Goal: Information Seeking & Learning: Learn about a topic

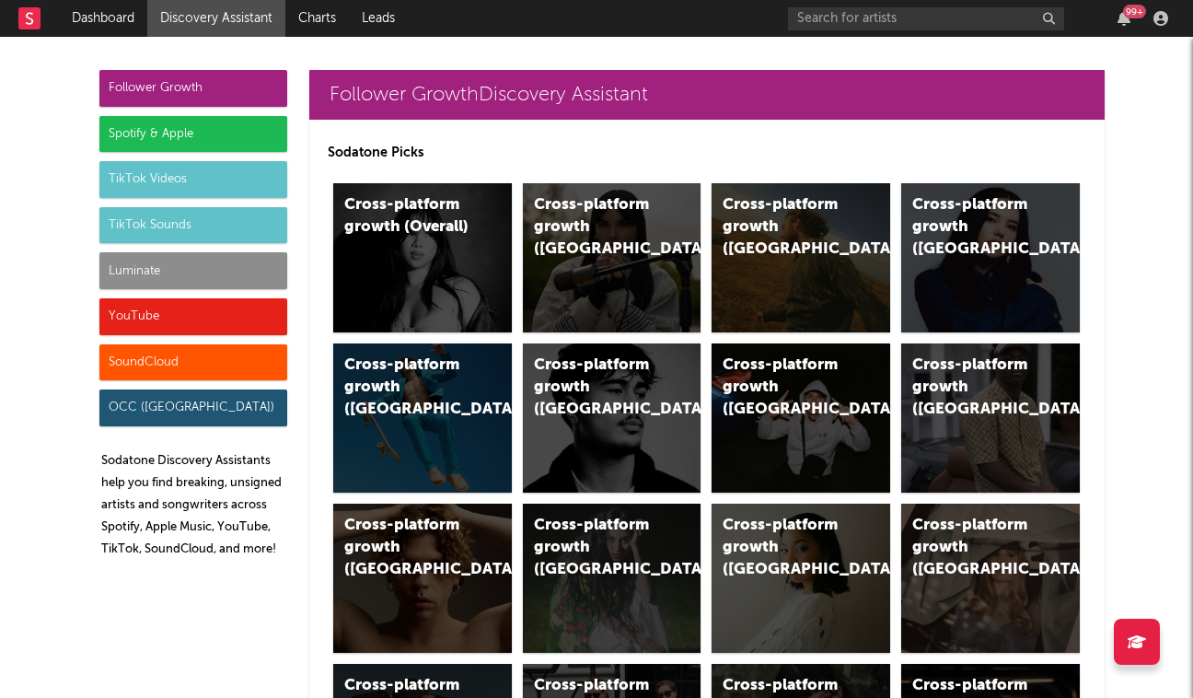
click at [209, 319] on div "YouTube" at bounding box center [193, 316] width 188 height 37
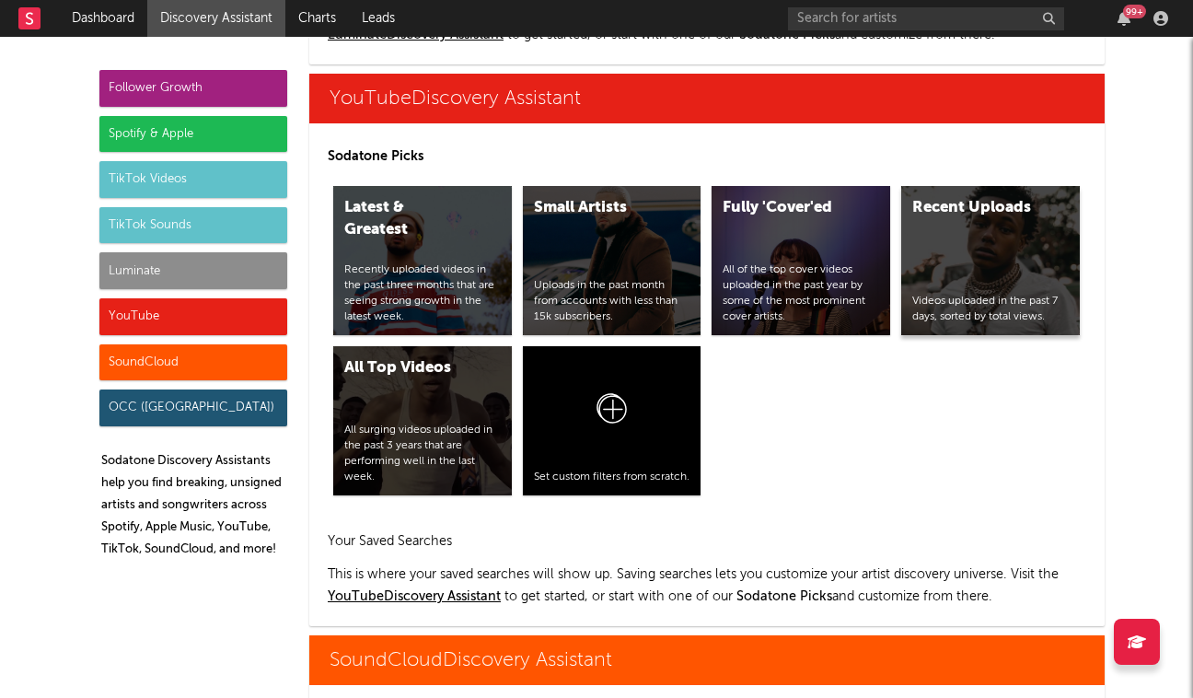
click at [960, 301] on div "Videos uploaded in the past 7 days, sorted by total views." at bounding box center [991, 309] width 157 height 31
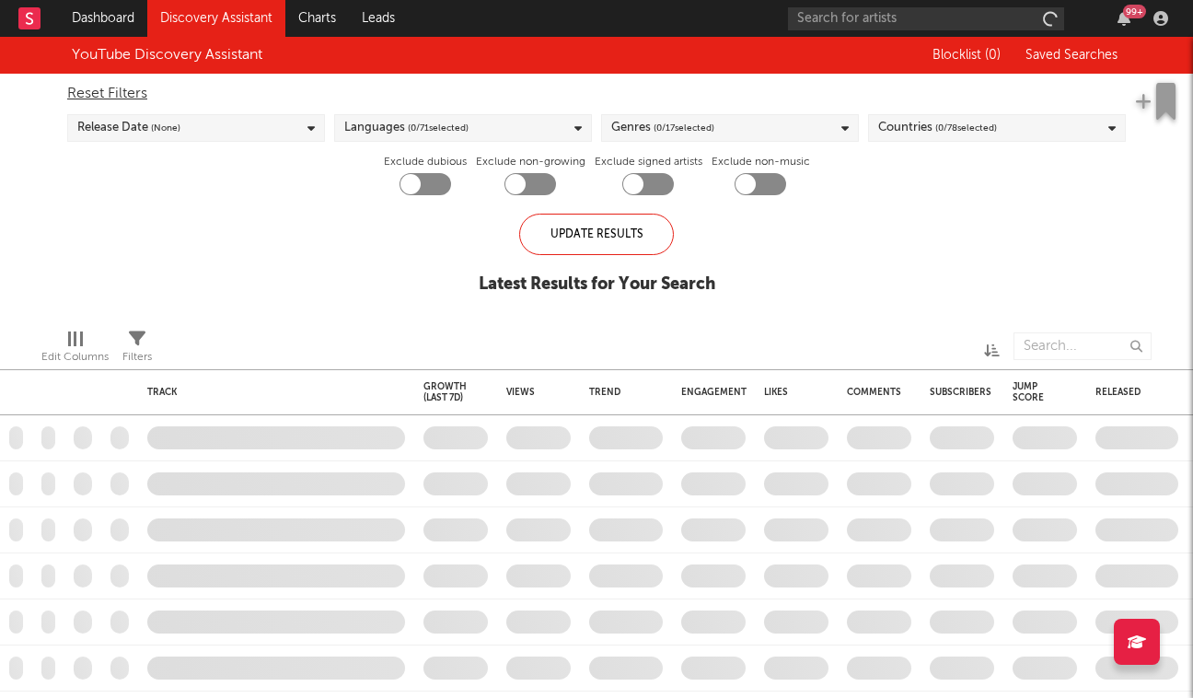
checkbox input "true"
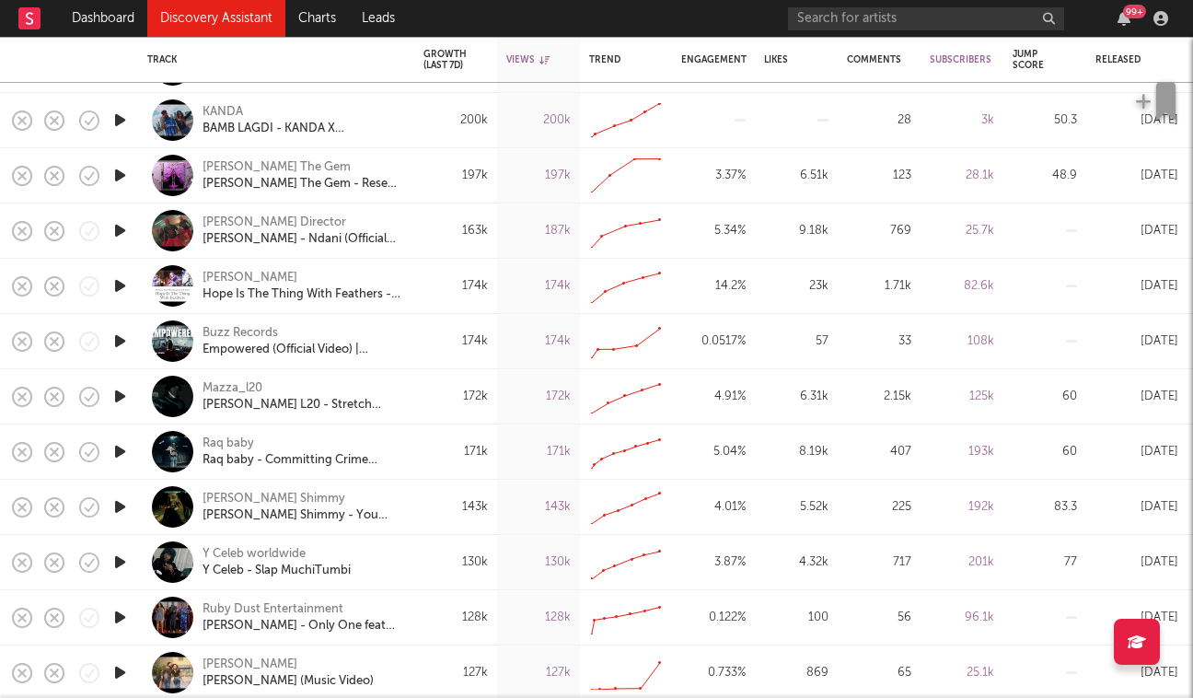
click at [125, 399] on icon "button" at bounding box center [120, 396] width 19 height 23
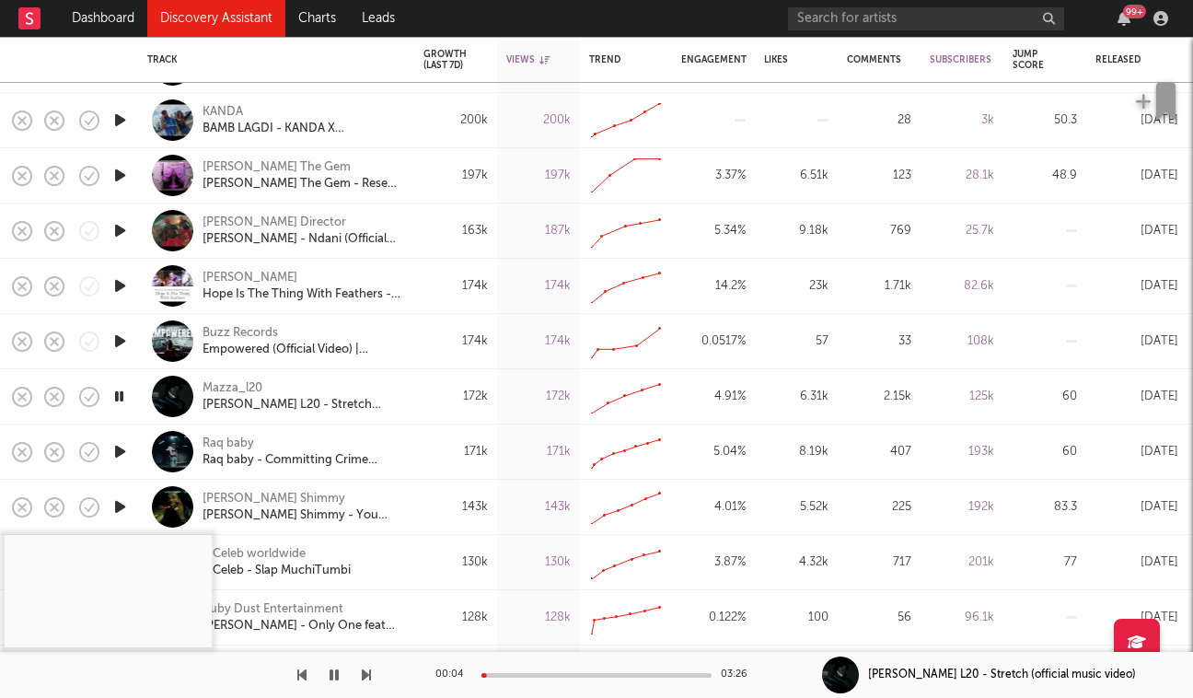
click at [541, 678] on div "00:04 03:26" at bounding box center [597, 675] width 322 height 46
click at [539, 673] on div at bounding box center [597, 675] width 230 height 5
click at [253, 390] on div "Mazza_l20" at bounding box center [233, 388] width 60 height 17
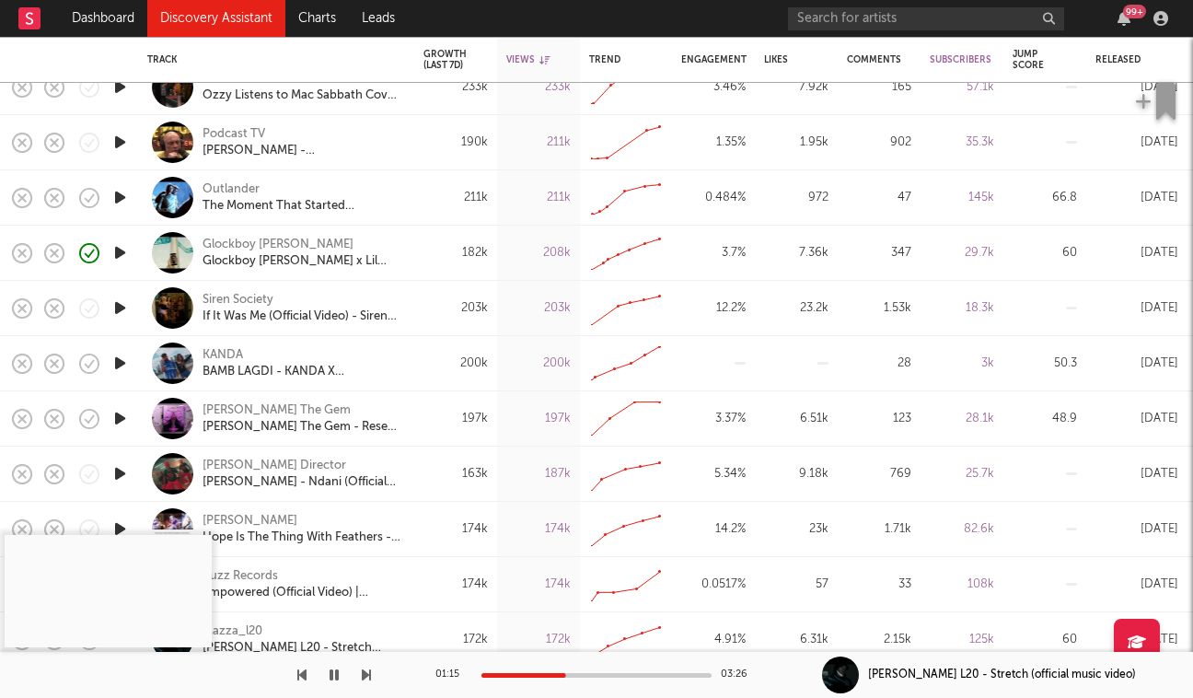
click at [119, 372] on icon "button" at bounding box center [120, 363] width 19 height 23
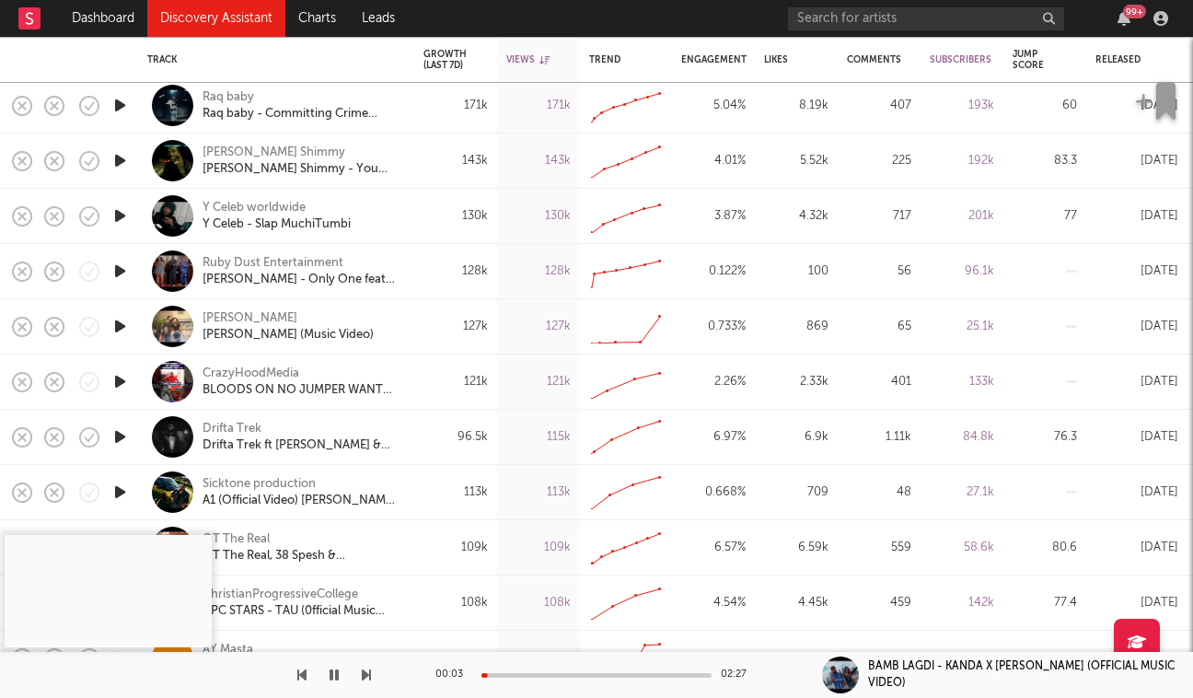
click at [122, 375] on icon "button" at bounding box center [120, 381] width 19 height 23
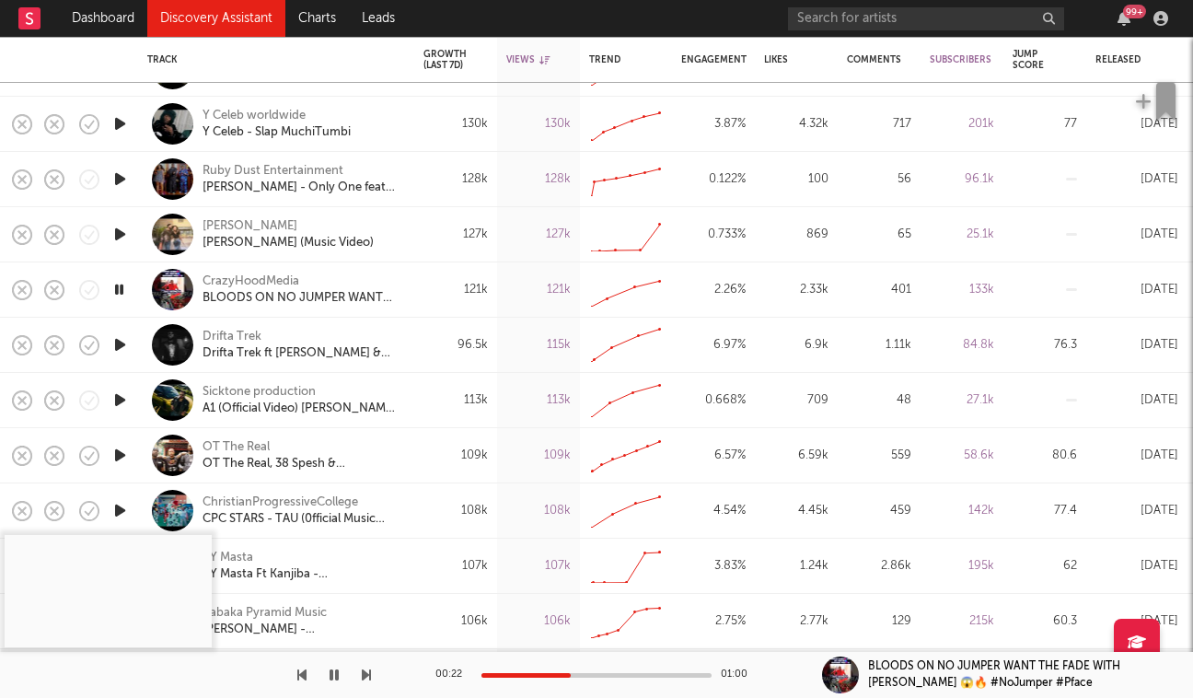
click at [125, 341] on icon "button" at bounding box center [120, 344] width 19 height 23
click at [116, 398] on icon "button" at bounding box center [120, 400] width 19 height 23
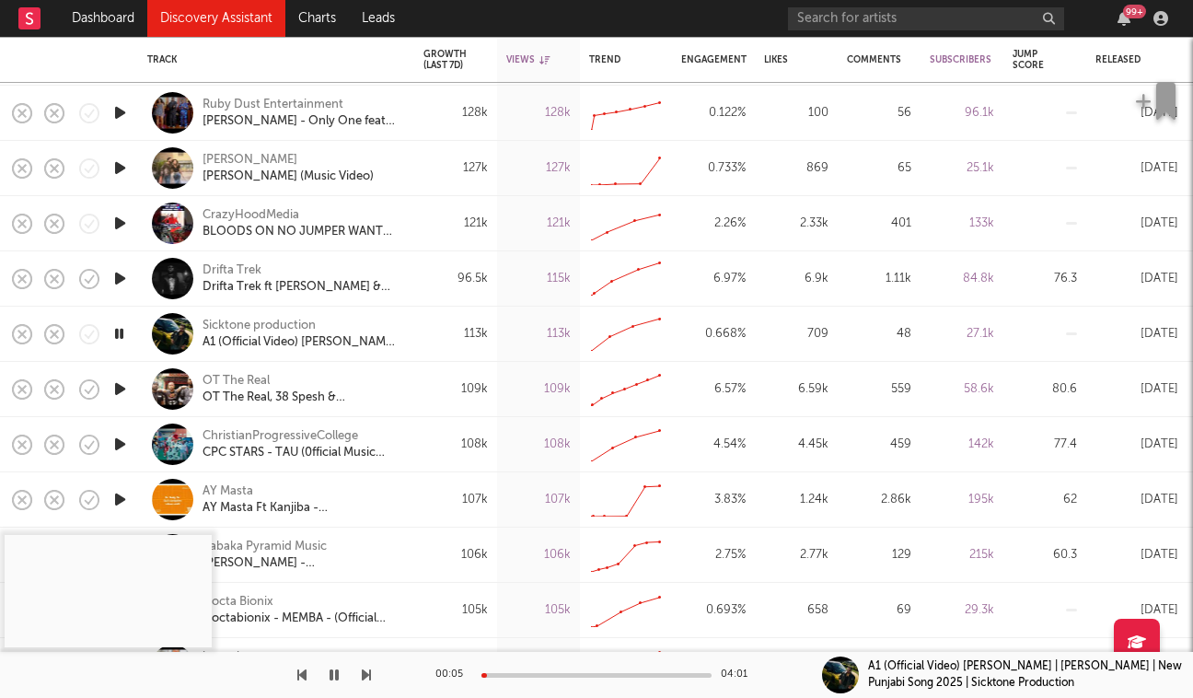
click at [518, 671] on div "00:05 04:01" at bounding box center [597, 675] width 322 height 46
click at [529, 673] on div at bounding box center [597, 675] width 230 height 5
click at [123, 334] on icon "button" at bounding box center [119, 333] width 17 height 23
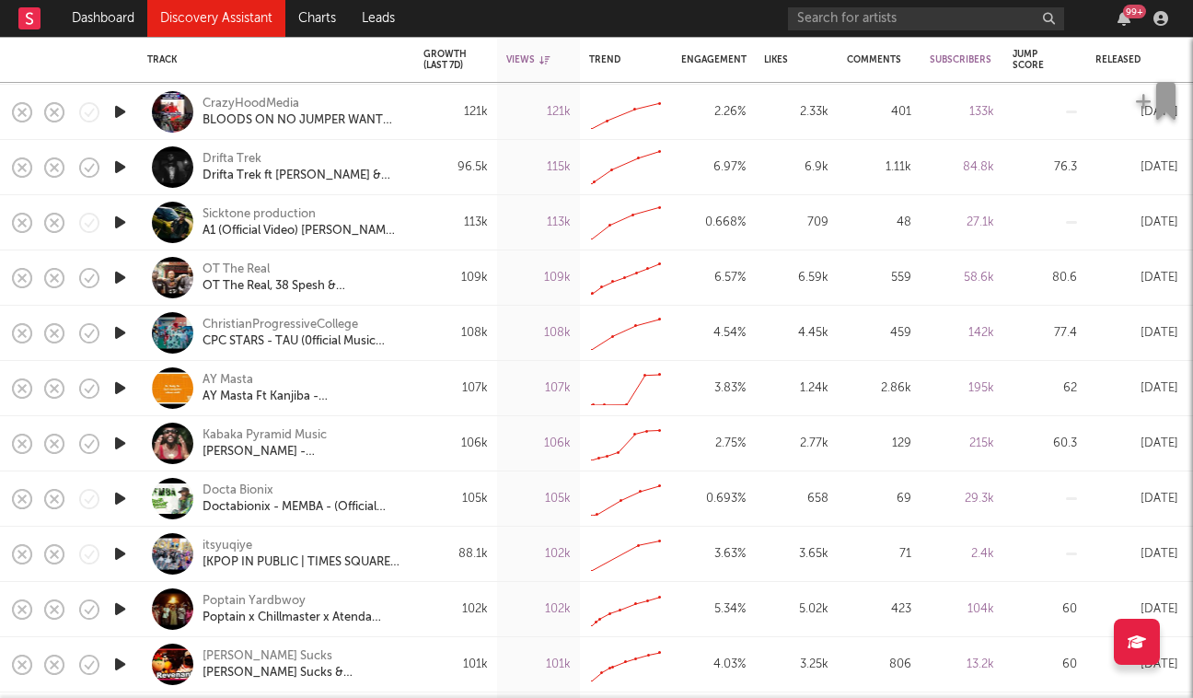
click at [122, 447] on icon "button" at bounding box center [120, 443] width 19 height 23
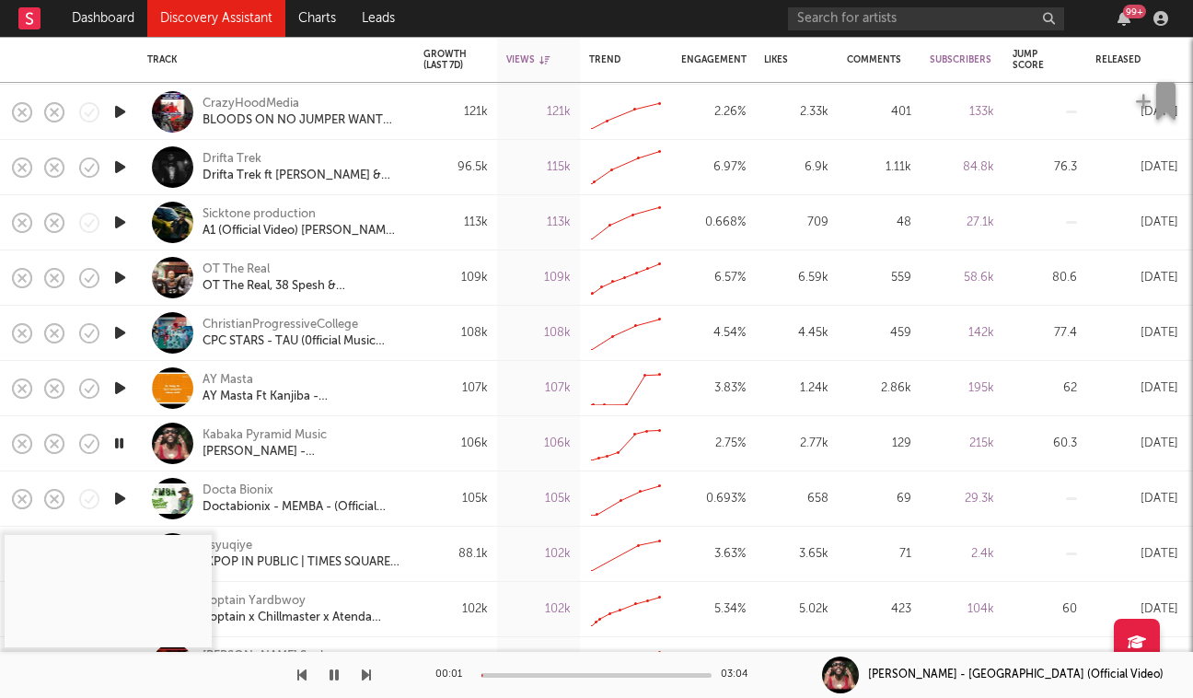
click at [531, 673] on div at bounding box center [597, 675] width 230 height 5
click at [337, 683] on button "button" at bounding box center [334, 675] width 18 height 46
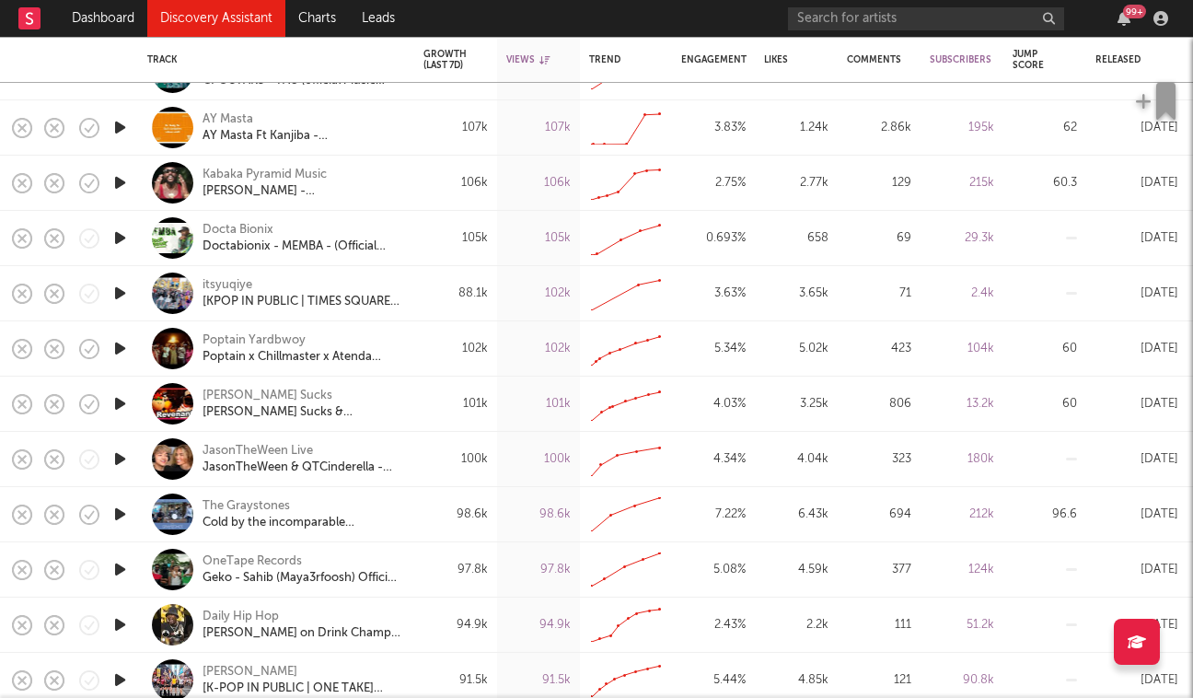
click at [119, 407] on icon "button" at bounding box center [120, 403] width 19 height 23
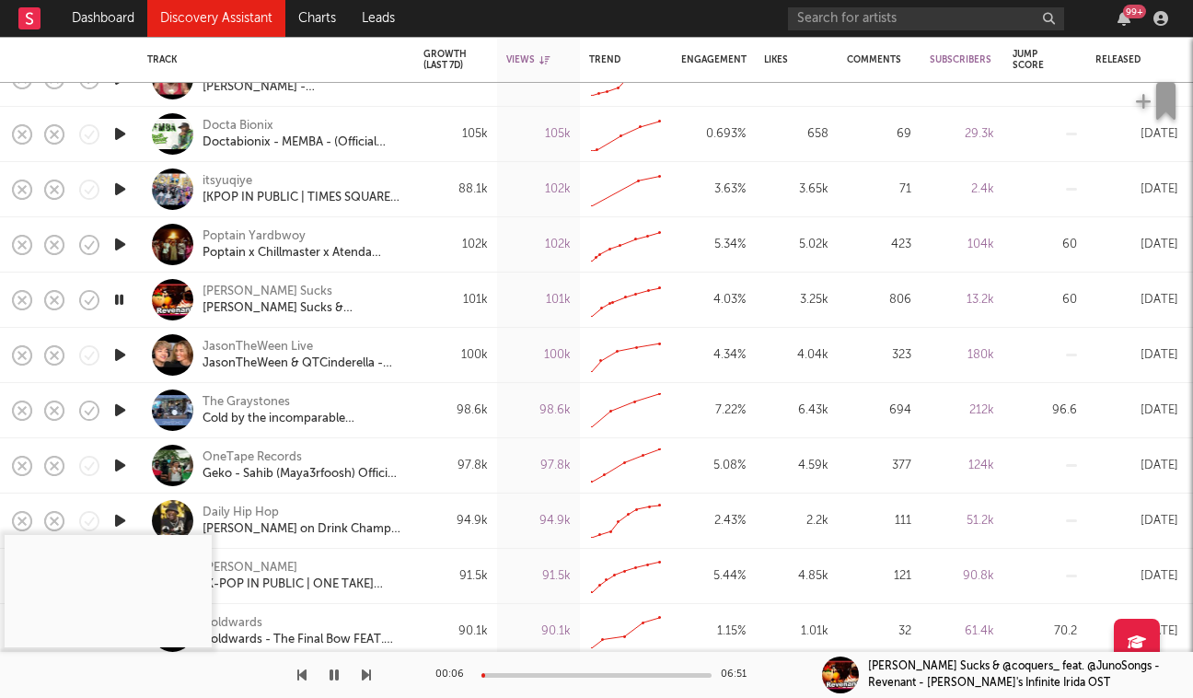
click at [117, 421] on div at bounding box center [119, 410] width 37 height 55
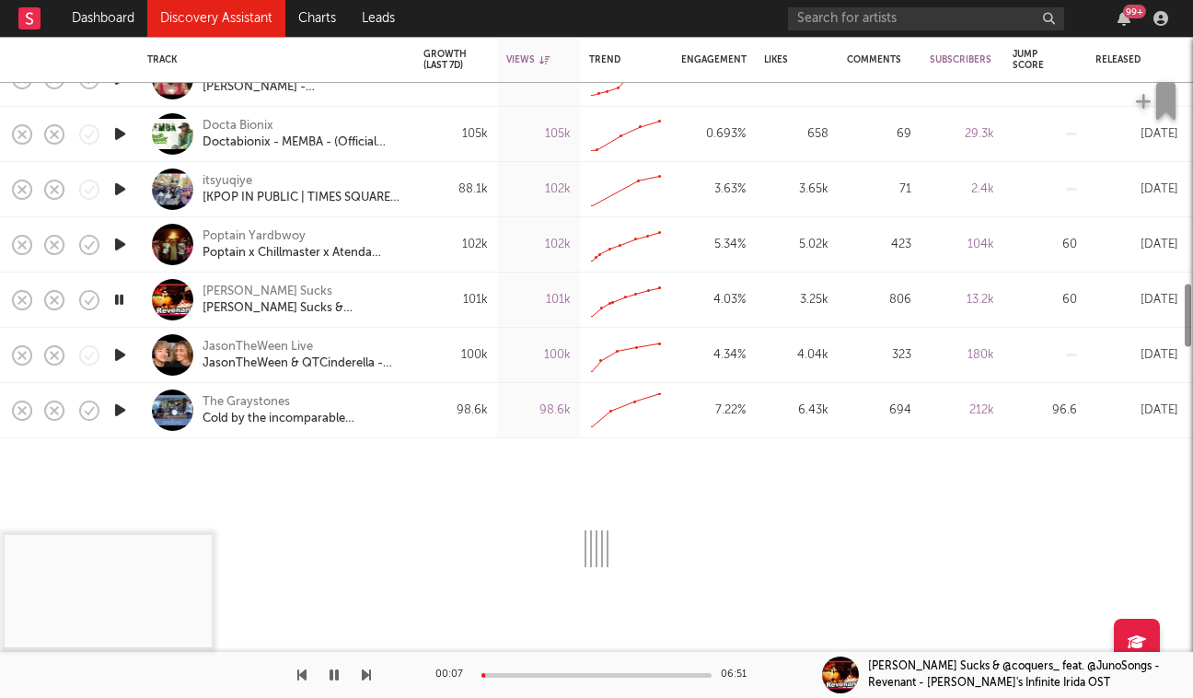
click at [125, 408] on icon "button" at bounding box center [120, 410] width 19 height 23
click at [346, 402] on div "The Graystones Cold by the incomparable @chrisstapleton cover by The Graystones" at bounding box center [302, 410] width 198 height 33
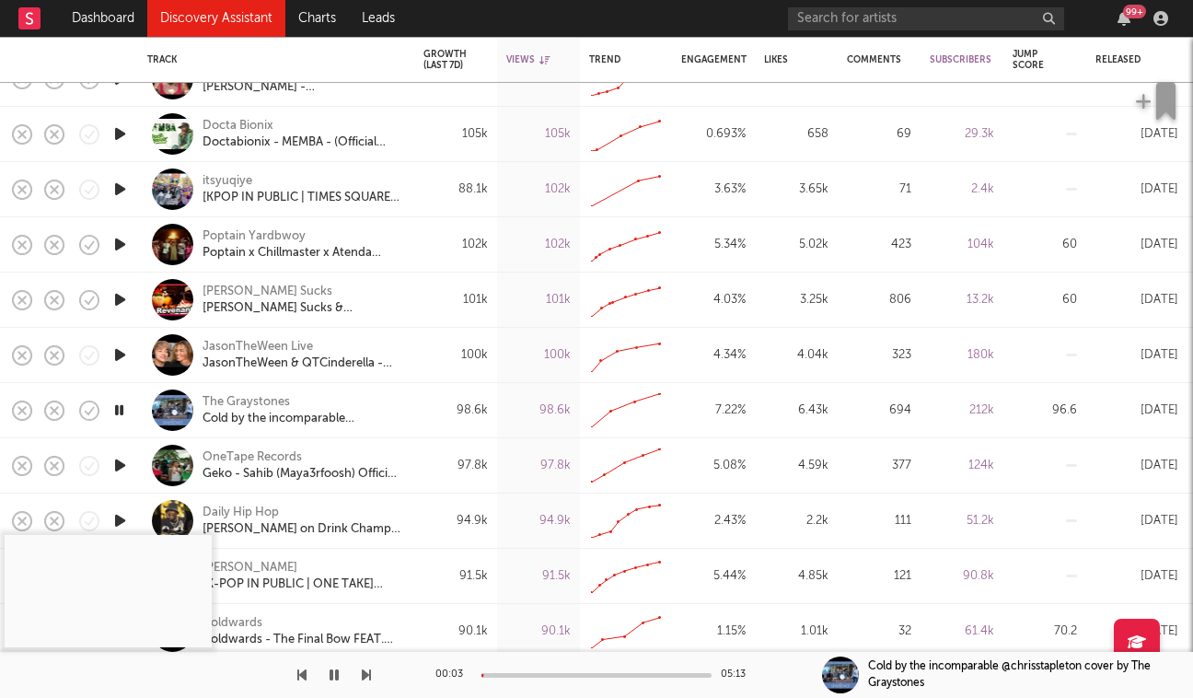
click at [126, 412] on icon "button" at bounding box center [119, 410] width 17 height 23
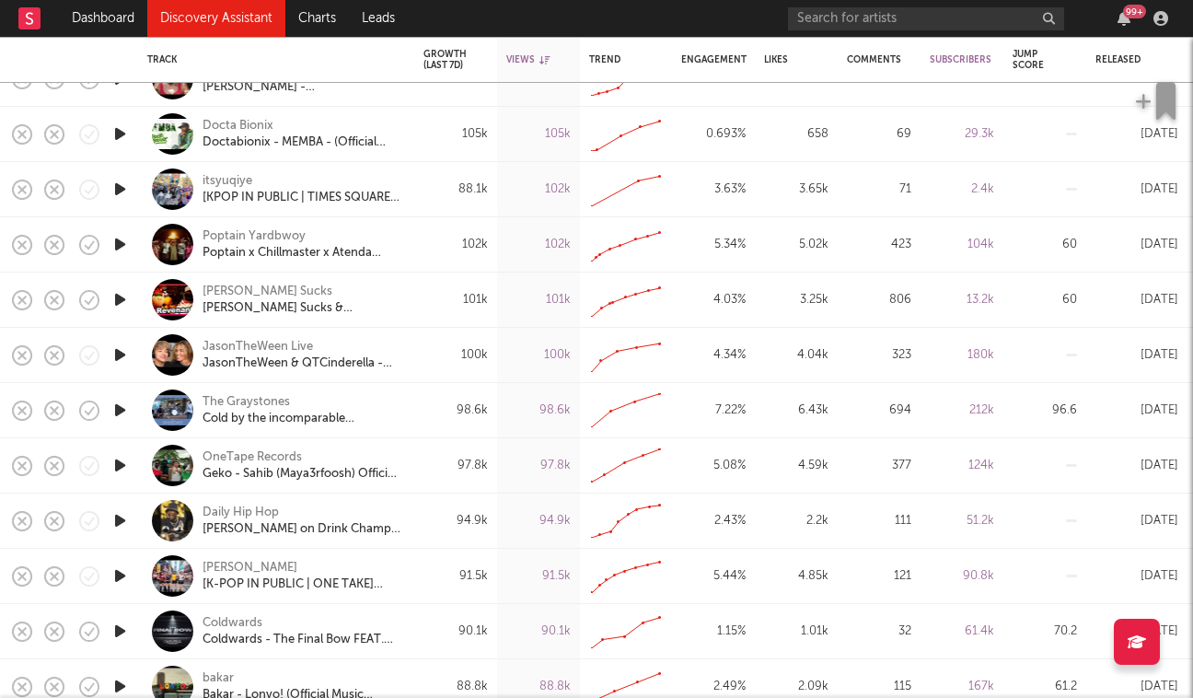
click at [122, 478] on div at bounding box center [119, 465] width 37 height 55
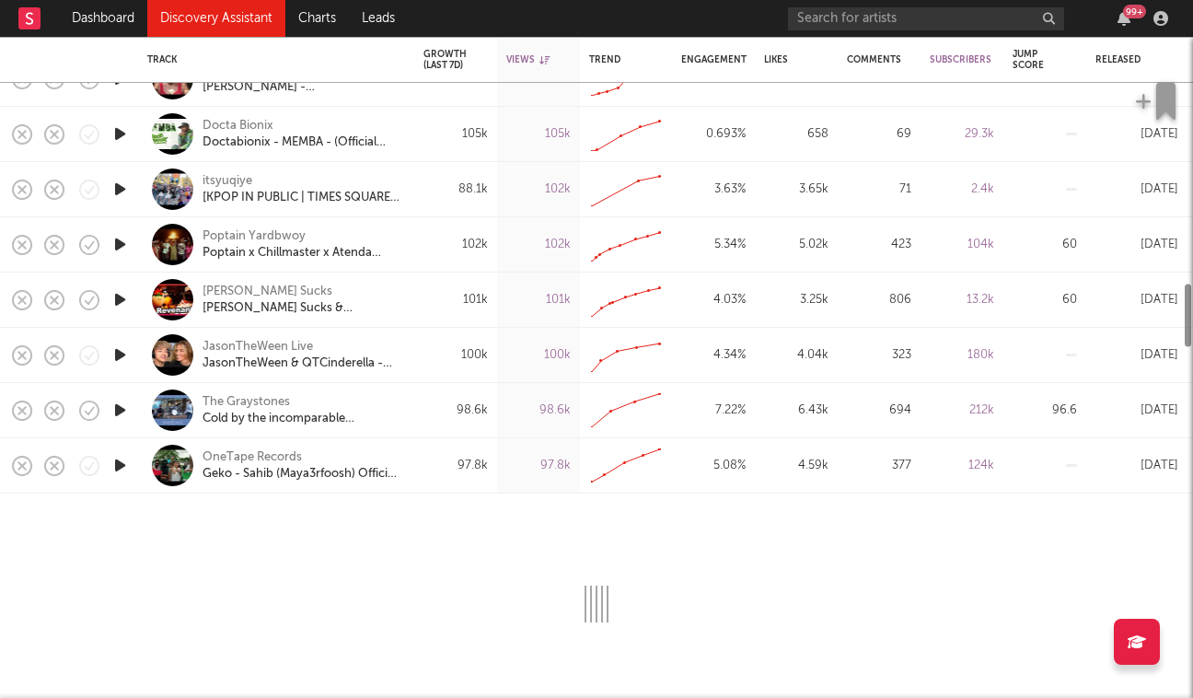
click at [122, 472] on icon "button" at bounding box center [120, 465] width 19 height 23
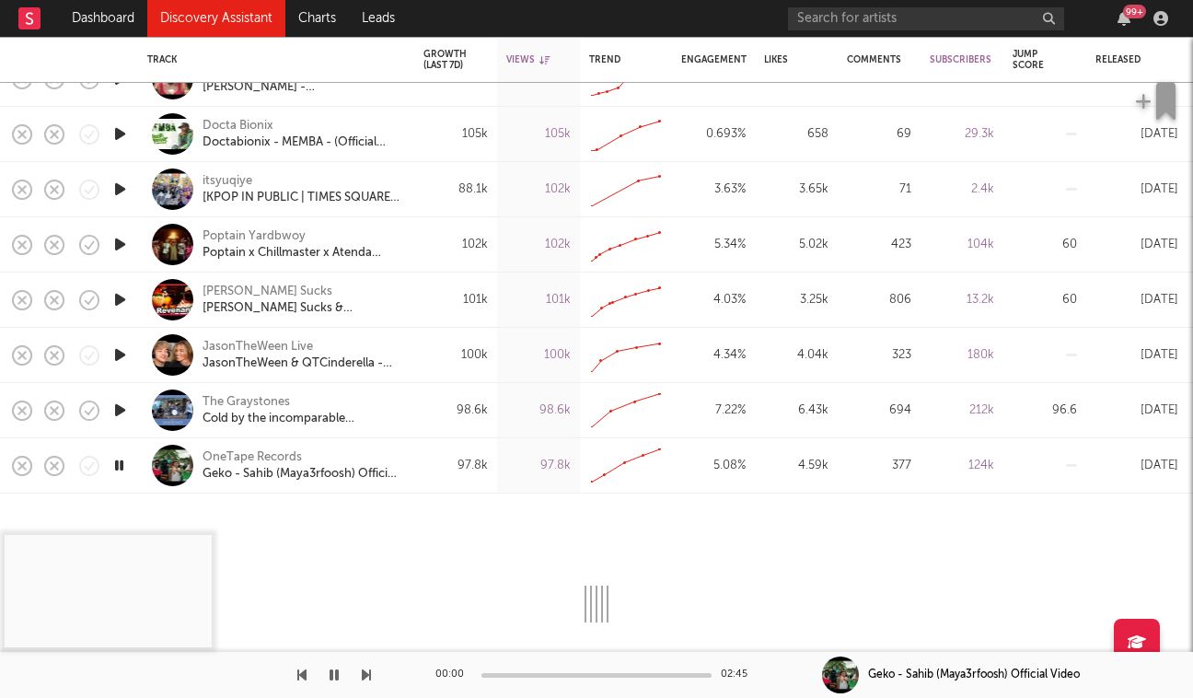
click at [130, 455] on div at bounding box center [119, 465] width 37 height 55
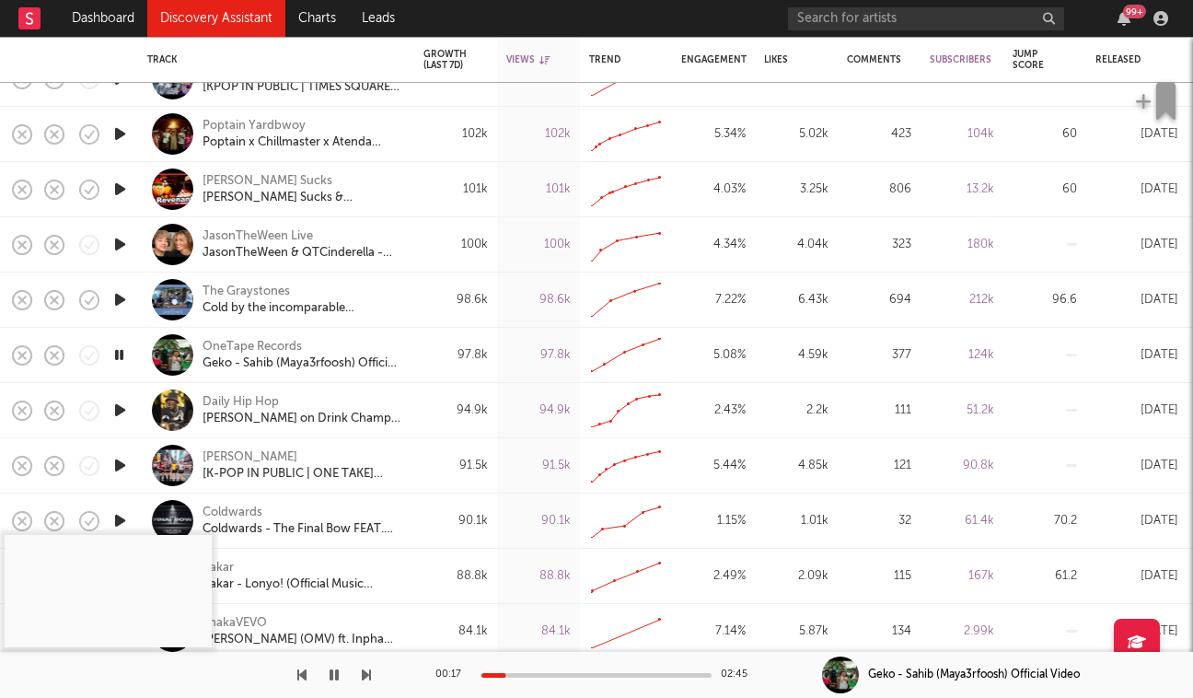
click at [120, 410] on icon "button" at bounding box center [120, 410] width 19 height 23
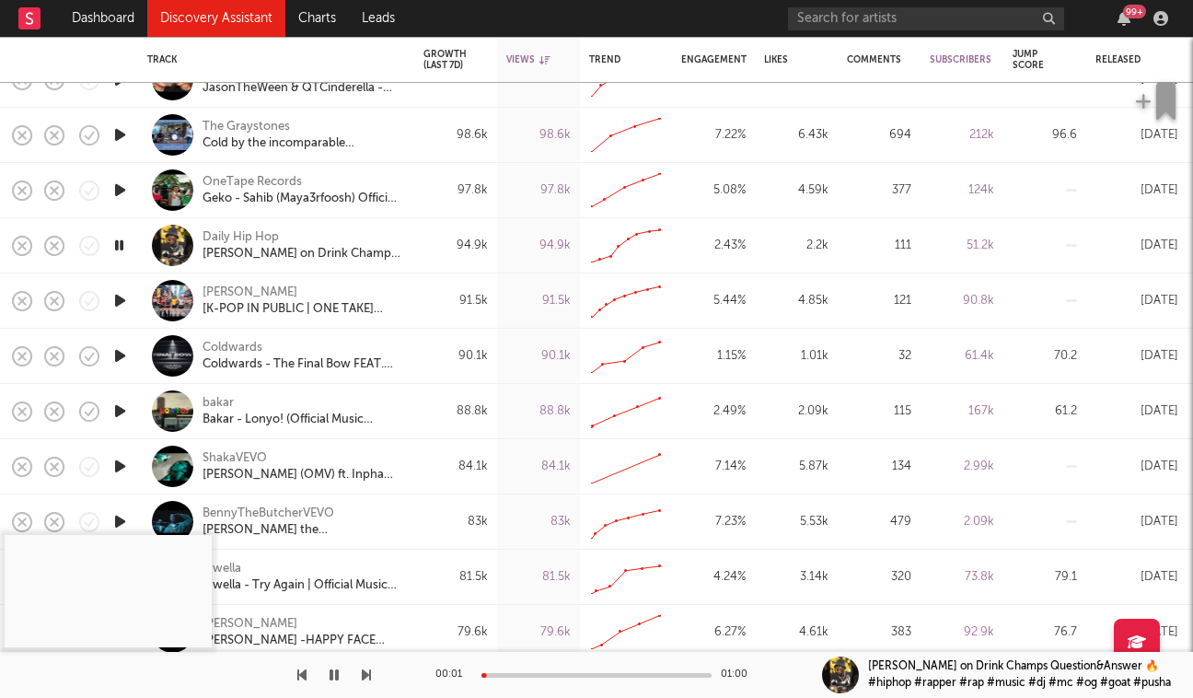
click at [120, 406] on icon "button" at bounding box center [120, 411] width 19 height 23
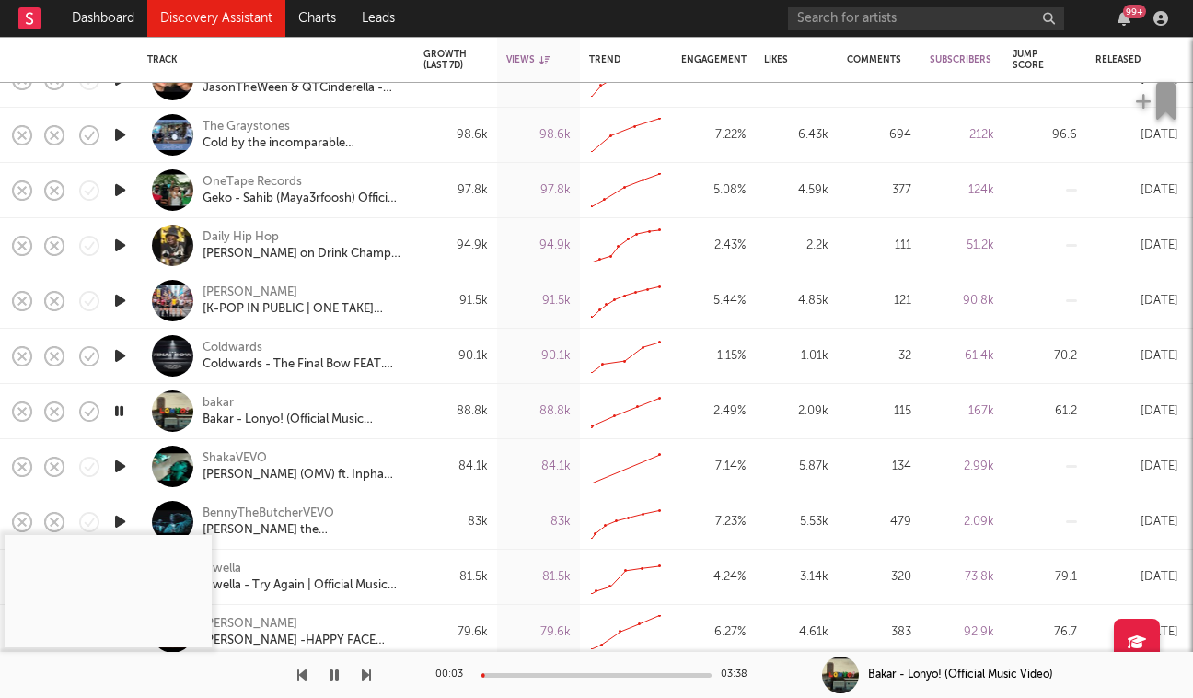
click at [510, 673] on div at bounding box center [597, 675] width 230 height 5
click at [208, 401] on div "bakar" at bounding box center [218, 403] width 31 height 17
click at [244, 419] on div "Bakar - Lonyo! (Official Music Video)" at bounding box center [302, 420] width 198 height 17
click at [122, 409] on icon "button" at bounding box center [119, 411] width 17 height 23
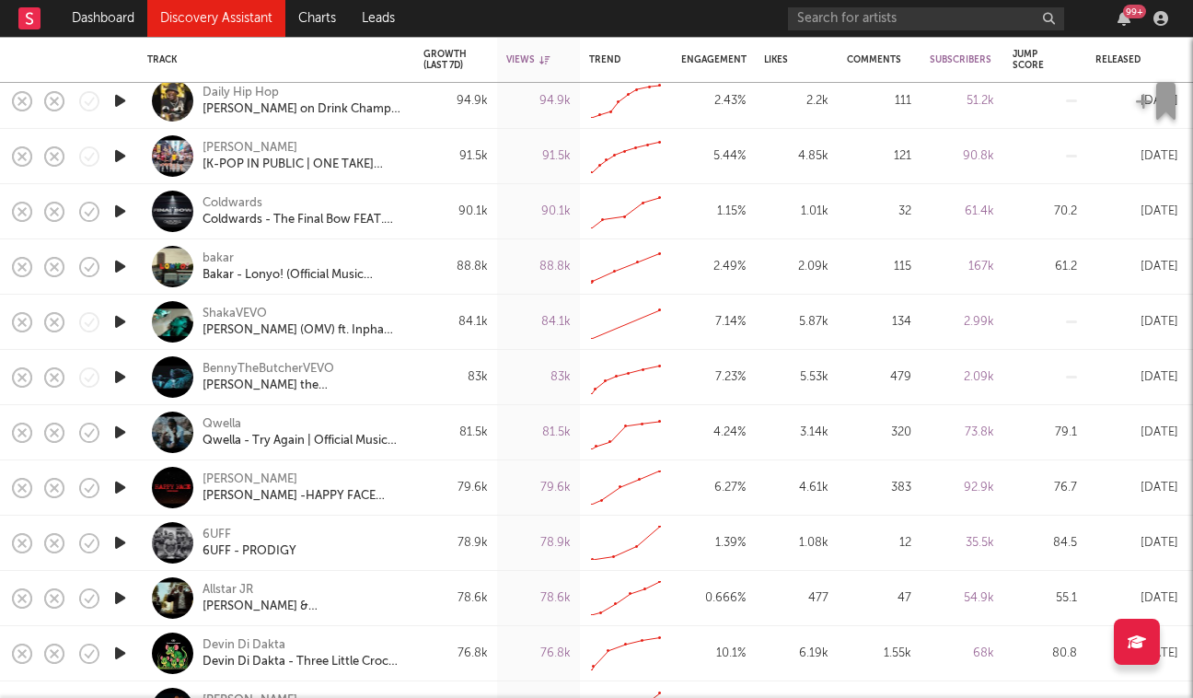
click at [122, 432] on icon "button" at bounding box center [120, 432] width 19 height 23
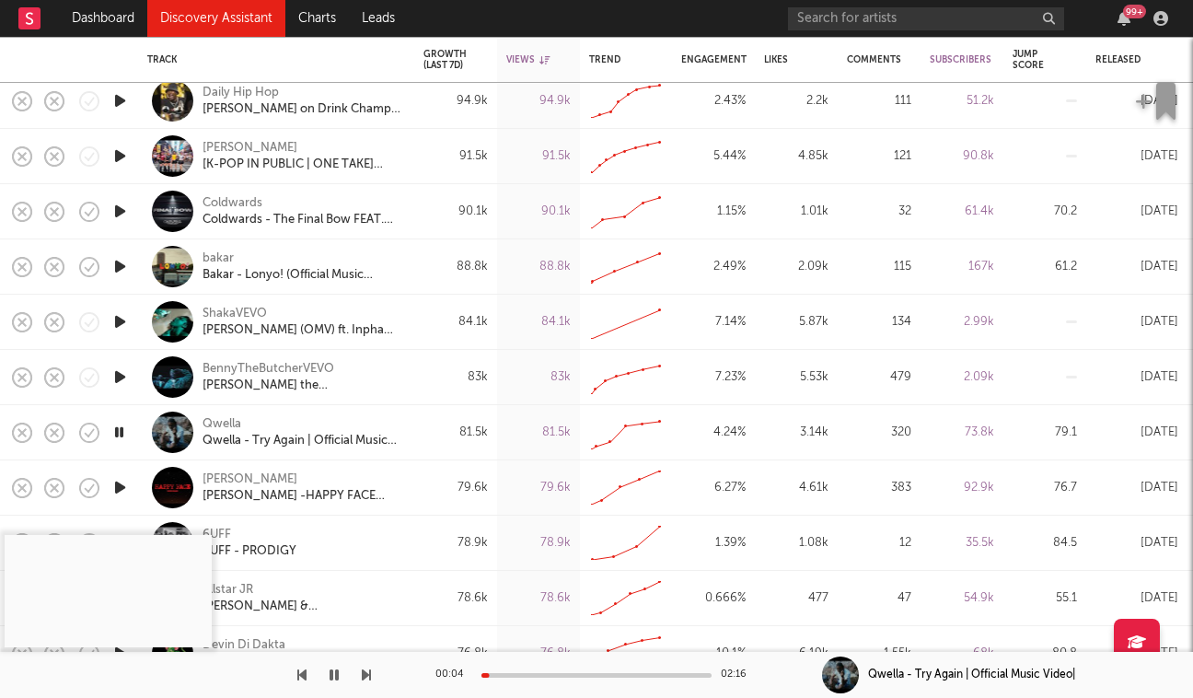
click at [516, 670] on div "00:04 02:16" at bounding box center [597, 675] width 322 height 46
click at [527, 675] on div at bounding box center [597, 675] width 230 height 5
click at [213, 425] on div "Qwella" at bounding box center [222, 424] width 39 height 17
click at [94, 429] on icon "button" at bounding box center [91, 432] width 6 height 7
click at [141, 441] on icon "button" at bounding box center [133, 434] width 23 height 20
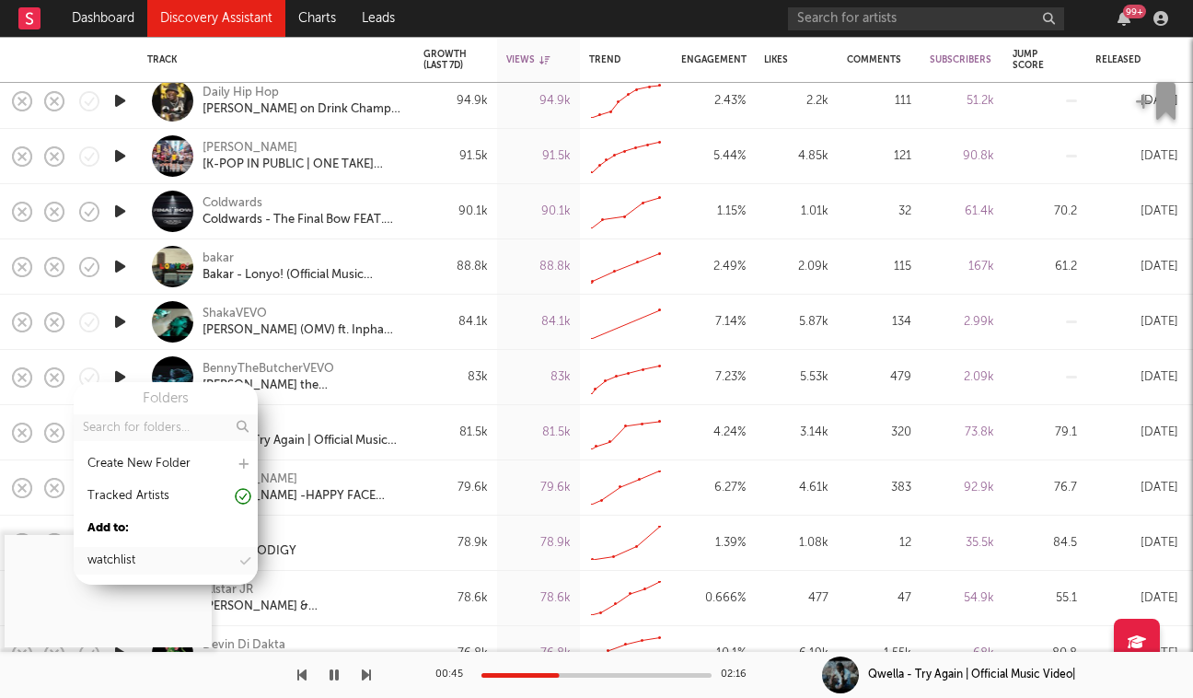
click at [151, 557] on div "watchlist" at bounding box center [166, 561] width 184 height 28
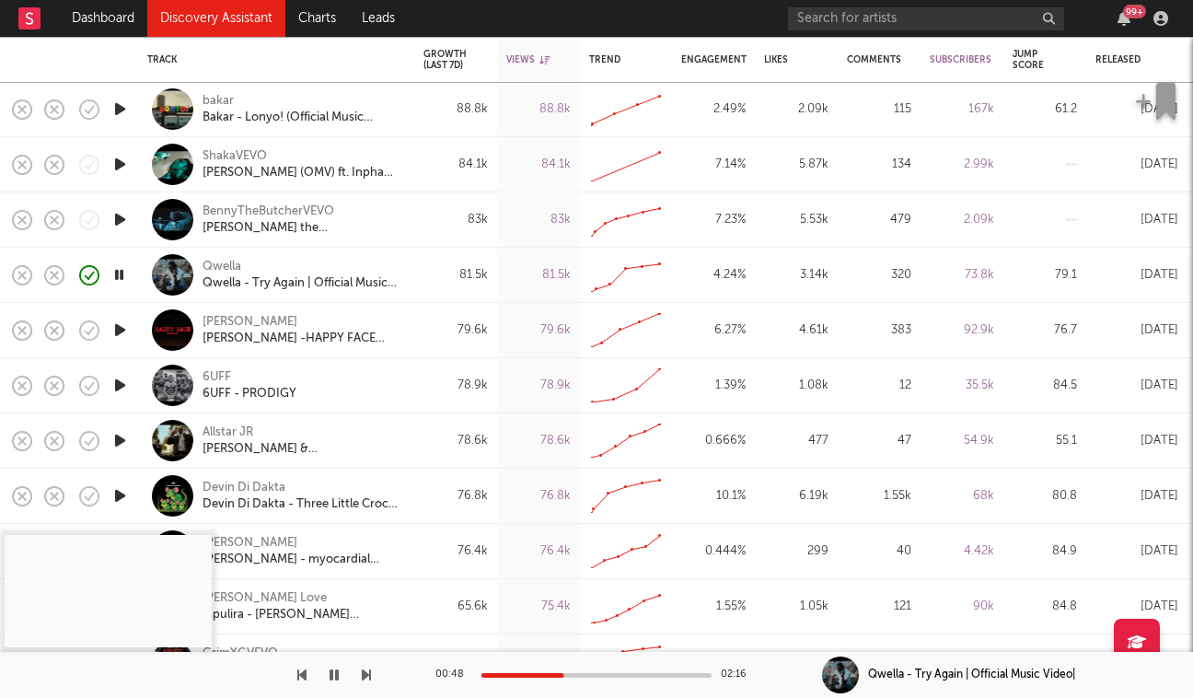
click at [126, 334] on icon "button" at bounding box center [120, 330] width 19 height 23
click at [517, 677] on div at bounding box center [597, 675] width 230 height 5
click at [247, 322] on div "[PERSON_NAME]" at bounding box center [250, 322] width 95 height 17
click at [338, 673] on icon "button" at bounding box center [334, 675] width 9 height 15
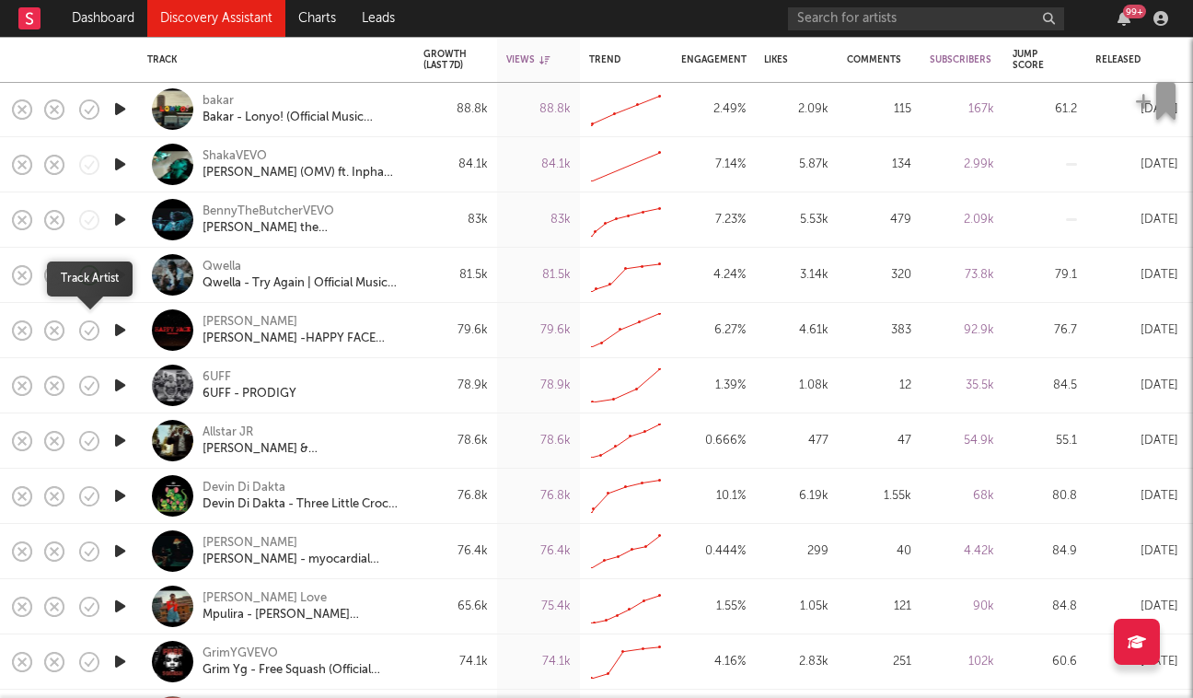
click at [89, 332] on icon "button" at bounding box center [91, 330] width 6 height 7
click at [129, 341] on icon "button" at bounding box center [133, 331] width 23 height 20
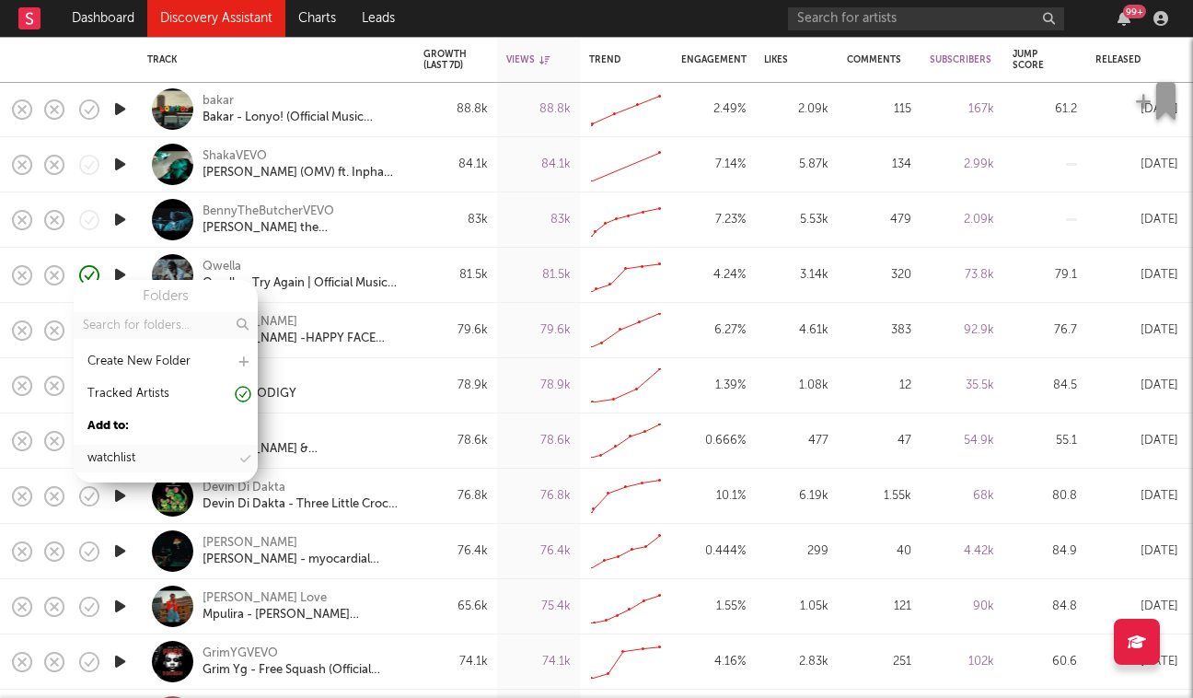
click at [146, 461] on div "watchlist" at bounding box center [166, 459] width 184 height 28
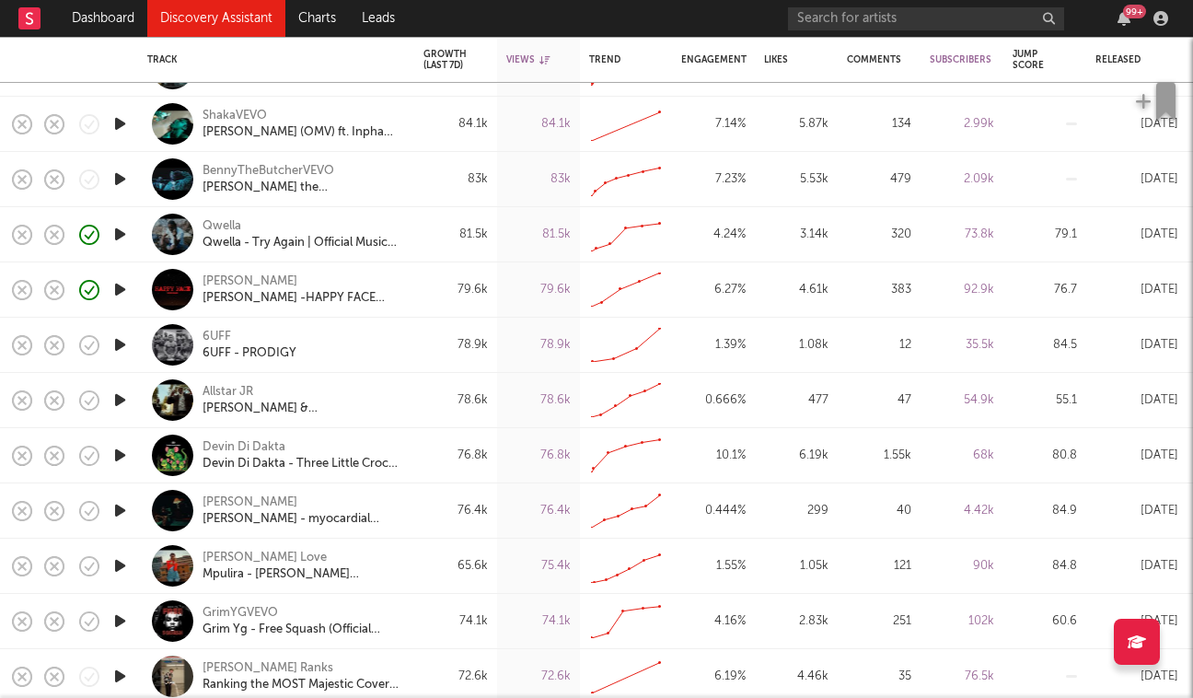
click at [121, 347] on icon "button" at bounding box center [120, 344] width 19 height 23
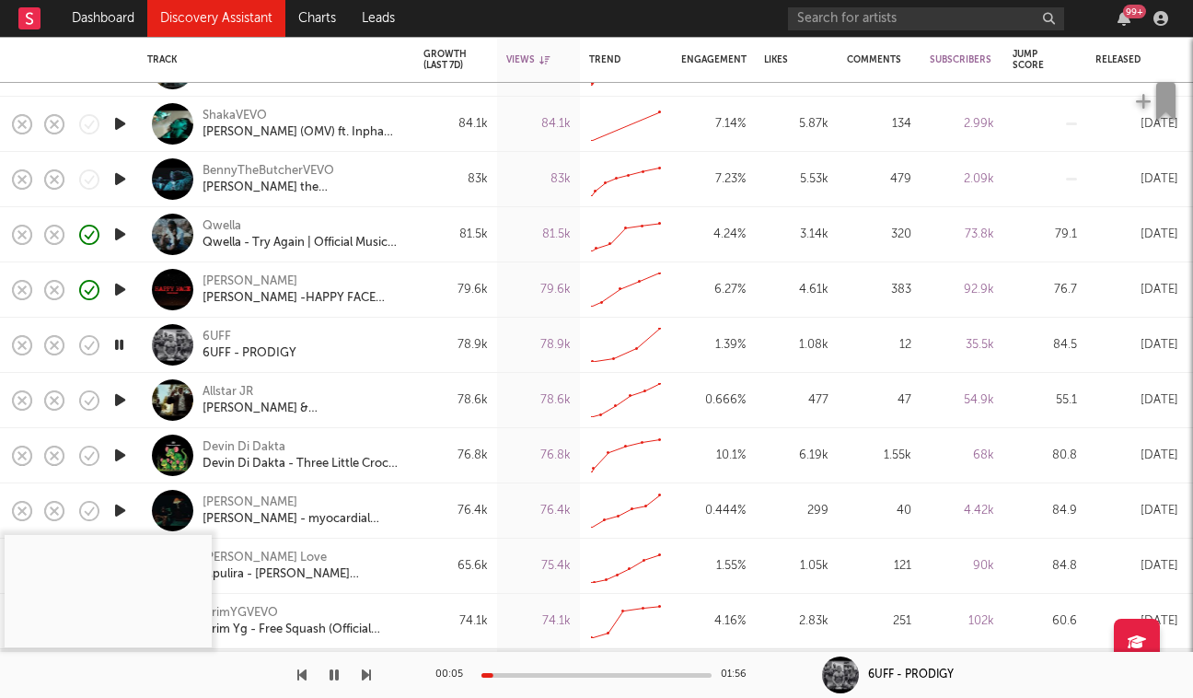
click at [526, 680] on div "00:05 01:56" at bounding box center [597, 675] width 322 height 46
click at [540, 673] on div at bounding box center [597, 675] width 230 height 5
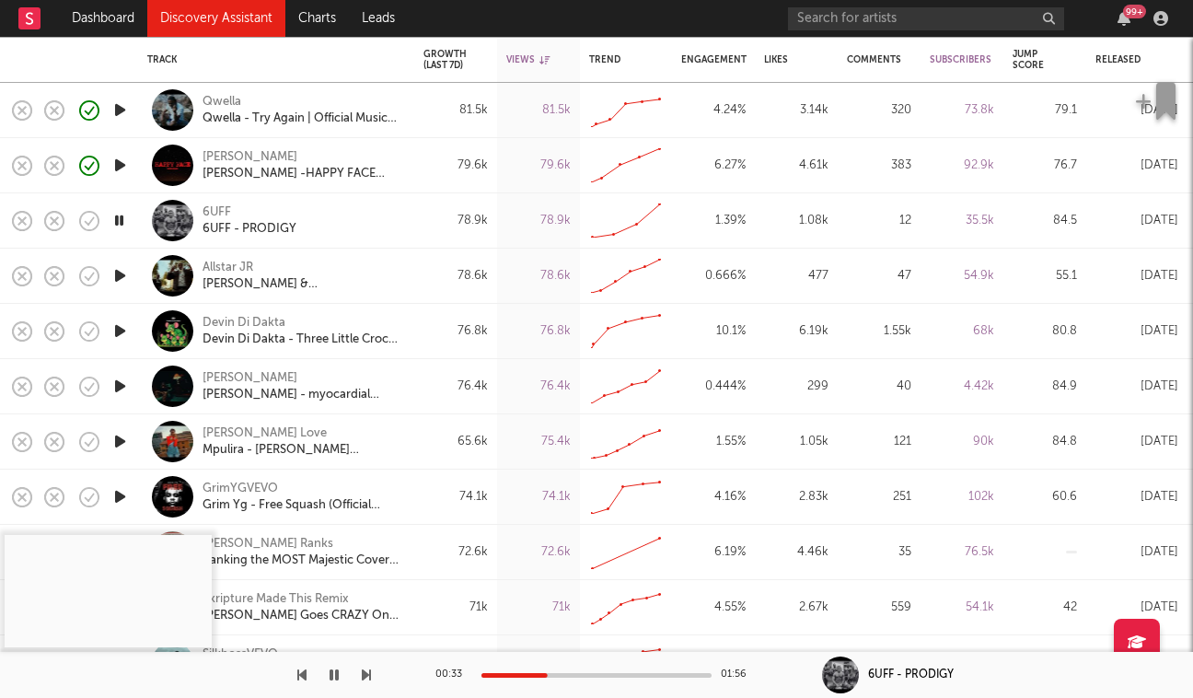
click at [117, 394] on icon "button" at bounding box center [120, 386] width 19 height 23
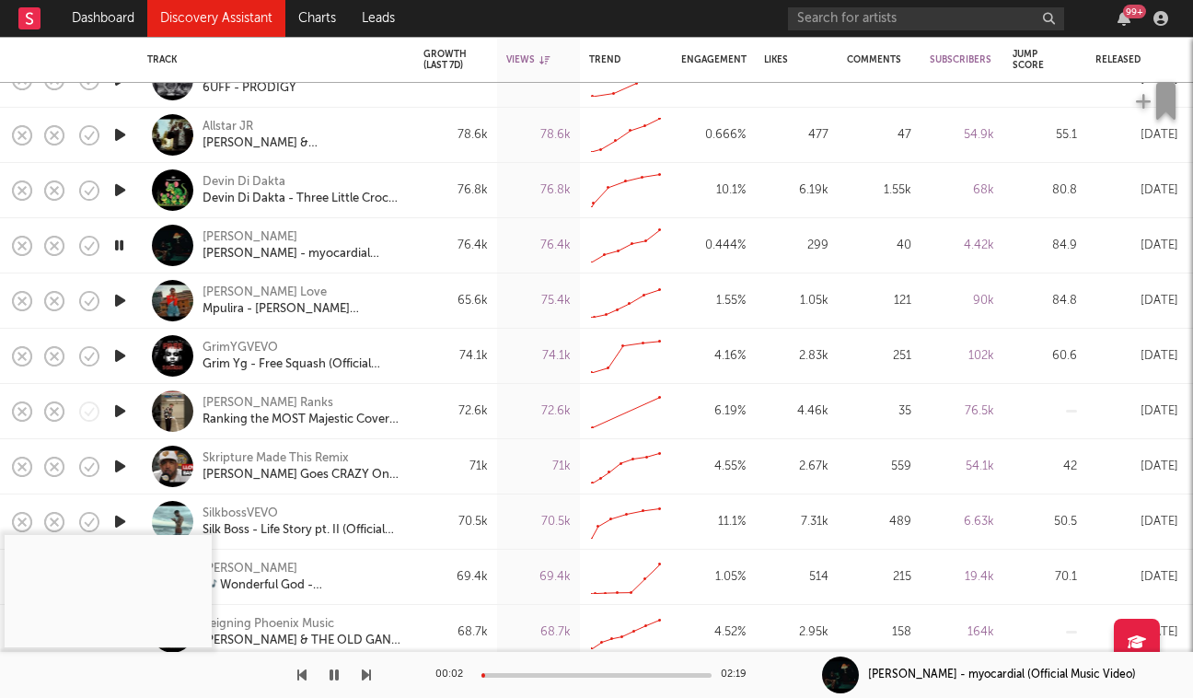
click at [118, 416] on icon "button" at bounding box center [120, 411] width 19 height 23
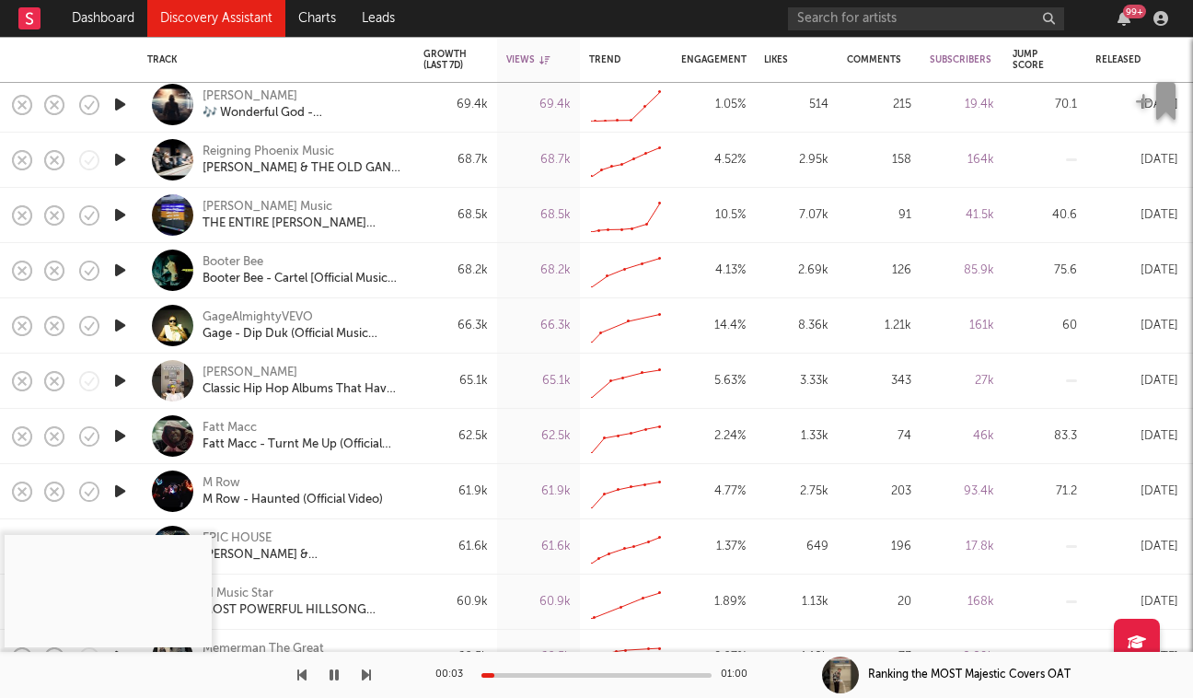
click at [123, 274] on icon "button" at bounding box center [120, 270] width 19 height 23
click at [530, 670] on div "00:03 02:31" at bounding box center [597, 675] width 322 height 46
click at [534, 673] on div at bounding box center [597, 675] width 230 height 5
click at [128, 324] on icon "button" at bounding box center [120, 325] width 19 height 23
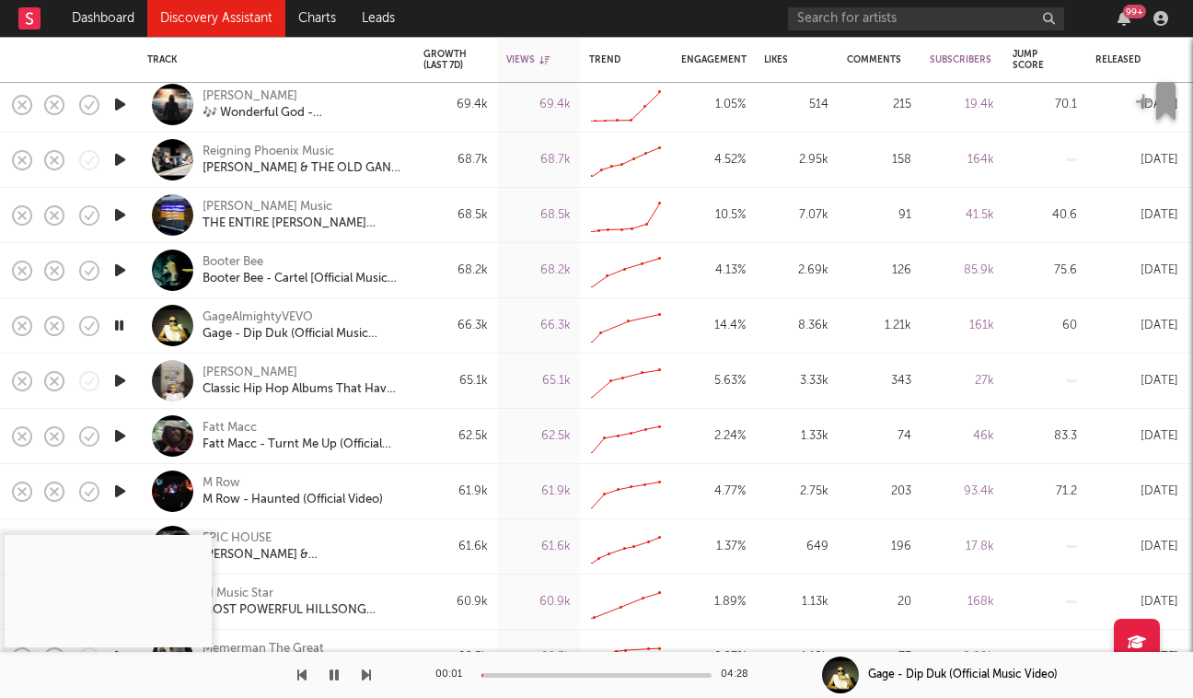
click at [531, 676] on div at bounding box center [597, 675] width 230 height 5
click at [117, 436] on span at bounding box center [130, 436] width 33 height 32
click at [119, 436] on icon "button" at bounding box center [120, 436] width 19 height 23
click at [570, 671] on div "00:00 02:58" at bounding box center [597, 675] width 322 height 46
click at [570, 669] on div "00:01 02:58" at bounding box center [597, 675] width 322 height 46
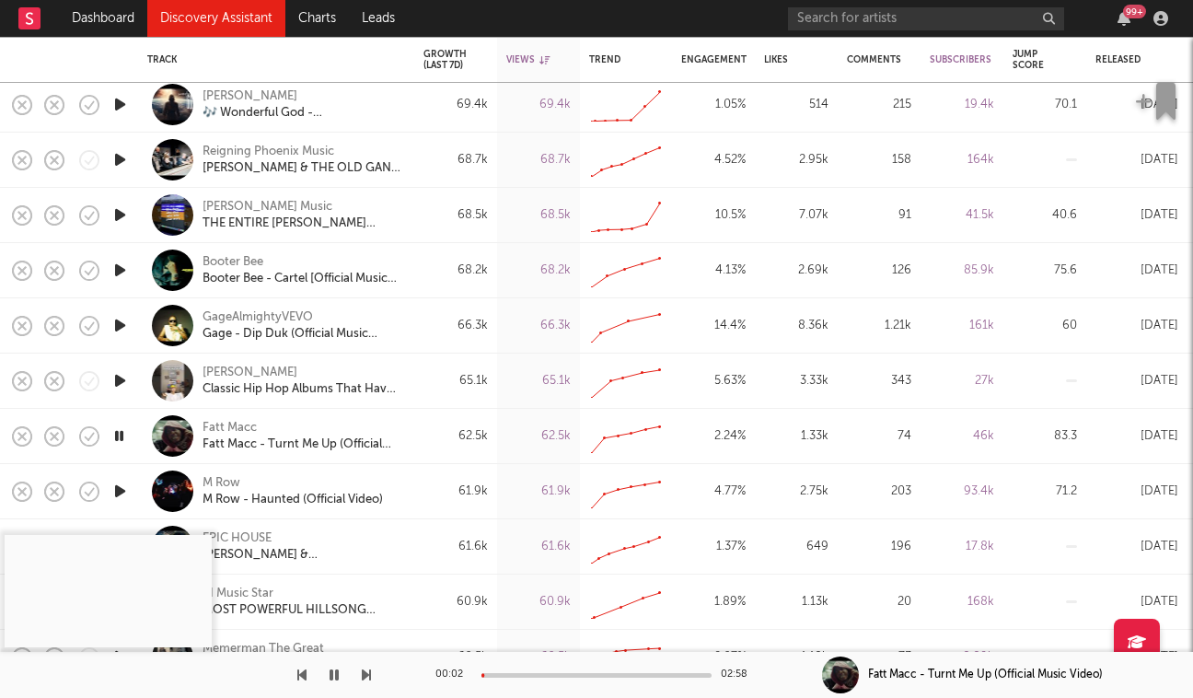
click at [563, 675] on div at bounding box center [597, 675] width 230 height 5
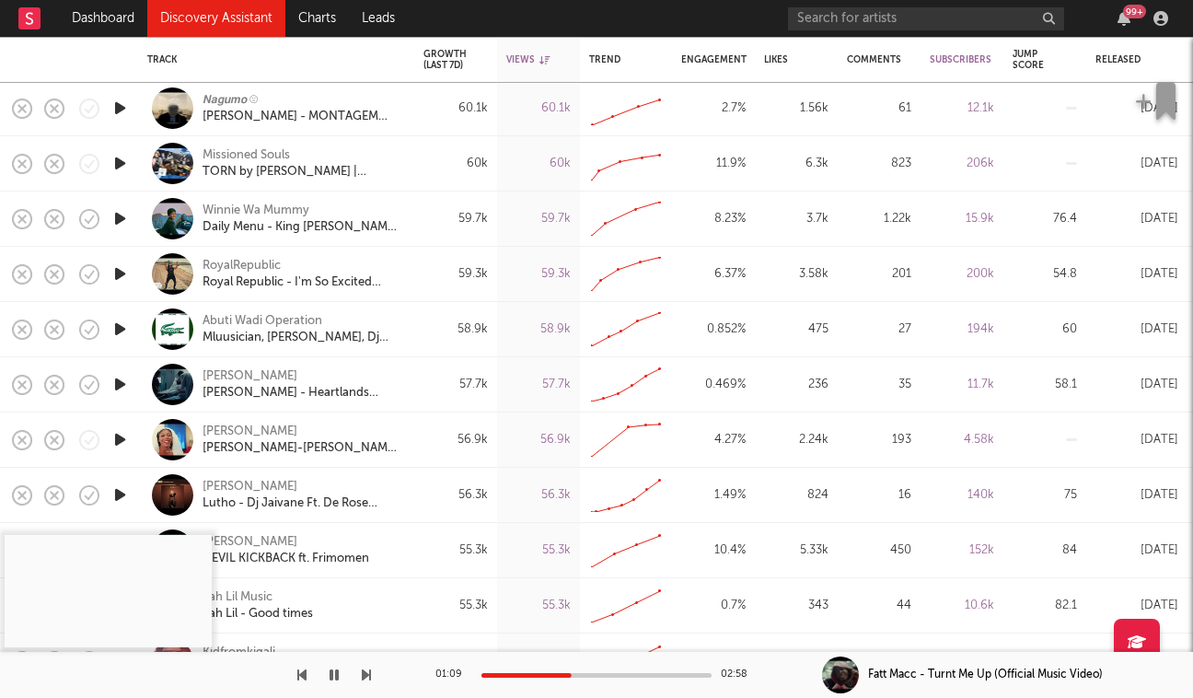
click at [120, 386] on icon "button" at bounding box center [120, 384] width 19 height 23
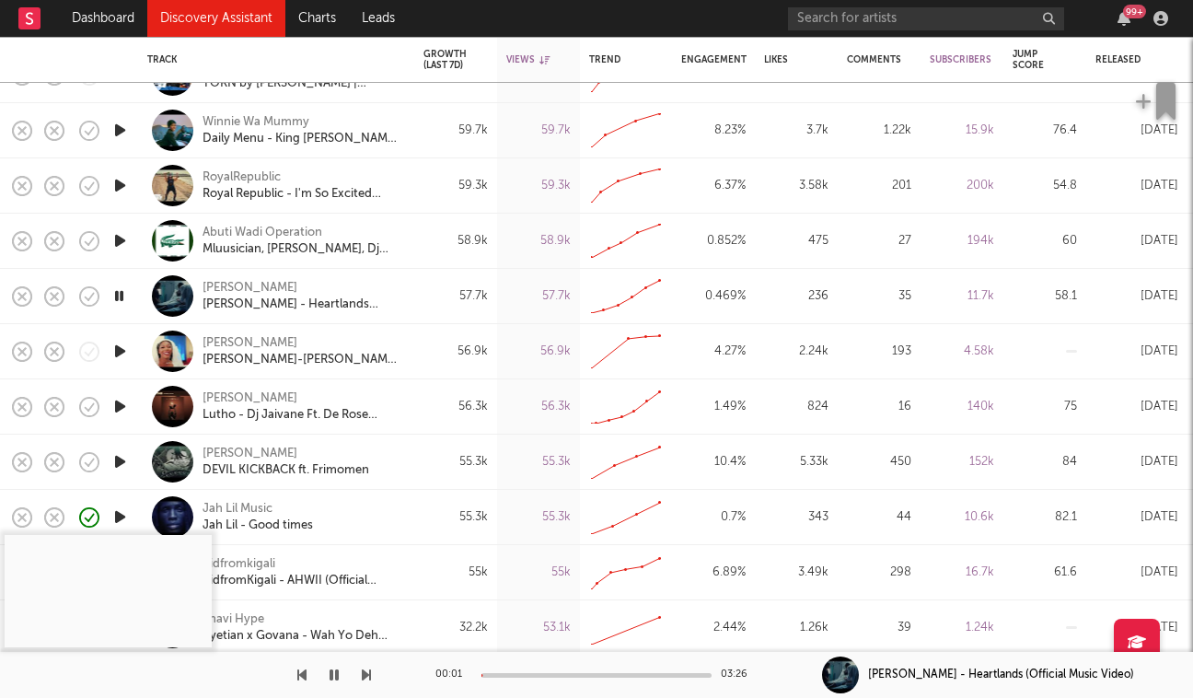
click at [520, 671] on div "00:01 03:26" at bounding box center [597, 675] width 322 height 46
click at [520, 673] on div at bounding box center [597, 675] width 230 height 5
click at [554, 676] on div at bounding box center [597, 675] width 230 height 5
click at [249, 287] on div "Kofi Stone" at bounding box center [250, 288] width 95 height 17
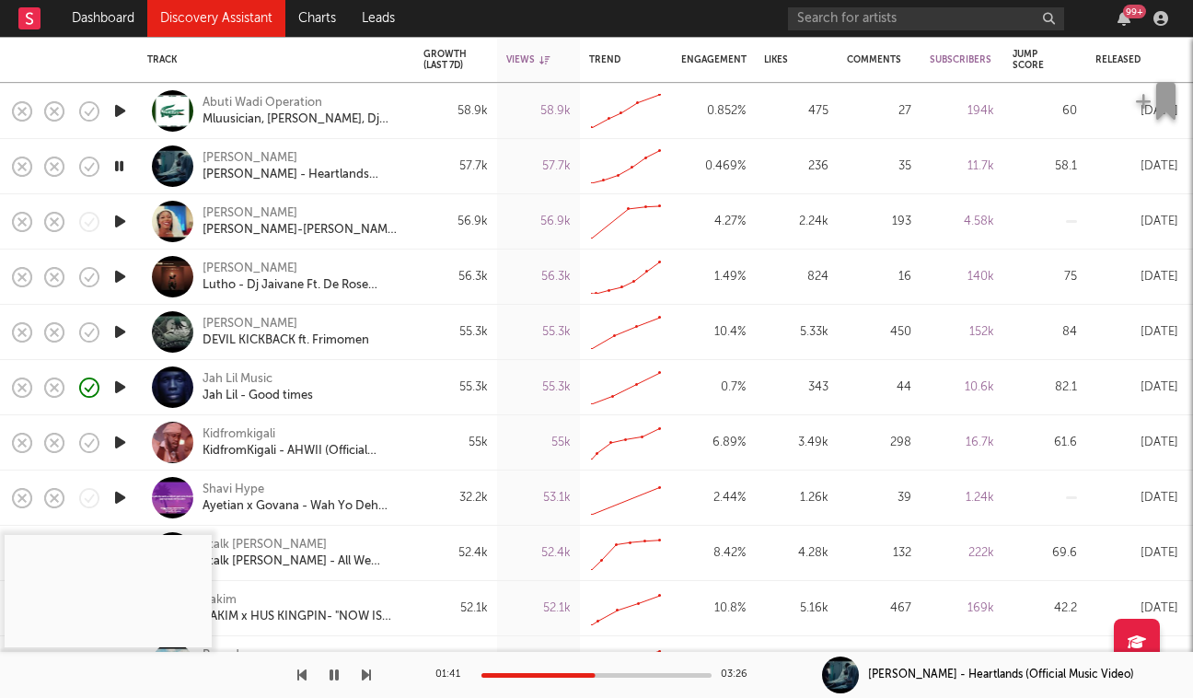
click at [121, 277] on icon "button" at bounding box center [120, 276] width 19 height 23
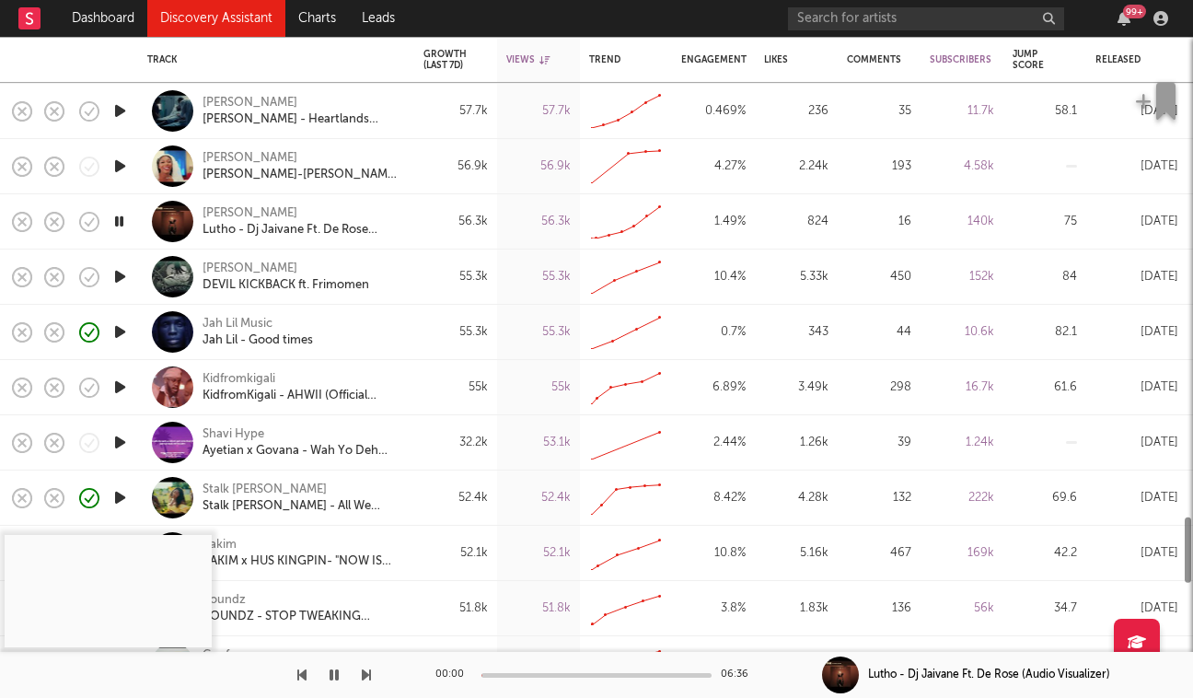
click at [123, 338] on icon "button" at bounding box center [120, 331] width 19 height 23
click at [120, 278] on icon "button" at bounding box center [120, 276] width 19 height 23
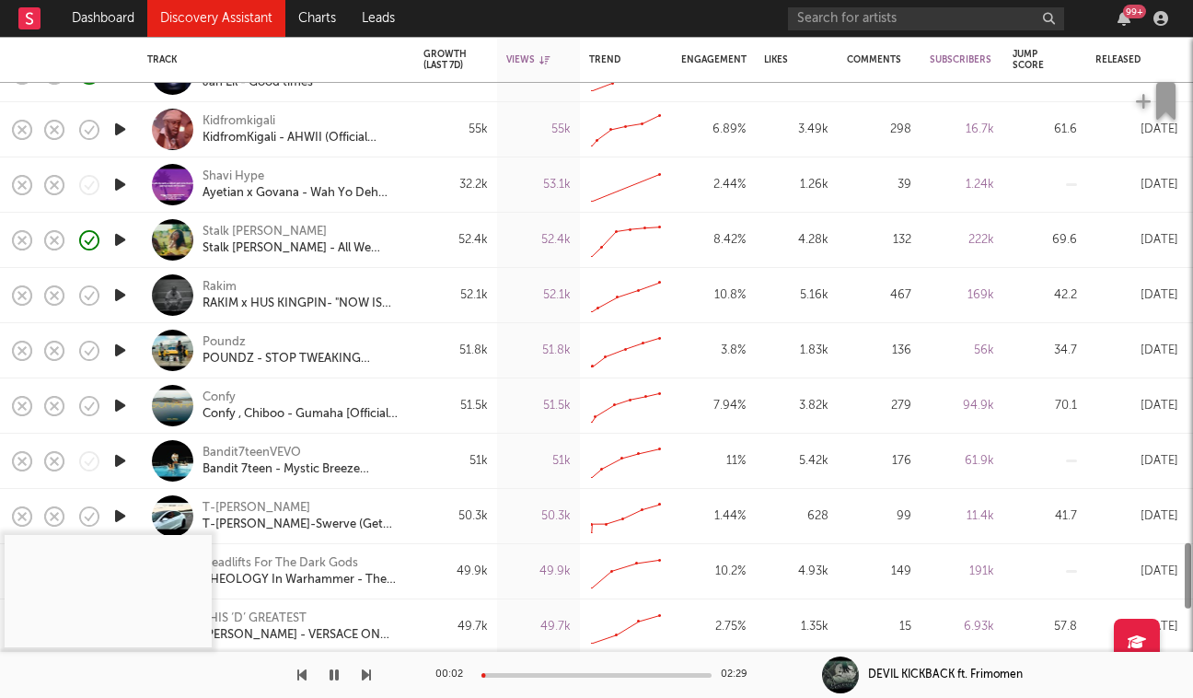
click at [119, 346] on icon "button" at bounding box center [120, 350] width 19 height 23
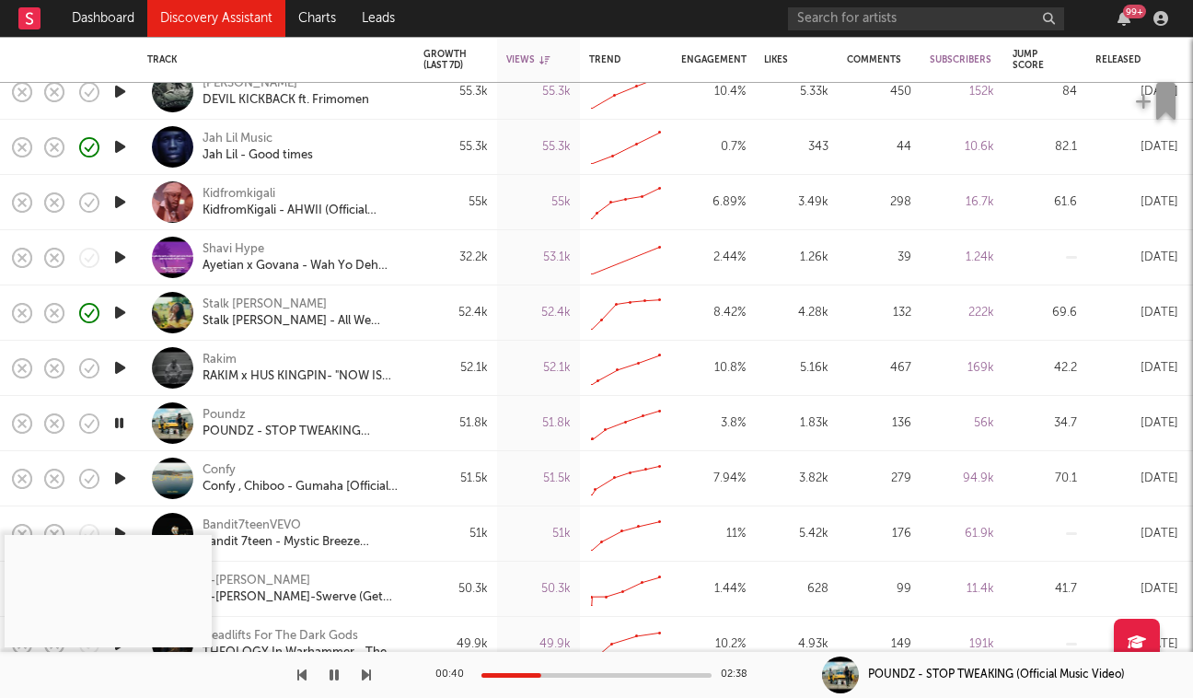
click at [541, 677] on div at bounding box center [597, 675] width 230 height 5
click at [215, 410] on div "Poundz" at bounding box center [224, 415] width 43 height 17
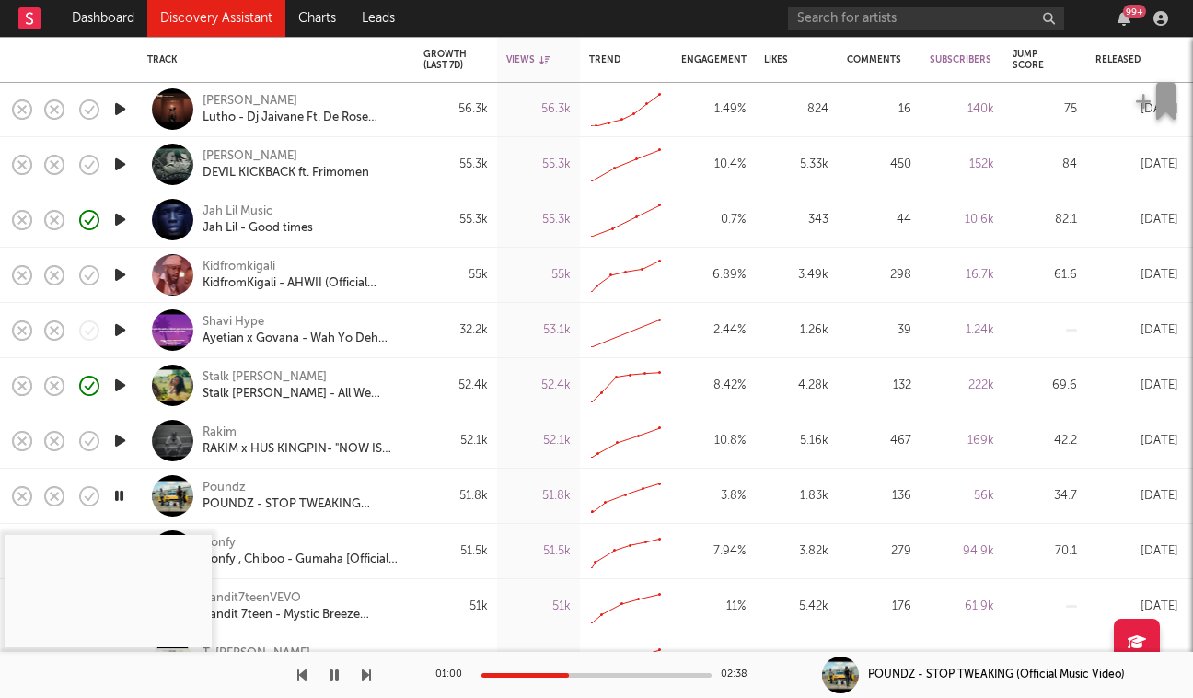
click at [122, 160] on icon "button" at bounding box center [120, 164] width 19 height 23
click at [215, 155] on div "Vane Lily" at bounding box center [250, 156] width 95 height 17
click at [122, 157] on icon "button" at bounding box center [119, 164] width 17 height 23
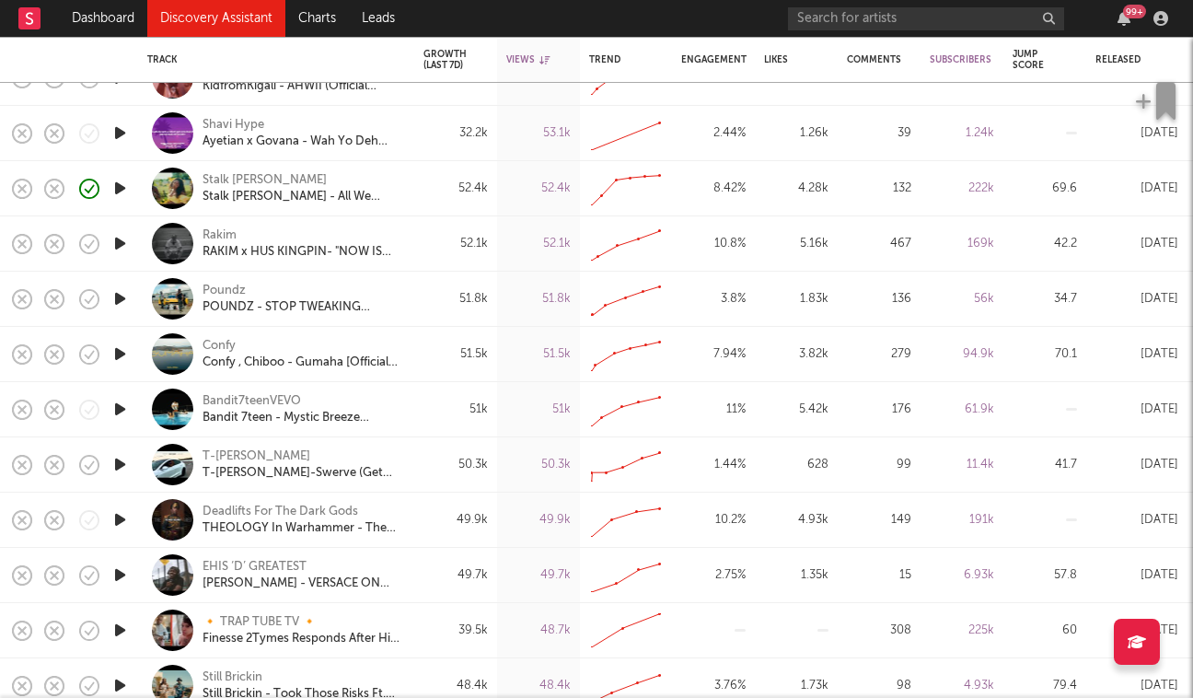
click at [200, 373] on div "Confy Confy , Chiboo - Gumaha [Official Video]" at bounding box center [276, 354] width 258 height 54
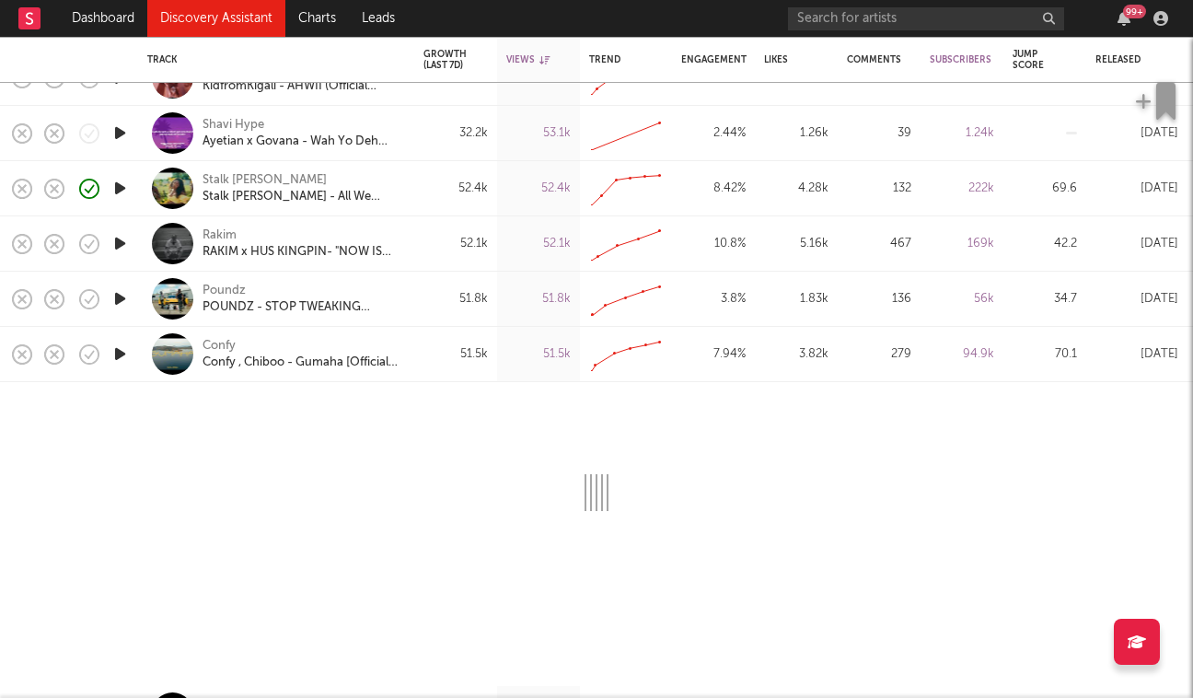
click at [123, 362] on icon "button" at bounding box center [120, 354] width 19 height 23
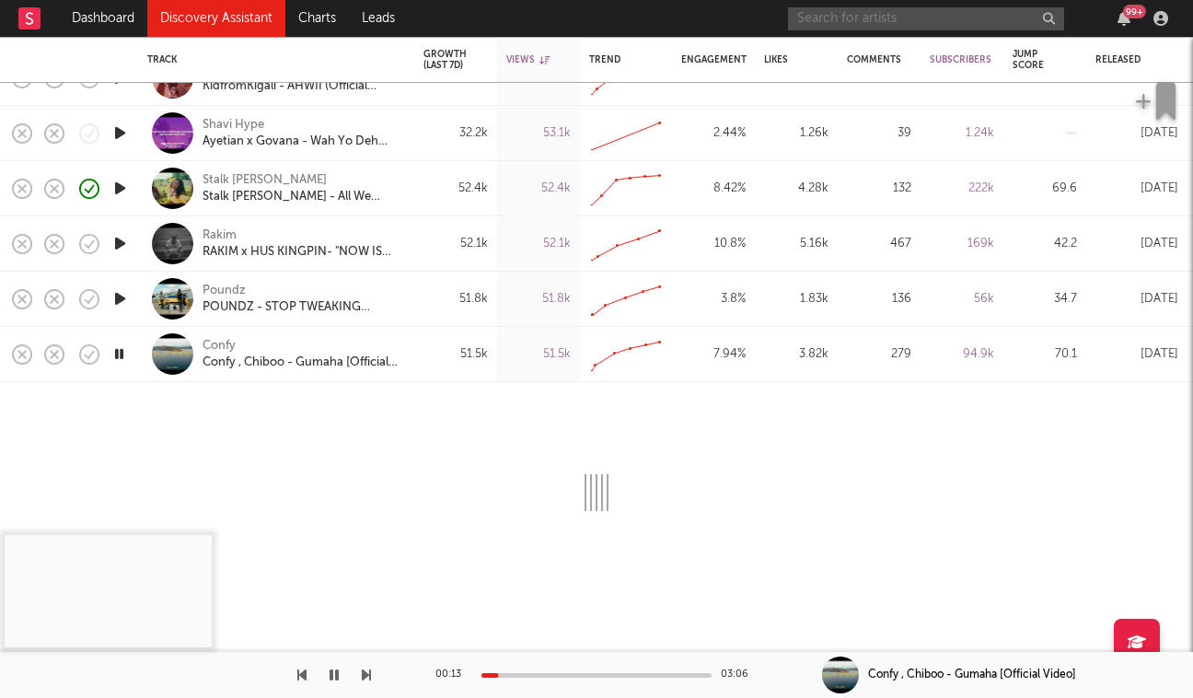
click at [858, 19] on input "text" at bounding box center [926, 18] width 276 height 23
click at [337, 673] on icon "button" at bounding box center [334, 675] width 9 height 15
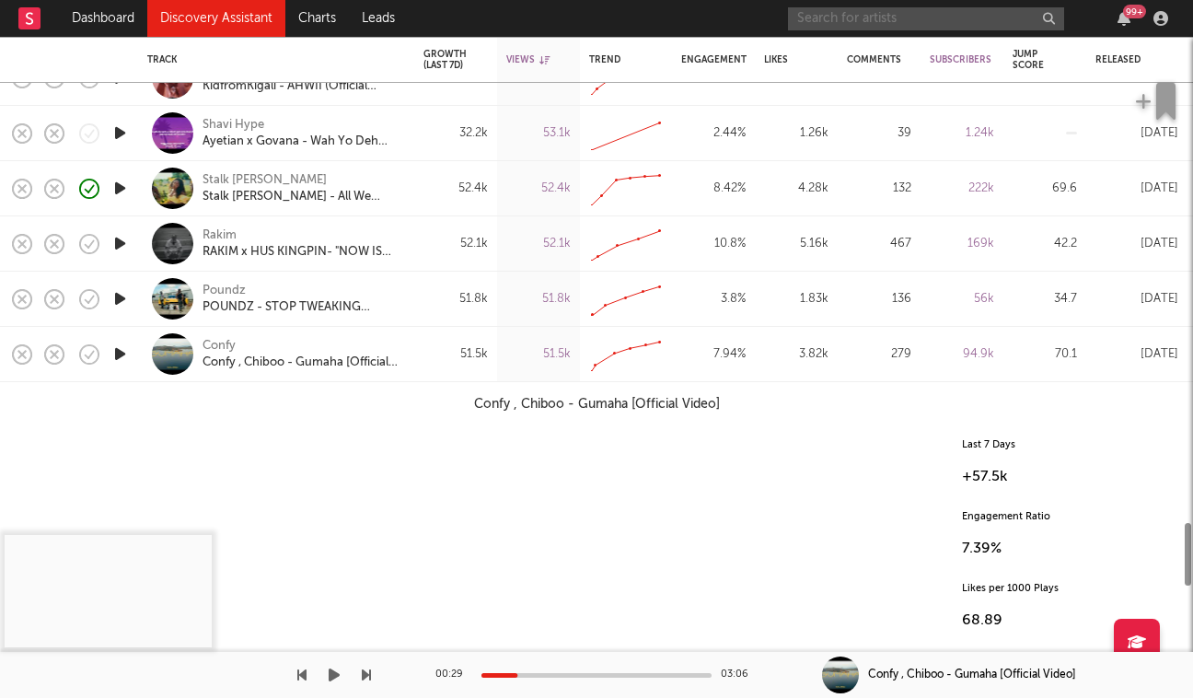
select select "1w"
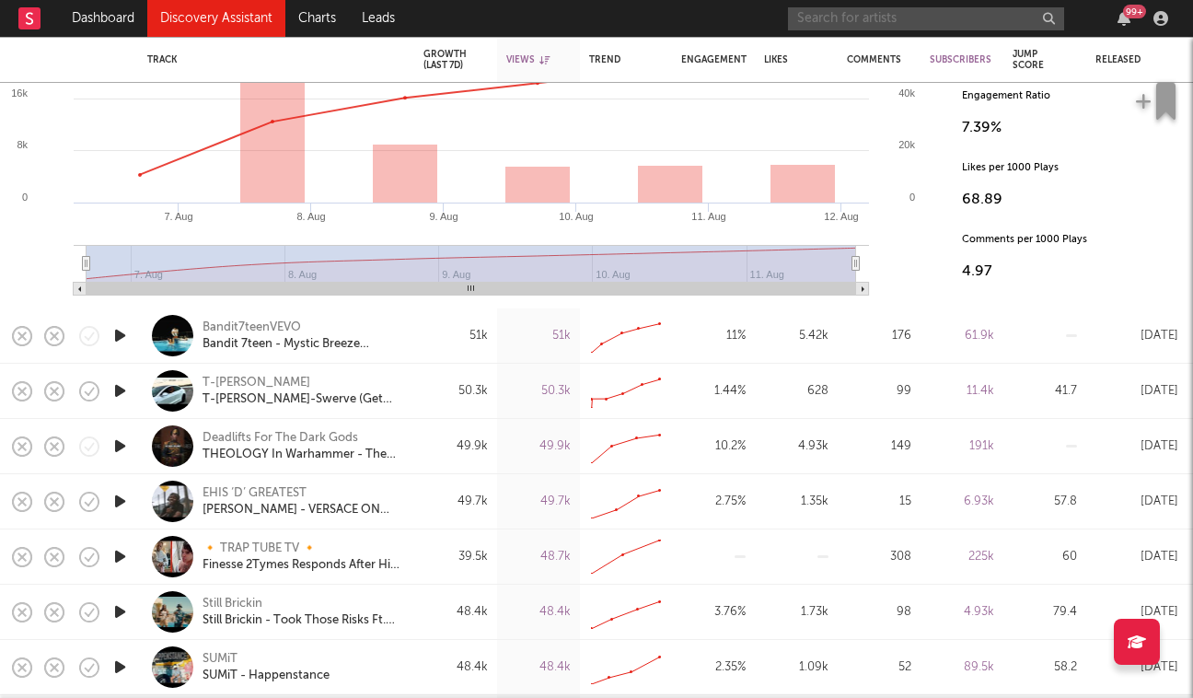
click at [123, 391] on icon "button" at bounding box center [120, 390] width 19 height 23
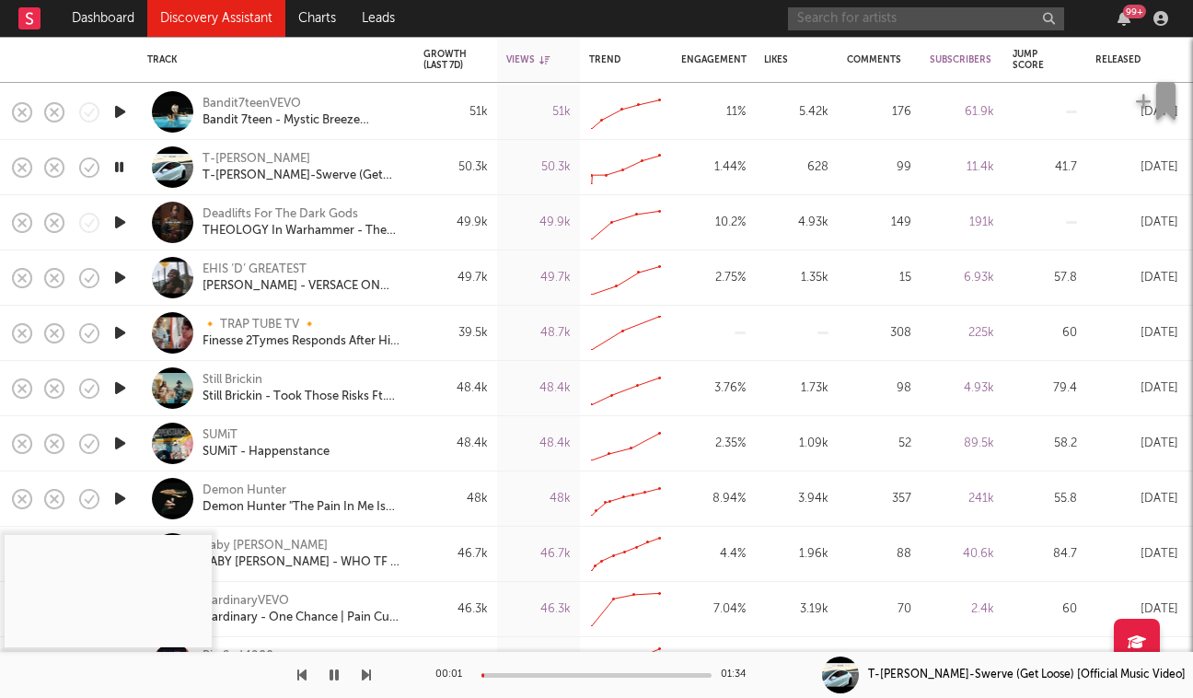
click at [122, 382] on icon "button" at bounding box center [120, 388] width 19 height 23
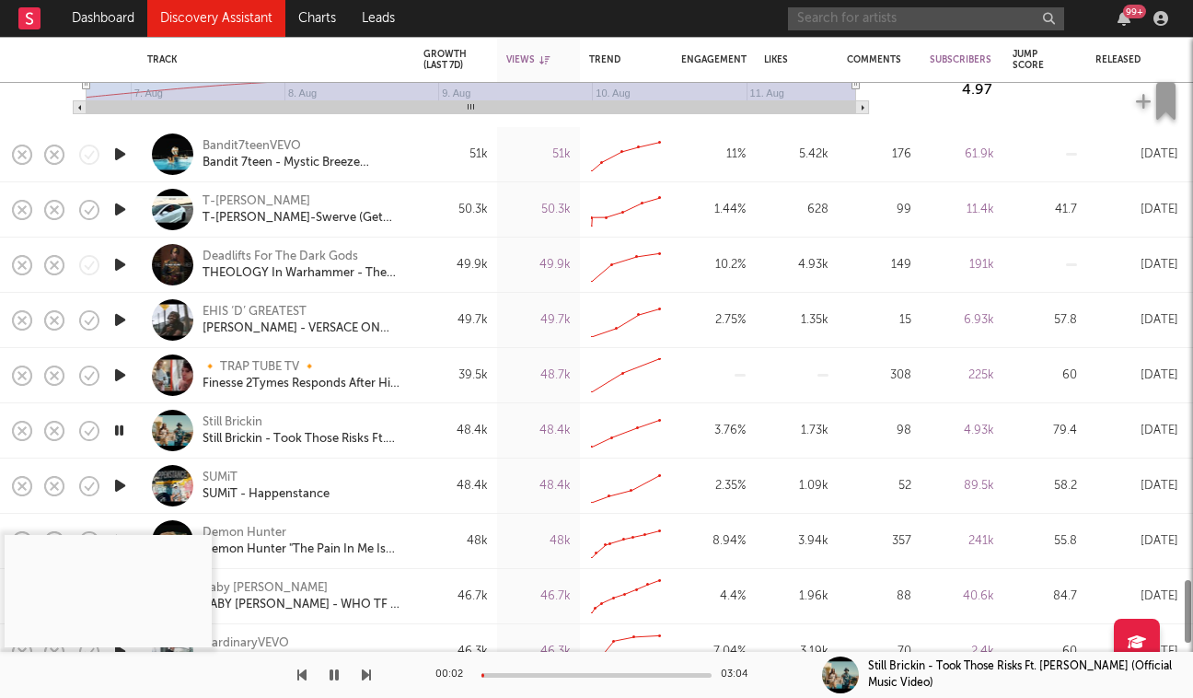
click at [122, 212] on icon "button" at bounding box center [120, 209] width 19 height 23
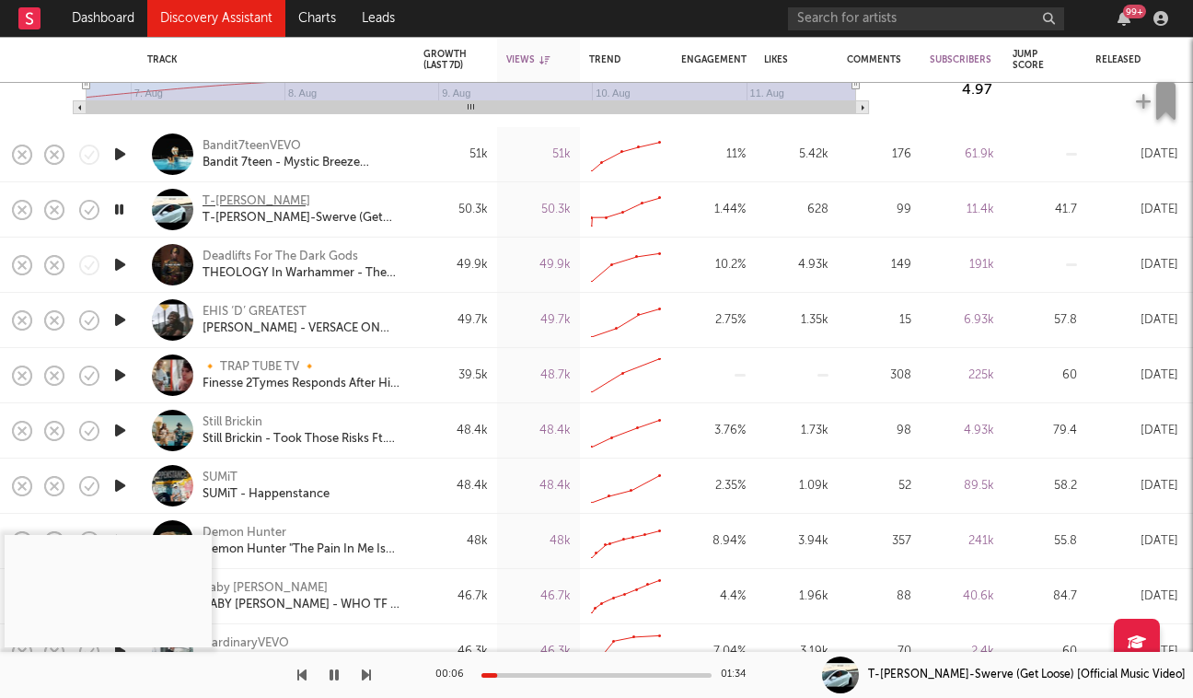
click at [229, 202] on div "T-Hicks" at bounding box center [257, 201] width 108 height 17
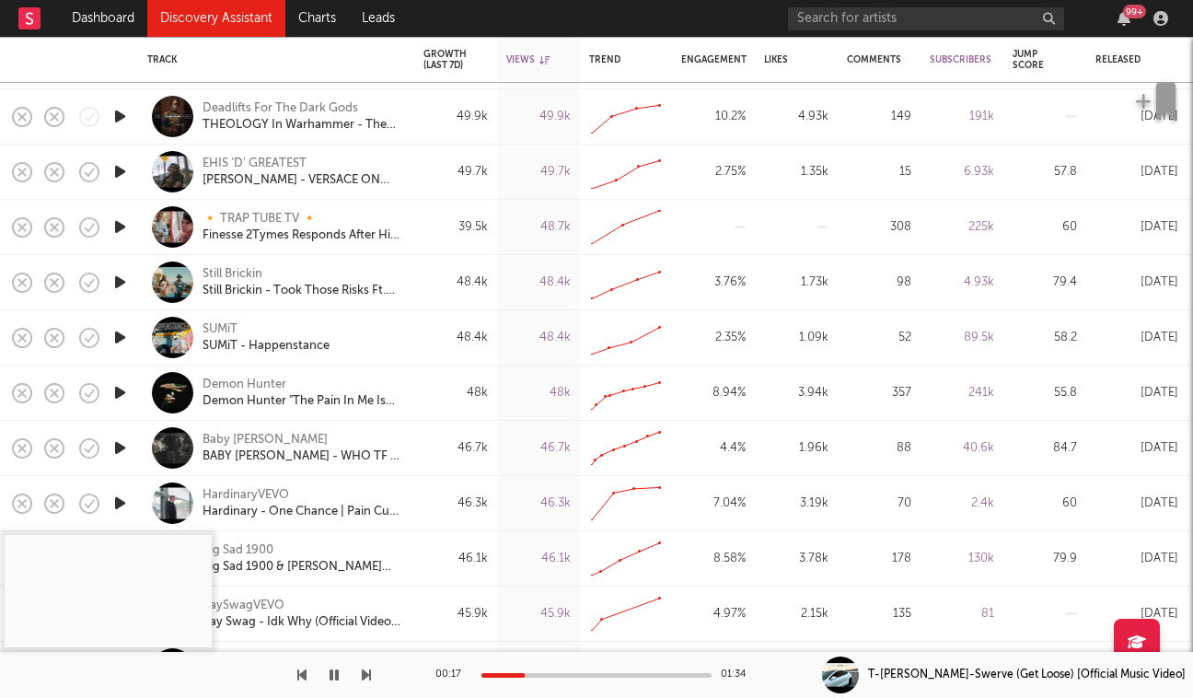
click at [121, 398] on icon "button" at bounding box center [120, 392] width 19 height 23
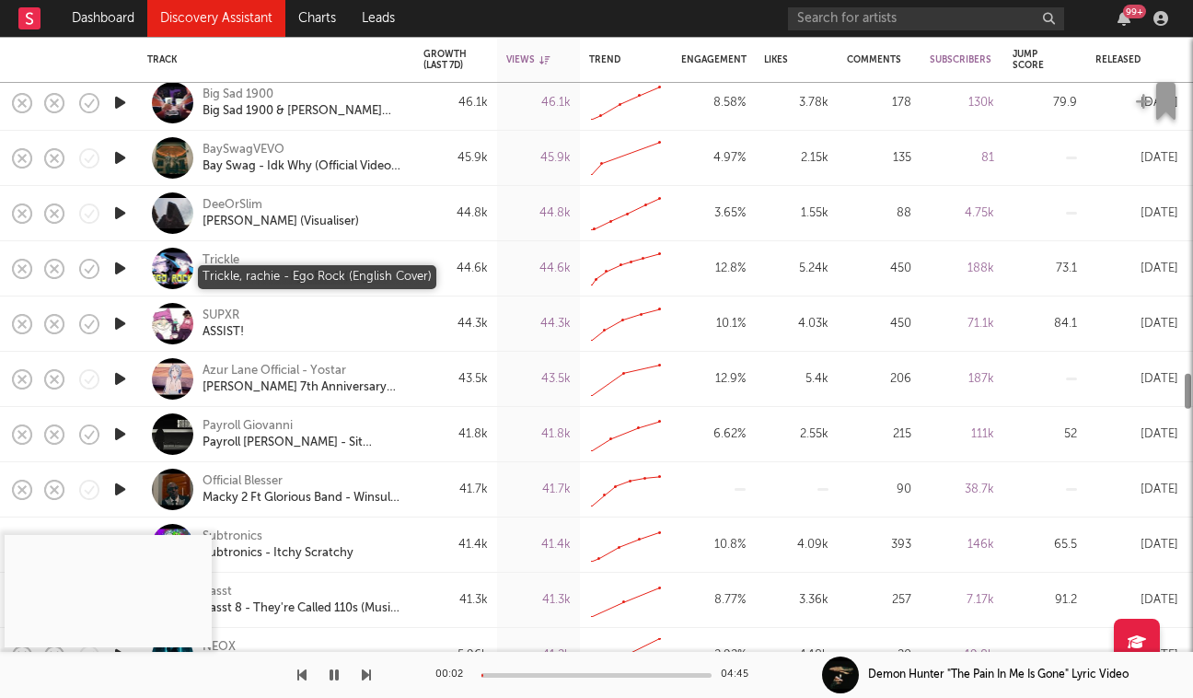
click at [231, 275] on div "Trickle, rachie - Ego Rock (English Cover)" at bounding box center [302, 277] width 198 height 17
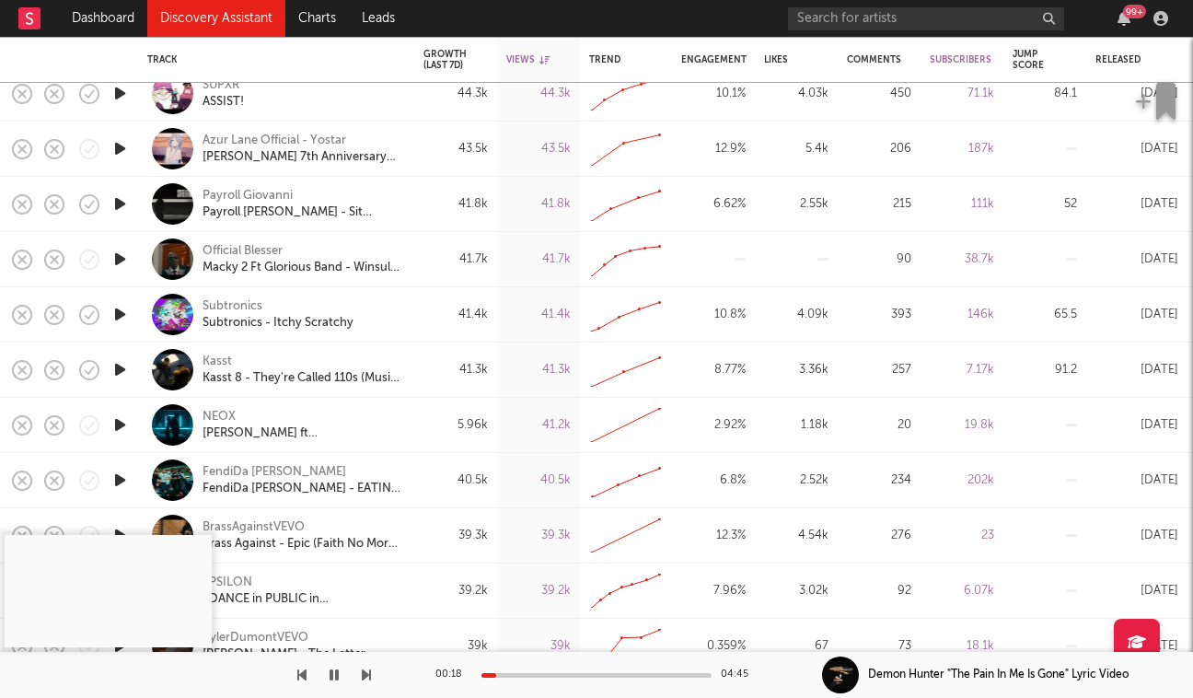
click at [124, 367] on icon "button" at bounding box center [120, 369] width 19 height 23
click at [224, 364] on div "Kasst" at bounding box center [217, 362] width 29 height 17
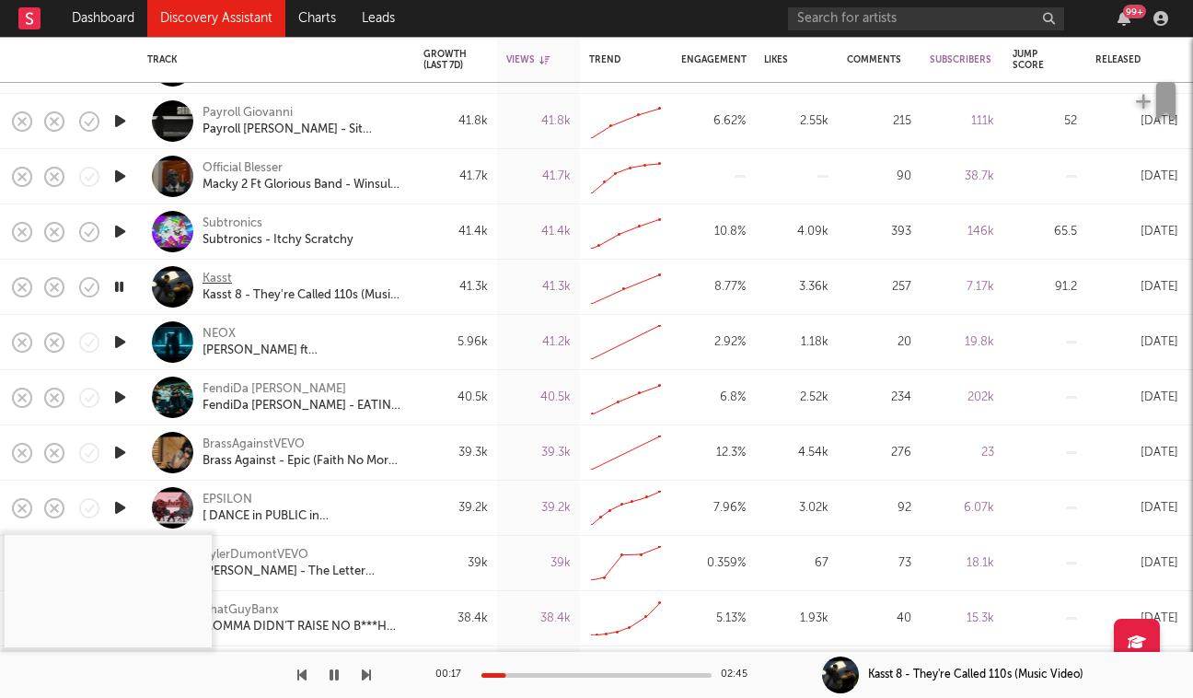
click at [209, 284] on div "Kasst" at bounding box center [217, 279] width 29 height 17
click at [230, 276] on div "Kasst" at bounding box center [217, 279] width 29 height 17
click at [97, 290] on icon "button" at bounding box center [89, 287] width 26 height 26
click at [136, 297] on icon "button" at bounding box center [133, 288] width 23 height 20
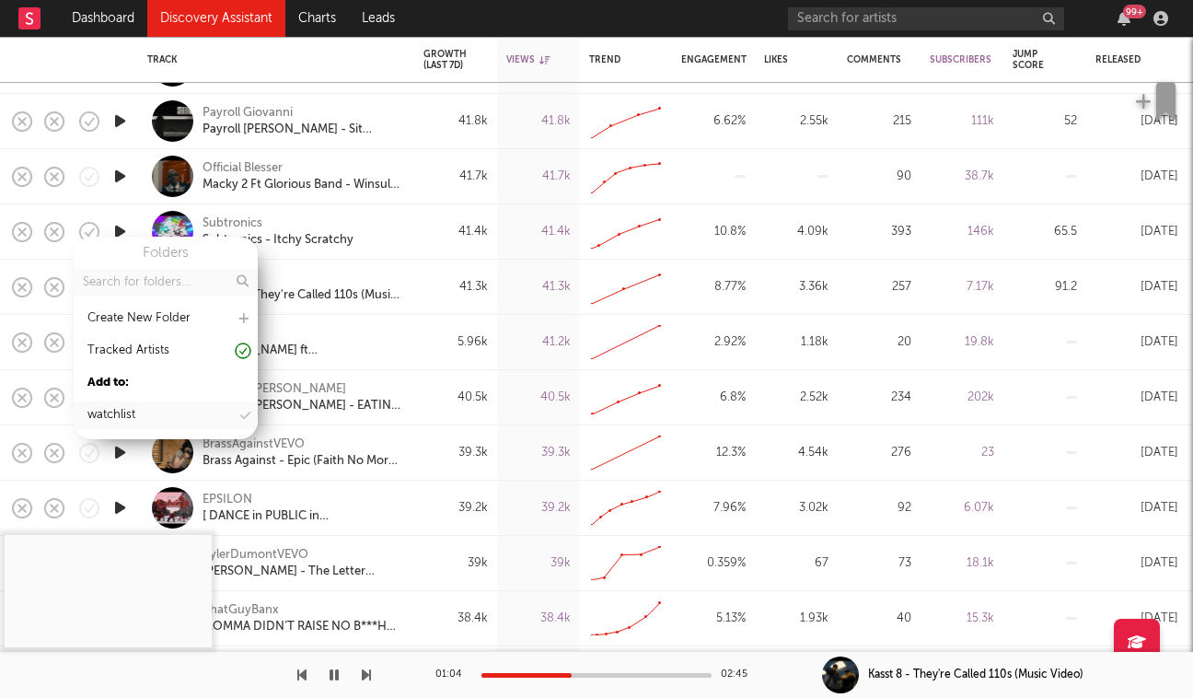
click at [133, 411] on div "watchlist" at bounding box center [111, 415] width 48 height 22
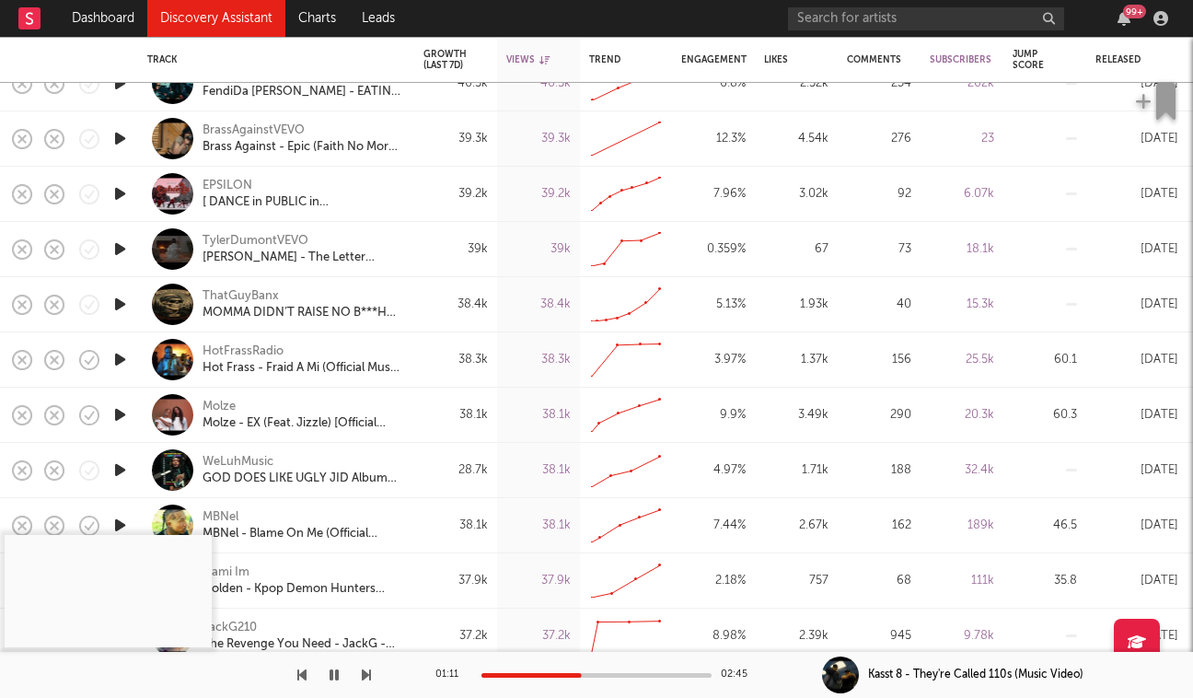
click at [123, 415] on icon "button" at bounding box center [120, 414] width 19 height 23
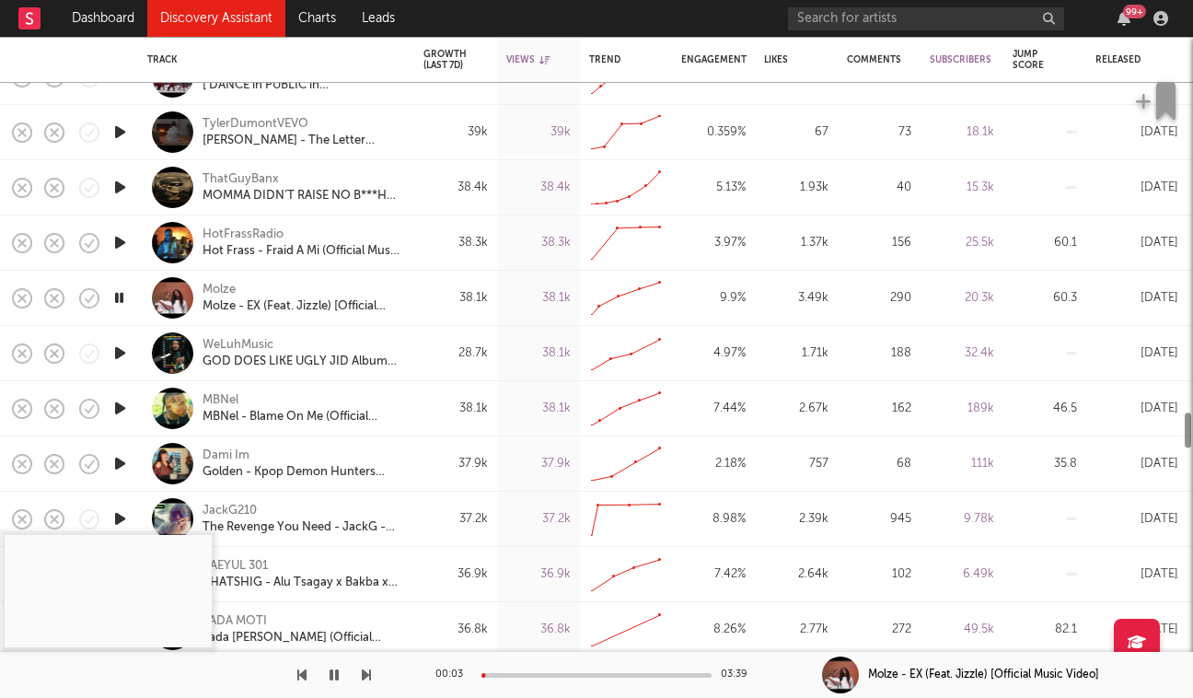
click at [115, 412] on icon "button" at bounding box center [120, 408] width 19 height 23
click at [227, 395] on div "MBNel" at bounding box center [221, 400] width 36 height 17
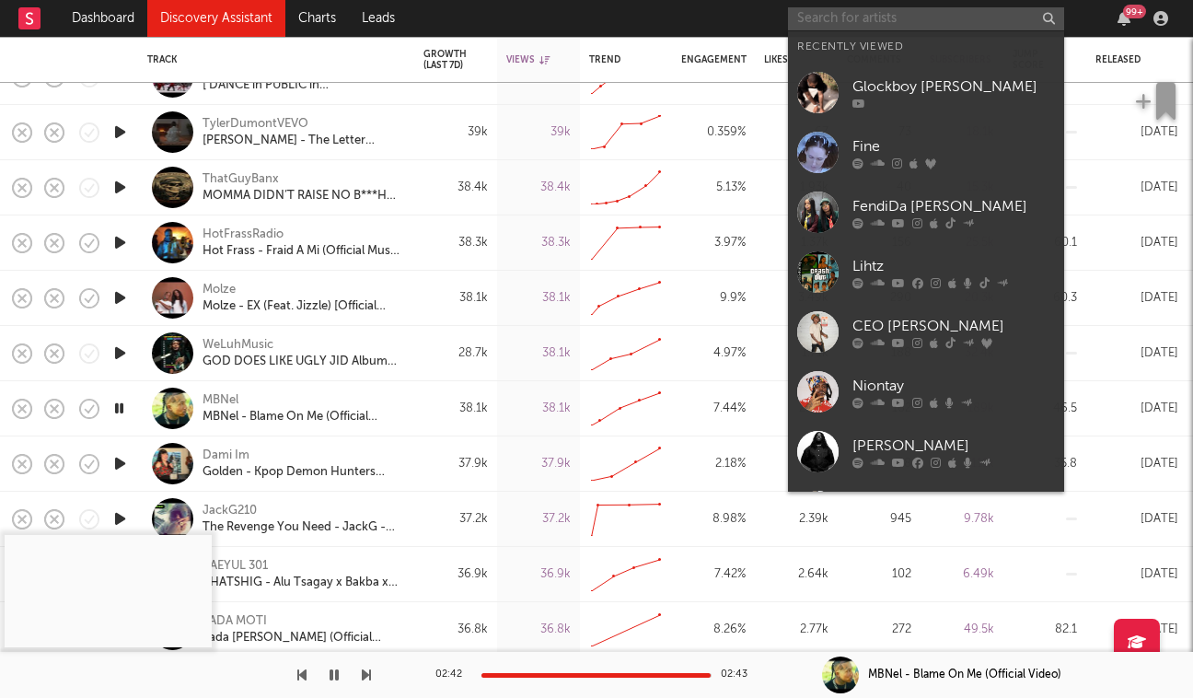
click at [804, 15] on input "text" at bounding box center [926, 18] width 276 height 23
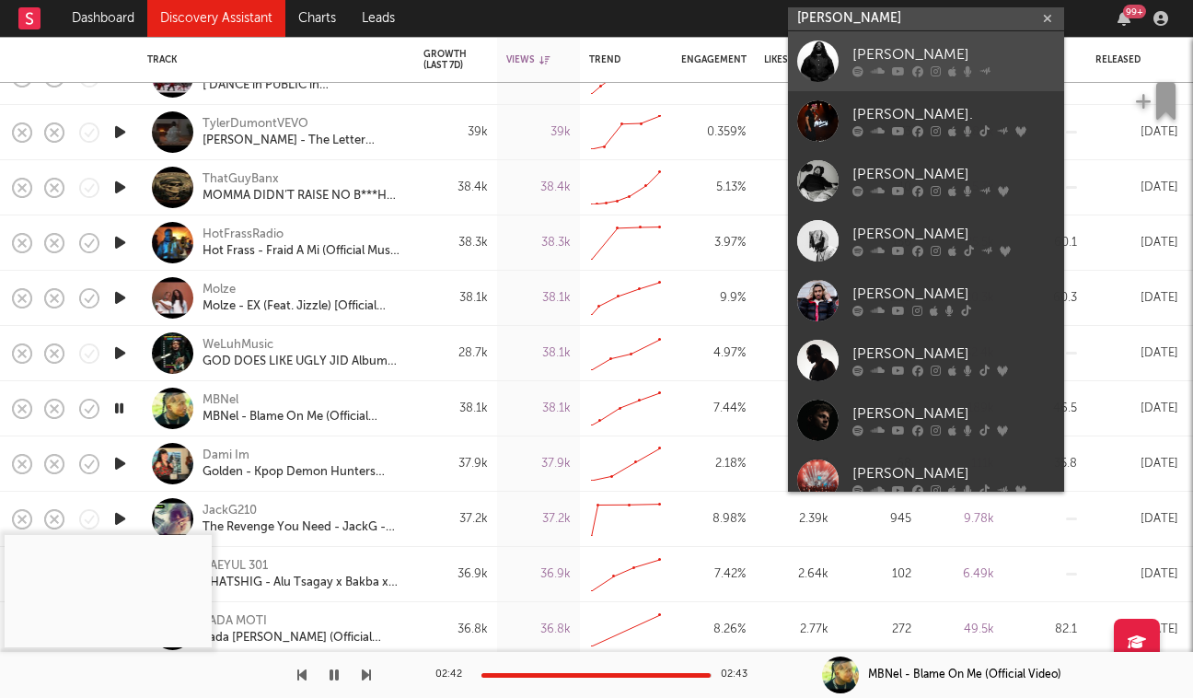
type input "mike"
click at [843, 63] on link "[PERSON_NAME]" at bounding box center [926, 61] width 276 height 60
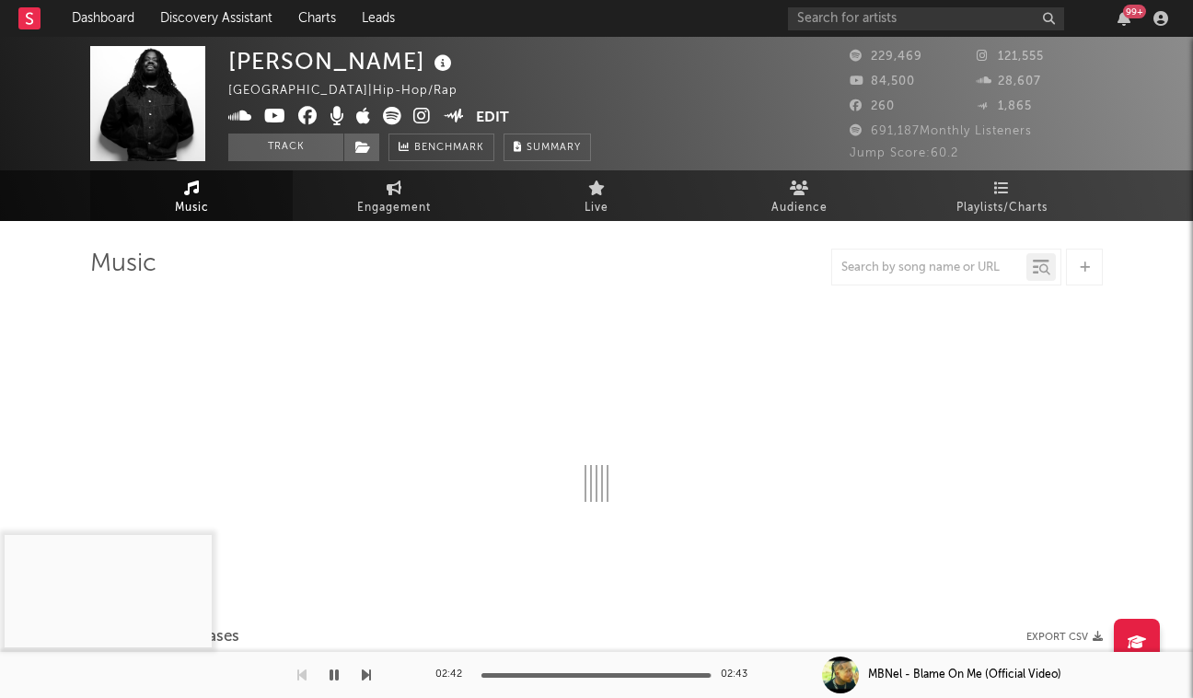
select select "6m"
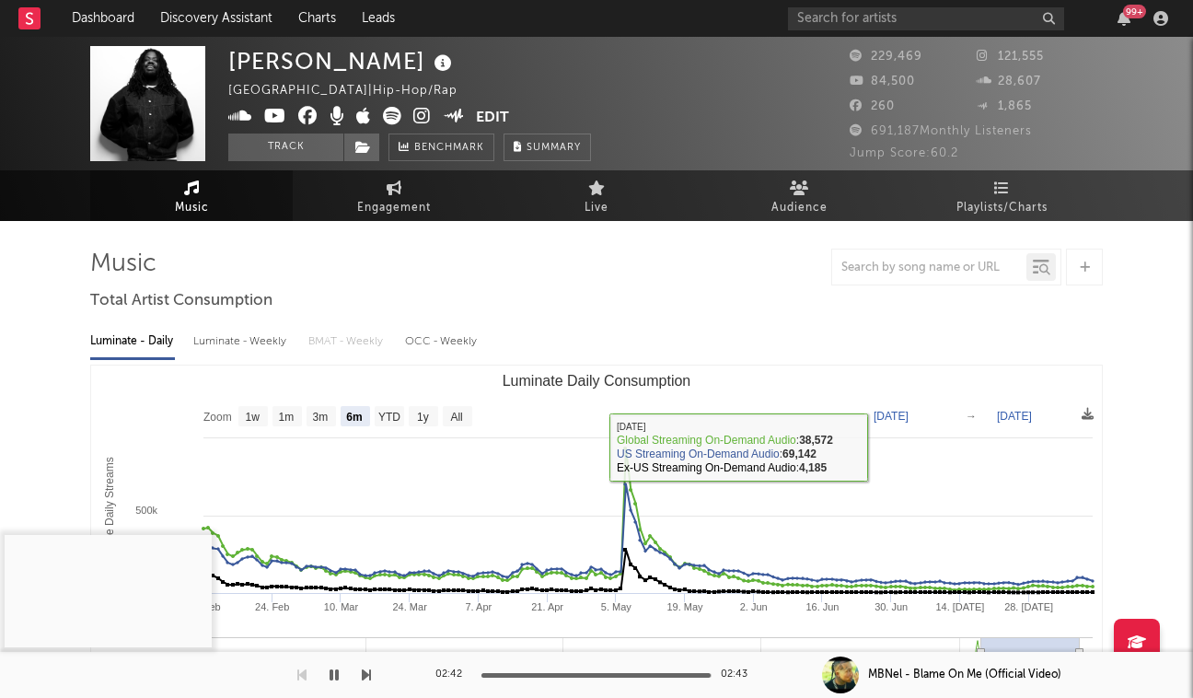
click at [252, 344] on div "Luminate - Weekly" at bounding box center [241, 341] width 97 height 31
select select "6m"
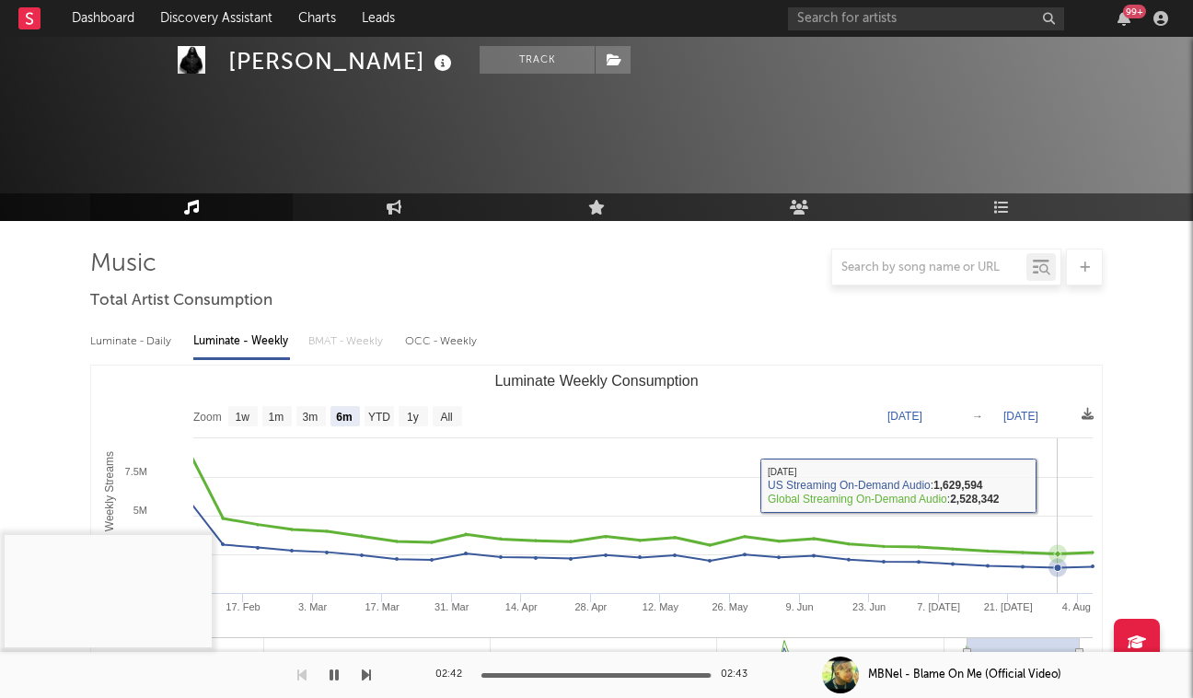
scroll to position [575, 0]
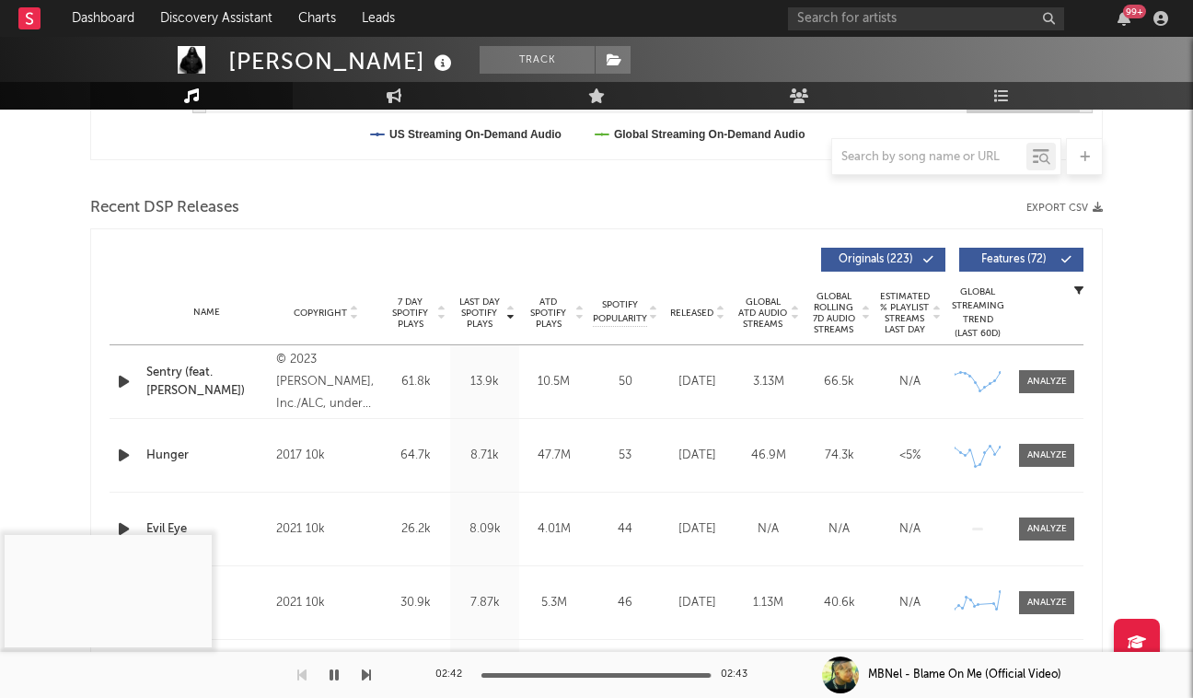
click at [719, 318] on icon at bounding box center [720, 316] width 9 height 7
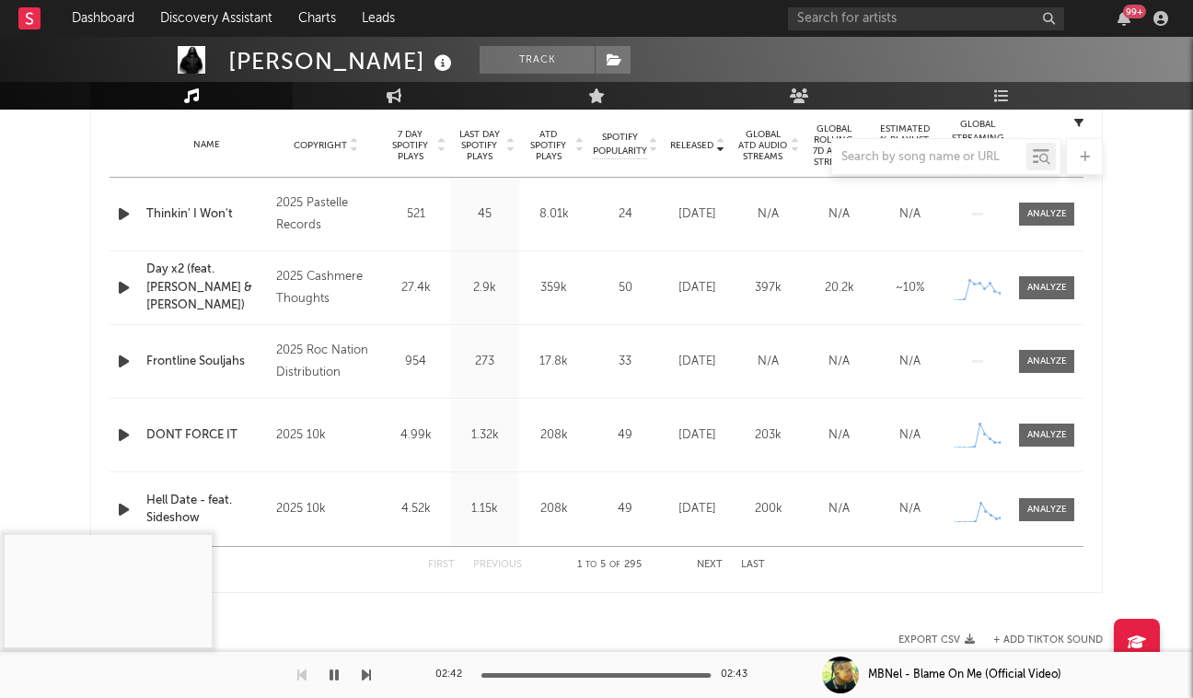
scroll to position [749, 0]
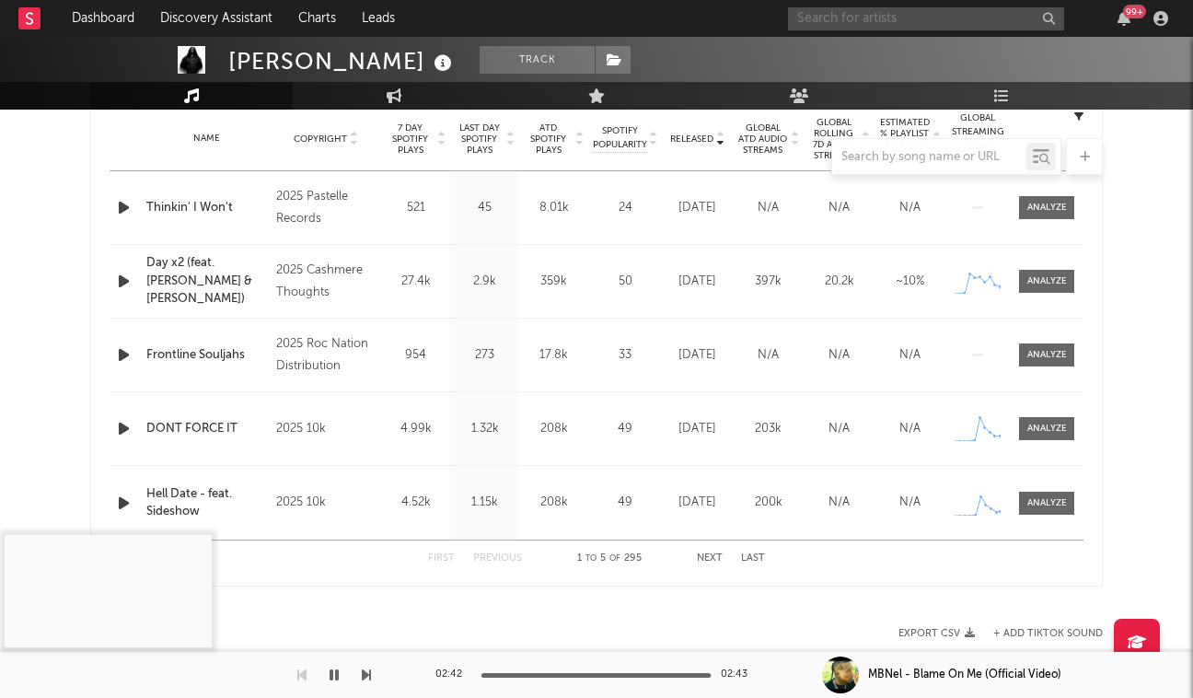
click at [934, 24] on input "text" at bounding box center [926, 18] width 276 height 23
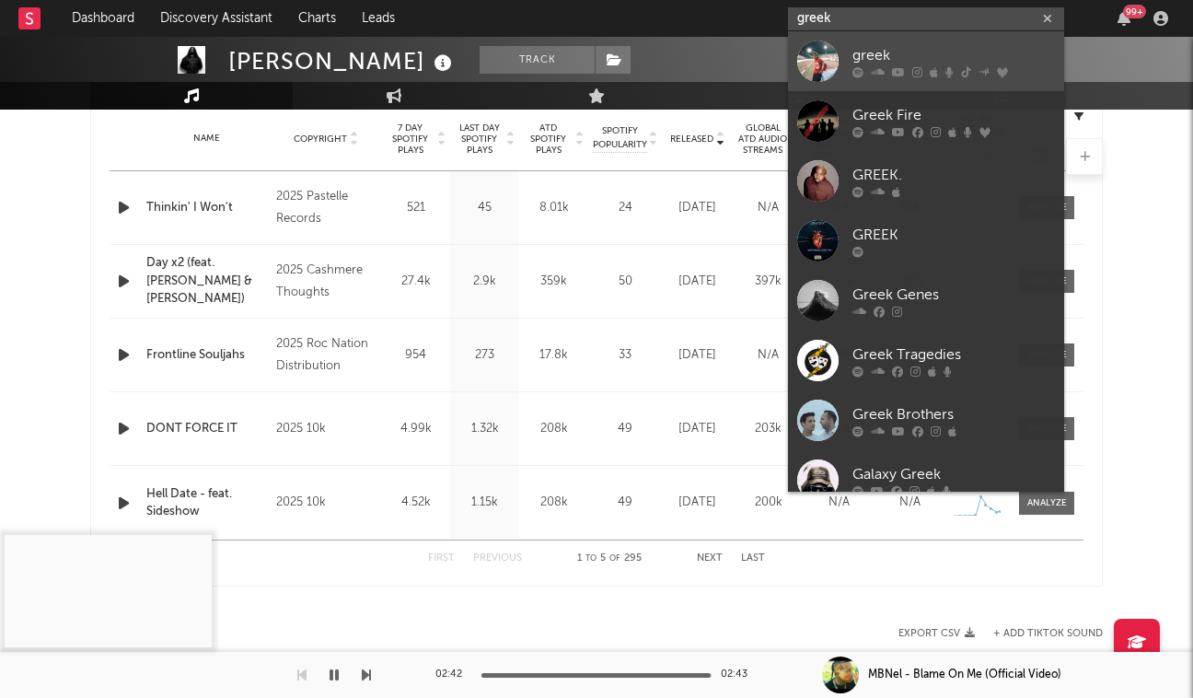
type input "greek"
click at [963, 74] on icon at bounding box center [966, 71] width 10 height 11
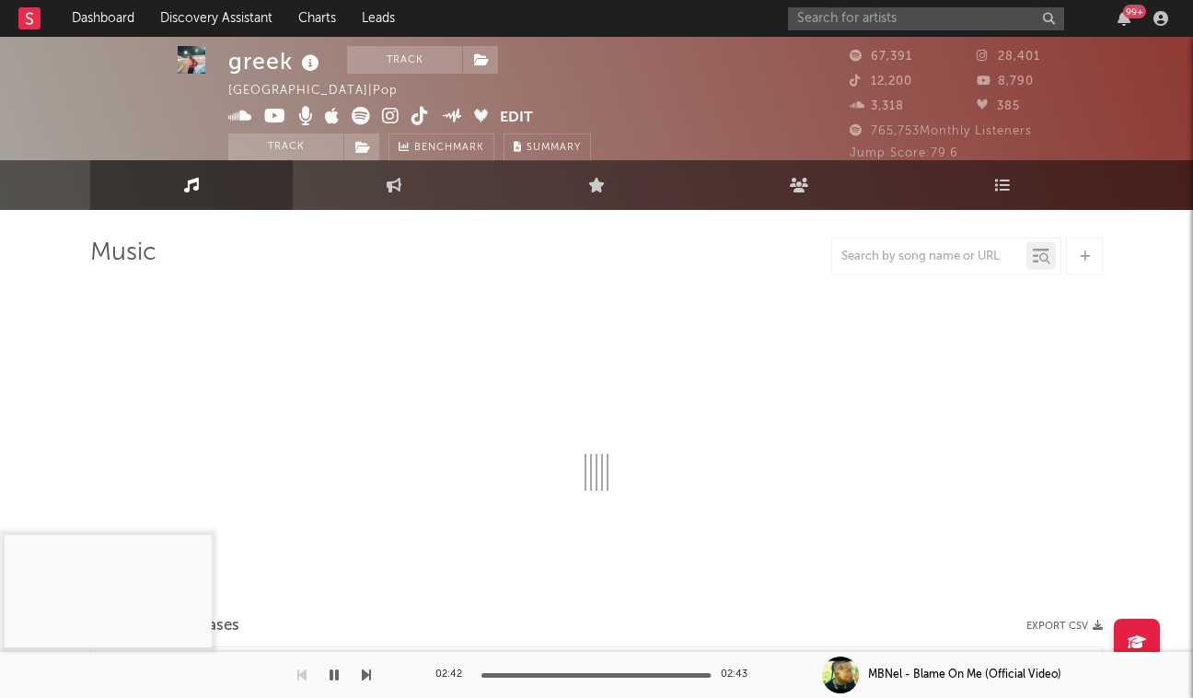
select select "6m"
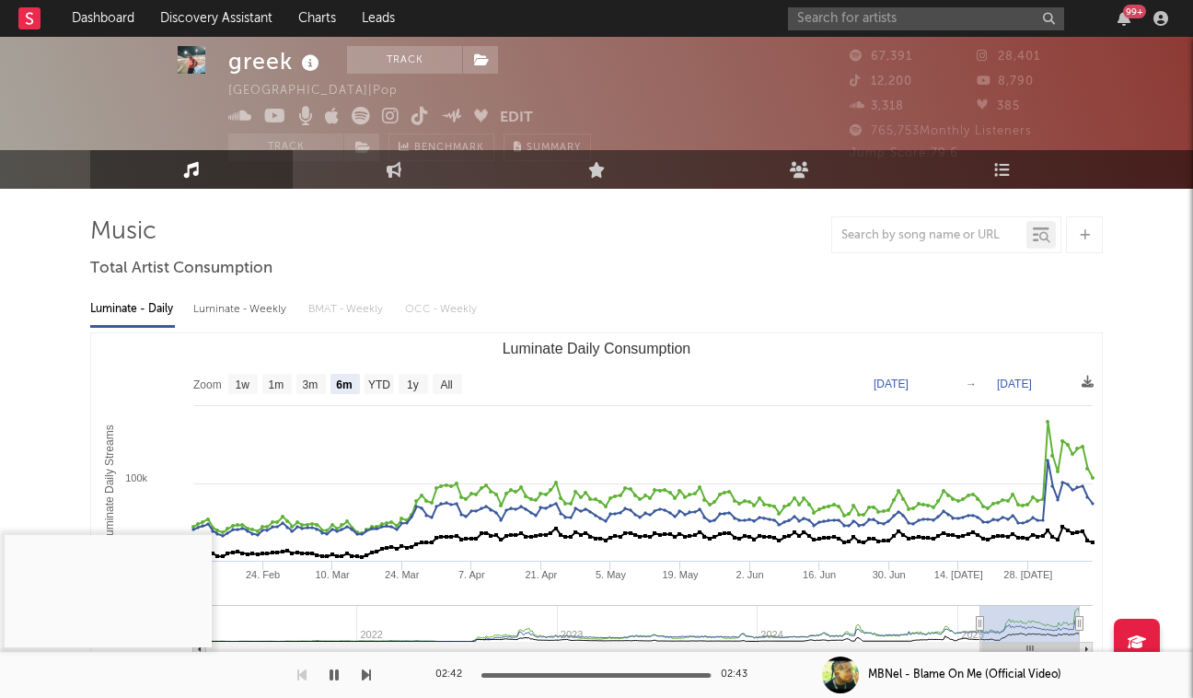
scroll to position [51, 0]
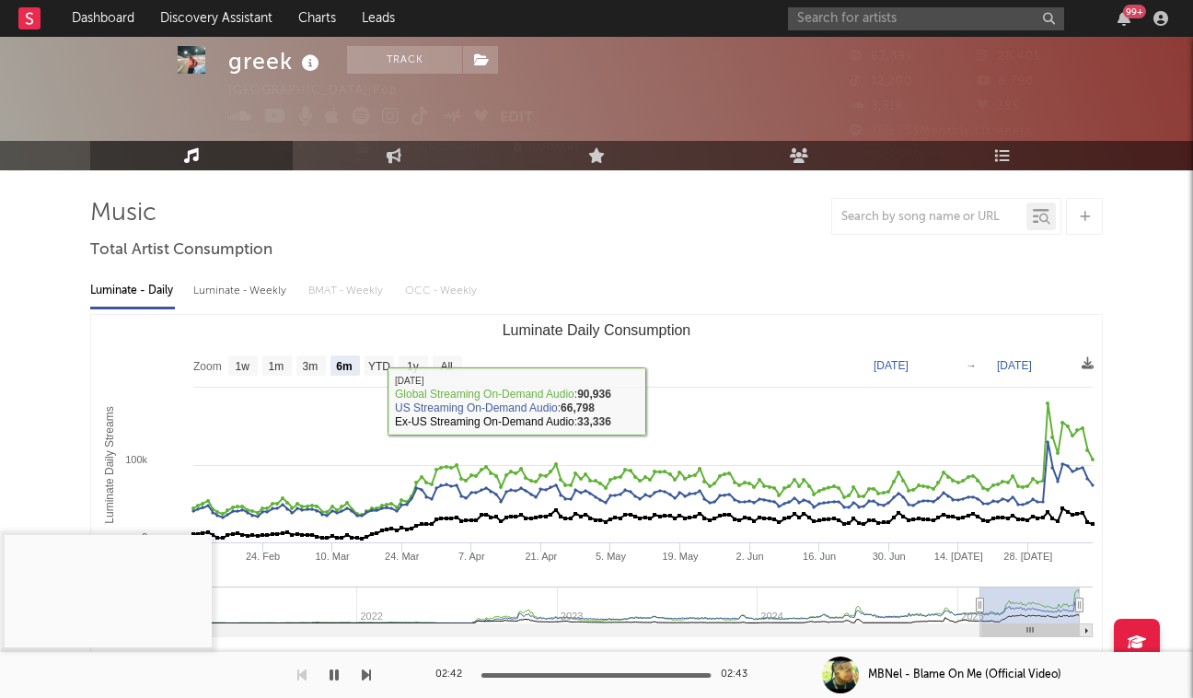
click at [222, 296] on div "Luminate - Weekly" at bounding box center [241, 290] width 97 height 31
select select "6m"
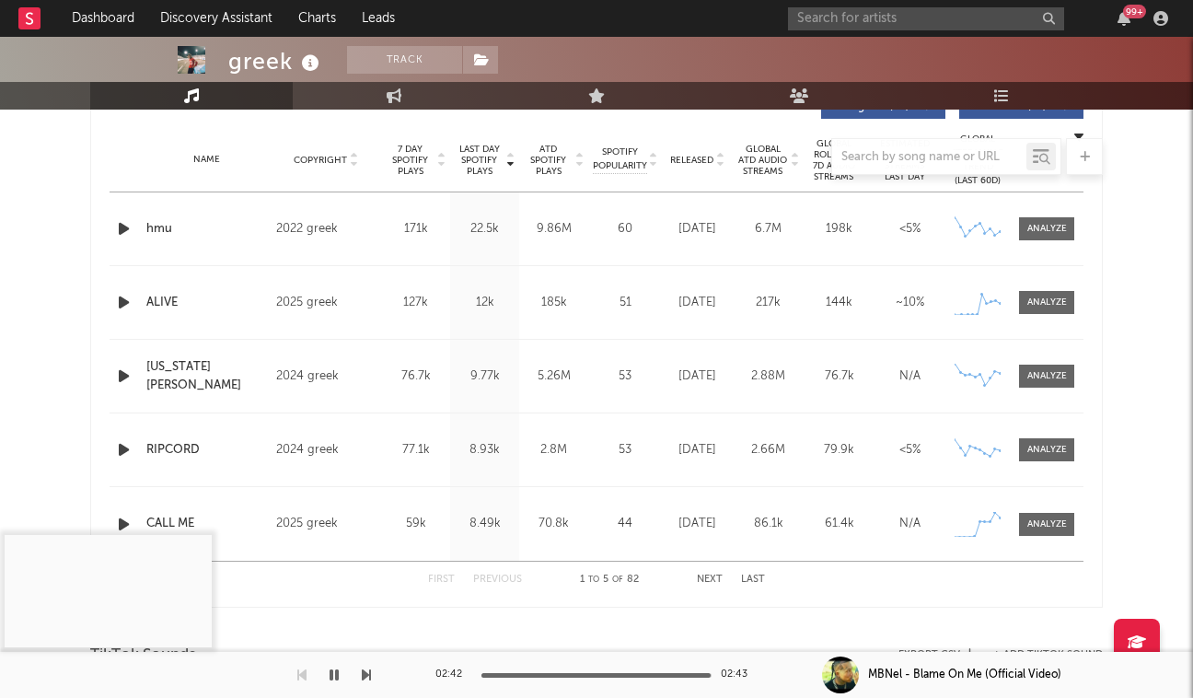
scroll to position [732, 0]
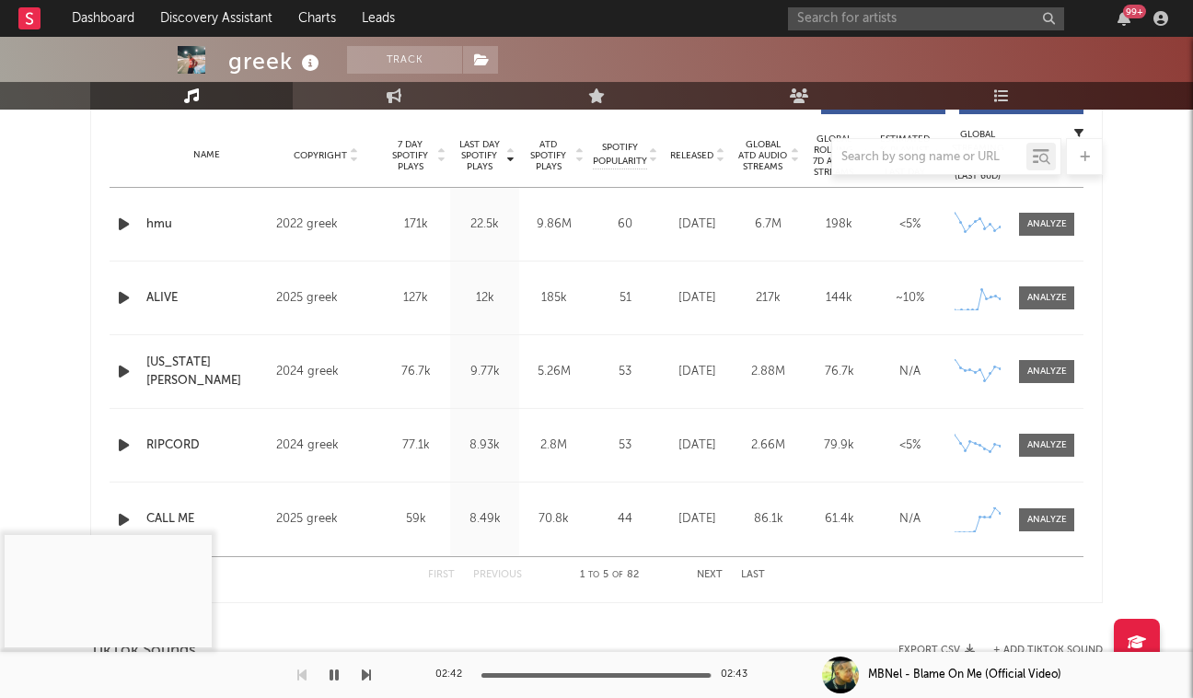
click at [719, 158] on div at bounding box center [596, 156] width 1013 height 37
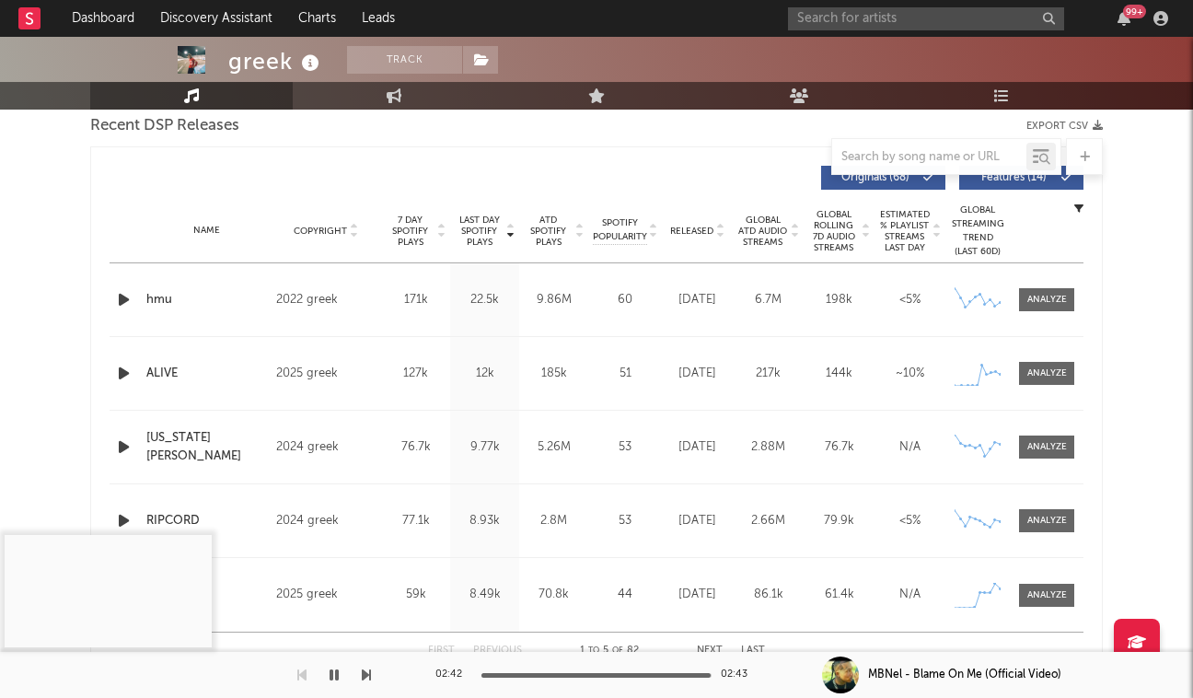
scroll to position [637, 0]
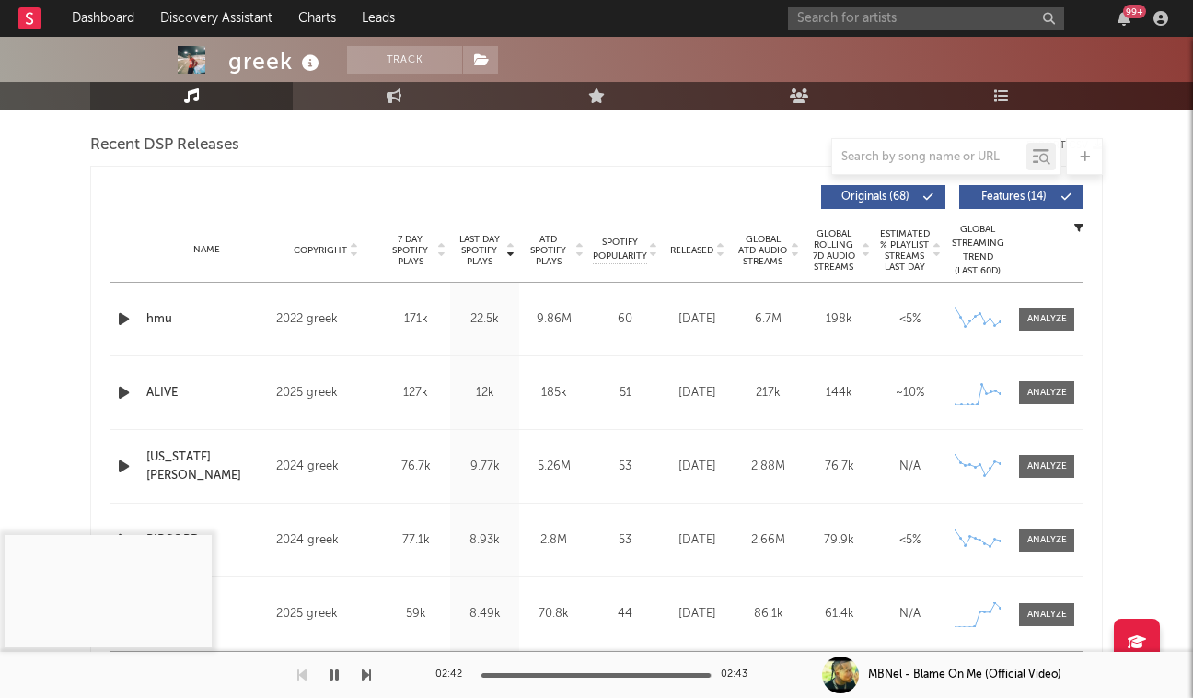
click at [722, 255] on icon at bounding box center [720, 253] width 9 height 7
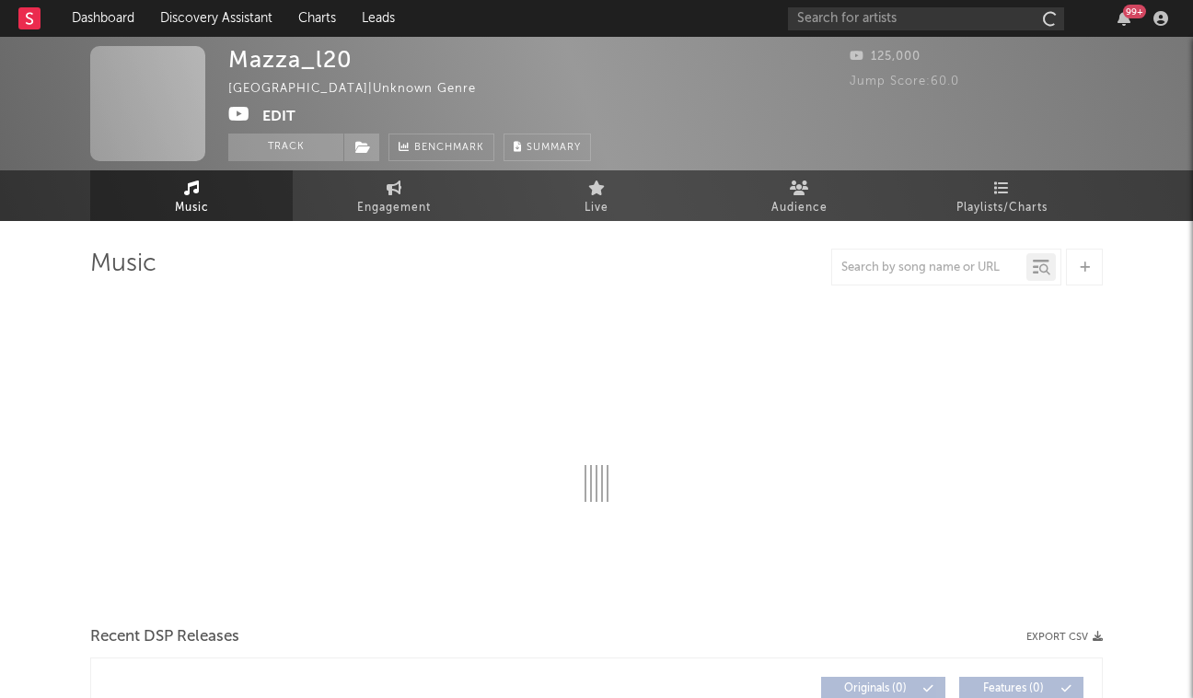
select select "1w"
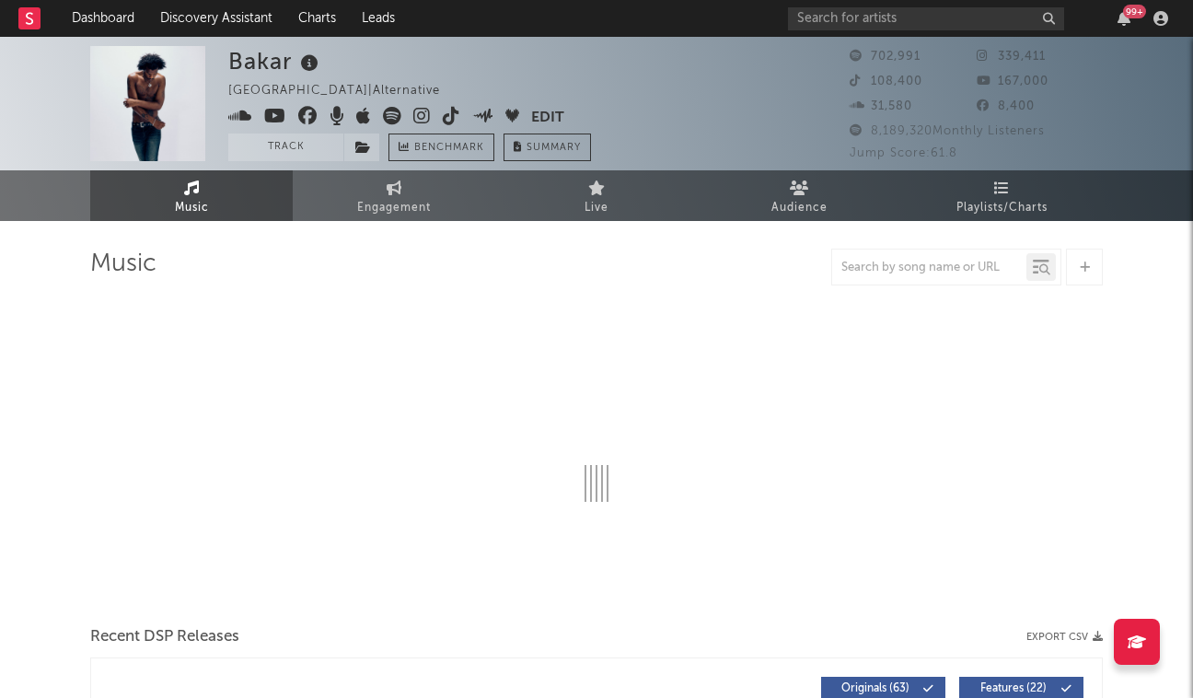
select select "6m"
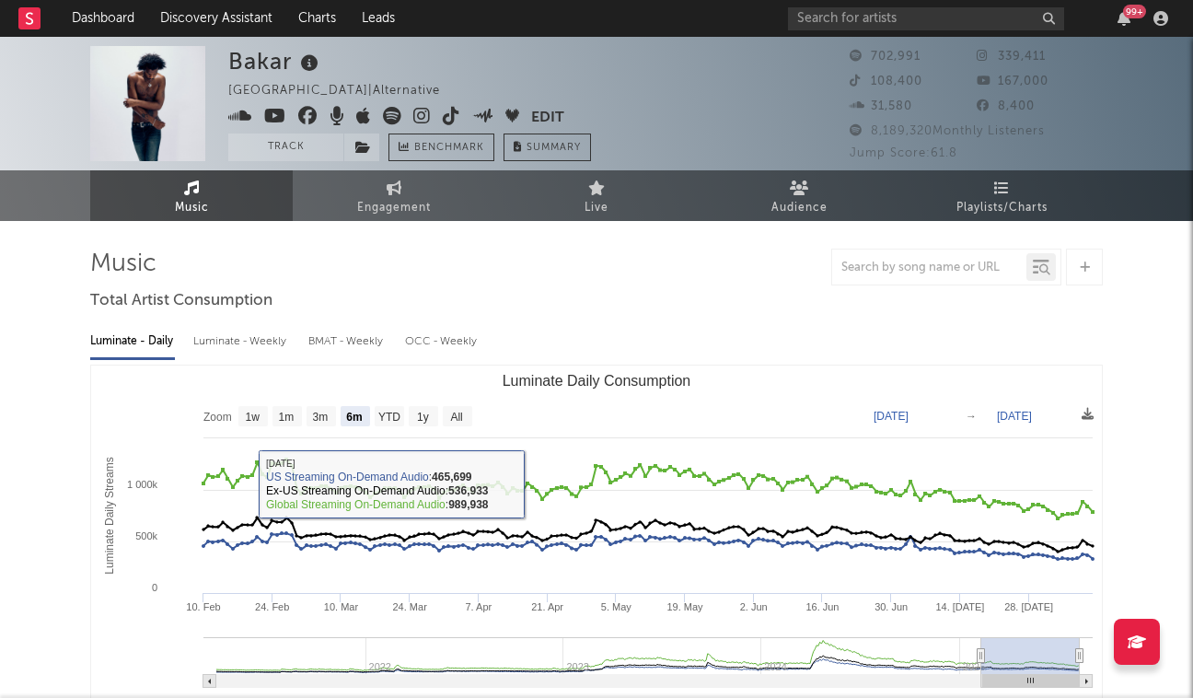
click at [229, 346] on div "Luminate - Weekly" at bounding box center [241, 341] width 97 height 31
select select "6m"
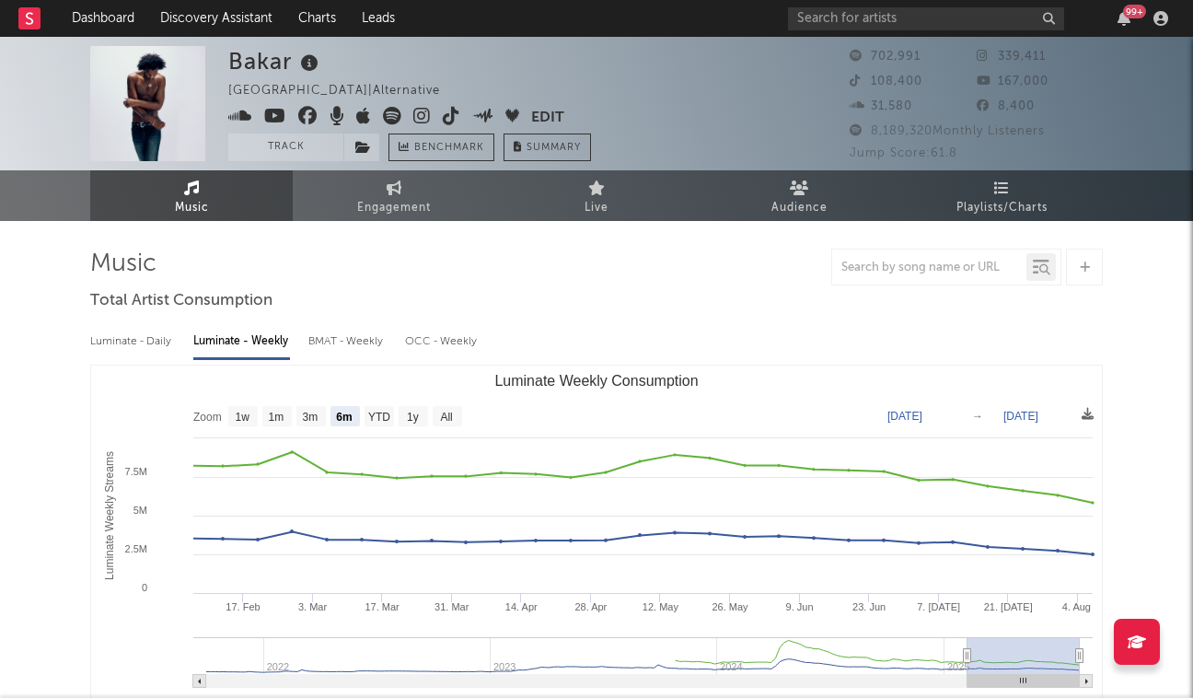
click at [420, 118] on icon at bounding box center [421, 116] width 17 height 18
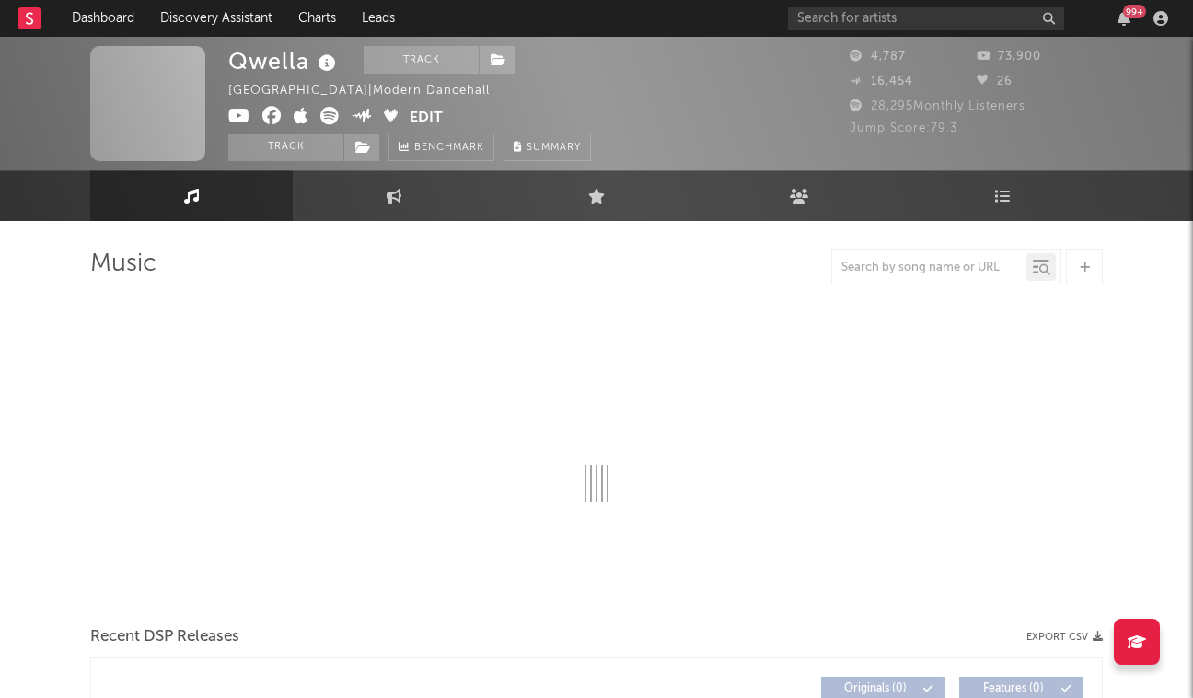
scroll to position [5, 0]
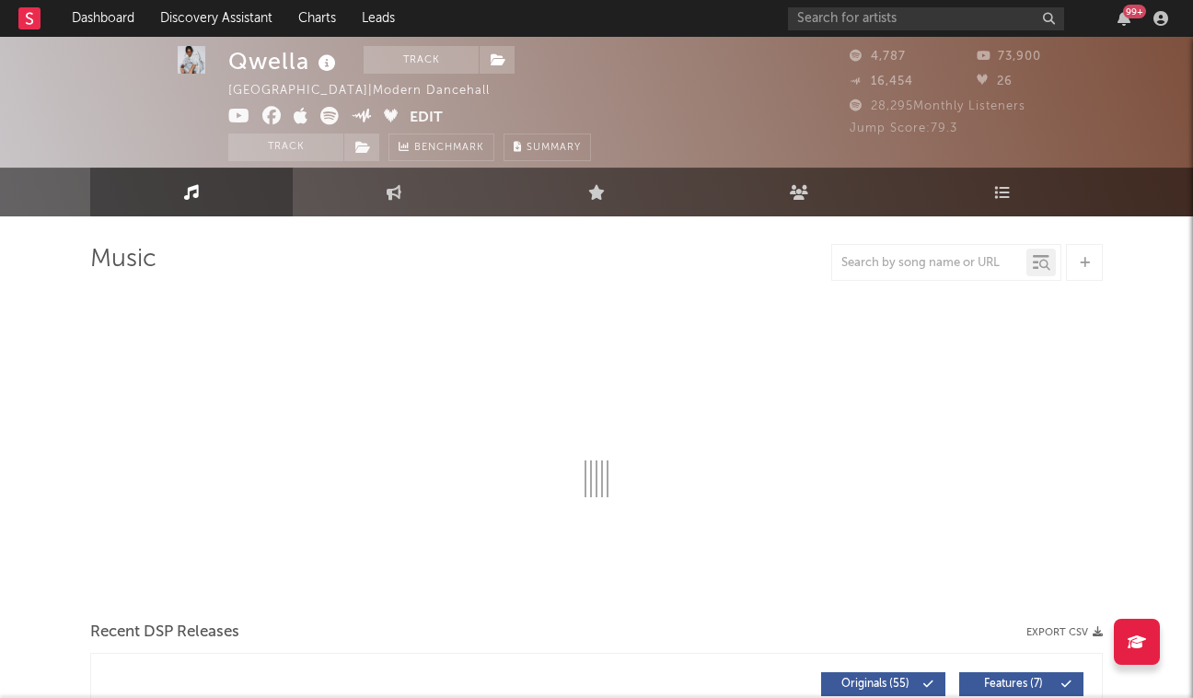
select select "6m"
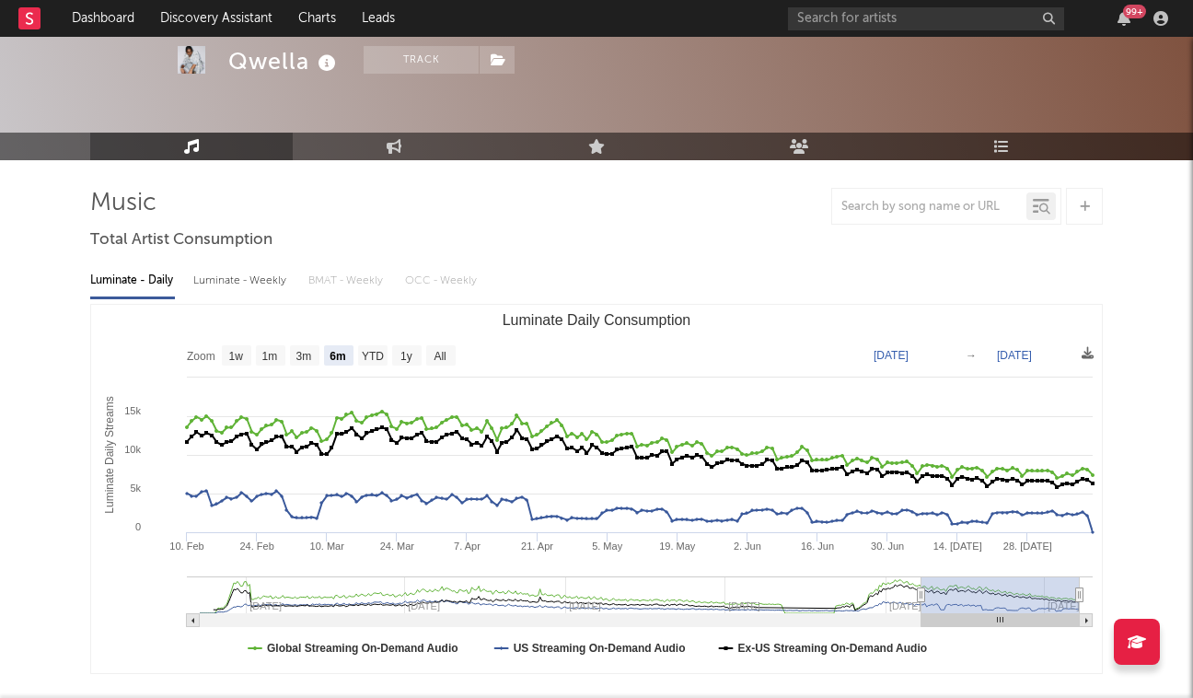
scroll to position [89, 0]
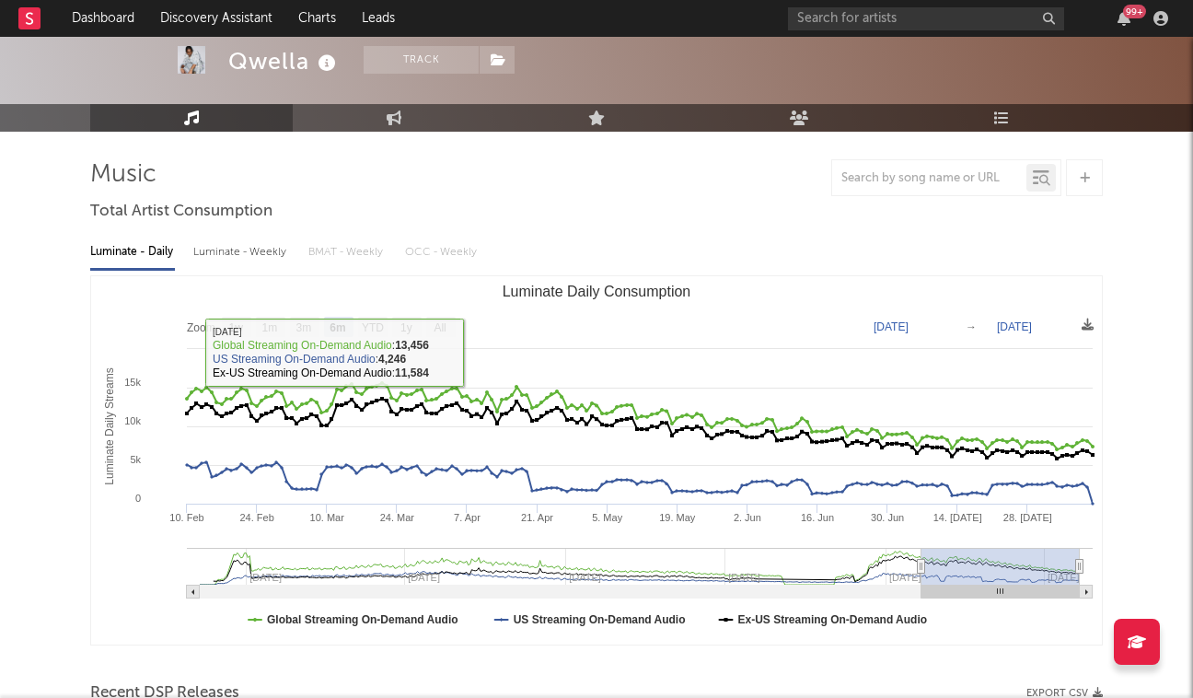
click at [217, 255] on div "Luminate - Weekly" at bounding box center [241, 252] width 97 height 31
select select "6m"
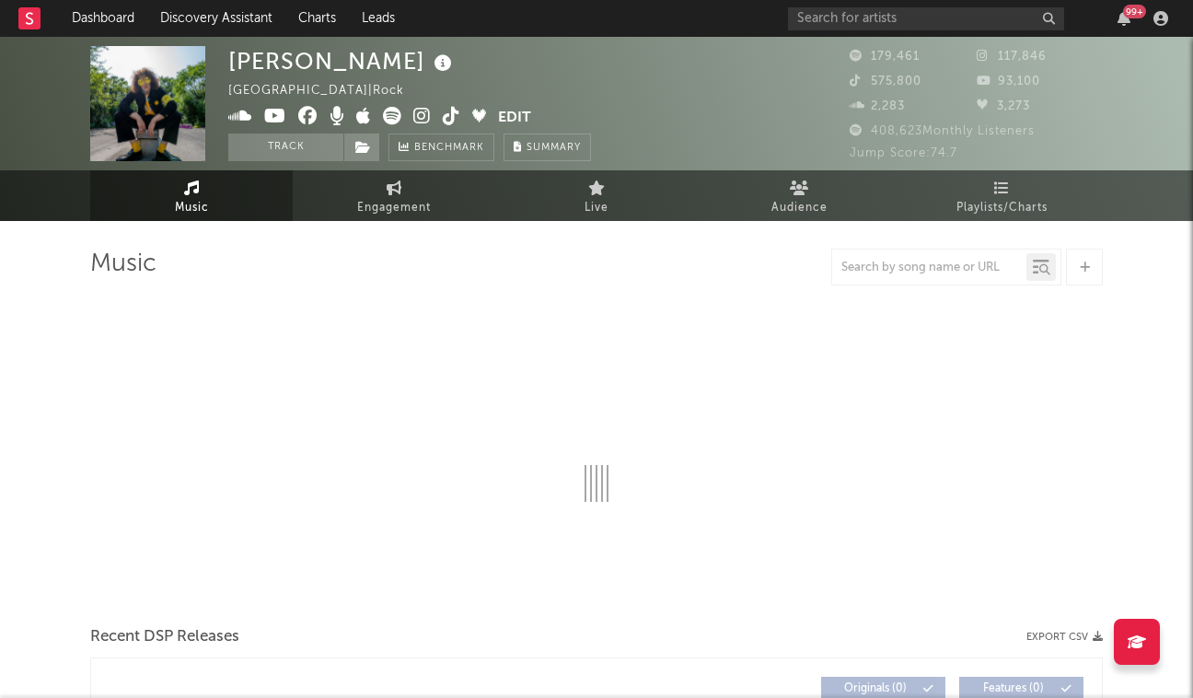
select select "6m"
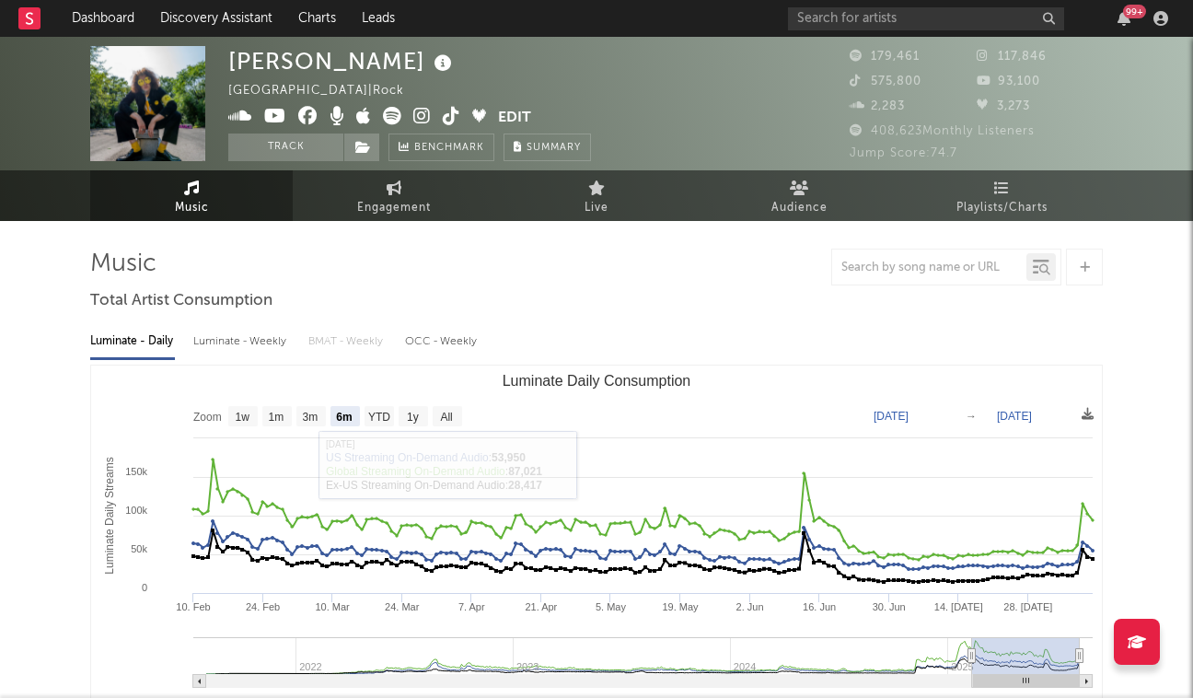
click at [229, 336] on div "Luminate - Weekly" at bounding box center [241, 341] width 97 height 31
select select "6m"
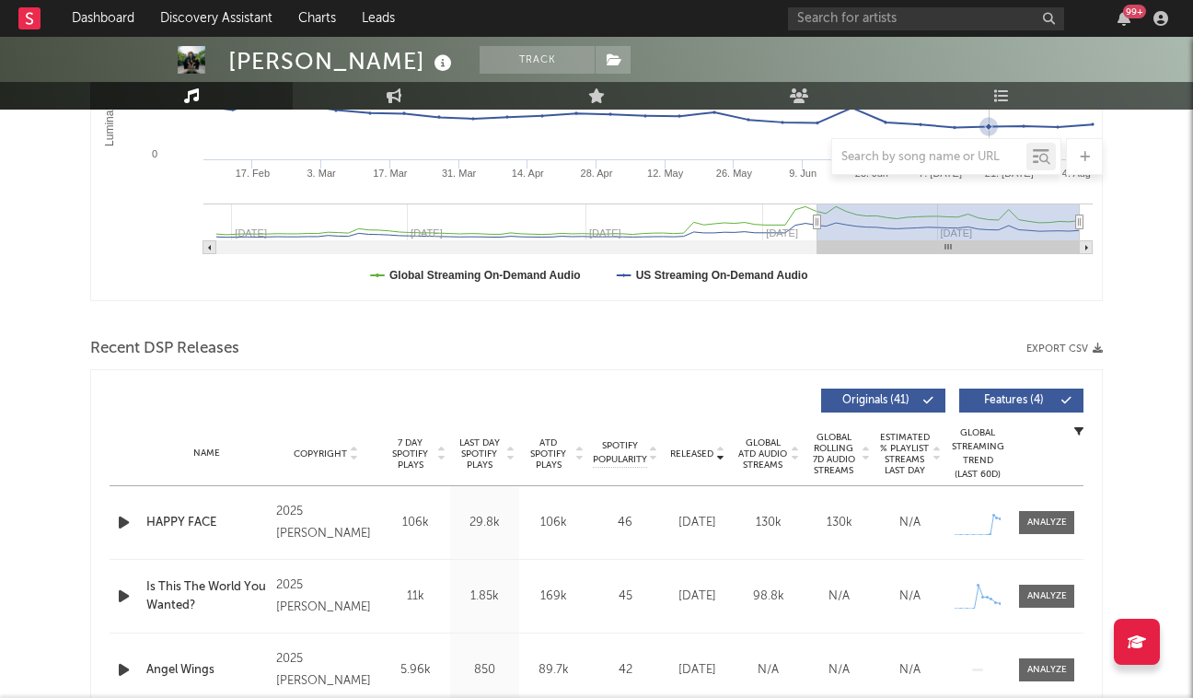
scroll to position [734, 0]
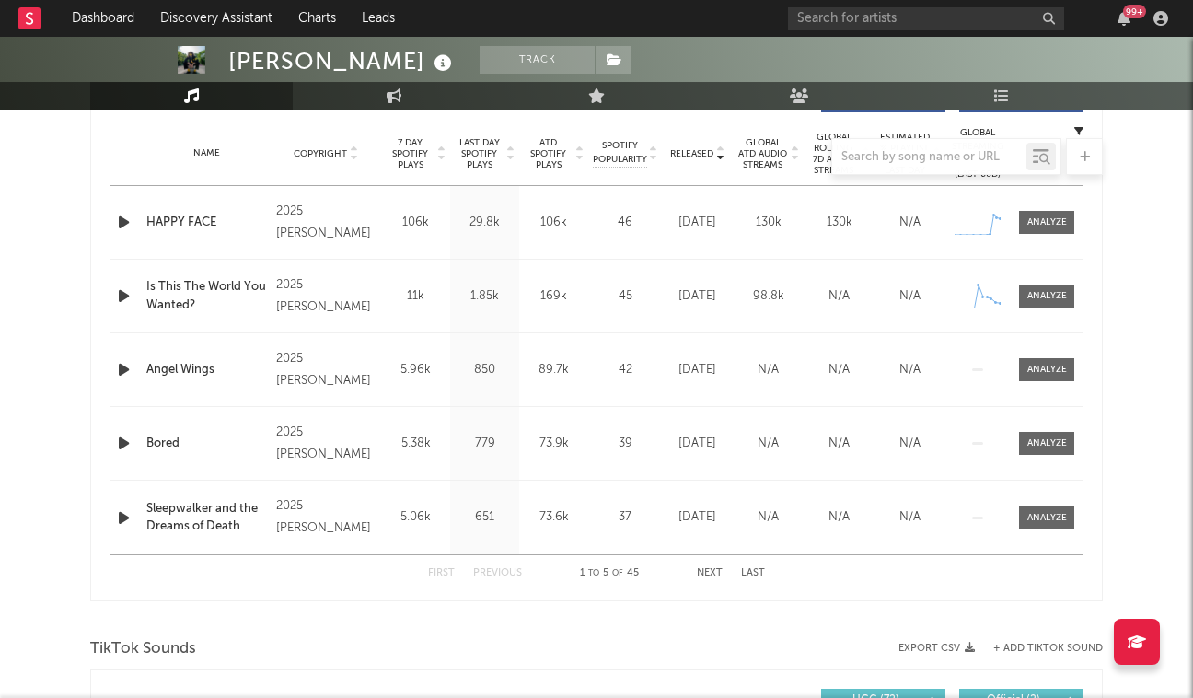
click at [705, 572] on button "Next" at bounding box center [710, 573] width 26 height 10
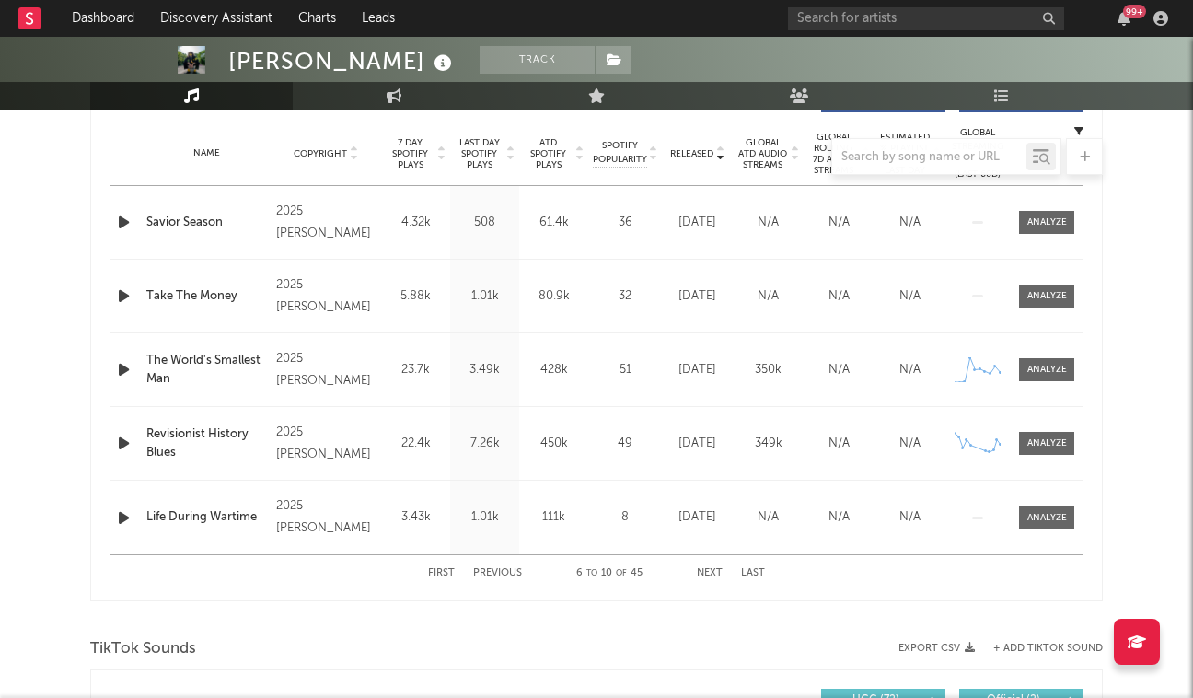
click at [705, 572] on button "Next" at bounding box center [710, 573] width 26 height 10
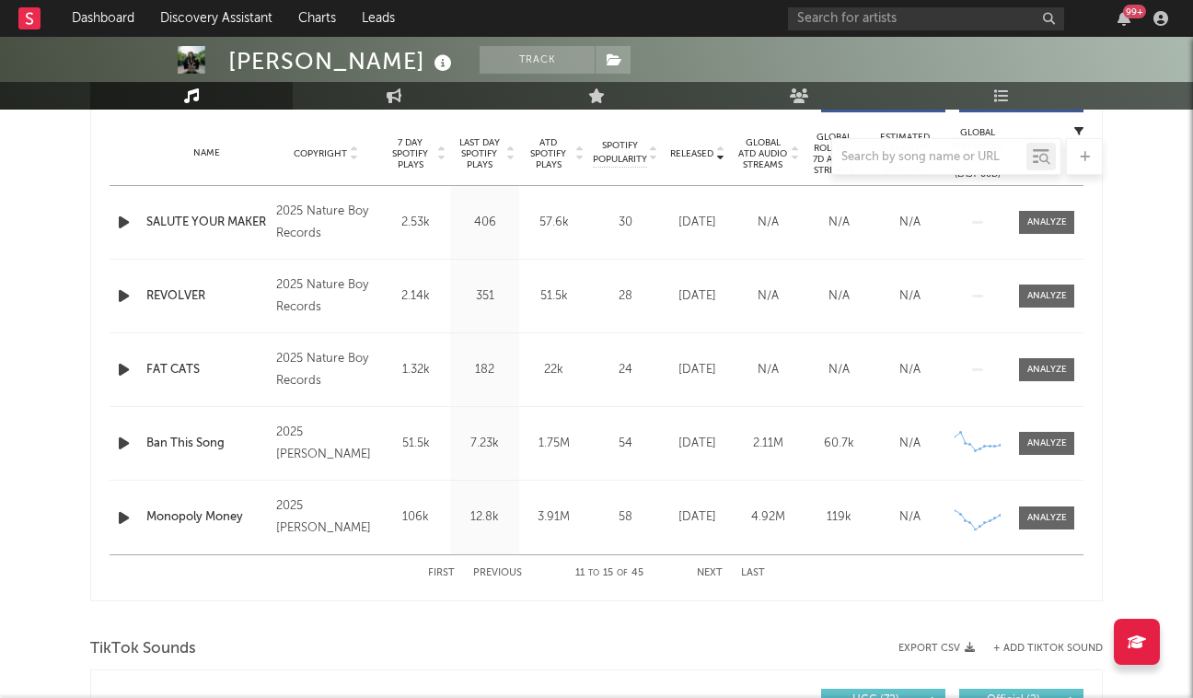
click at [705, 572] on button "Next" at bounding box center [710, 573] width 26 height 10
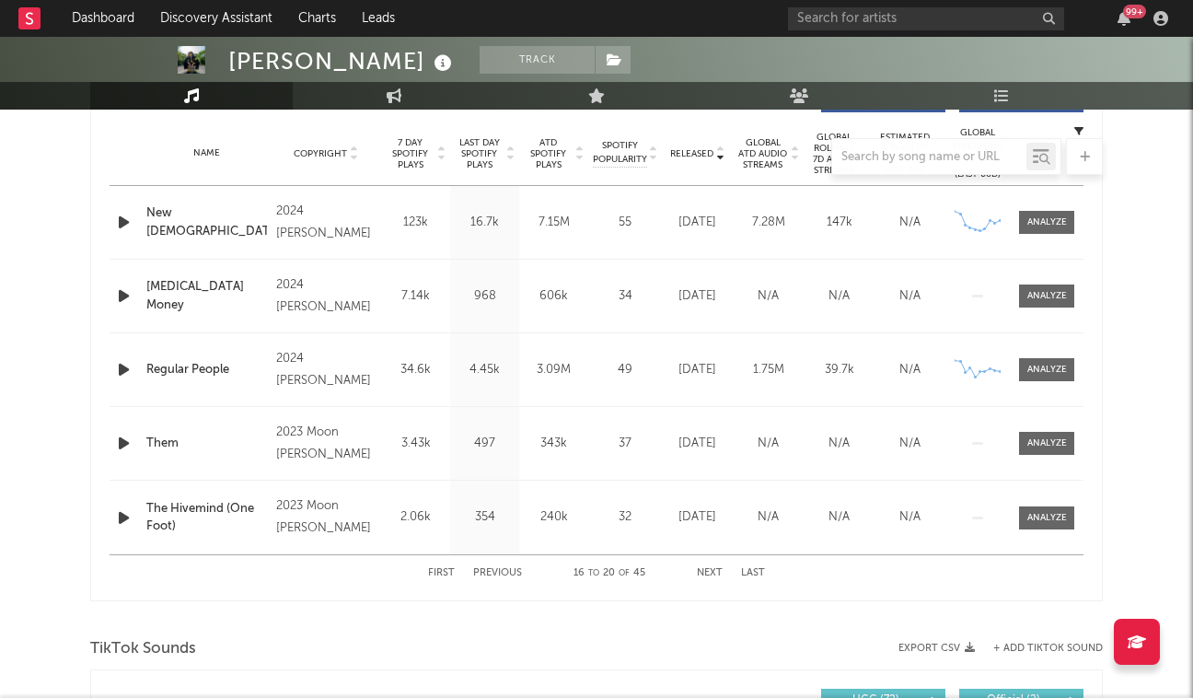
click at [705, 572] on button "Next" at bounding box center [710, 573] width 26 height 10
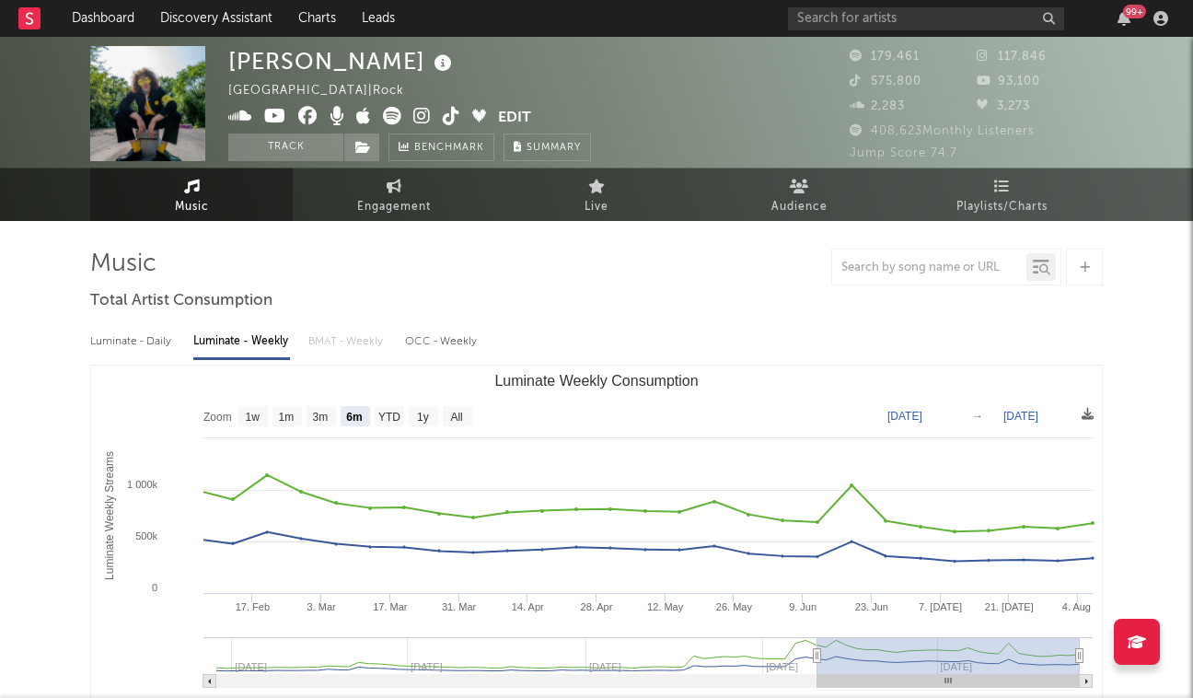
scroll to position [0, 0]
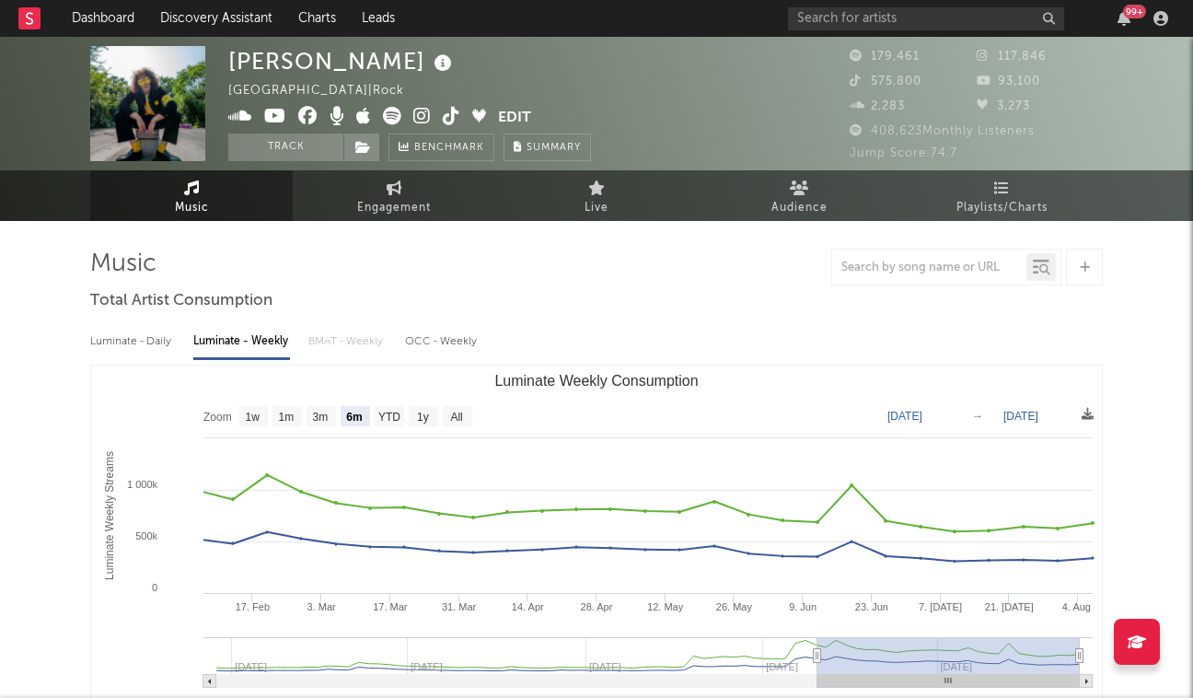
click at [413, 115] on icon at bounding box center [421, 116] width 17 height 18
click at [813, 25] on input "text" at bounding box center [926, 18] width 276 height 23
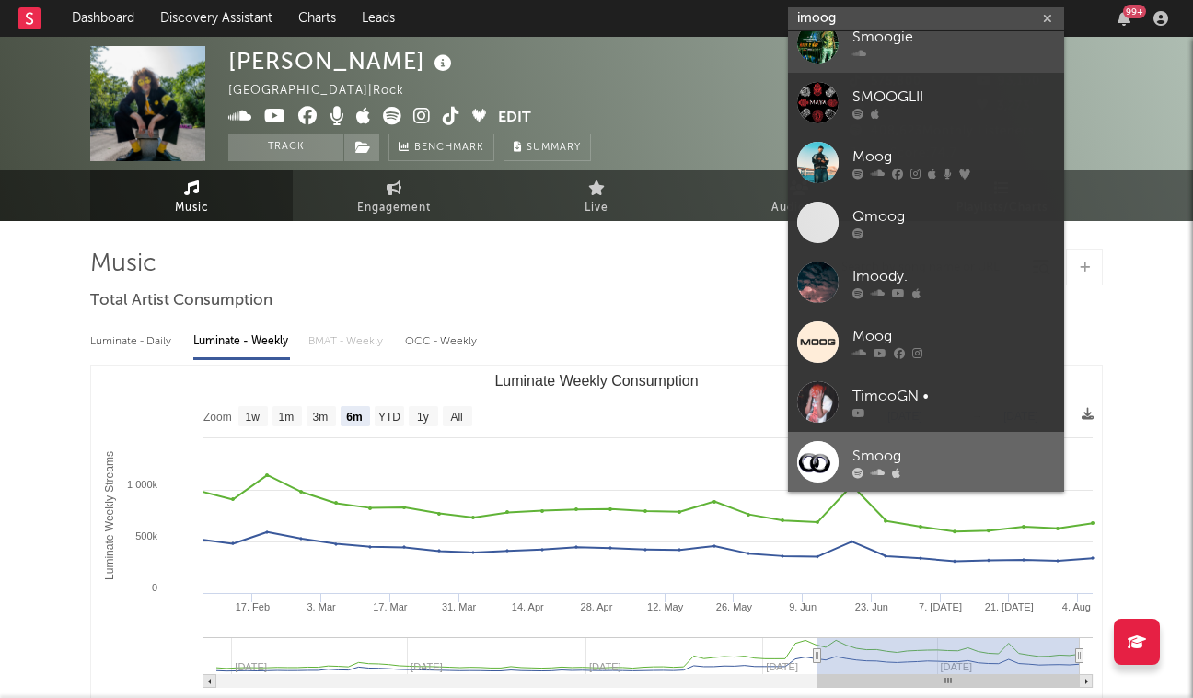
scroll to position [198, 0]
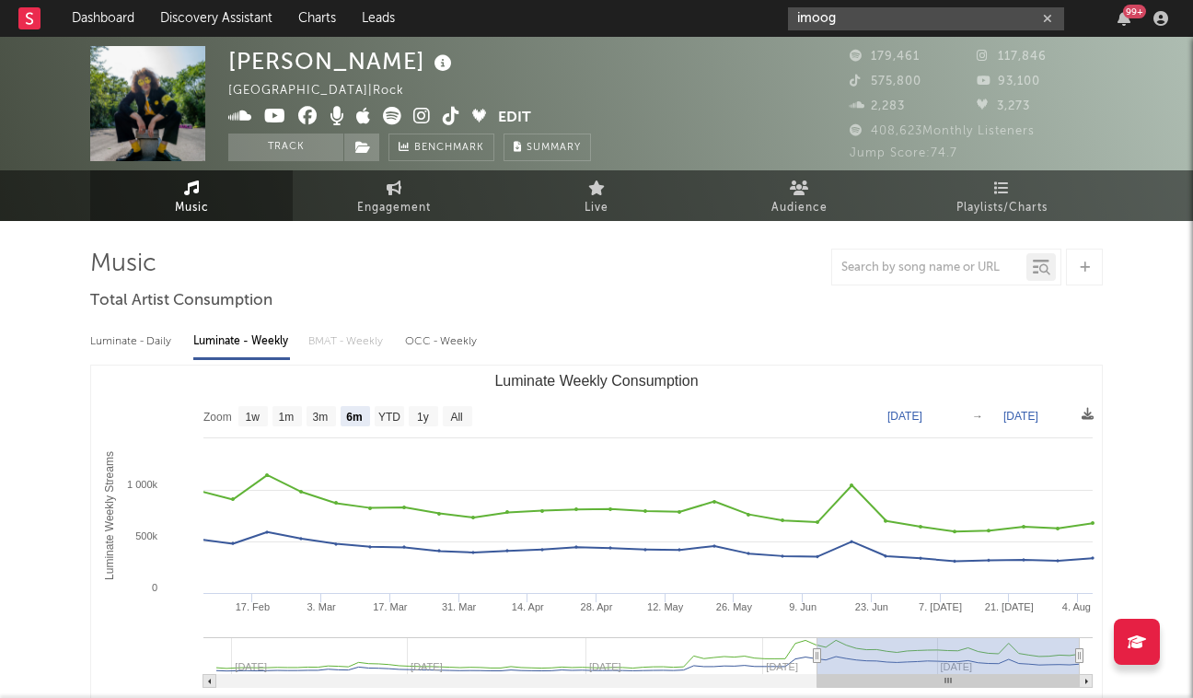
drag, startPoint x: 940, startPoint y: 7, endPoint x: 862, endPoint y: 10, distance: 78.3
click at [862, 10] on input "imoog" at bounding box center [926, 18] width 276 height 23
drag, startPoint x: 898, startPoint y: 23, endPoint x: 774, endPoint y: 27, distance: 124.4
click at [774, 27] on nav "Dashboard Discovery Assistant Charts Leads imoog 99 +" at bounding box center [596, 18] width 1193 height 37
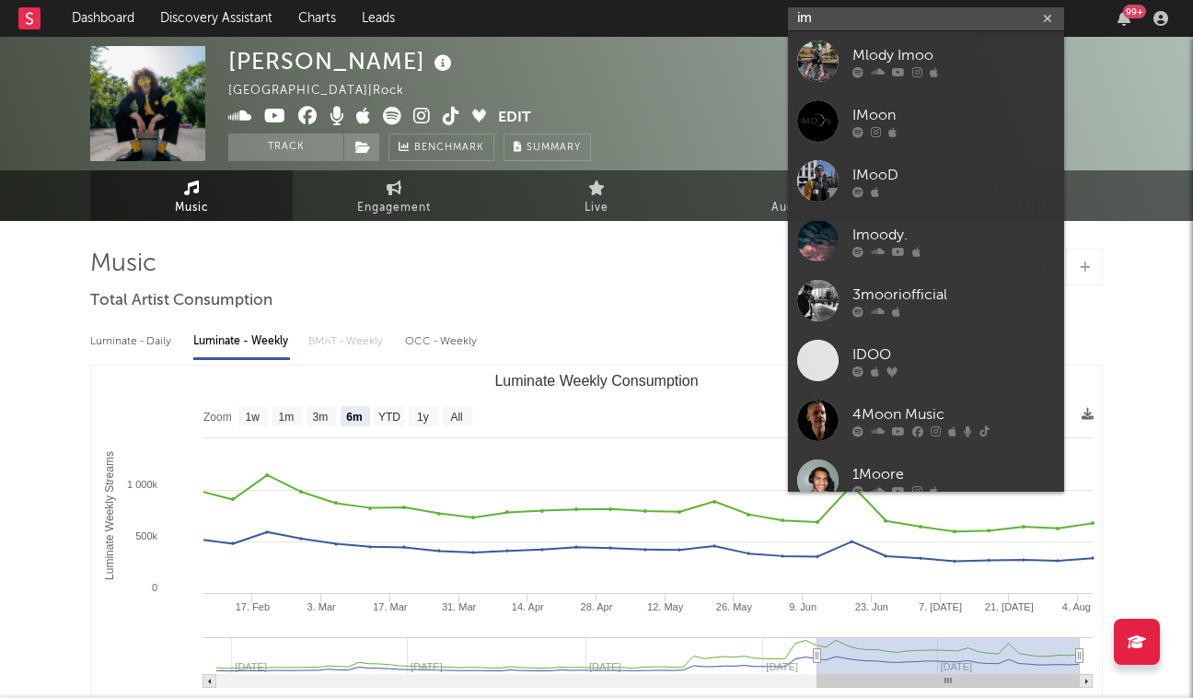
type input "i"
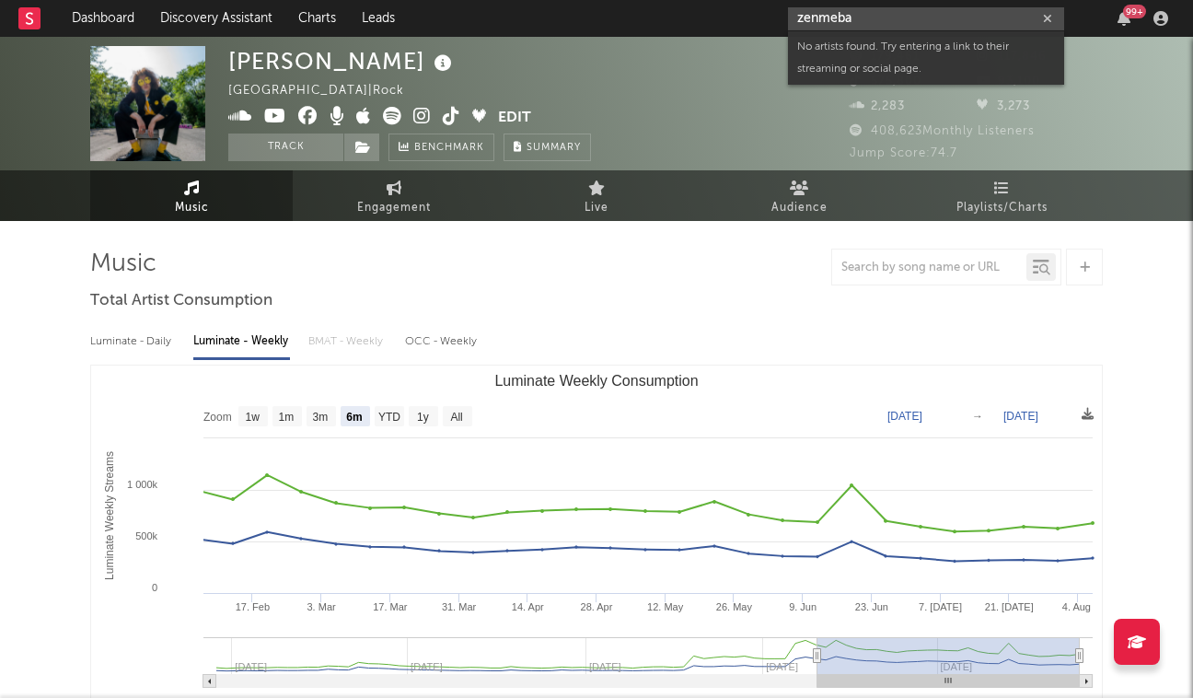
type input "zenmeban"
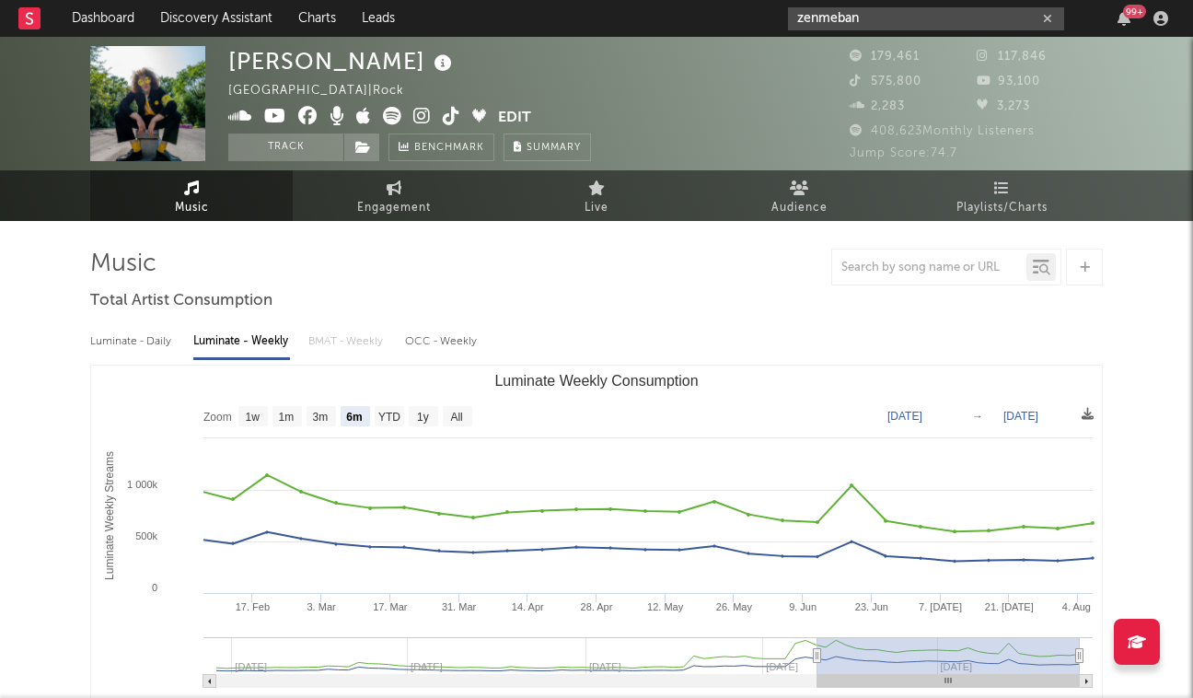
drag, startPoint x: 911, startPoint y: 14, endPoint x: 768, endPoint y: 17, distance: 142.8
click at [768, 17] on nav "Dashboard Discovery Assistant Charts Leads zenmeban 99 +" at bounding box center [596, 18] width 1193 height 37
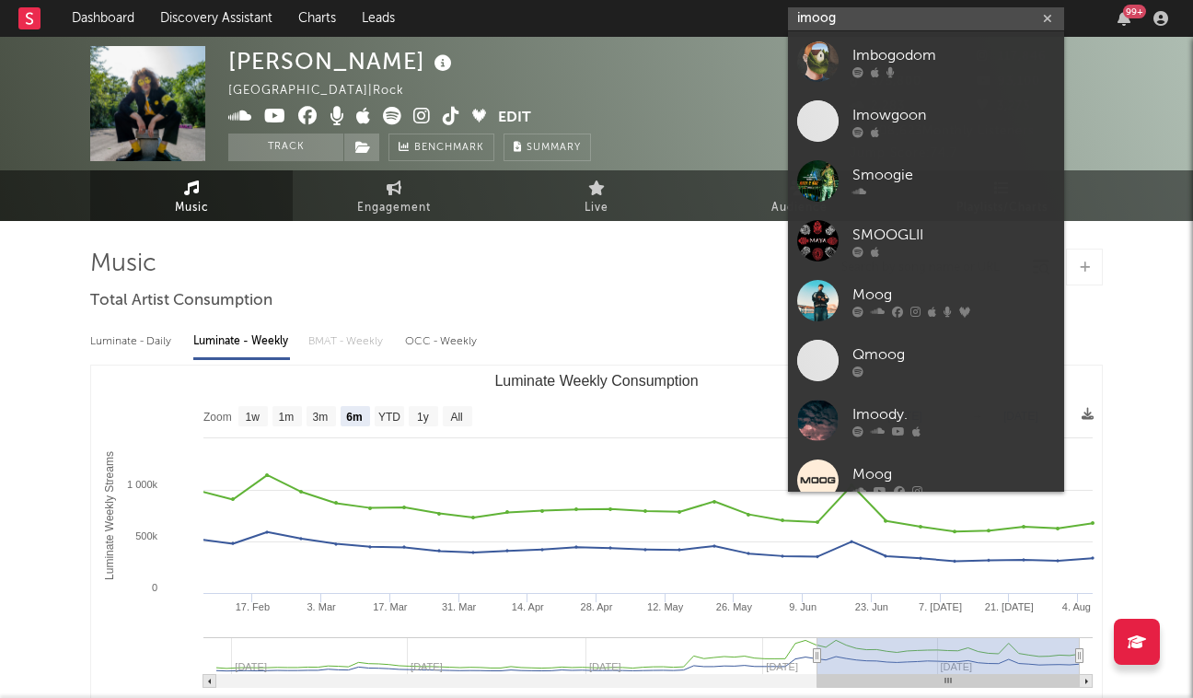
type input "imoog_"
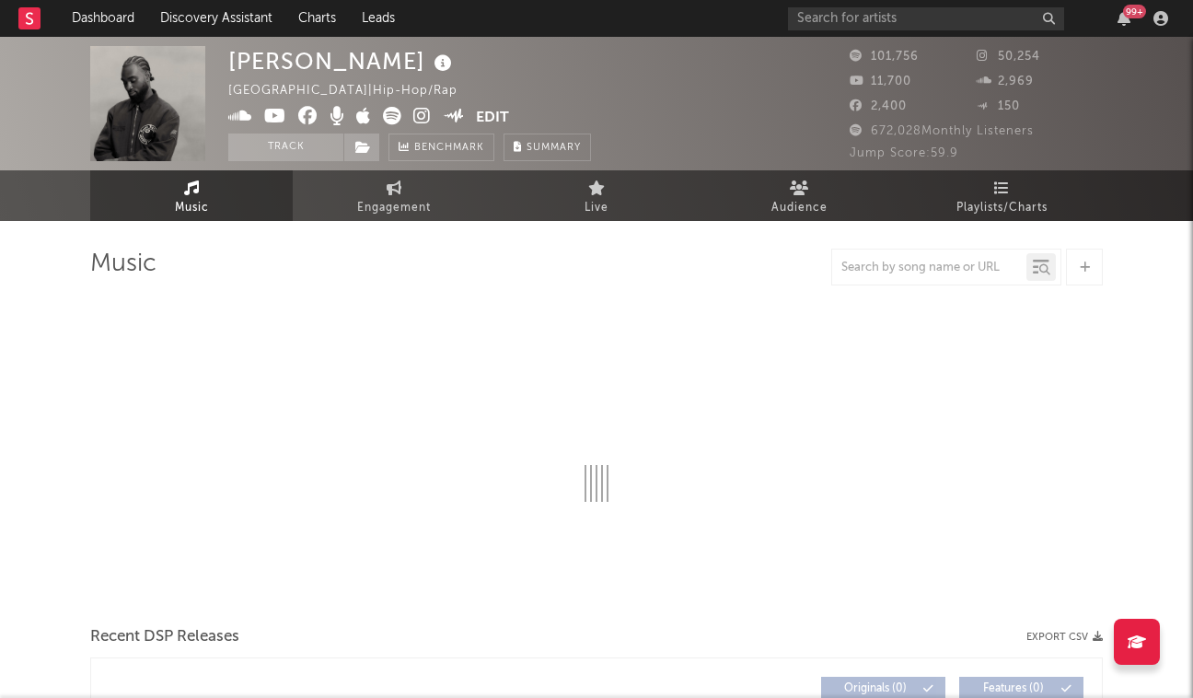
select select "6m"
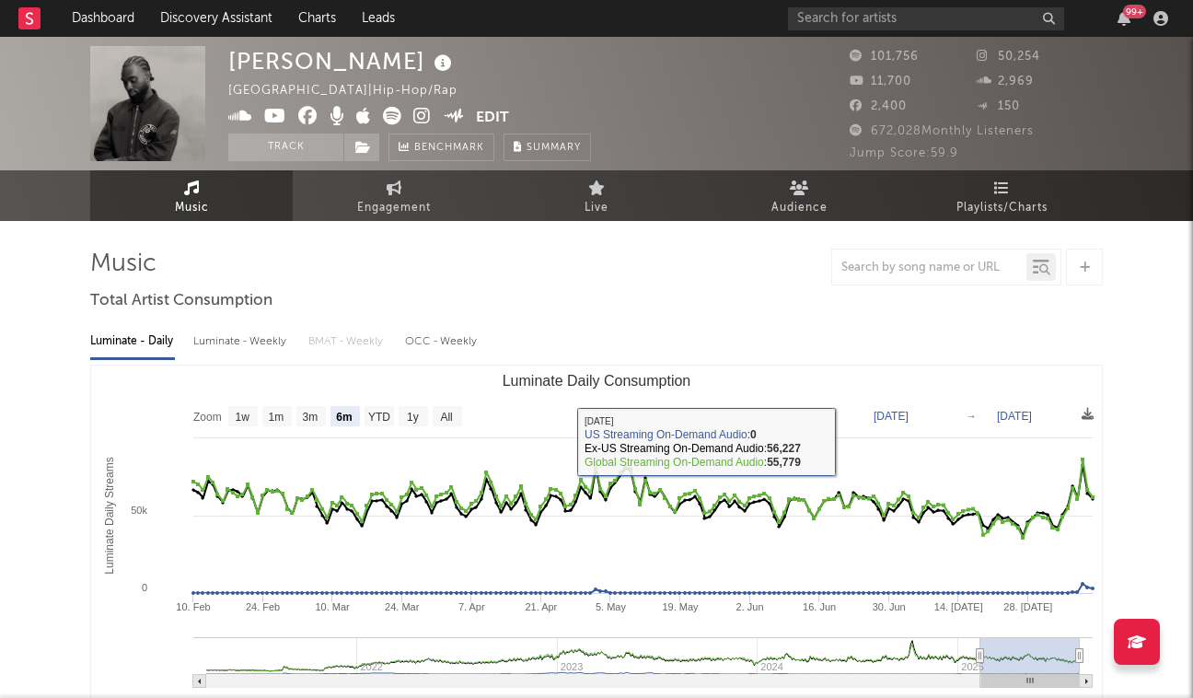
click at [263, 339] on div "Luminate - Weekly" at bounding box center [241, 341] width 97 height 31
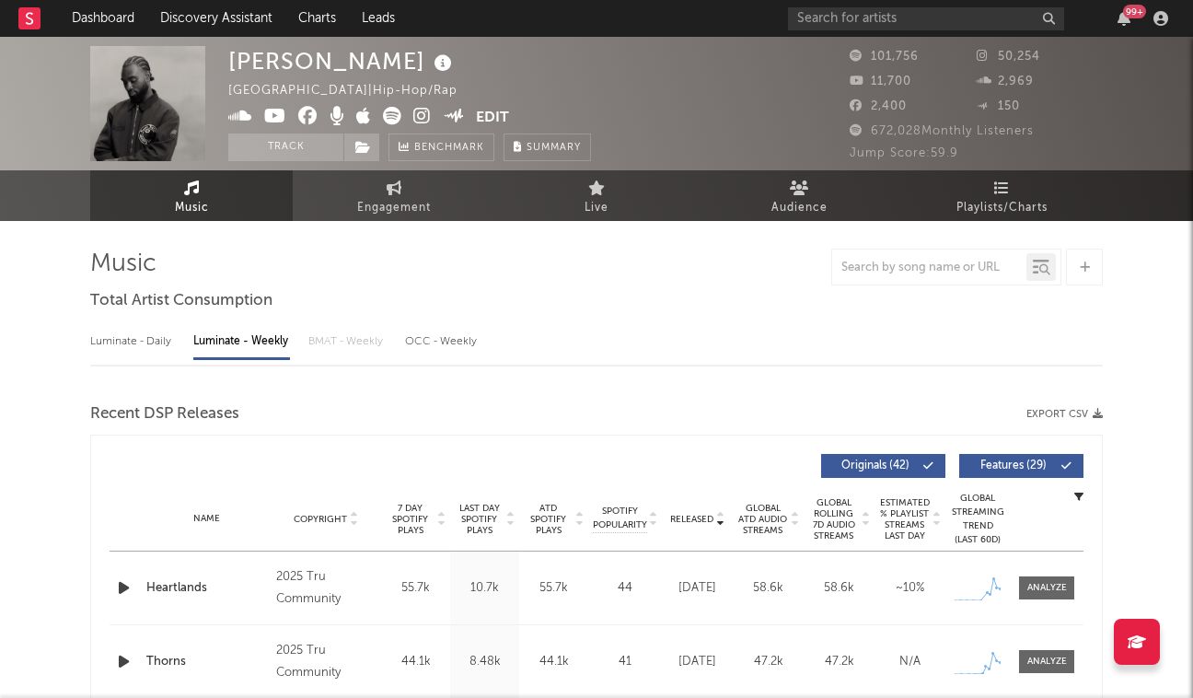
select select "6m"
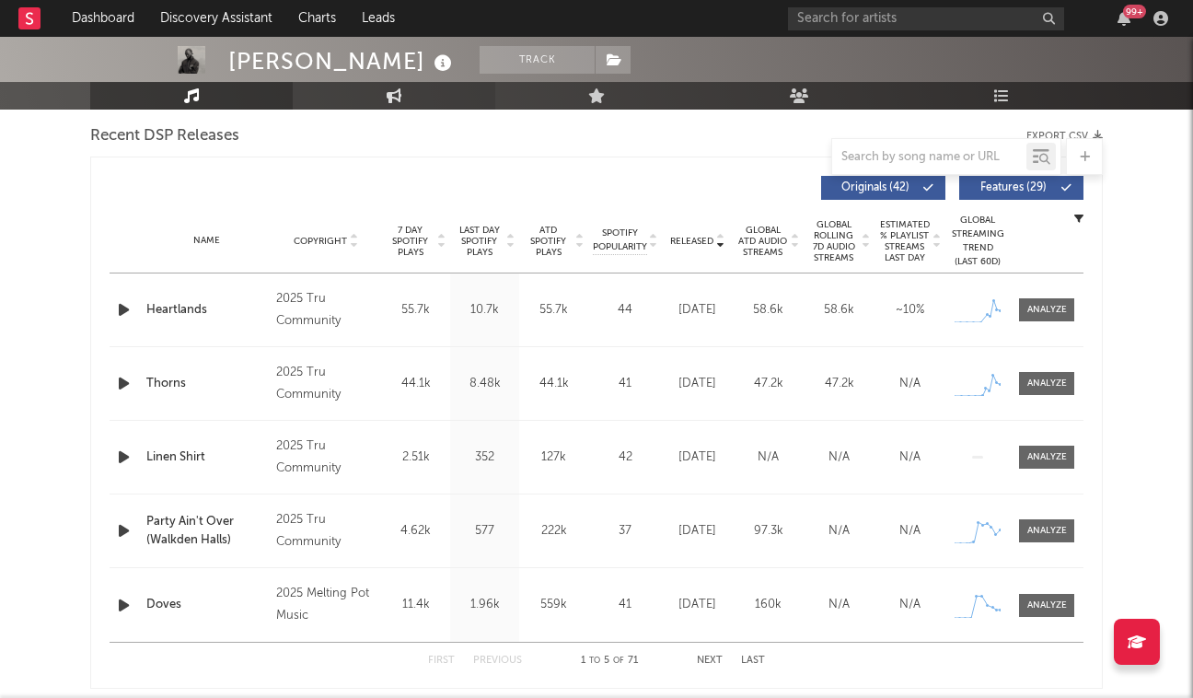
scroll to position [708, 0]
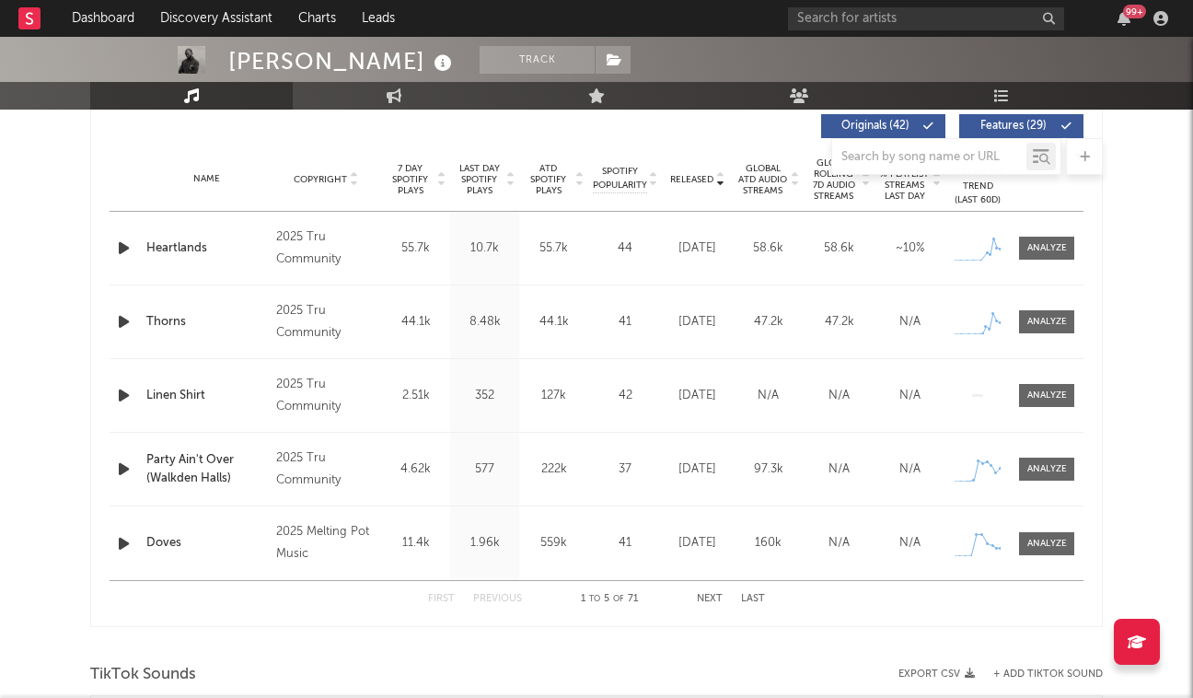
click at [749, 599] on button "Last" at bounding box center [753, 599] width 24 height 10
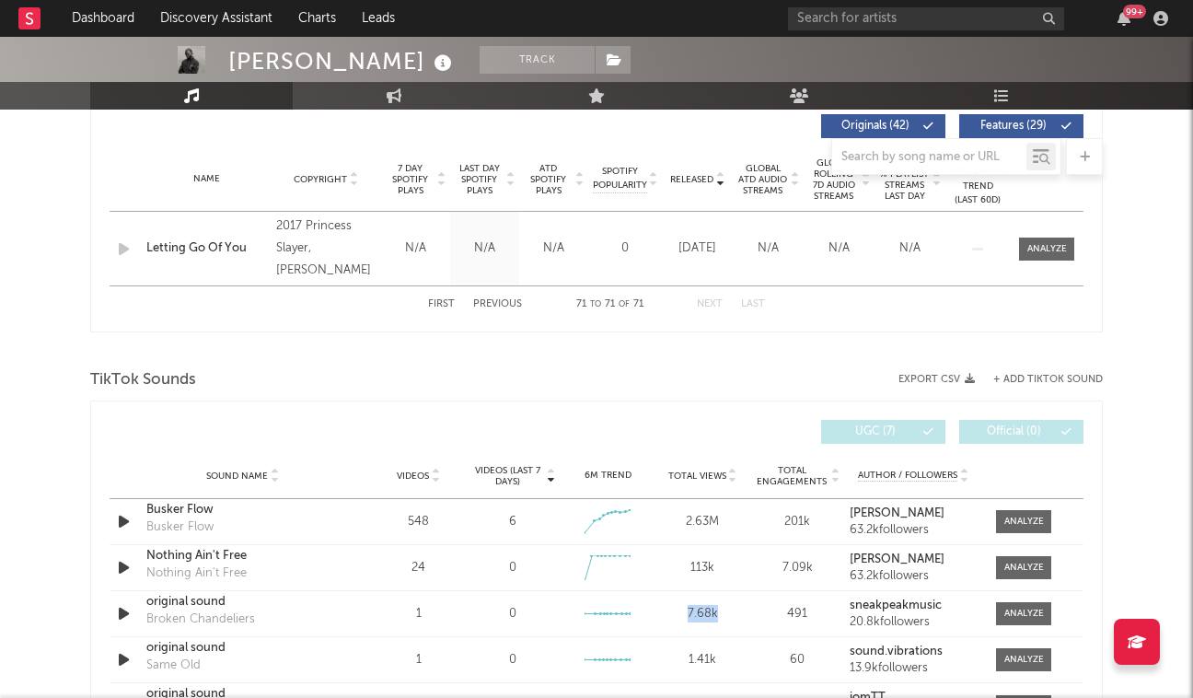
click at [749, 599] on div "Sound Name original sound Broken Chandeliers Videos 1 Videos (last 7 days) 0 We…" at bounding box center [597, 613] width 974 height 45
click at [488, 298] on div "First Previous 71 to 71 of 71 Next Last" at bounding box center [596, 304] width 337 height 36
click at [494, 311] on div "First Previous 71 to 71 of 71 Next Last" at bounding box center [596, 304] width 337 height 36
click at [494, 308] on button "Previous" at bounding box center [497, 304] width 49 height 10
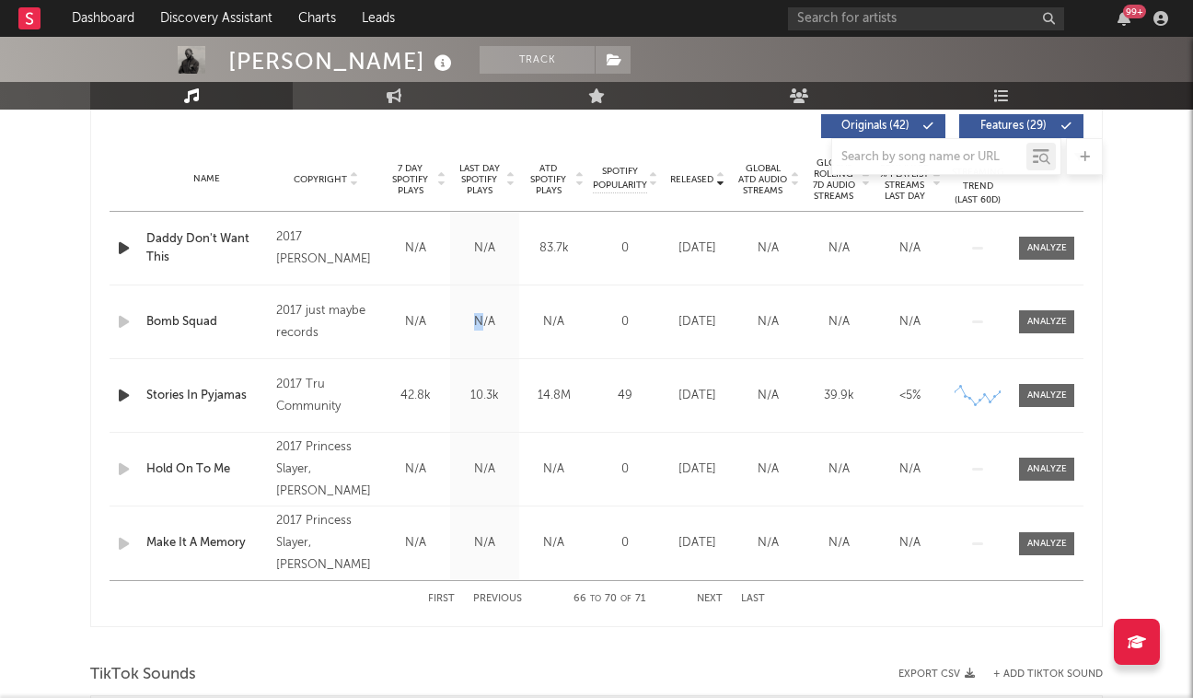
click at [494, 308] on div "Last Day Spotify Plays N/A" at bounding box center [484, 321] width 69 height 73
click at [510, 595] on button "Previous" at bounding box center [497, 599] width 49 height 10
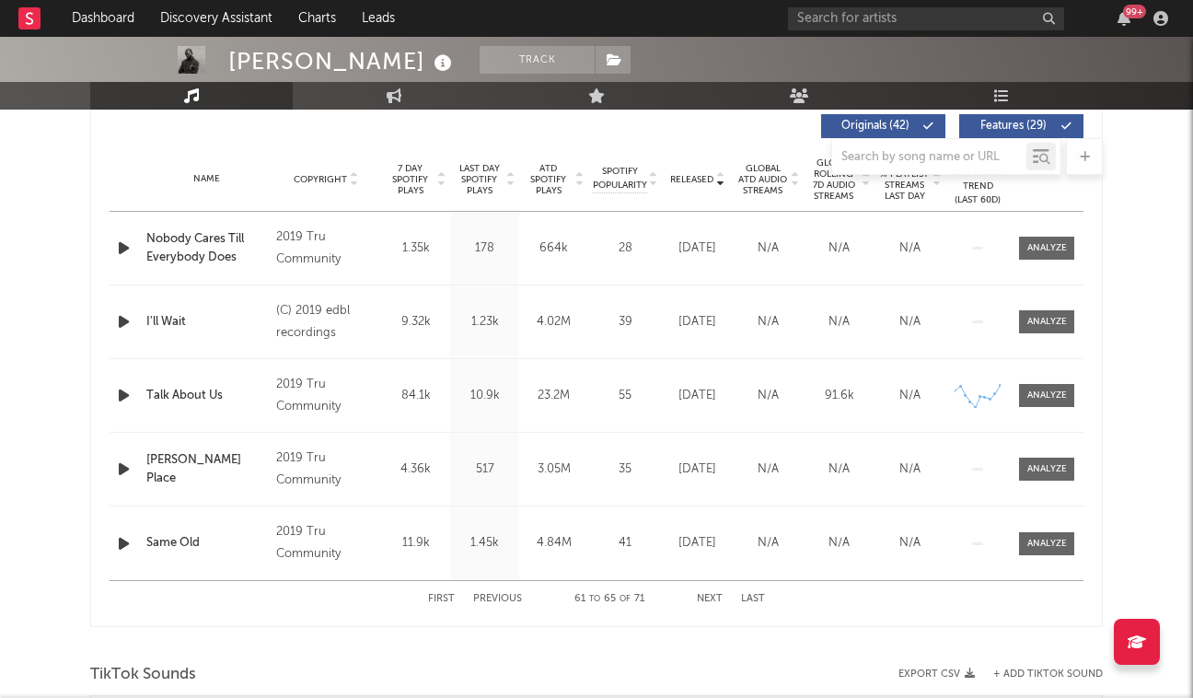
click at [510, 595] on button "Previous" at bounding box center [497, 599] width 49 height 10
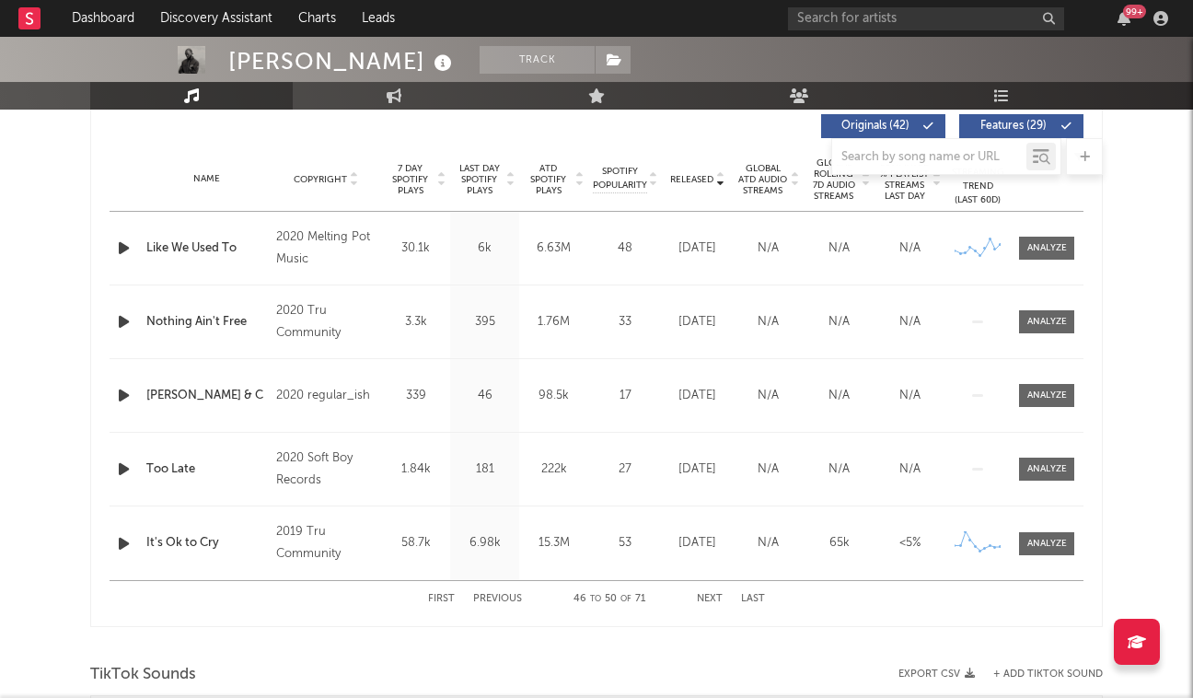
click at [510, 595] on button "Previous" at bounding box center [497, 599] width 49 height 10
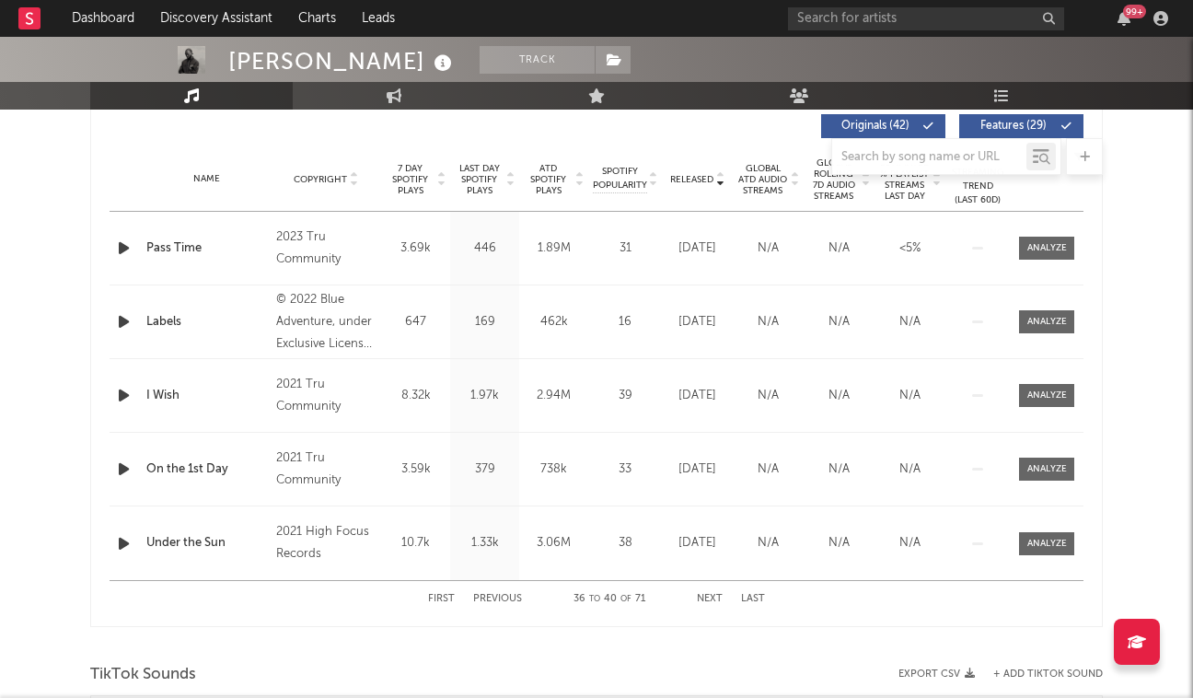
click at [510, 595] on button "Previous" at bounding box center [497, 599] width 49 height 10
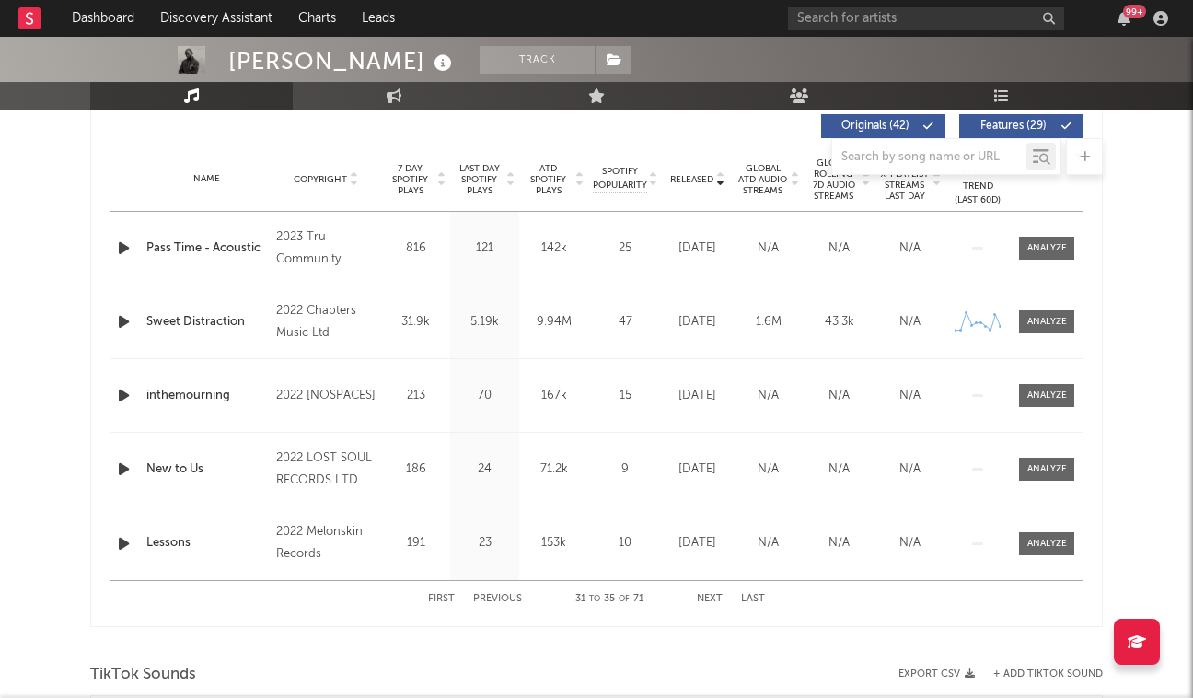
click at [443, 599] on button "First" at bounding box center [441, 599] width 27 height 10
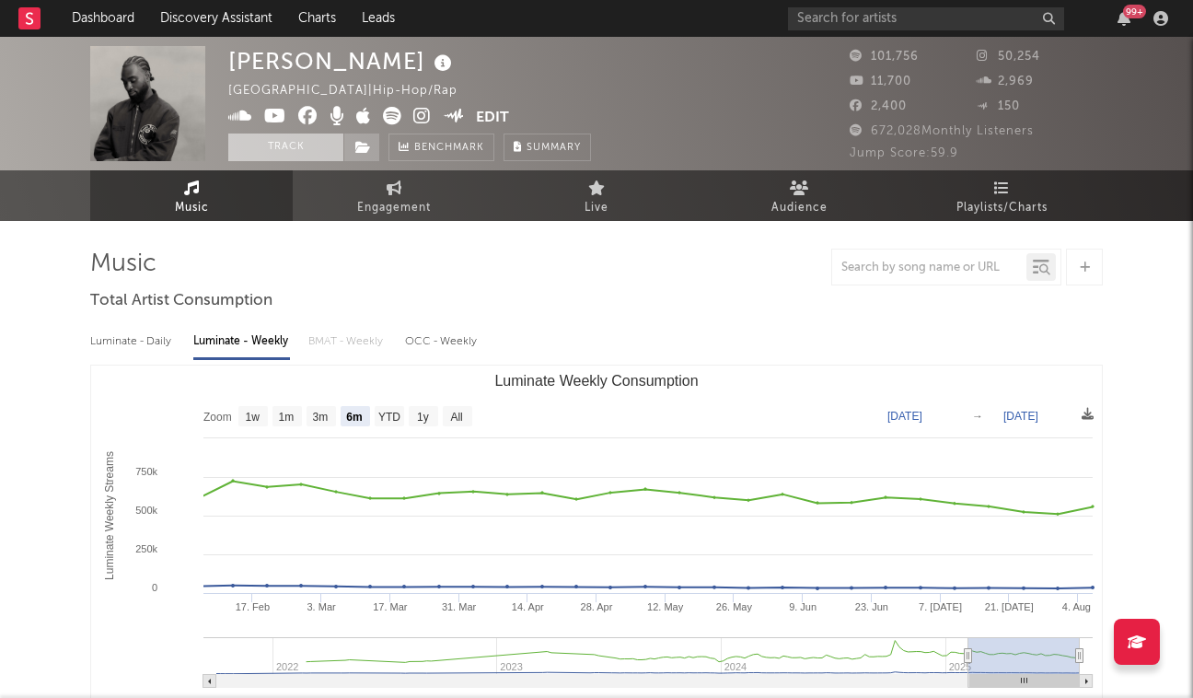
scroll to position [0, 0]
click at [309, 141] on button "Track" at bounding box center [285, 148] width 115 height 28
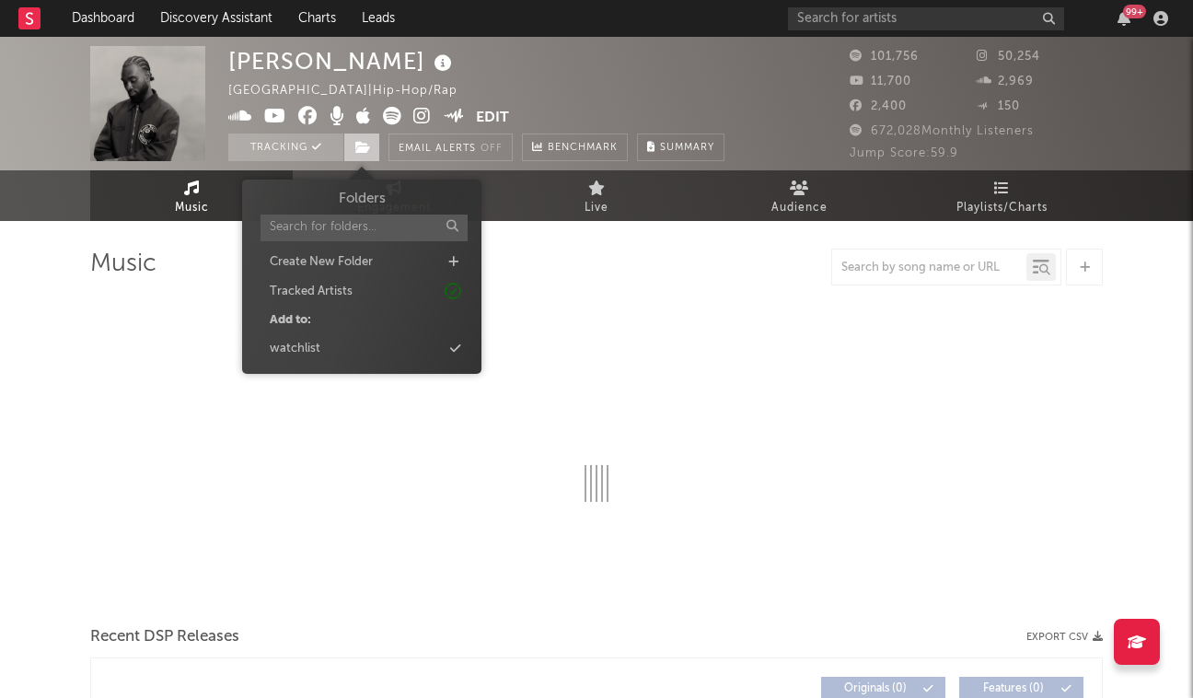
click at [350, 141] on span at bounding box center [361, 148] width 37 height 28
click at [344, 344] on div "watchlist" at bounding box center [362, 349] width 212 height 24
select select "6m"
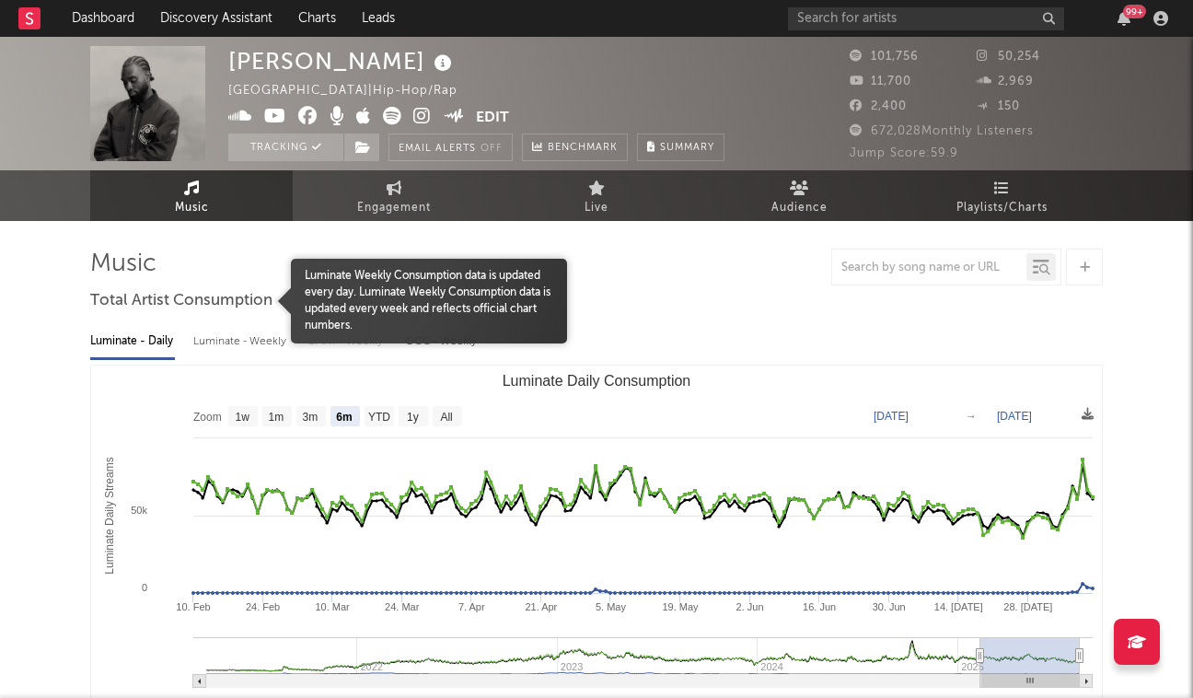
click at [193, 316] on div "Total Artist Consumption" at bounding box center [181, 300] width 182 height 31
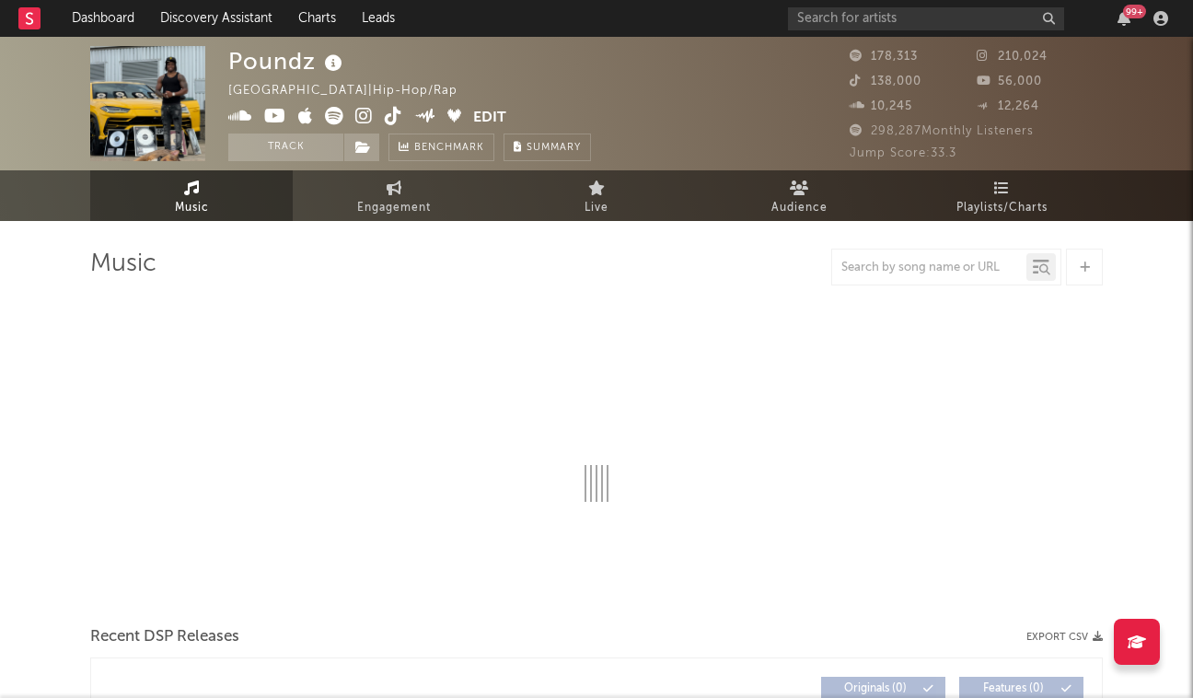
select select "6m"
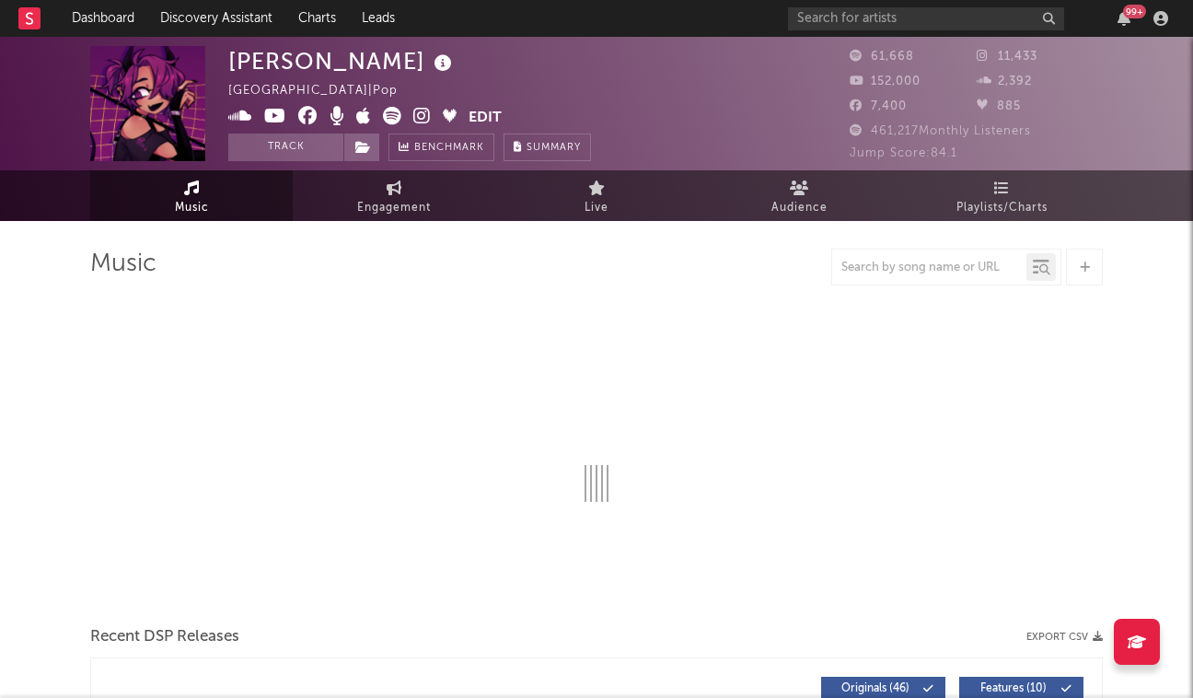
select select "6m"
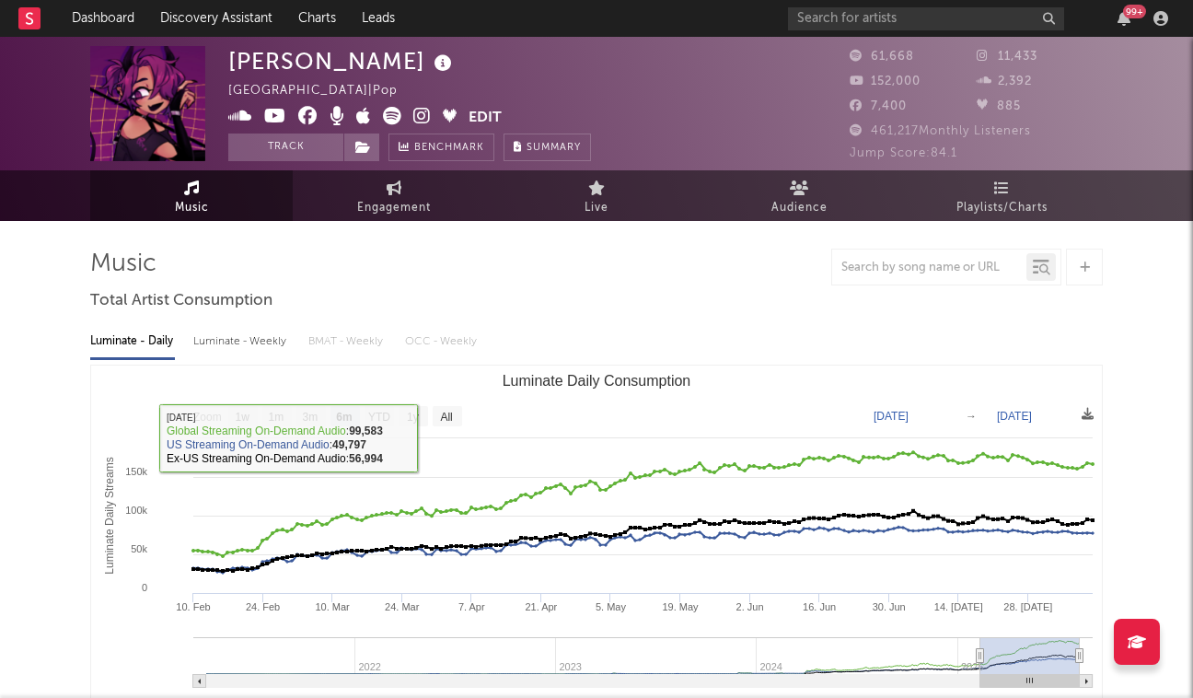
click at [258, 345] on div "Luminate - Weekly" at bounding box center [241, 341] width 97 height 31
select select "1w"
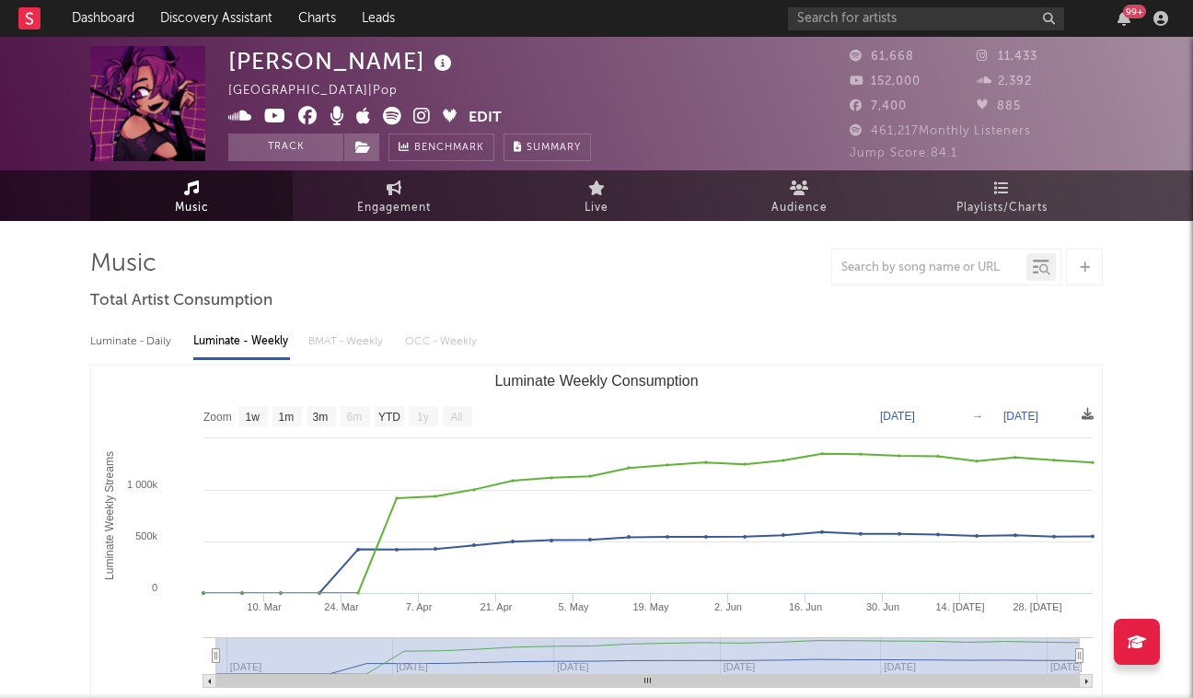
click at [422, 115] on icon at bounding box center [421, 116] width 17 height 18
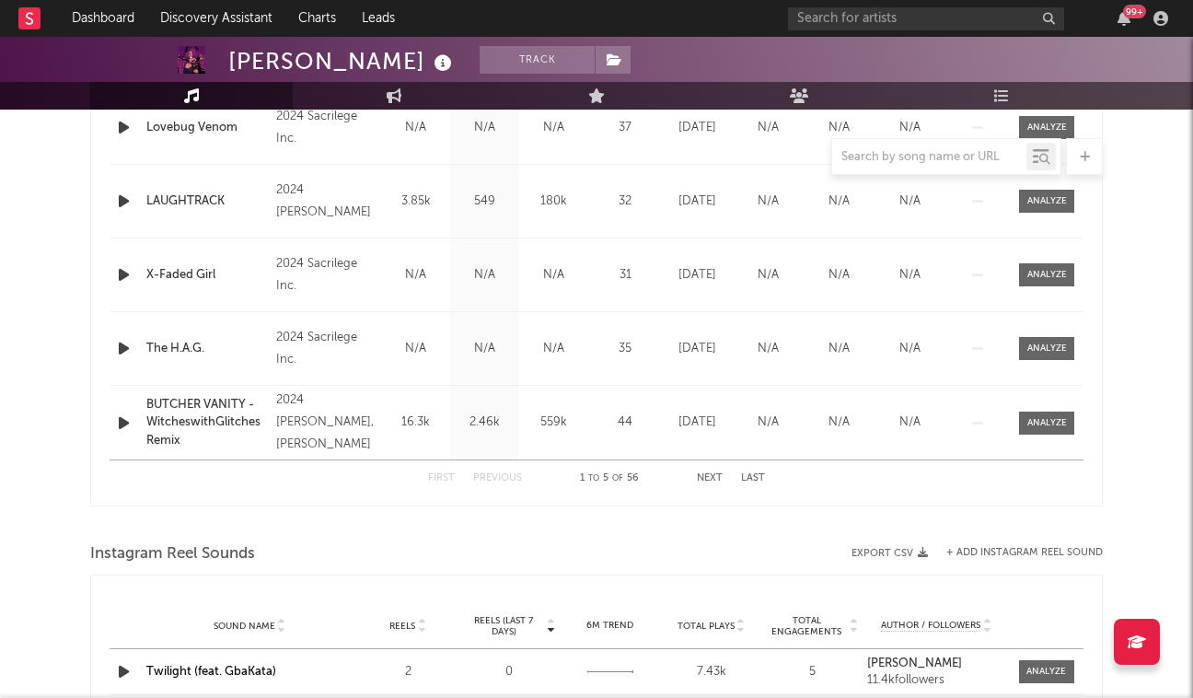
scroll to position [819, 0]
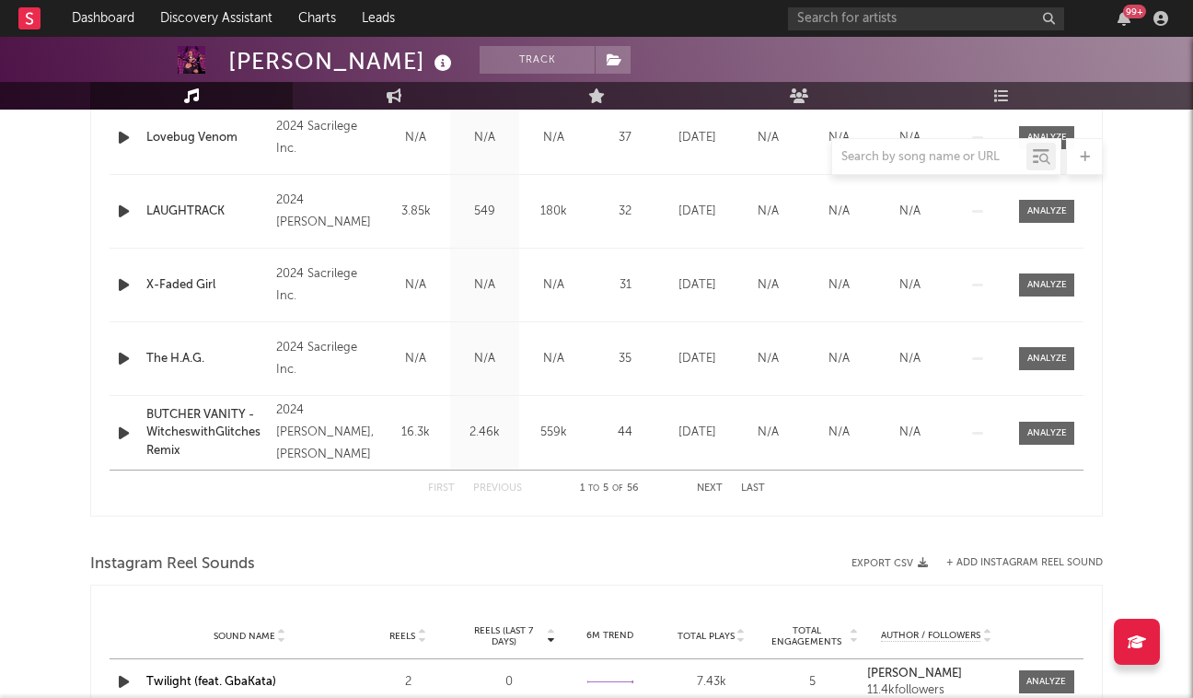
click at [705, 487] on button "Next" at bounding box center [710, 488] width 26 height 10
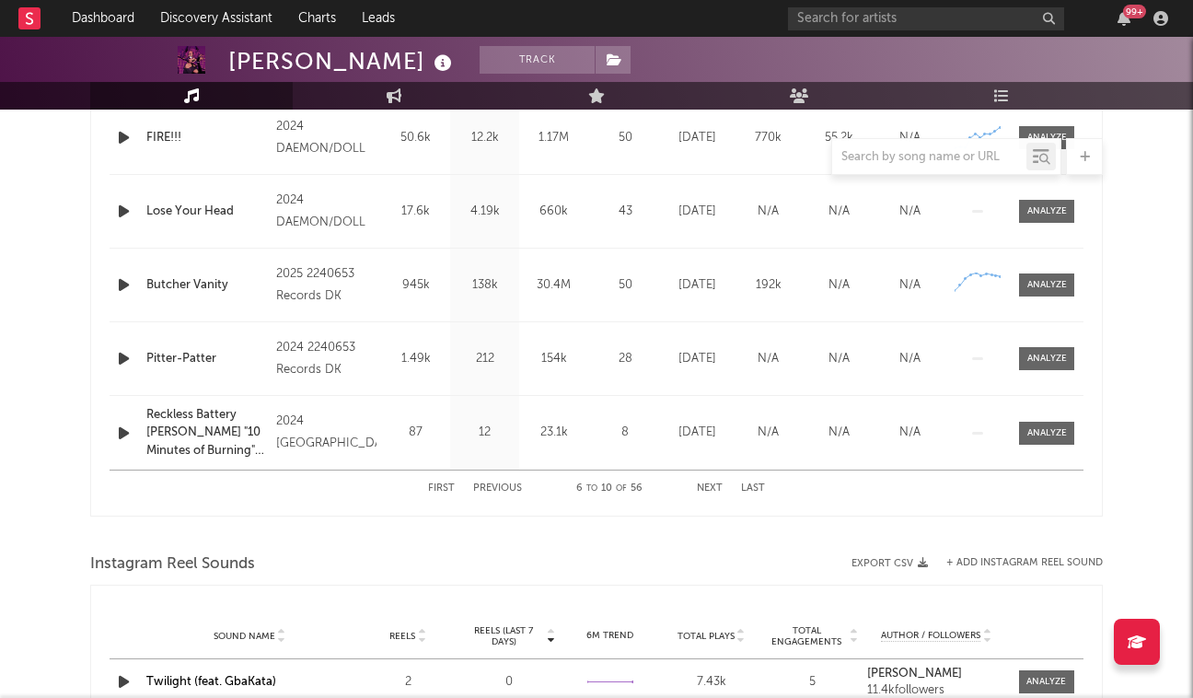
click at [705, 487] on button "Next" at bounding box center [710, 488] width 26 height 10
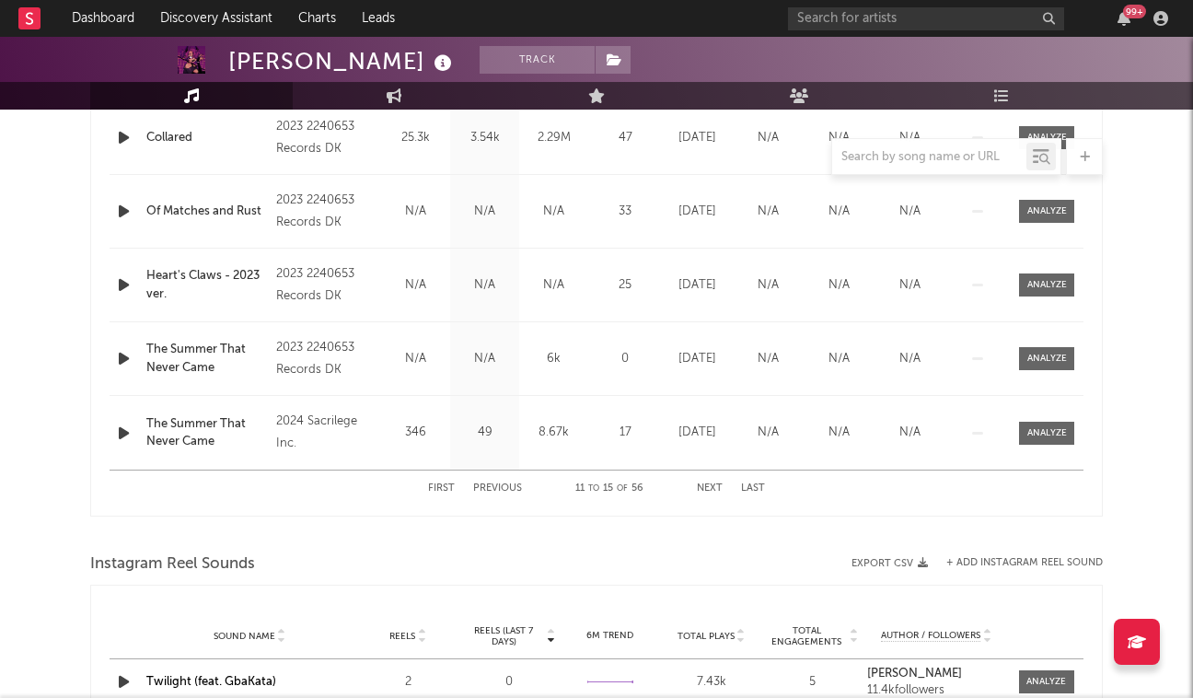
click at [705, 486] on button "Next" at bounding box center [710, 488] width 26 height 10
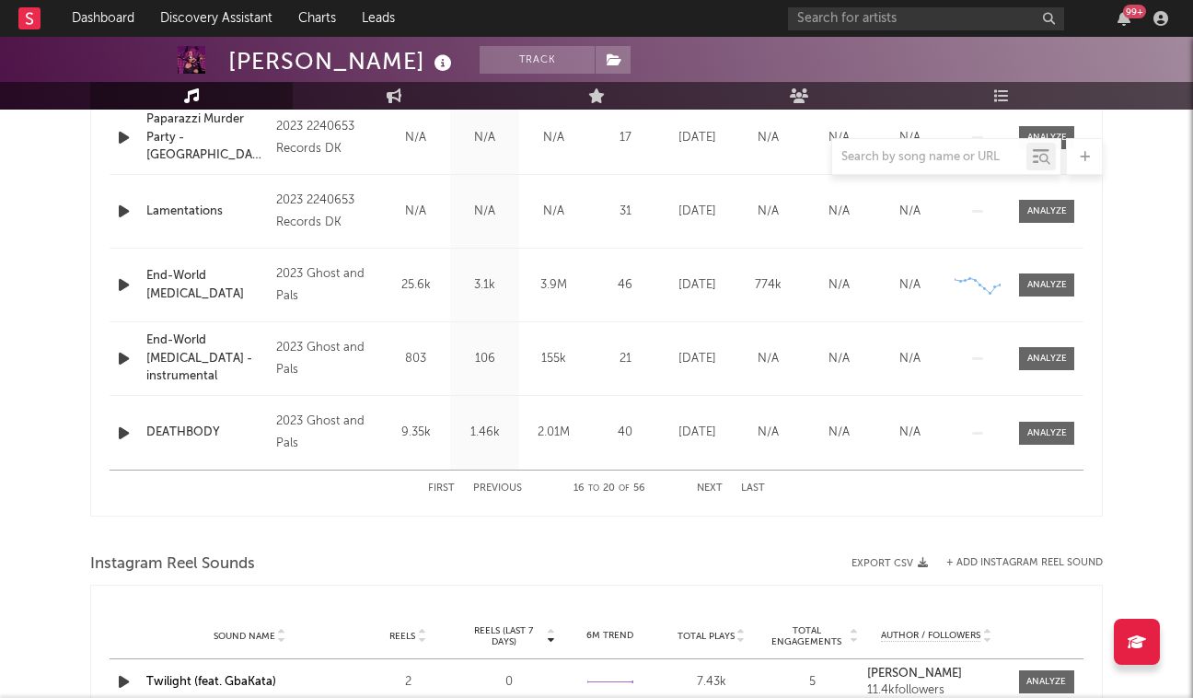
click at [709, 486] on button "Next" at bounding box center [710, 488] width 26 height 10
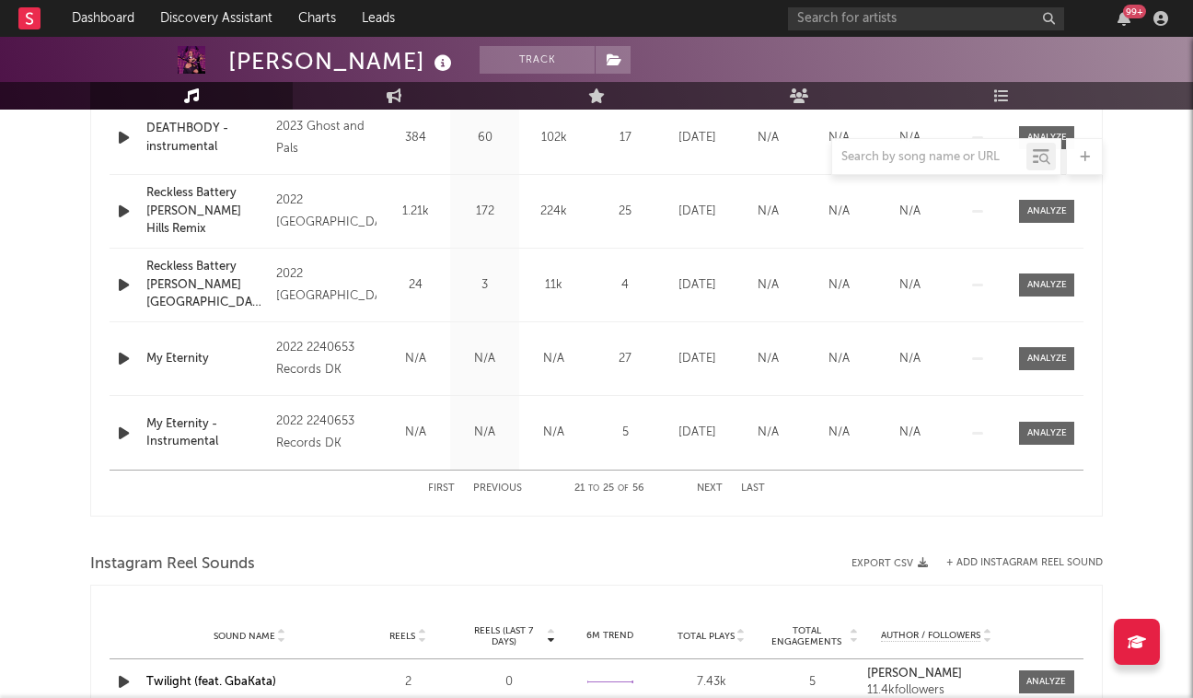
click at [709, 486] on button "Next" at bounding box center [710, 488] width 26 height 10
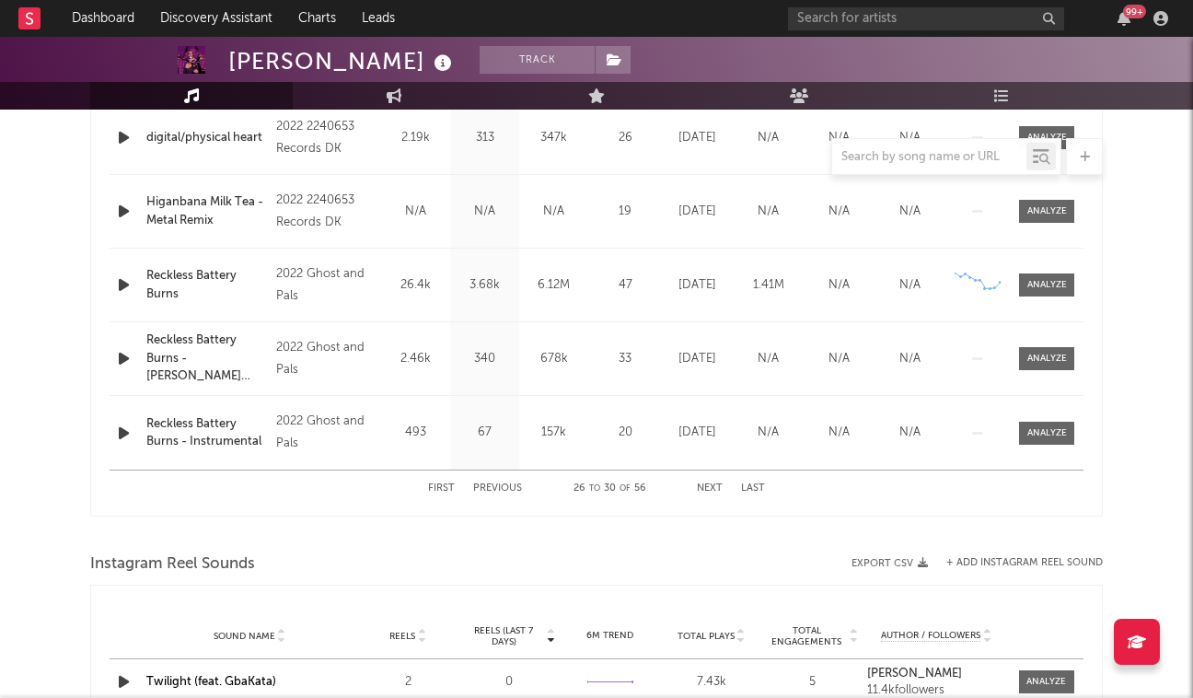
click at [709, 486] on button "Next" at bounding box center [710, 488] width 26 height 10
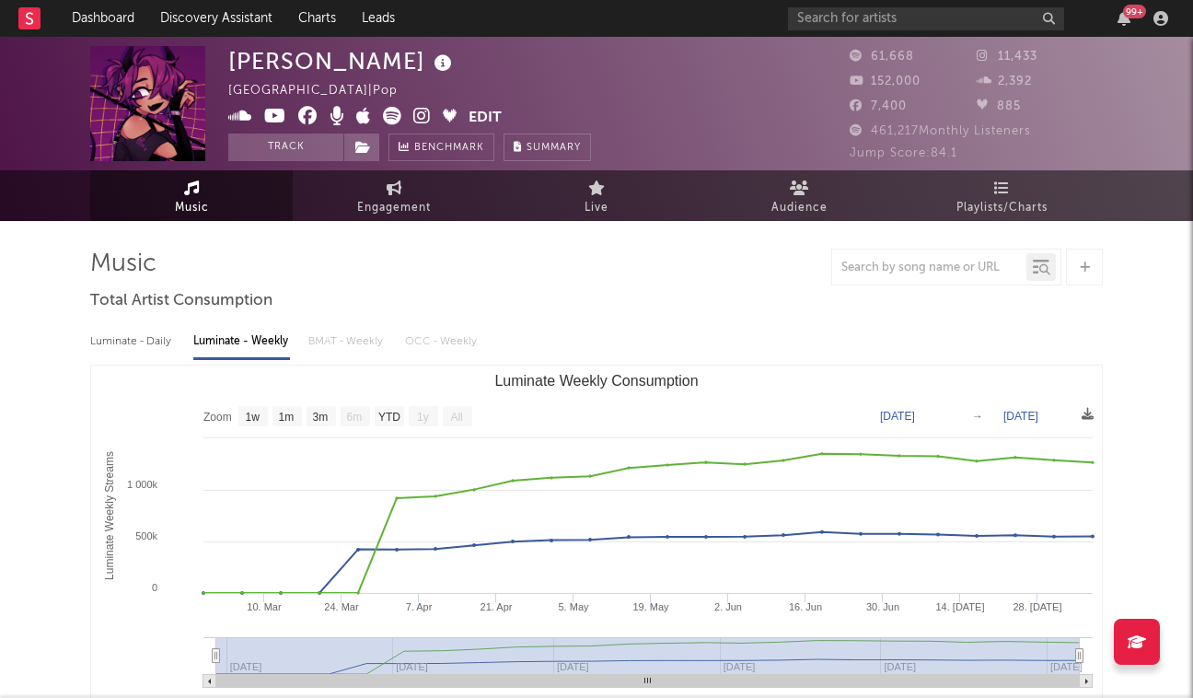
scroll to position [0, 0]
click at [281, 147] on button "Track" at bounding box center [285, 148] width 115 height 28
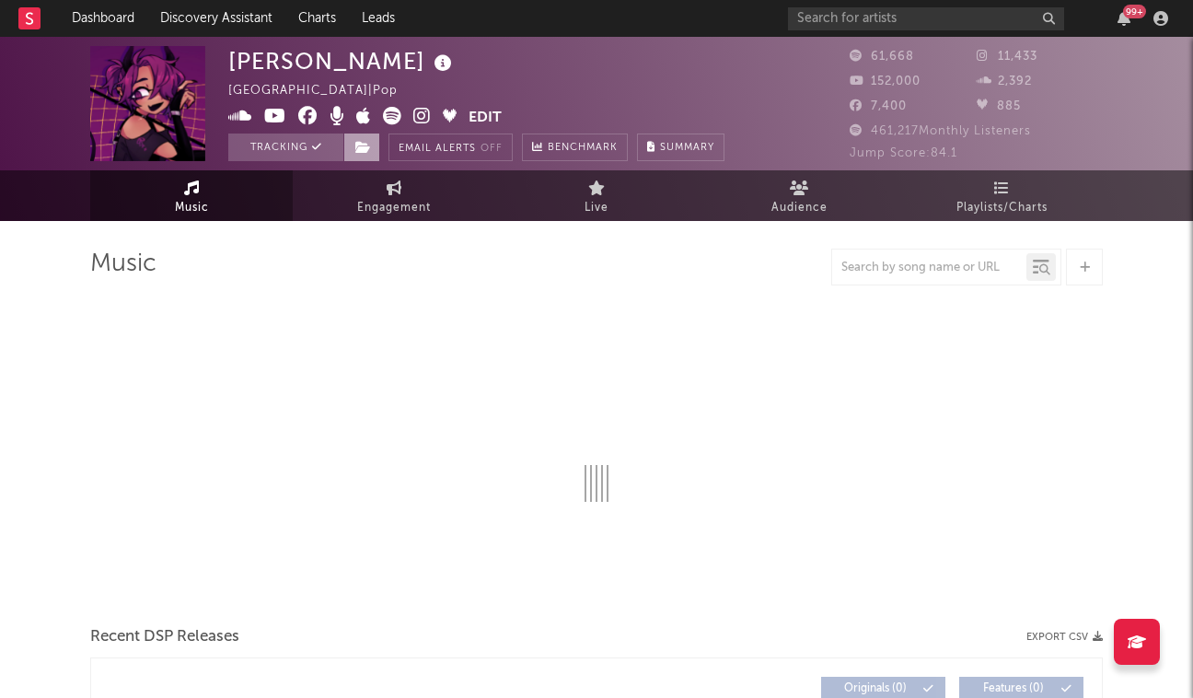
click at [352, 149] on span at bounding box center [361, 148] width 37 height 28
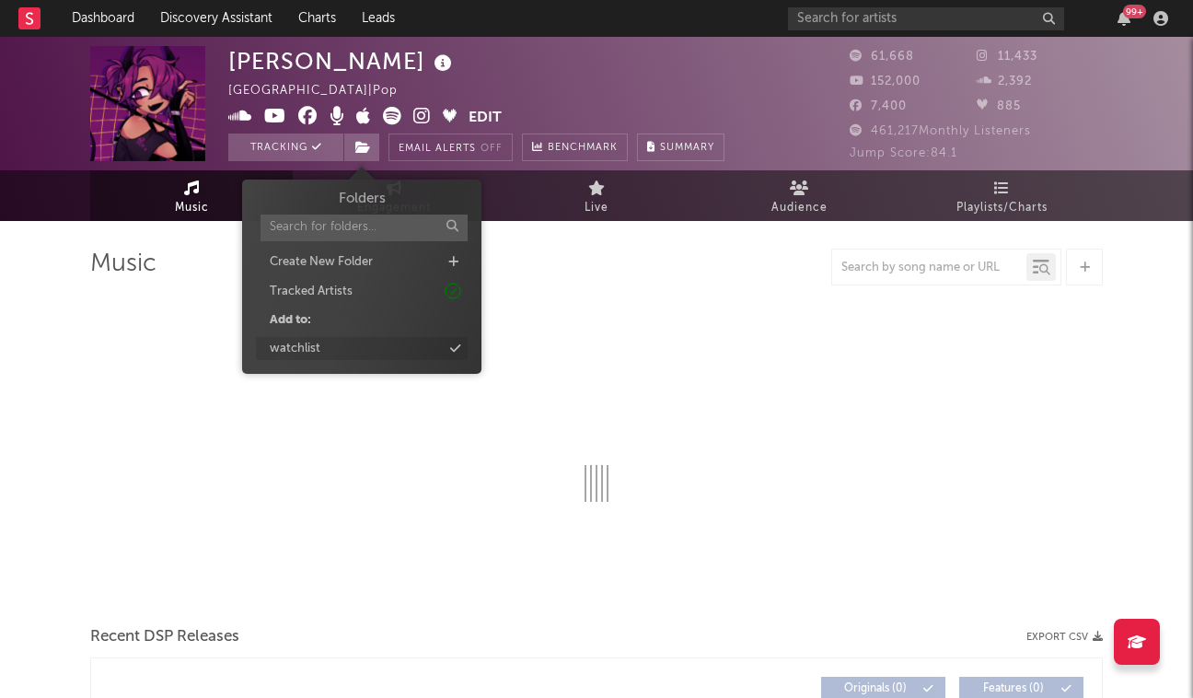
select select "6m"
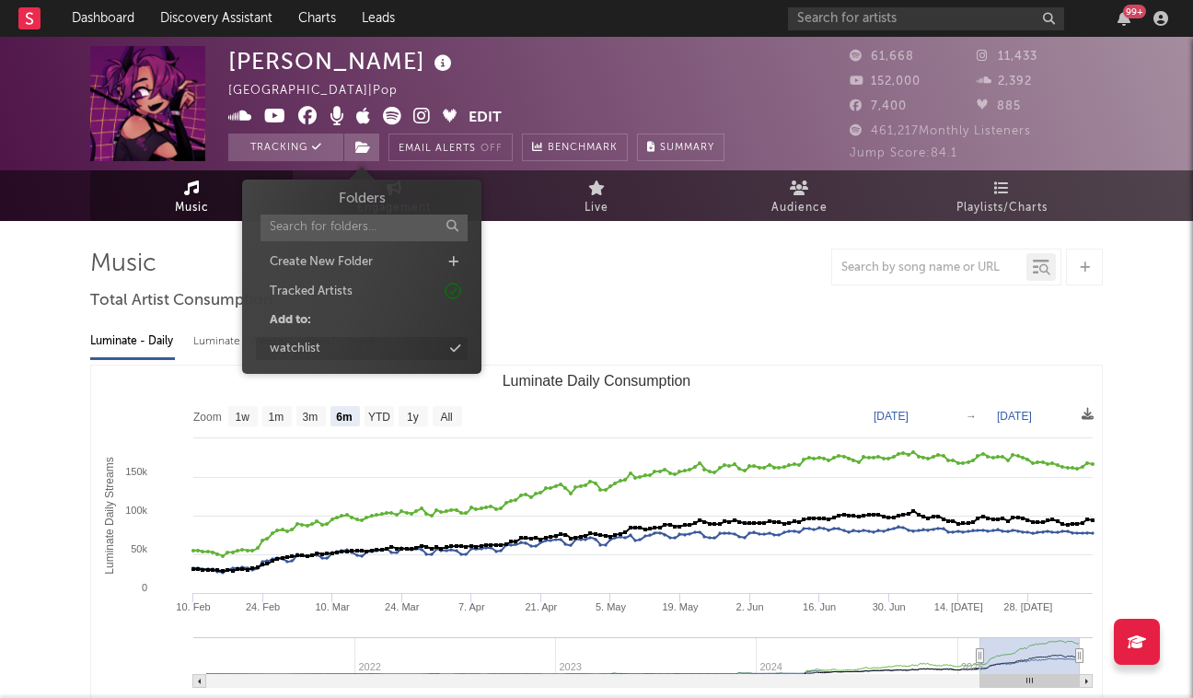
click at [358, 351] on div "watchlist" at bounding box center [362, 349] width 212 height 24
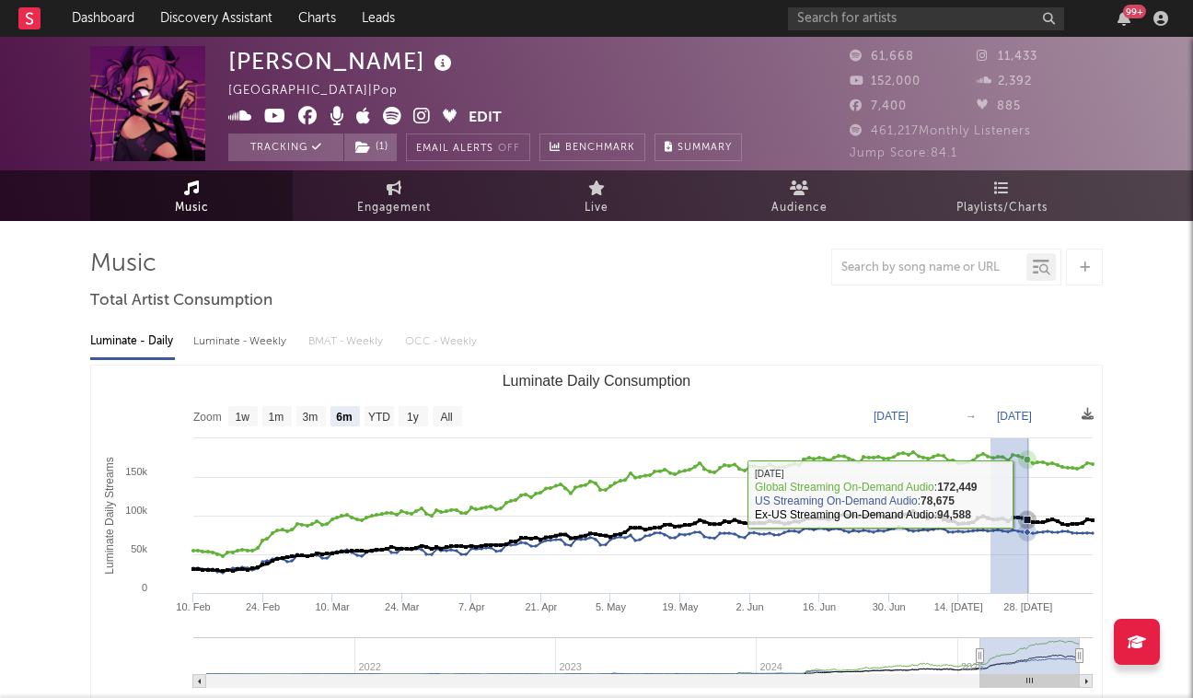
drag, startPoint x: 998, startPoint y: 487, endPoint x: 1030, endPoint y: 517, distance: 43.0
type input "2025-07-20"
type input "2025-07-28"
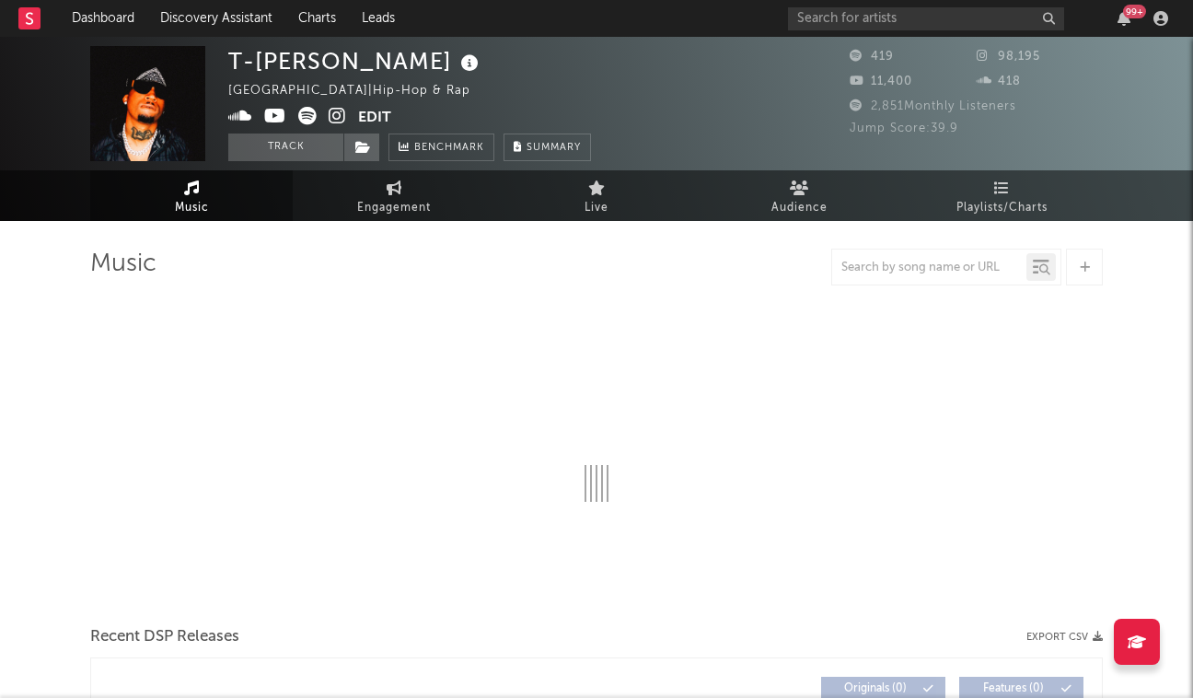
select select "1w"
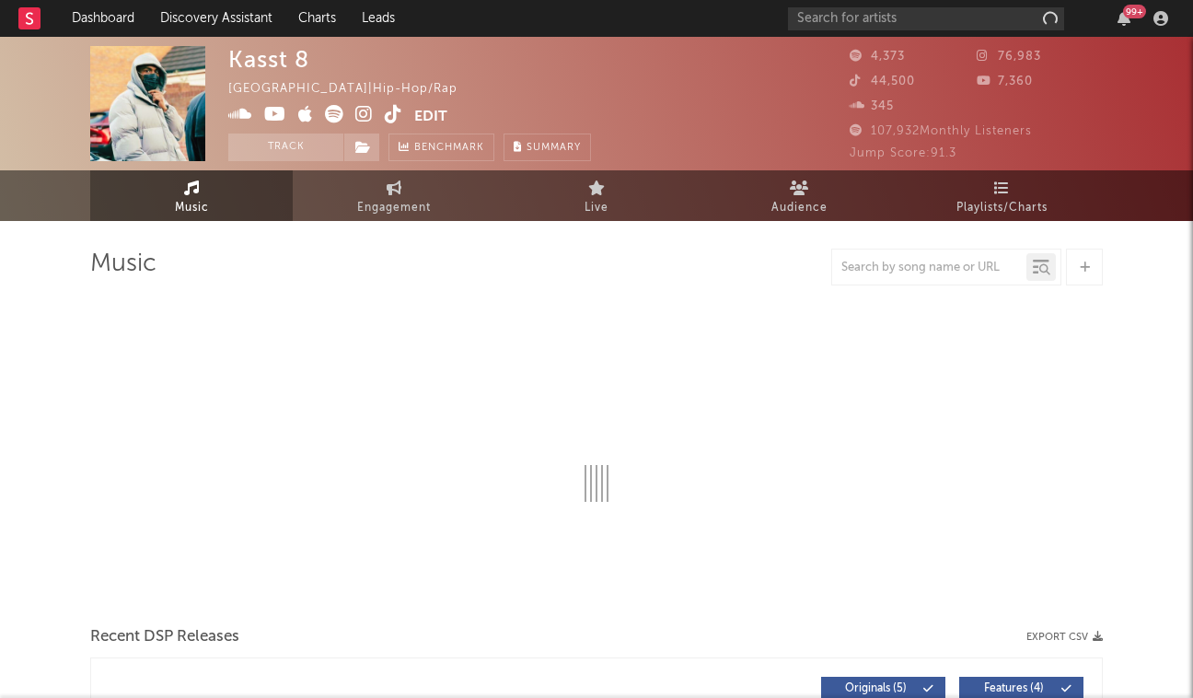
select select "1w"
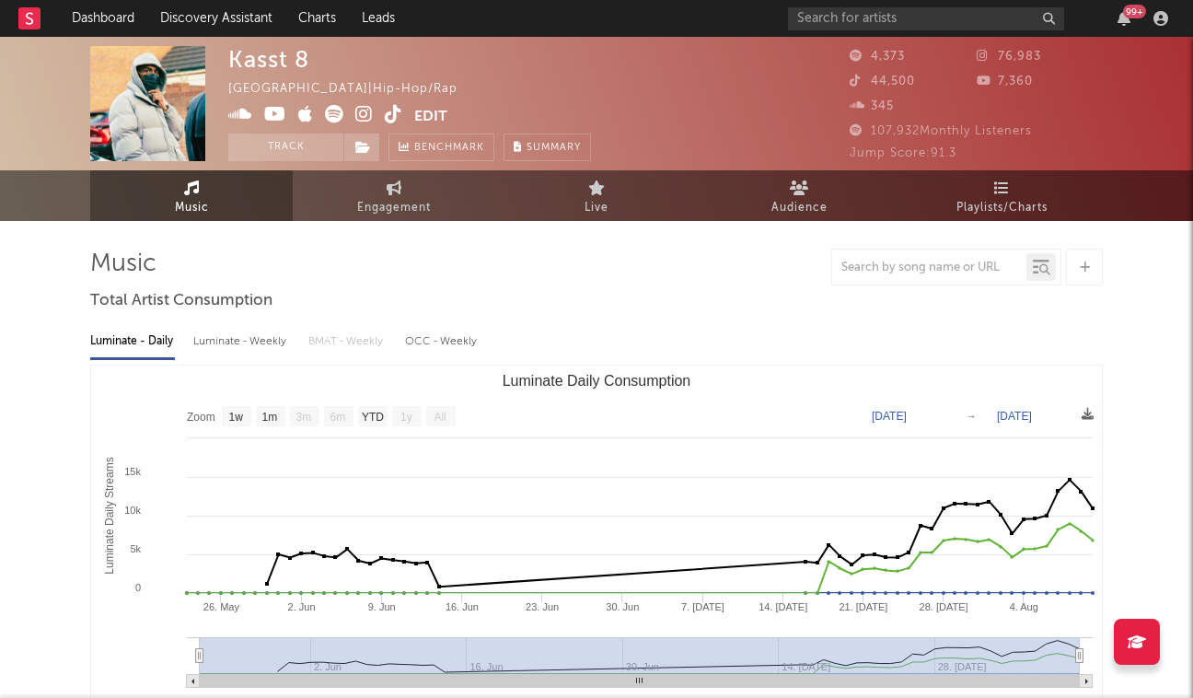
click at [253, 348] on div "Luminate - Weekly" at bounding box center [241, 341] width 97 height 31
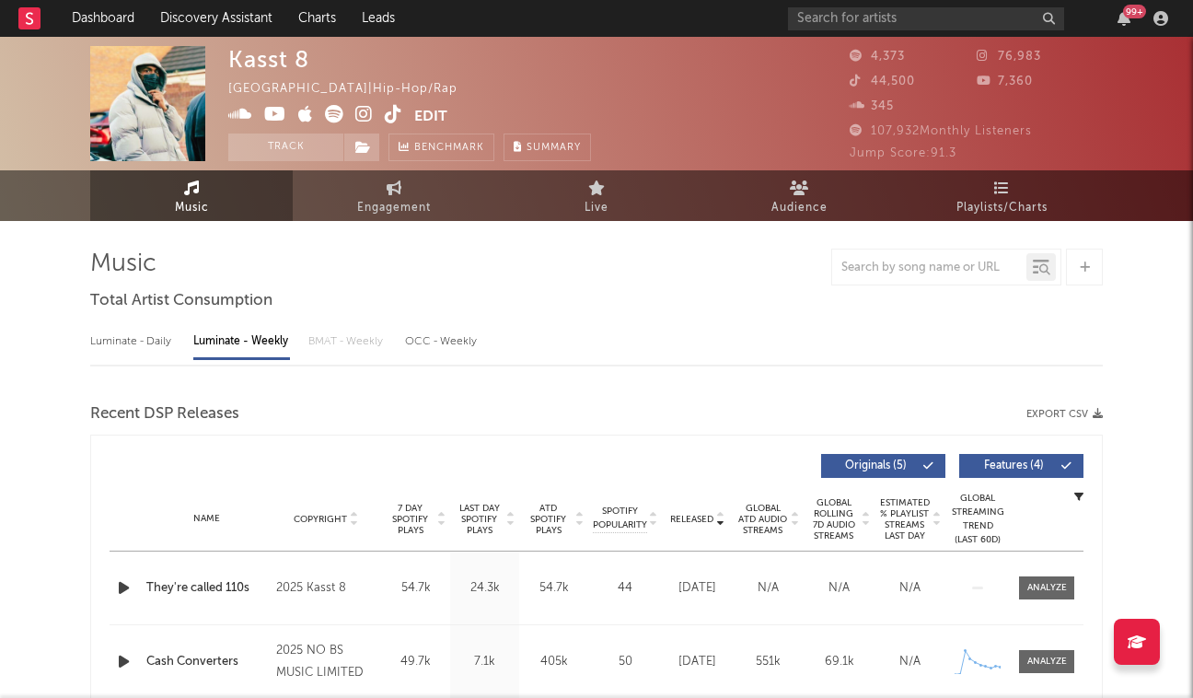
select select "1w"
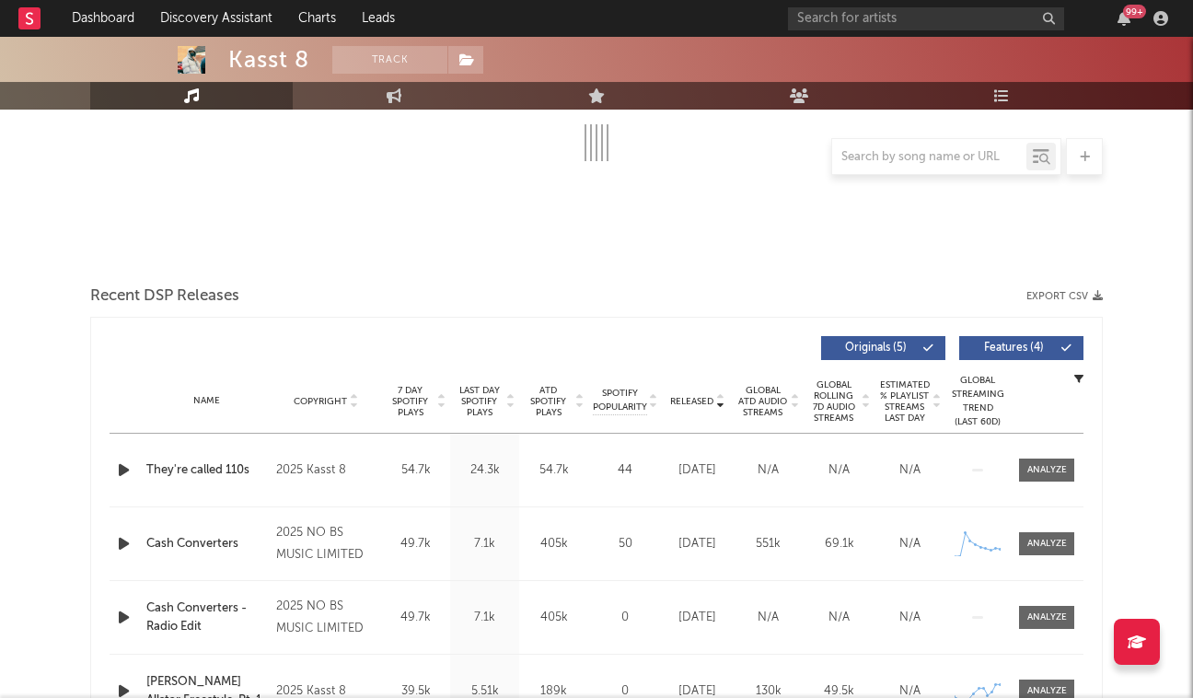
scroll to position [526, 0]
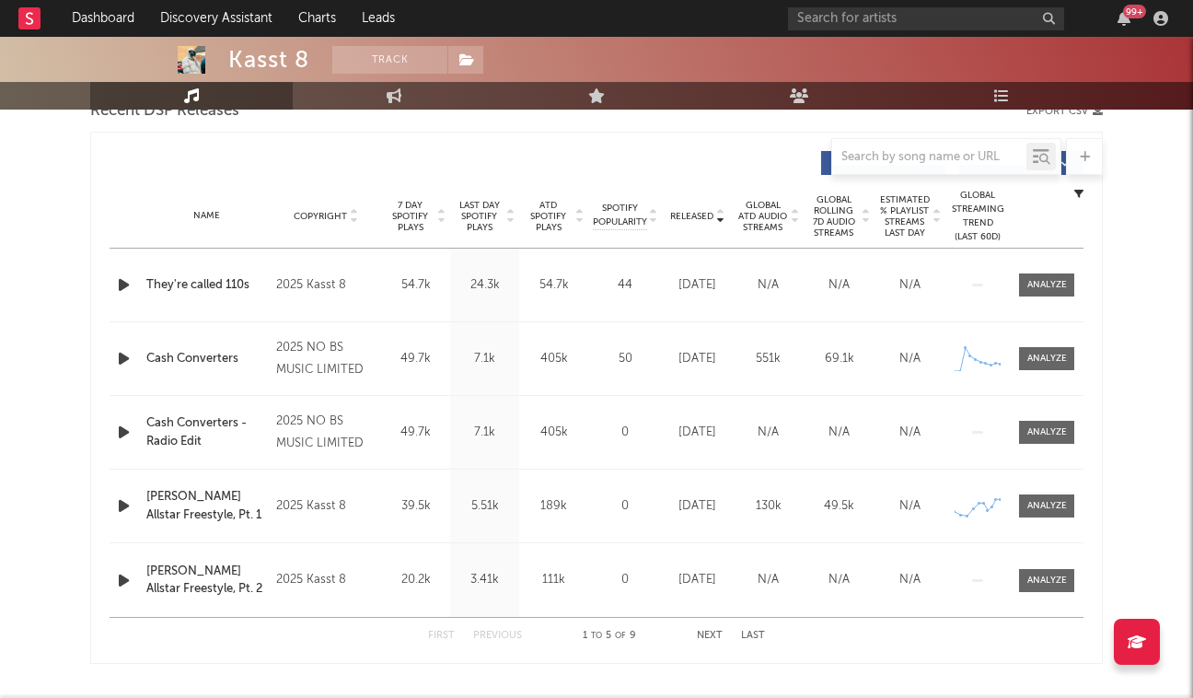
click at [711, 638] on button "Next" at bounding box center [710, 636] width 26 height 10
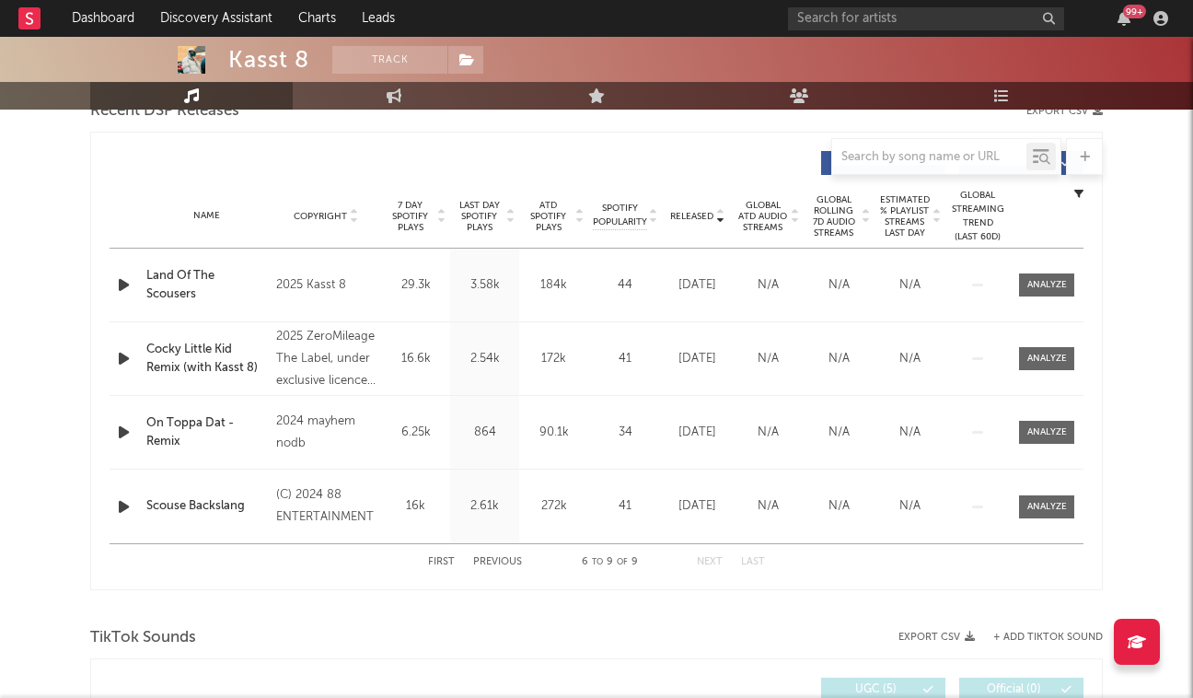
click at [497, 560] on button "Previous" at bounding box center [497, 562] width 49 height 10
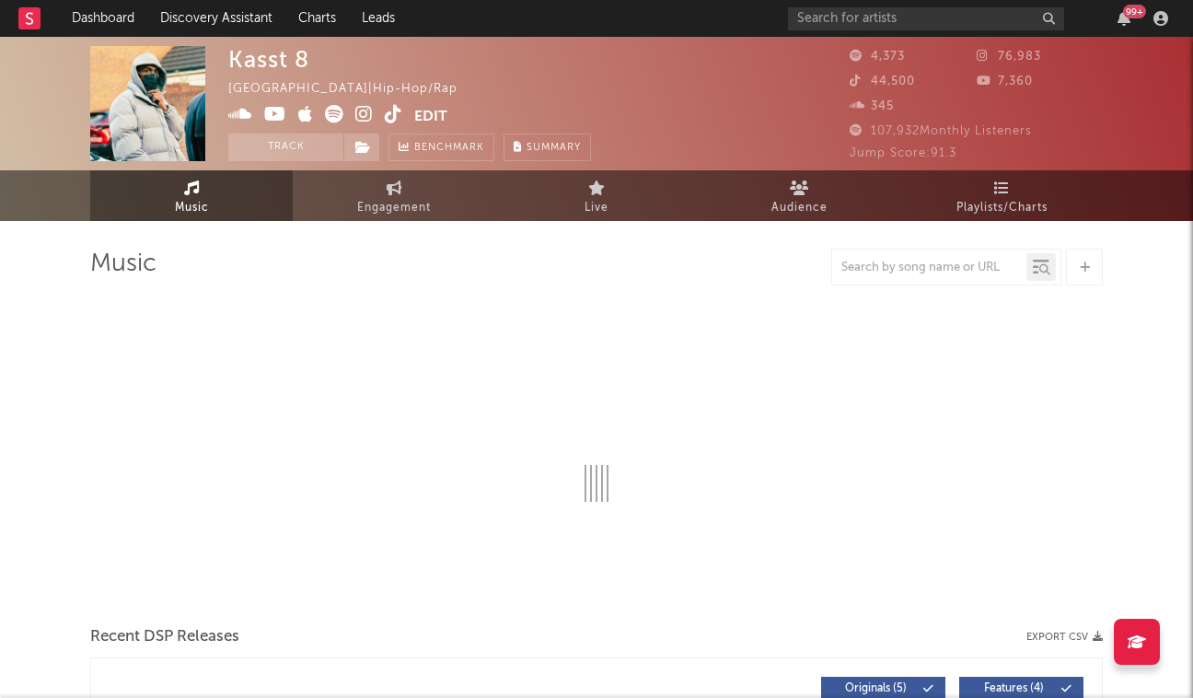
scroll to position [0, 0]
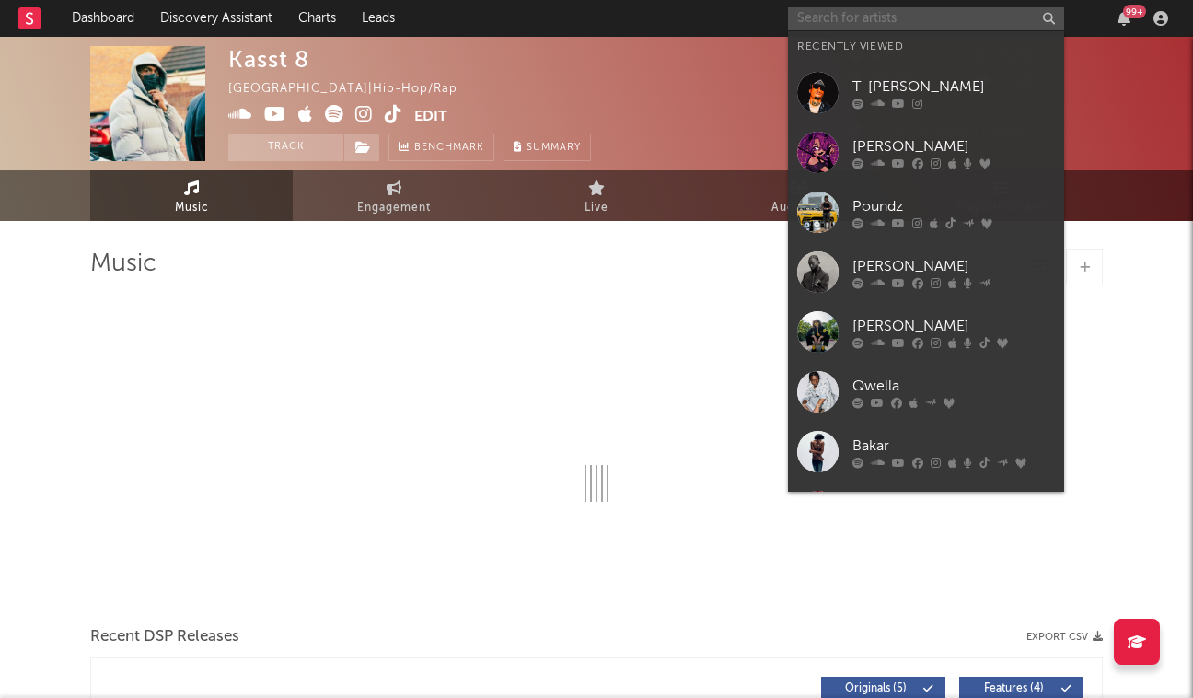
click at [828, 13] on input "text" at bounding box center [926, 18] width 276 height 23
paste input "https://www.instagram.com/mauricethemusic/"
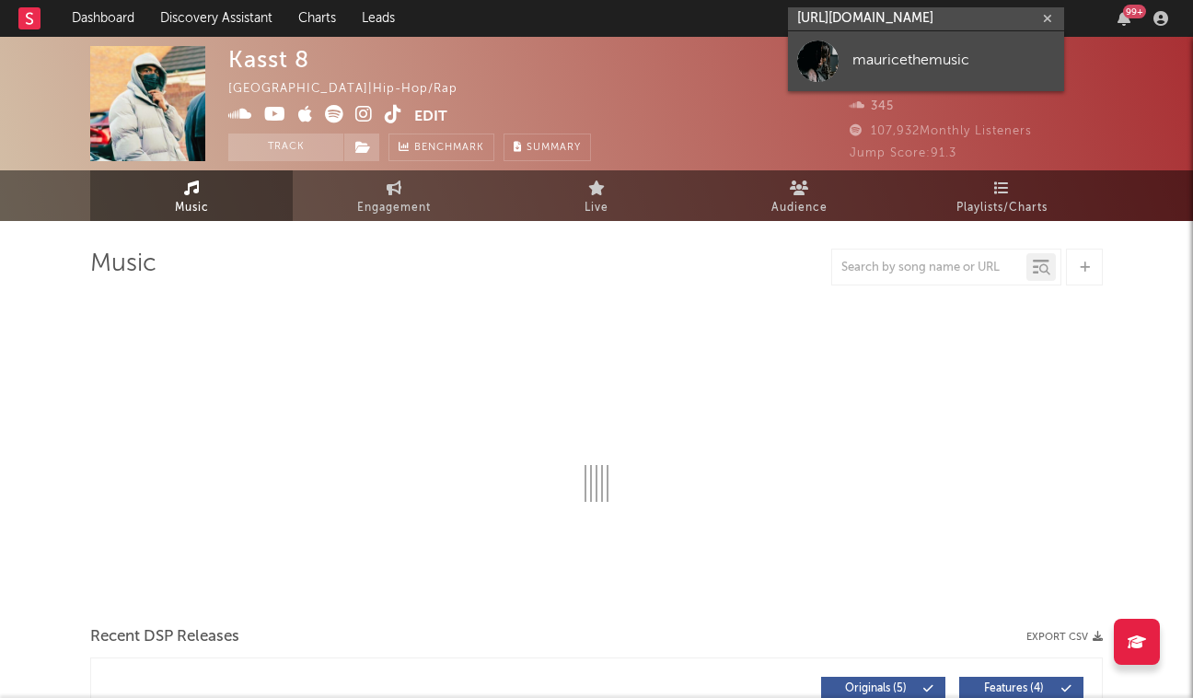
type input "https://www.instagram.com/mauricethemusic/"
click at [870, 68] on div "mauricethemusic" at bounding box center [954, 61] width 203 height 22
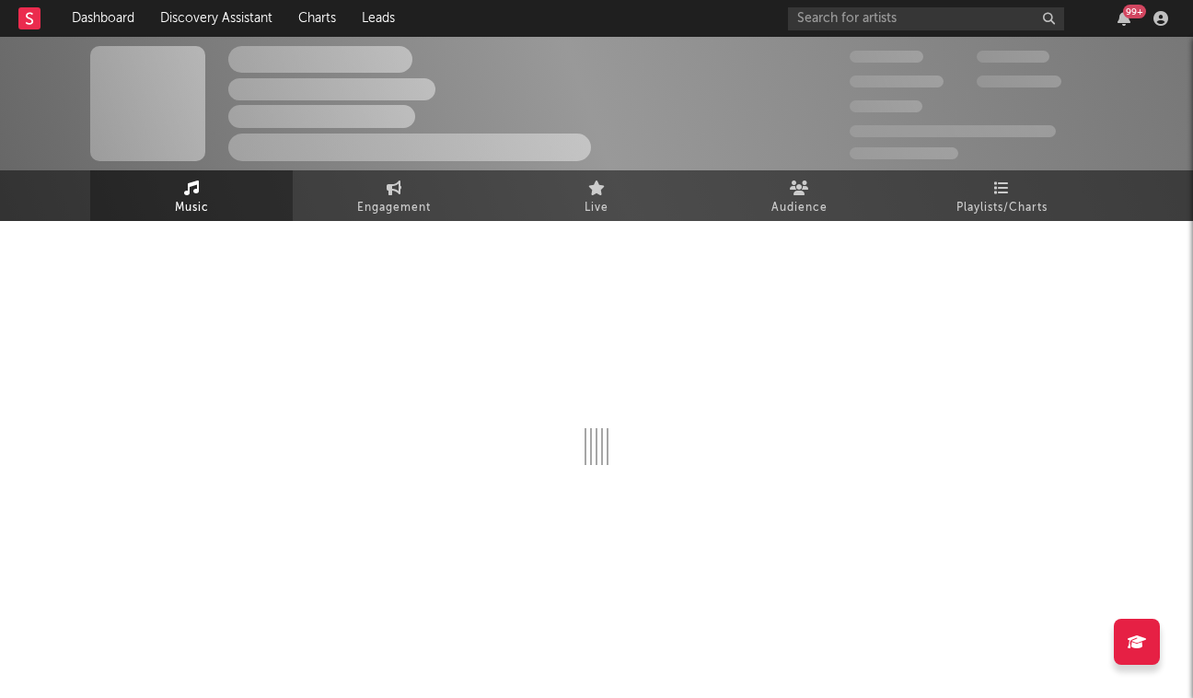
select select "1w"
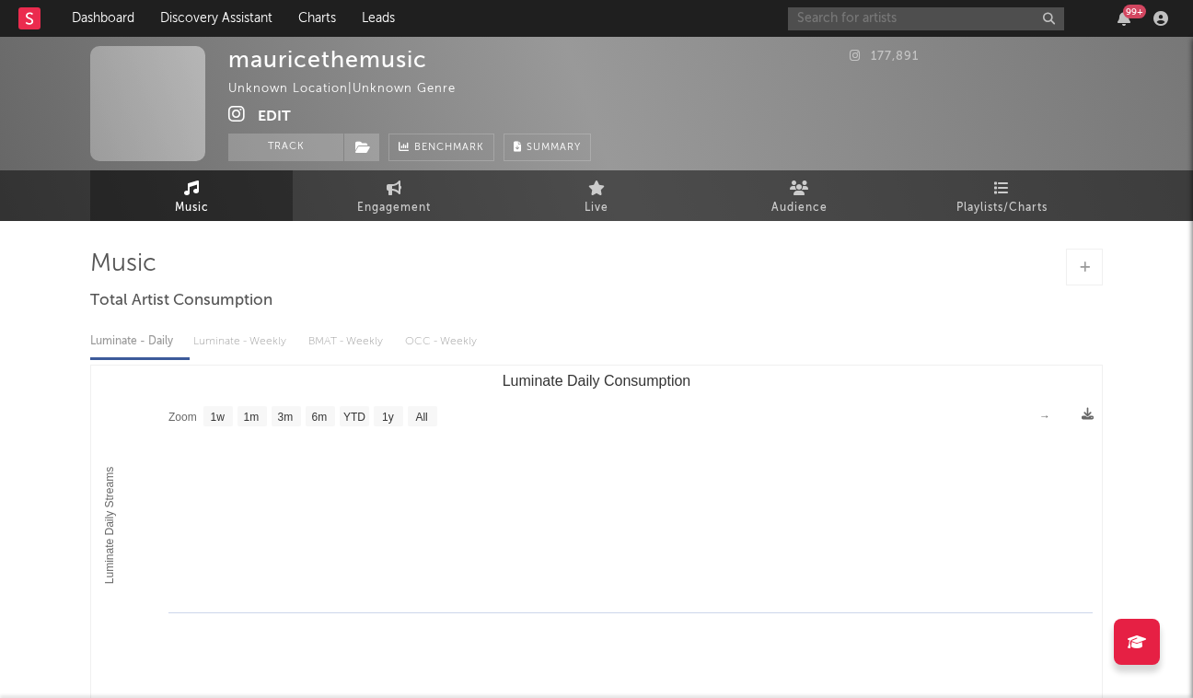
click at [891, 29] on input "text" at bounding box center [926, 18] width 276 height 23
click at [850, 7] on input "Paris." at bounding box center [926, 18] width 276 height 23
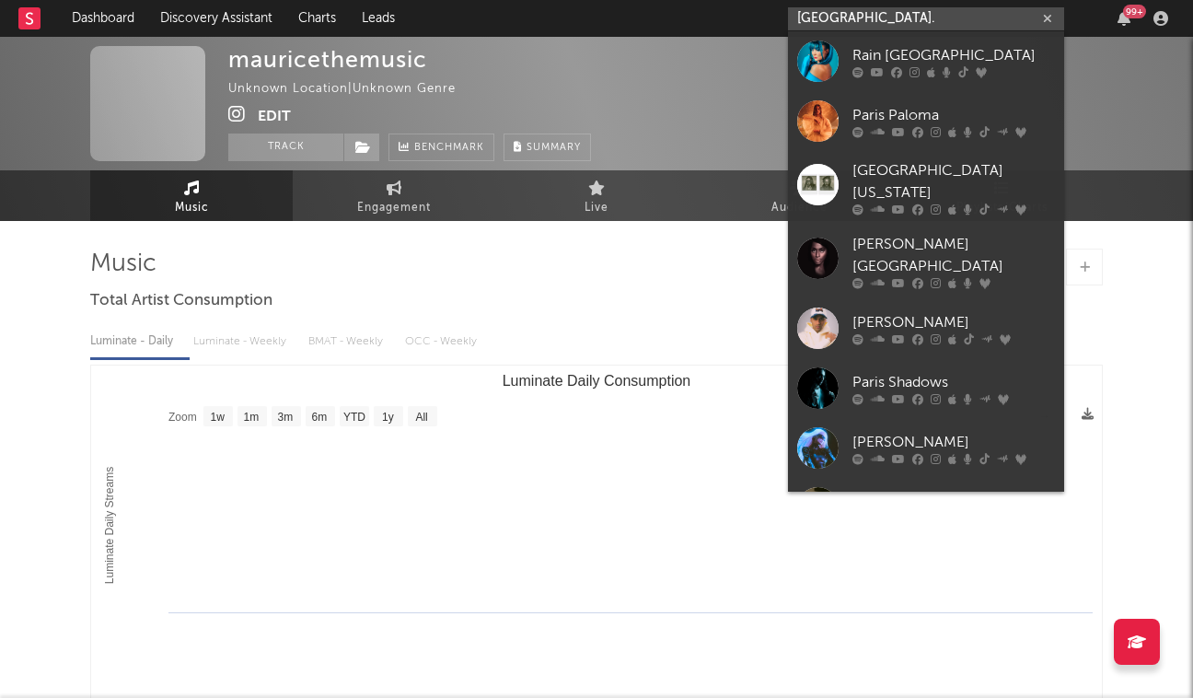
click at [850, 7] on input "Paris." at bounding box center [926, 18] width 276 height 23
type input "."
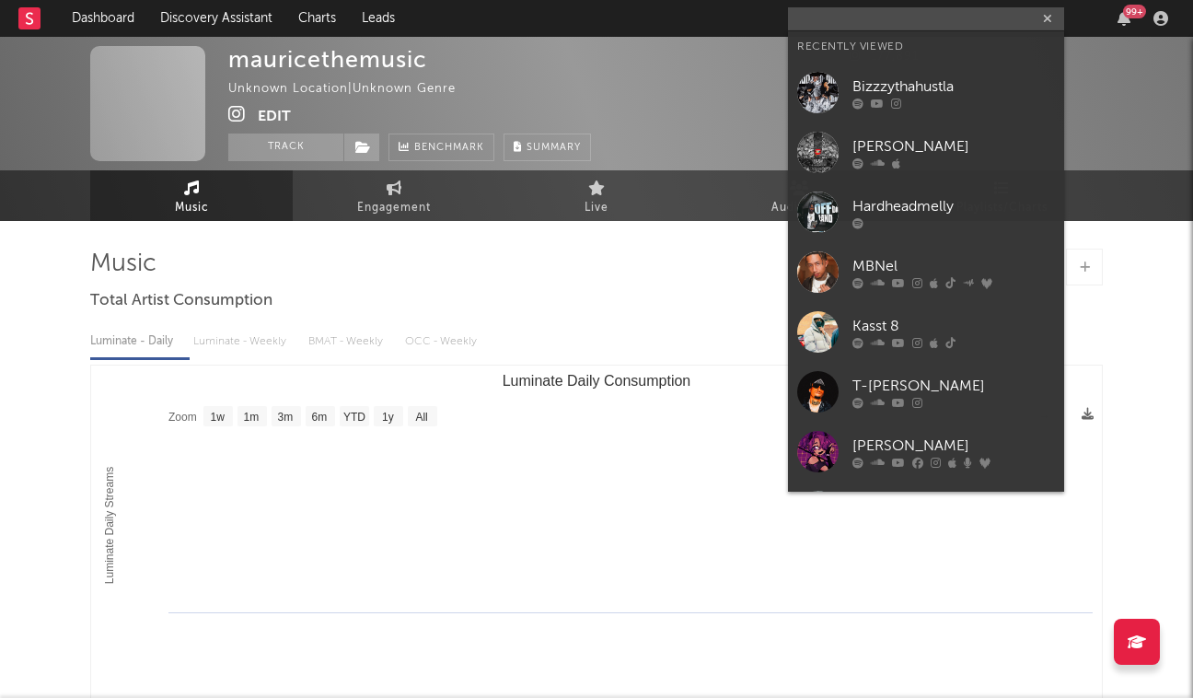
paste input "https://www.instagram.com/parisplayedyou/"
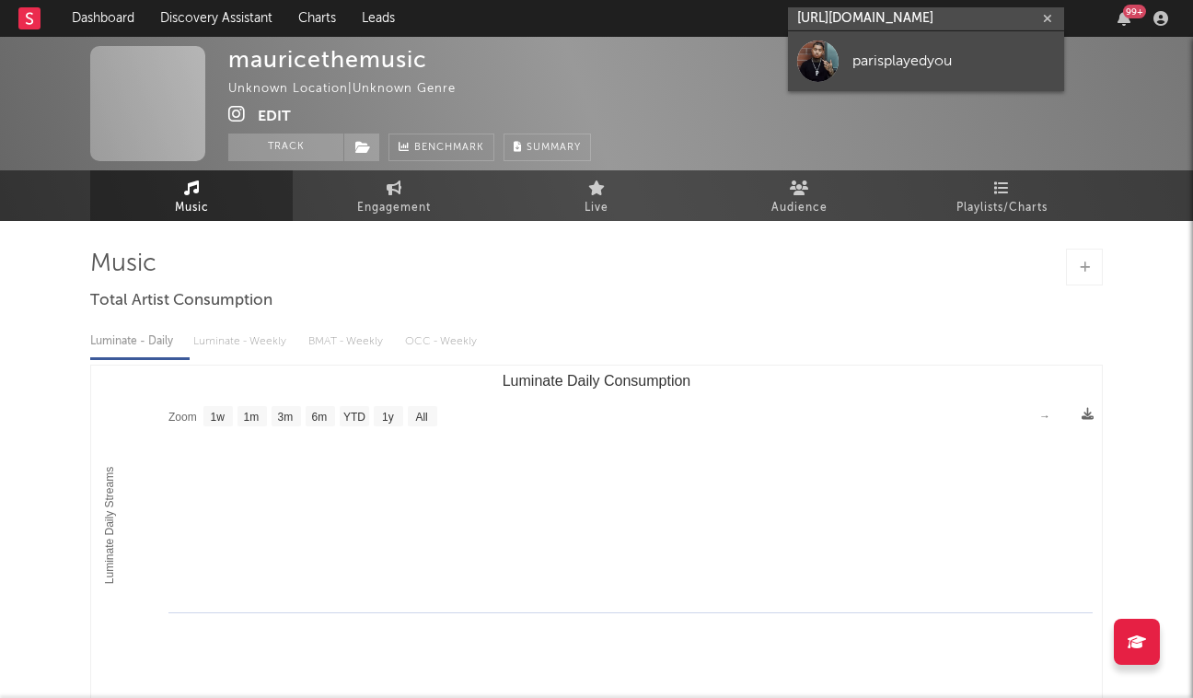
type input "https://www.instagram.com/parisplayedyou/"
click at [879, 49] on link "parisplayedyou" at bounding box center [926, 61] width 276 height 60
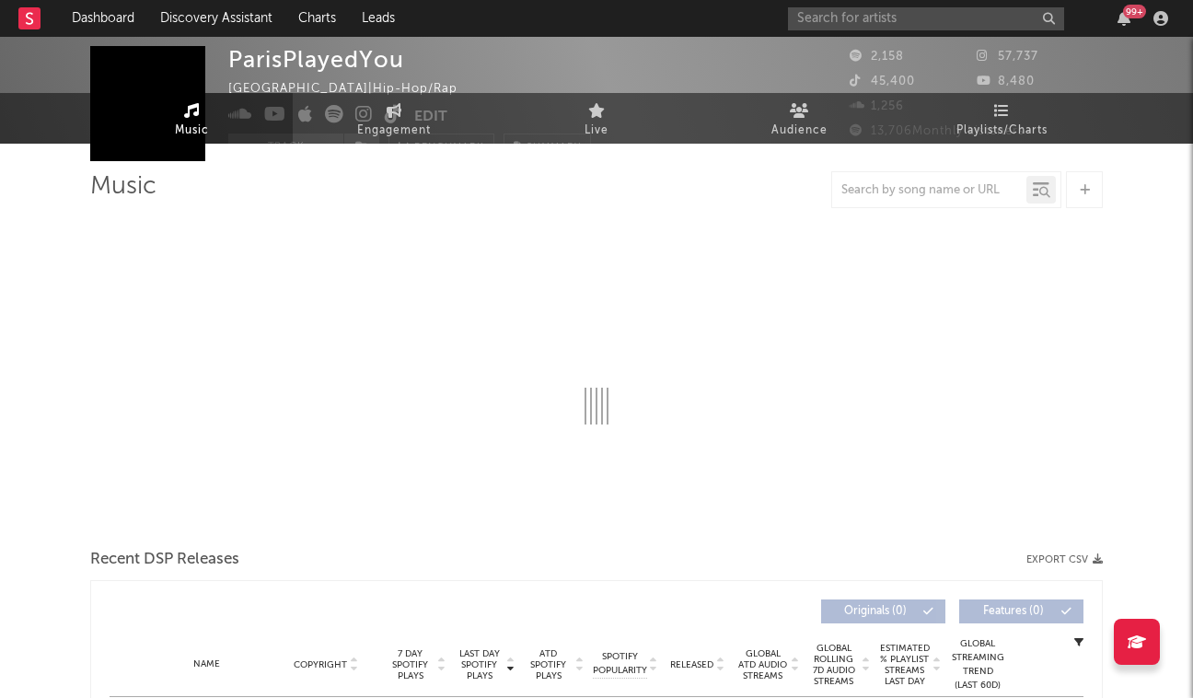
select select "6m"
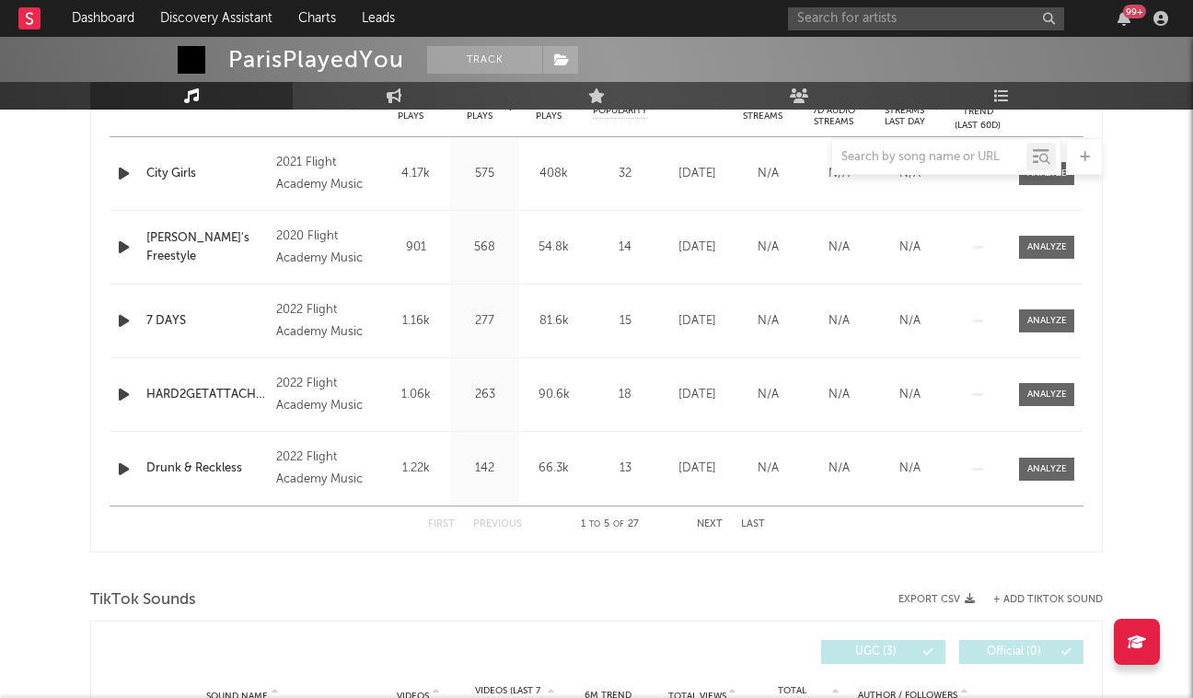
scroll to position [763, 0]
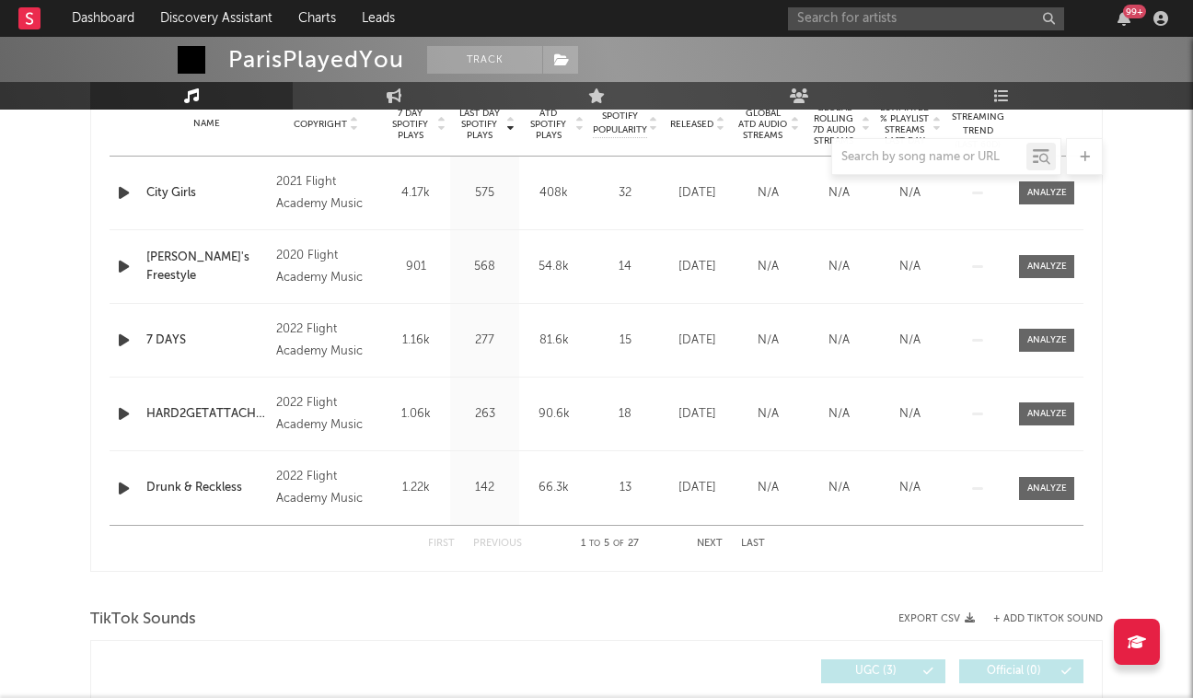
click at [123, 190] on icon "button" at bounding box center [123, 192] width 19 height 23
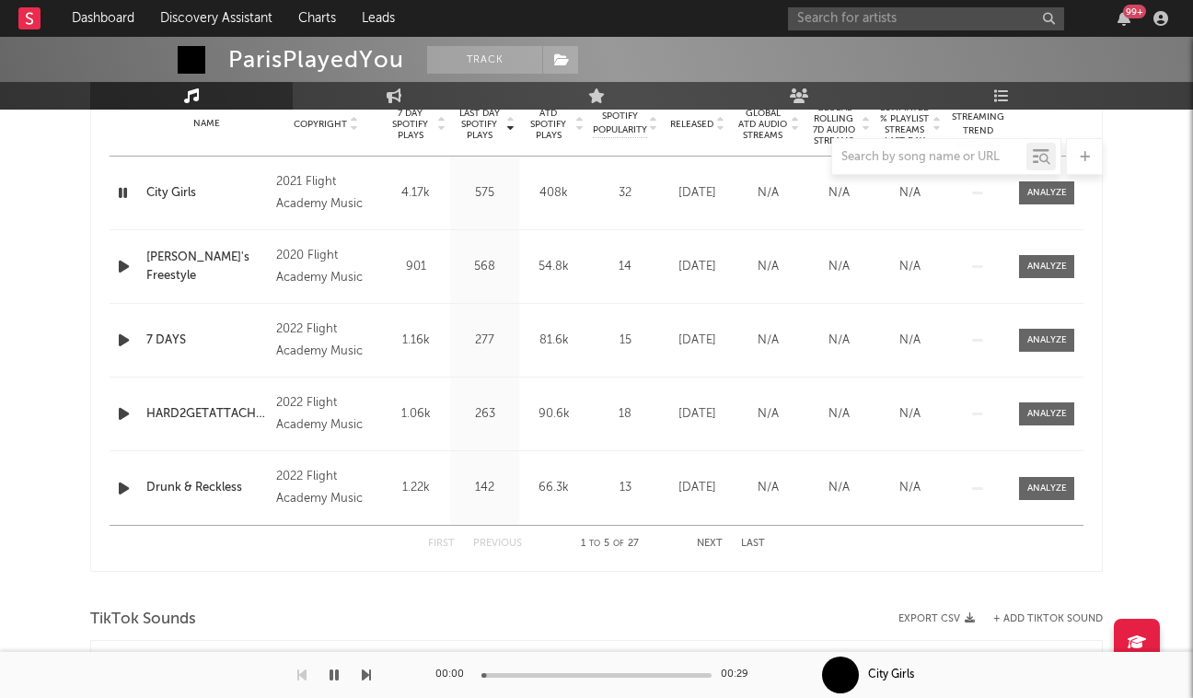
click at [123, 190] on icon "button" at bounding box center [122, 192] width 17 height 23
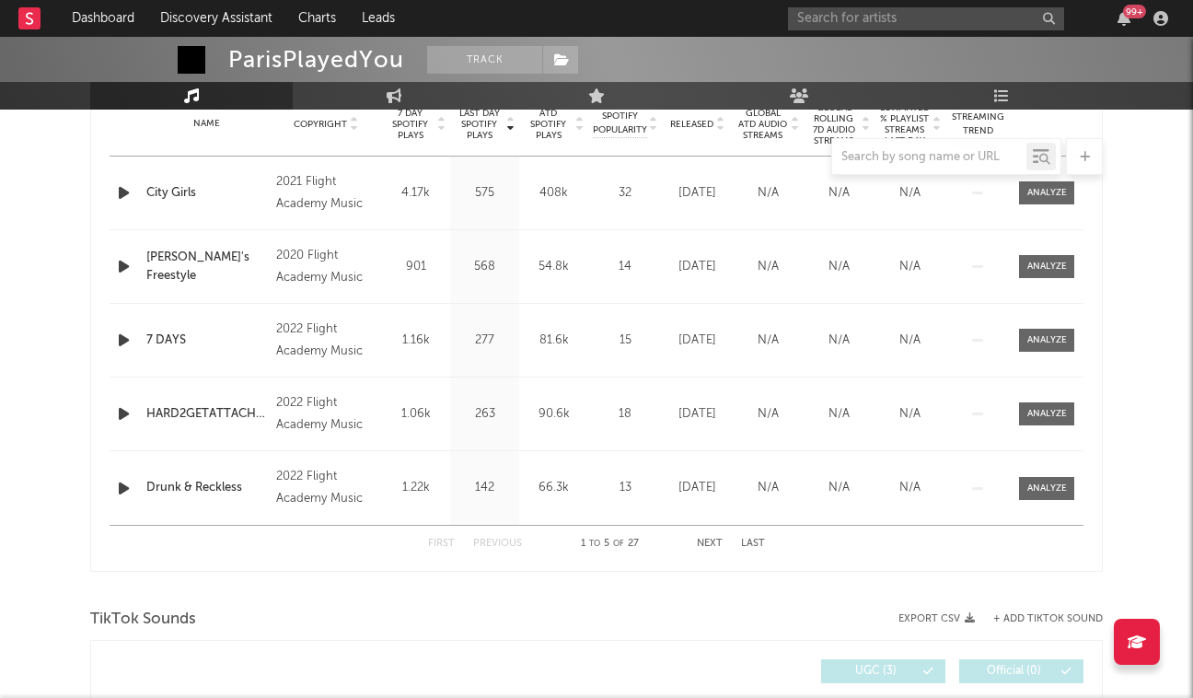
click at [727, 126] on div "Released" at bounding box center [698, 124] width 62 height 14
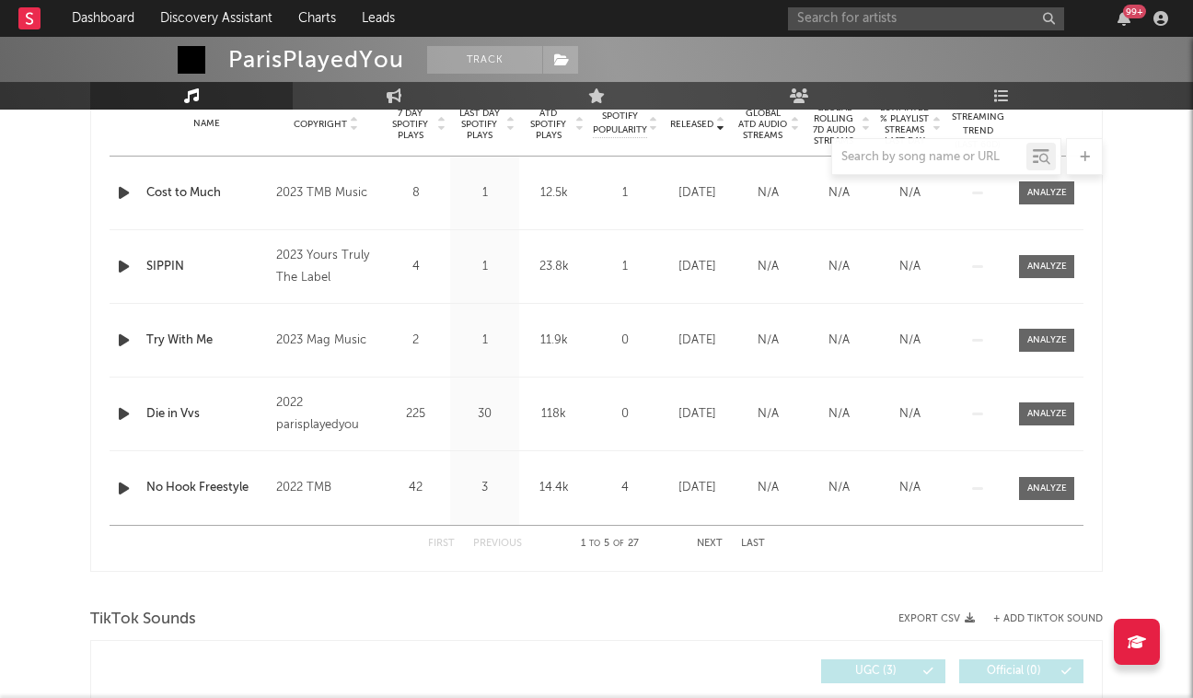
click at [129, 193] on icon "button" at bounding box center [123, 192] width 19 height 23
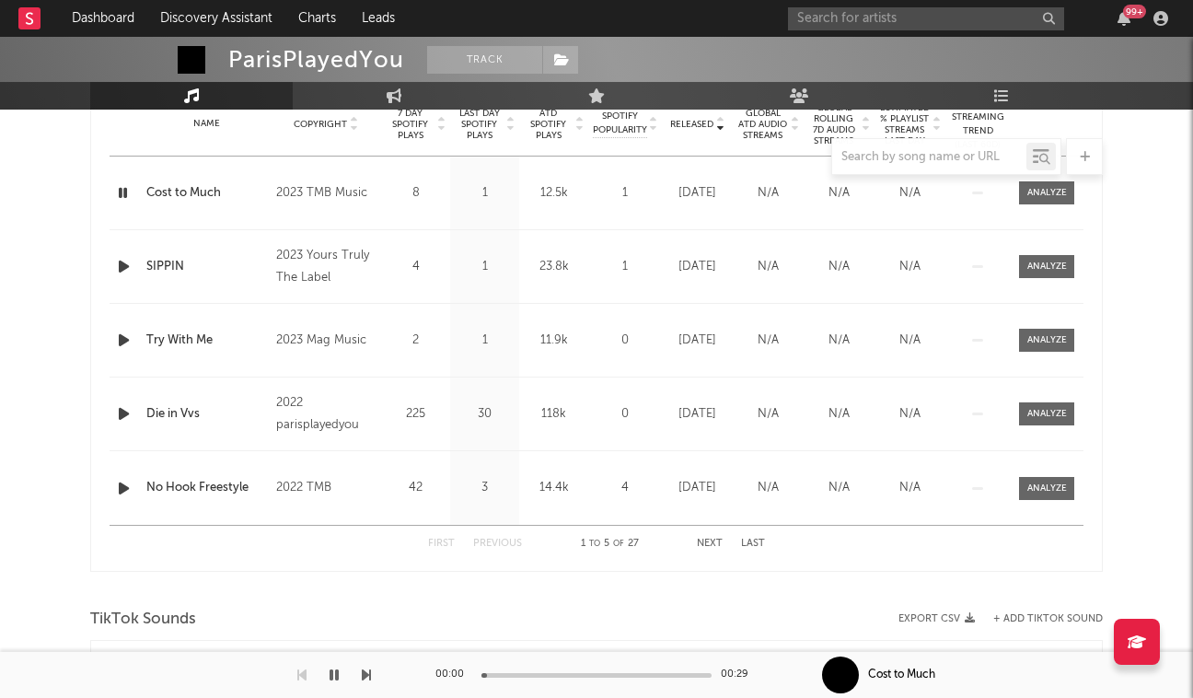
click at [129, 193] on icon "button" at bounding box center [122, 192] width 17 height 23
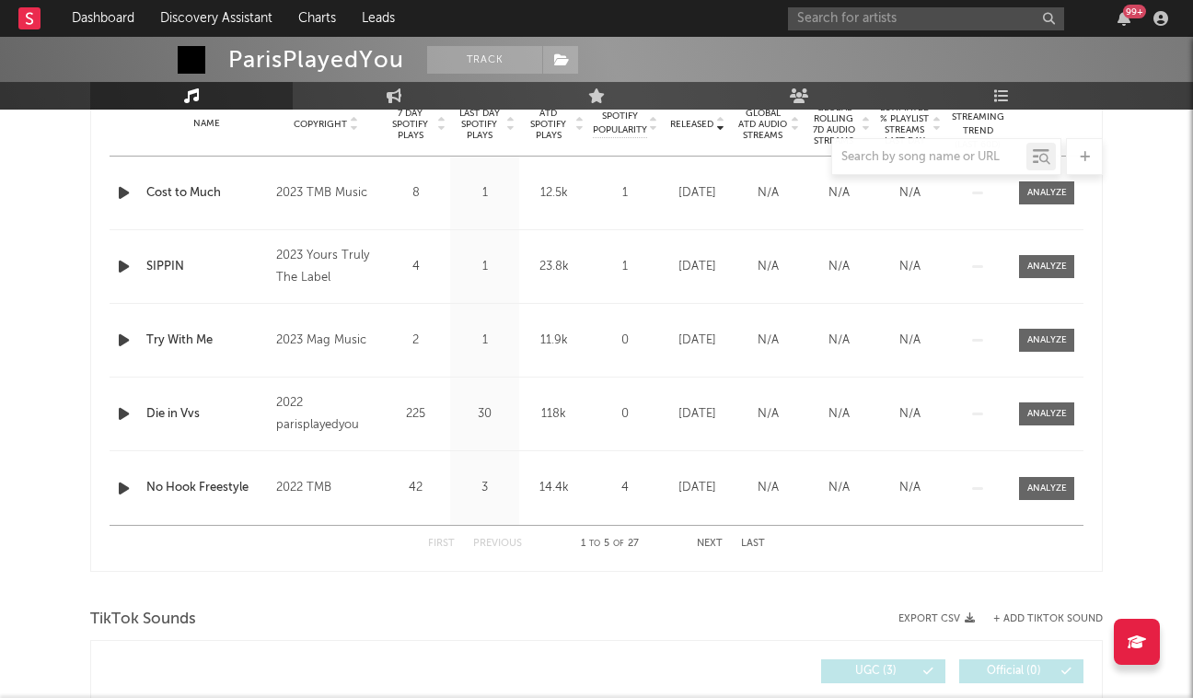
click at [808, 6] on div "99 +" at bounding box center [981, 18] width 387 height 37
click at [808, 7] on input "text" at bounding box center [926, 18] width 276 height 23
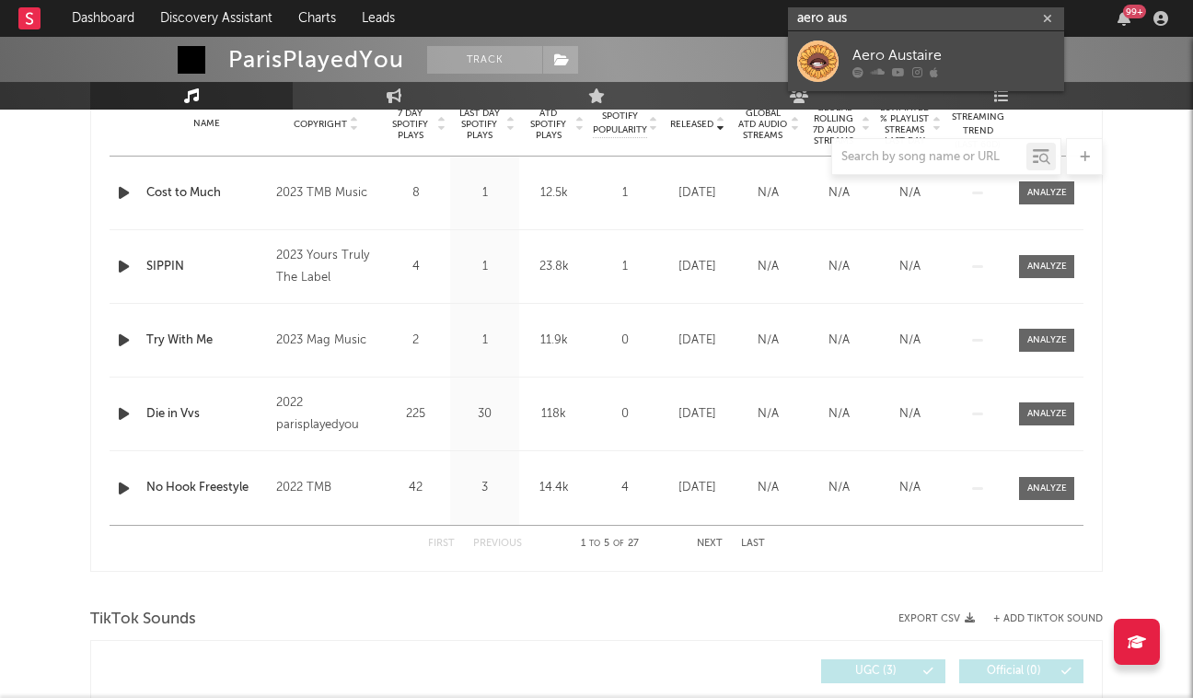
type input "aero aus"
click at [819, 46] on div at bounding box center [817, 61] width 41 height 41
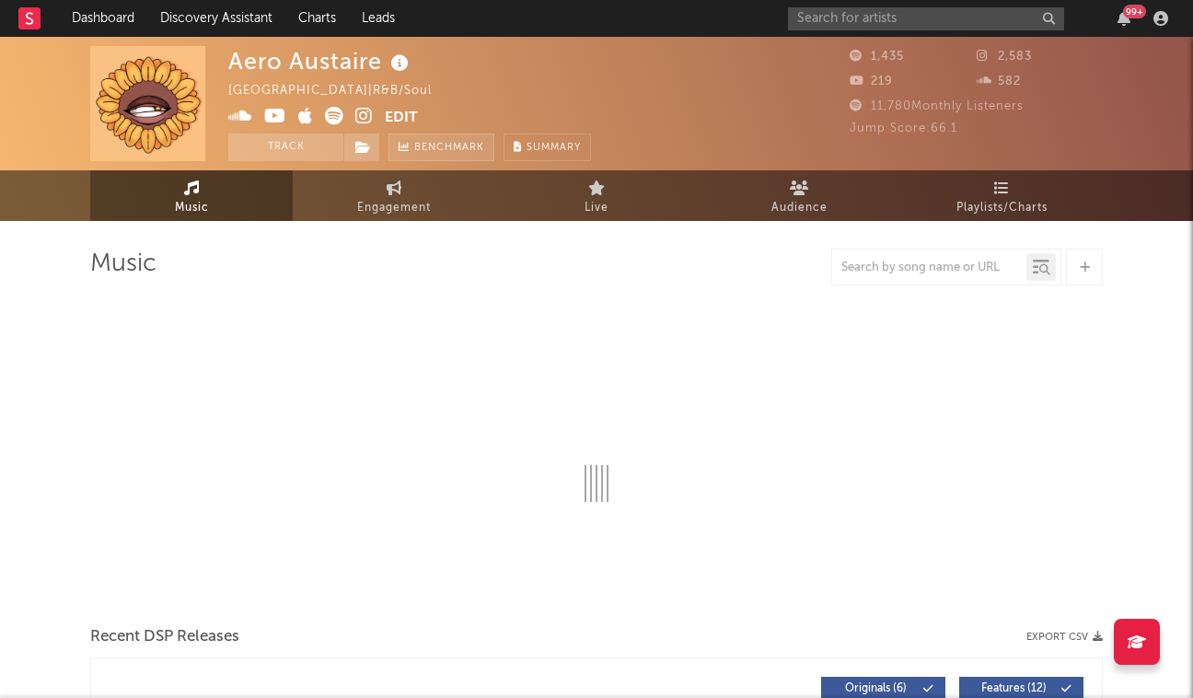
select select "1w"
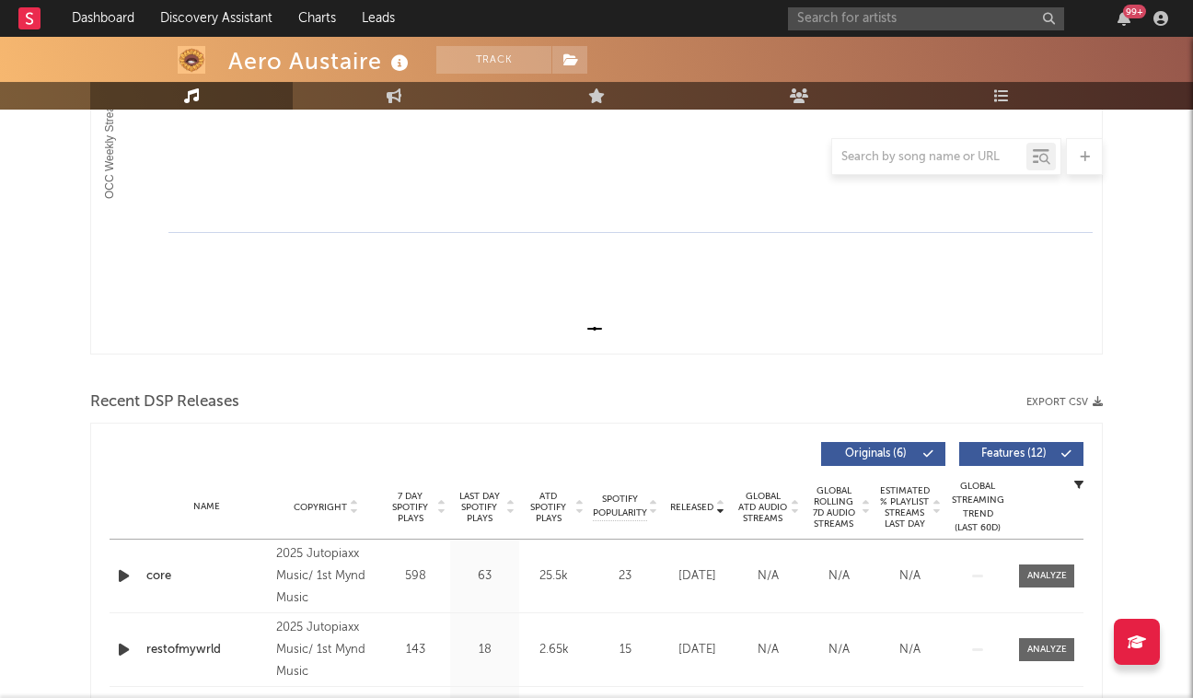
scroll to position [479, 0]
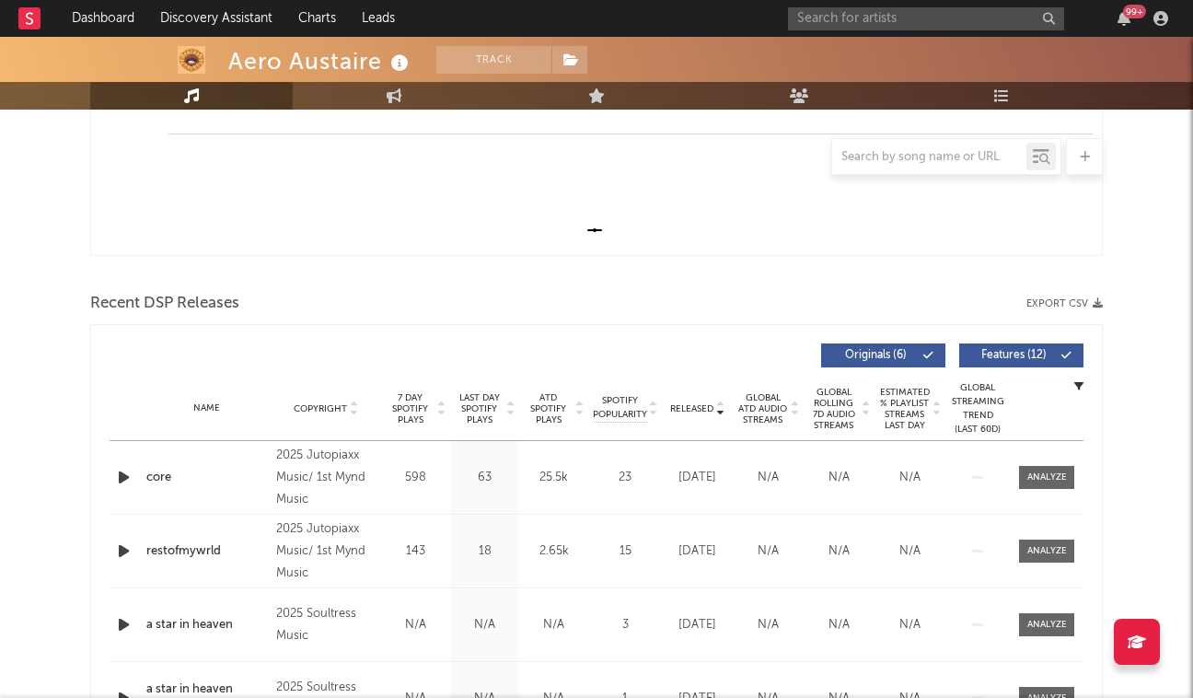
click at [121, 475] on icon "button" at bounding box center [123, 477] width 19 height 23
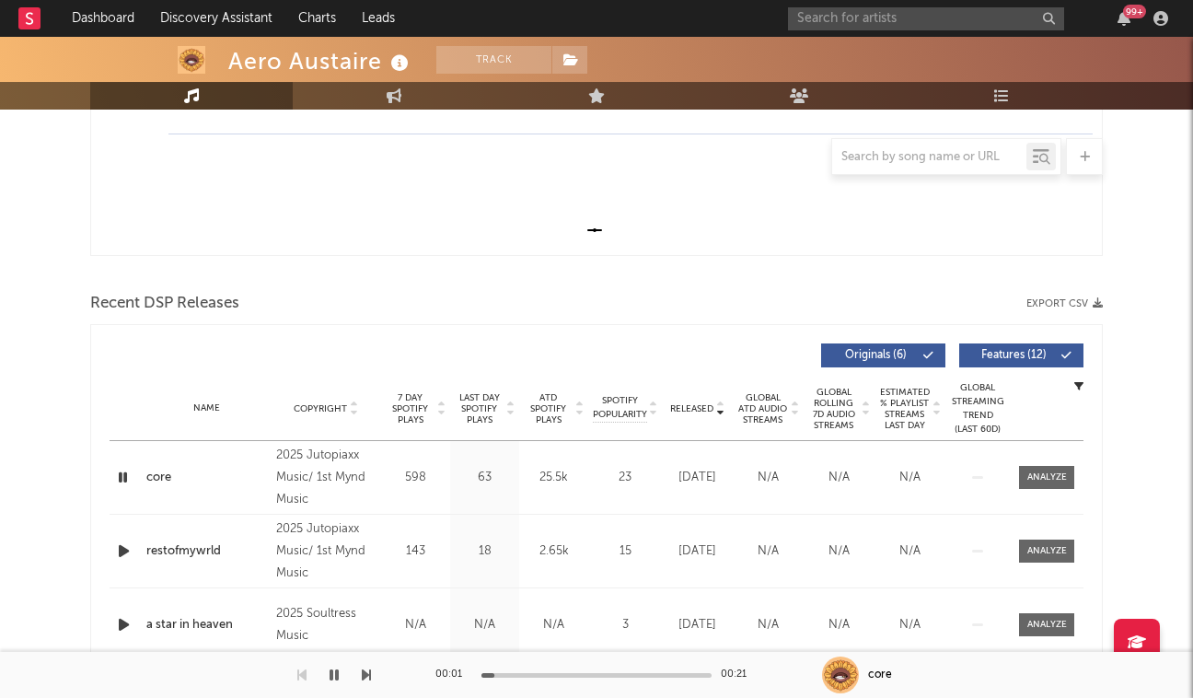
click at [121, 475] on icon "button" at bounding box center [122, 477] width 17 height 23
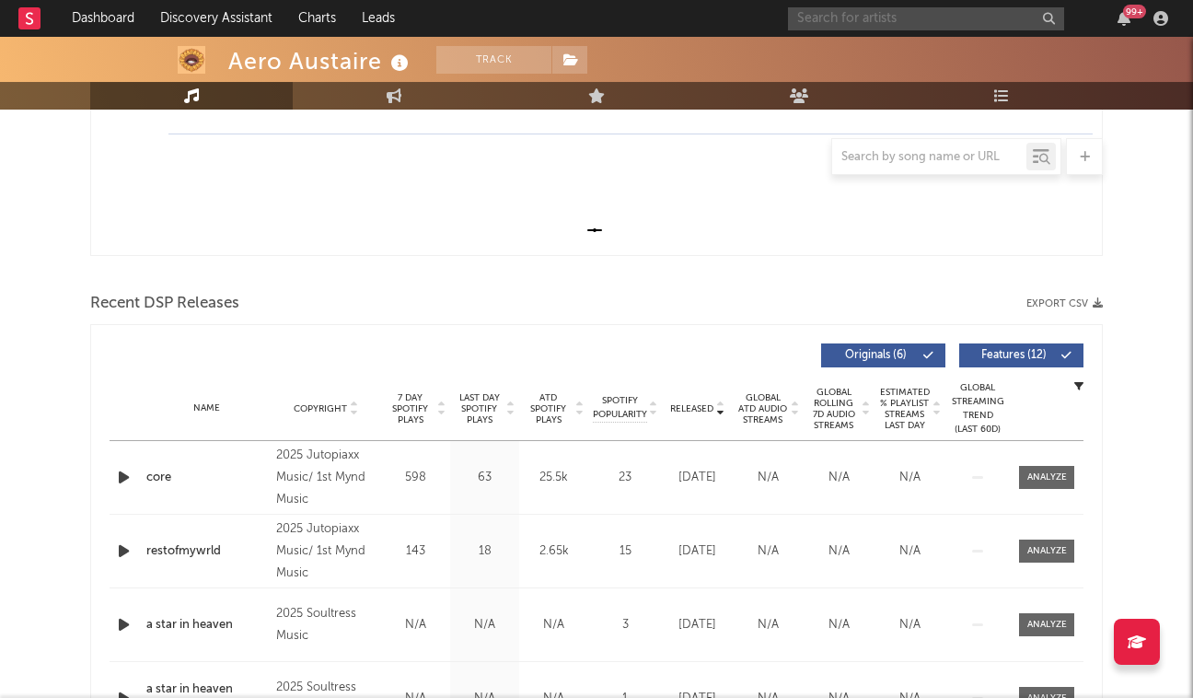
click at [823, 12] on input "text" at bounding box center [926, 18] width 276 height 23
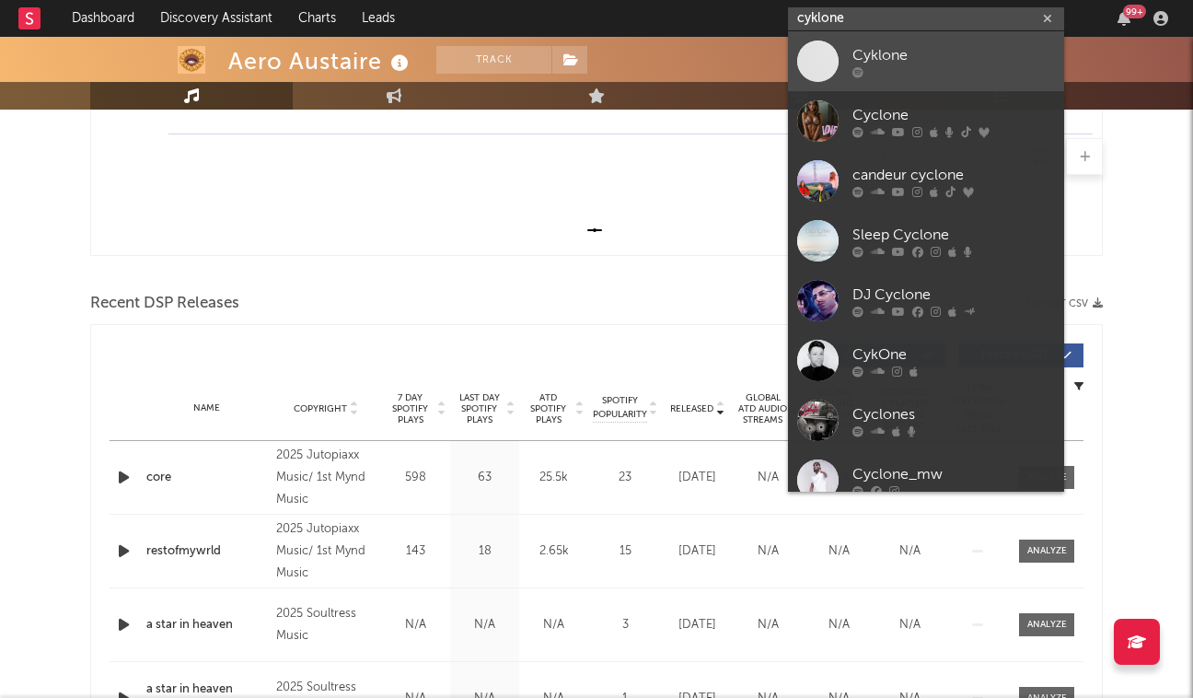
type input "cyklone"
click at [903, 59] on div "Cyklone" at bounding box center [954, 55] width 203 height 22
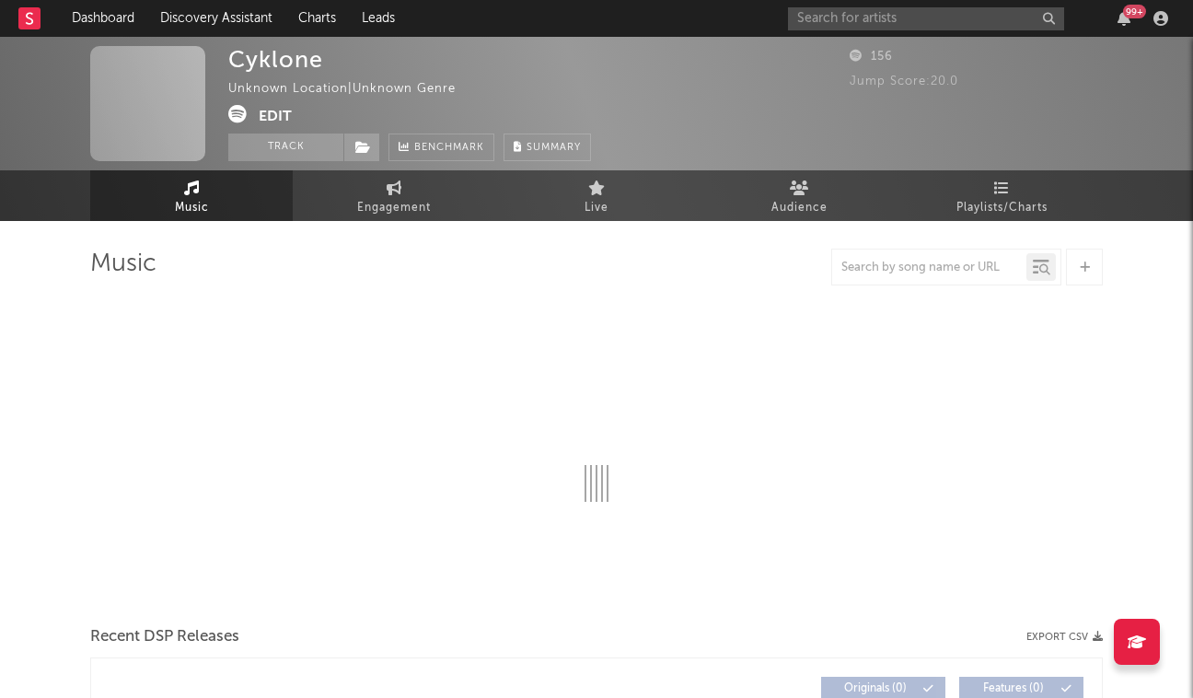
select select "1w"
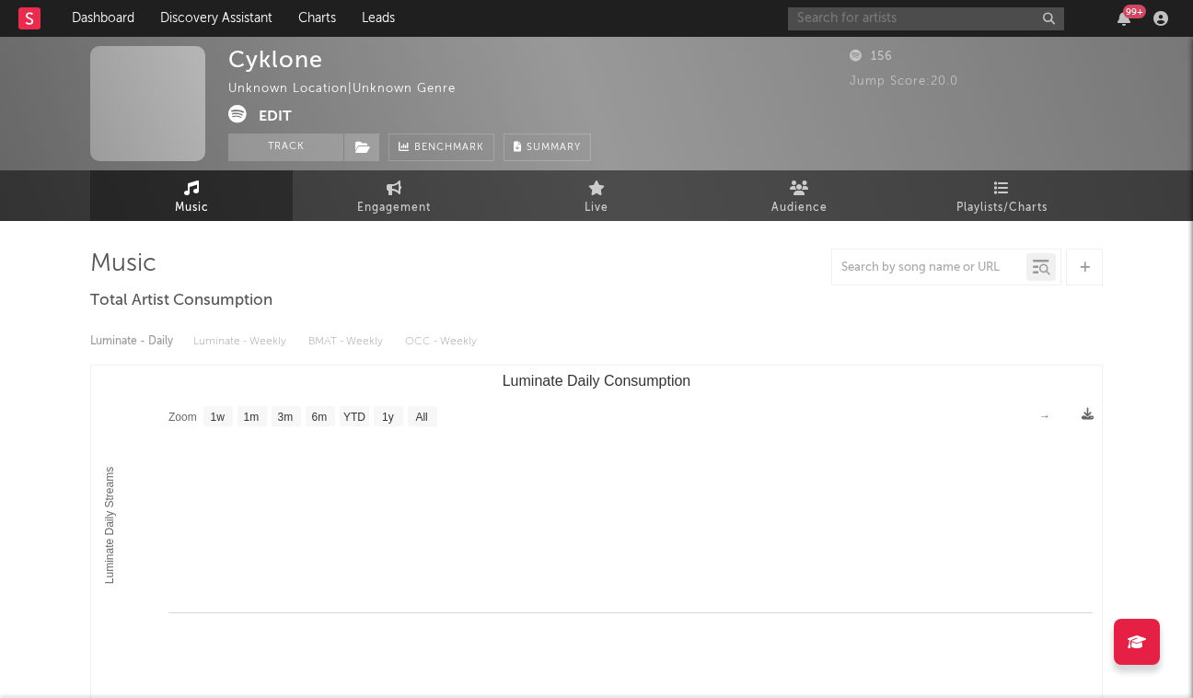
click at [816, 14] on input "text" at bounding box center [926, 18] width 276 height 23
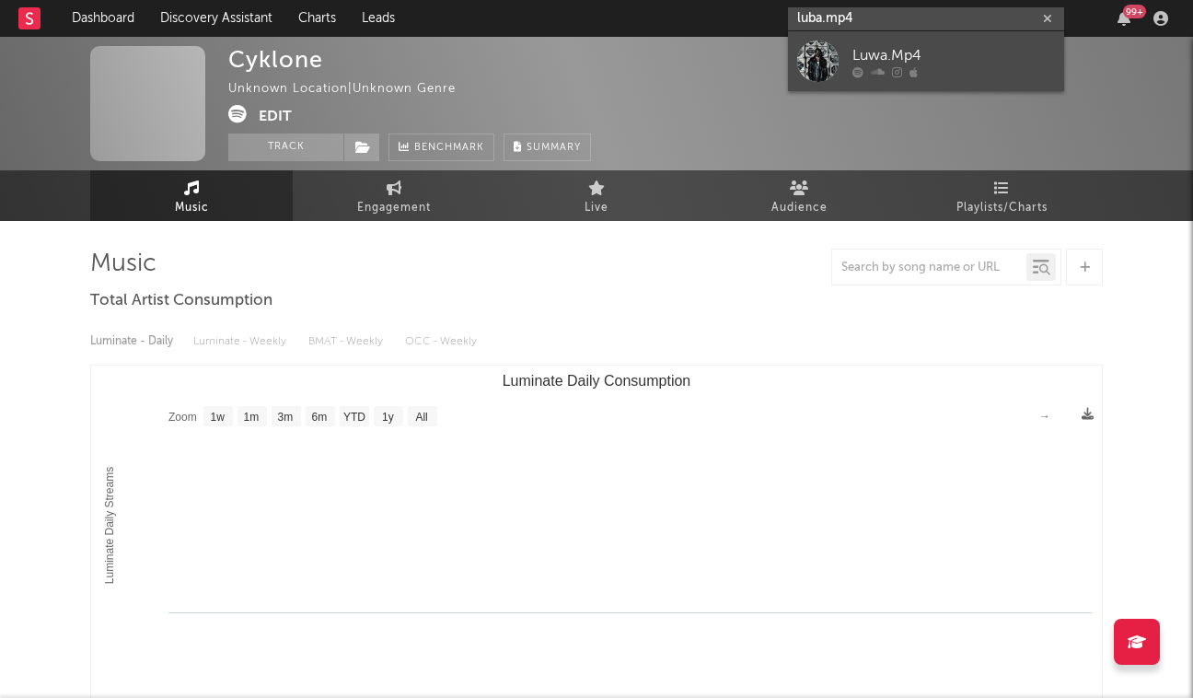
type input "luba.mp4"
click at [835, 45] on div at bounding box center [817, 61] width 41 height 41
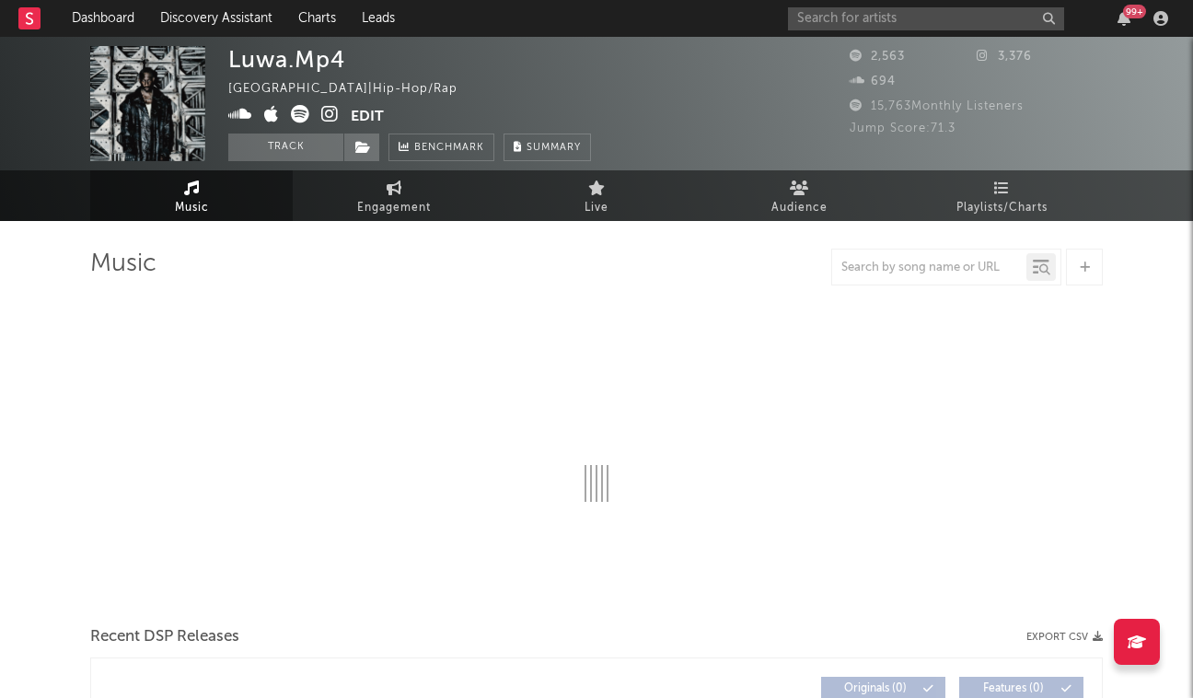
select select "1w"
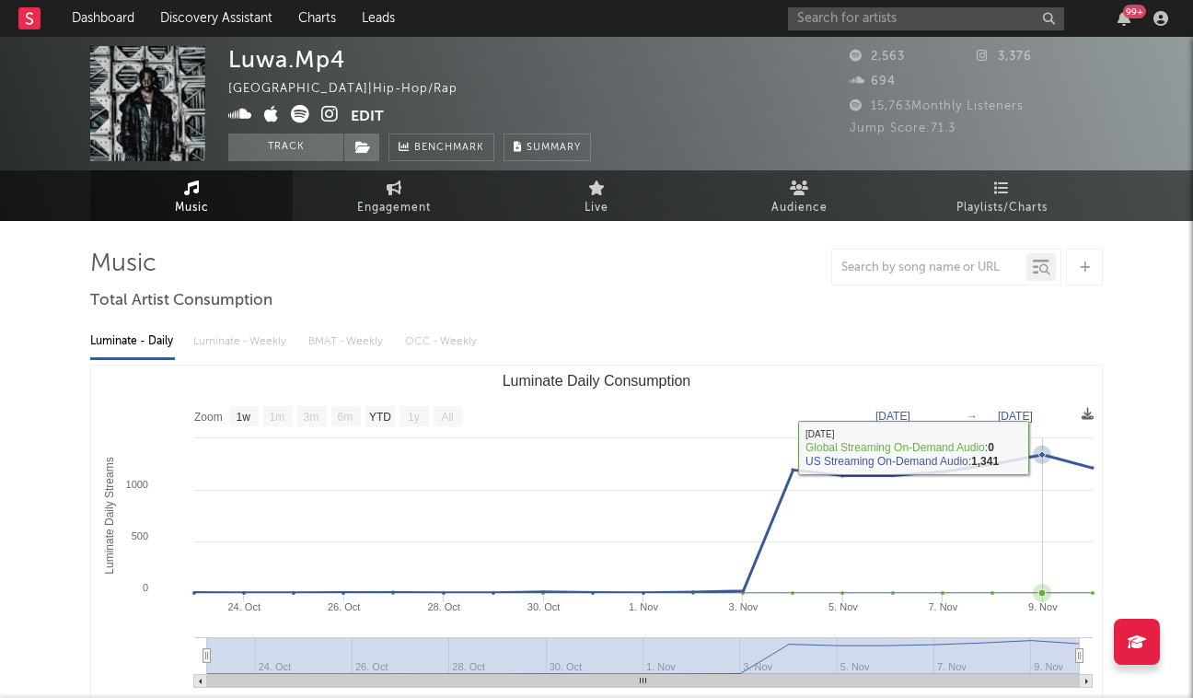
scroll to position [1, 0]
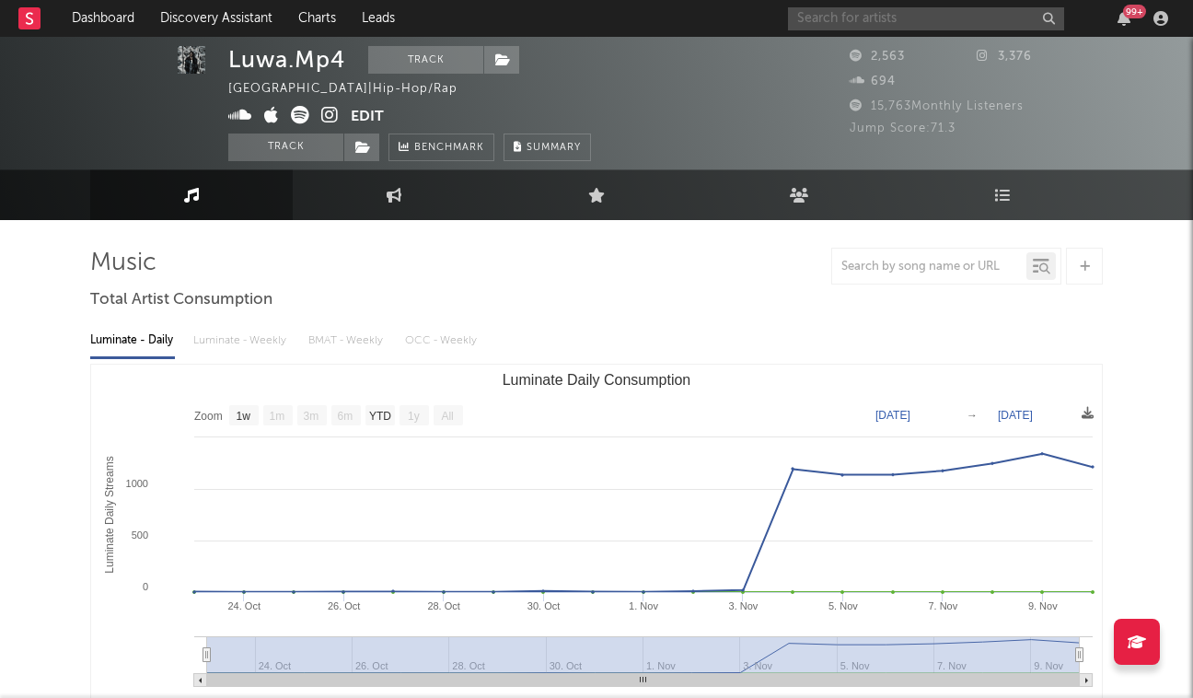
click at [880, 16] on input "text" at bounding box center [926, 18] width 276 height 23
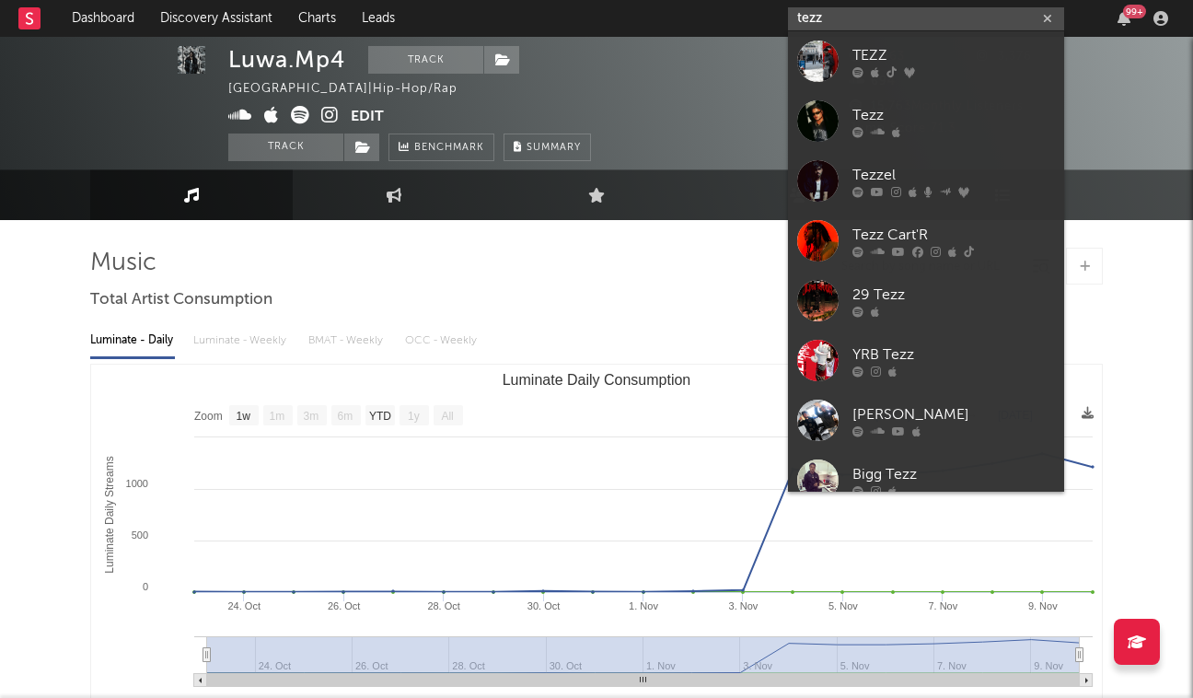
type input "tees"
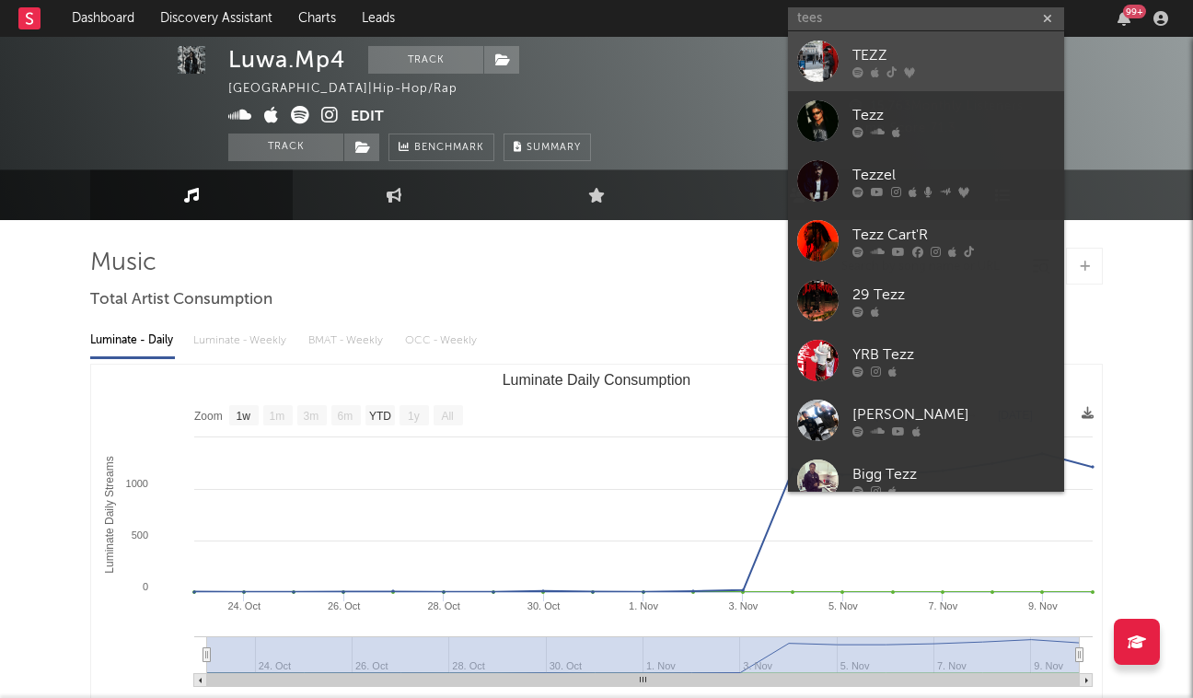
drag, startPoint x: 880, startPoint y: 16, endPoint x: 915, endPoint y: 75, distance: 68.5
click at [915, 75] on div at bounding box center [954, 71] width 203 height 11
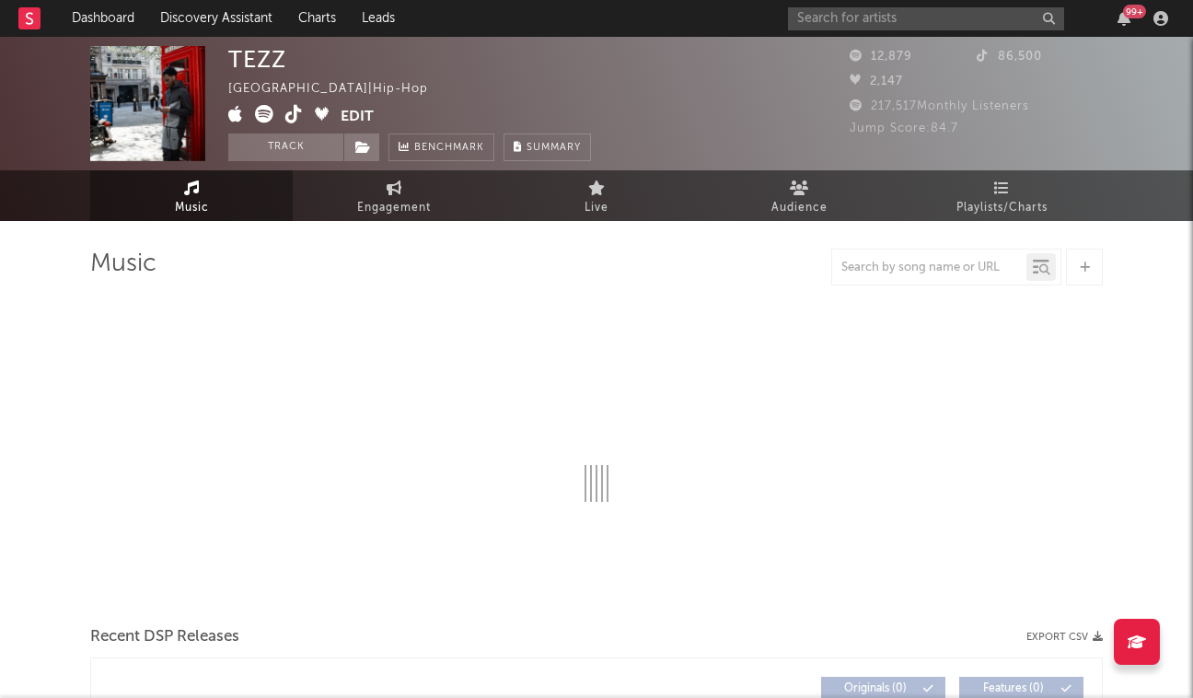
select select "1w"
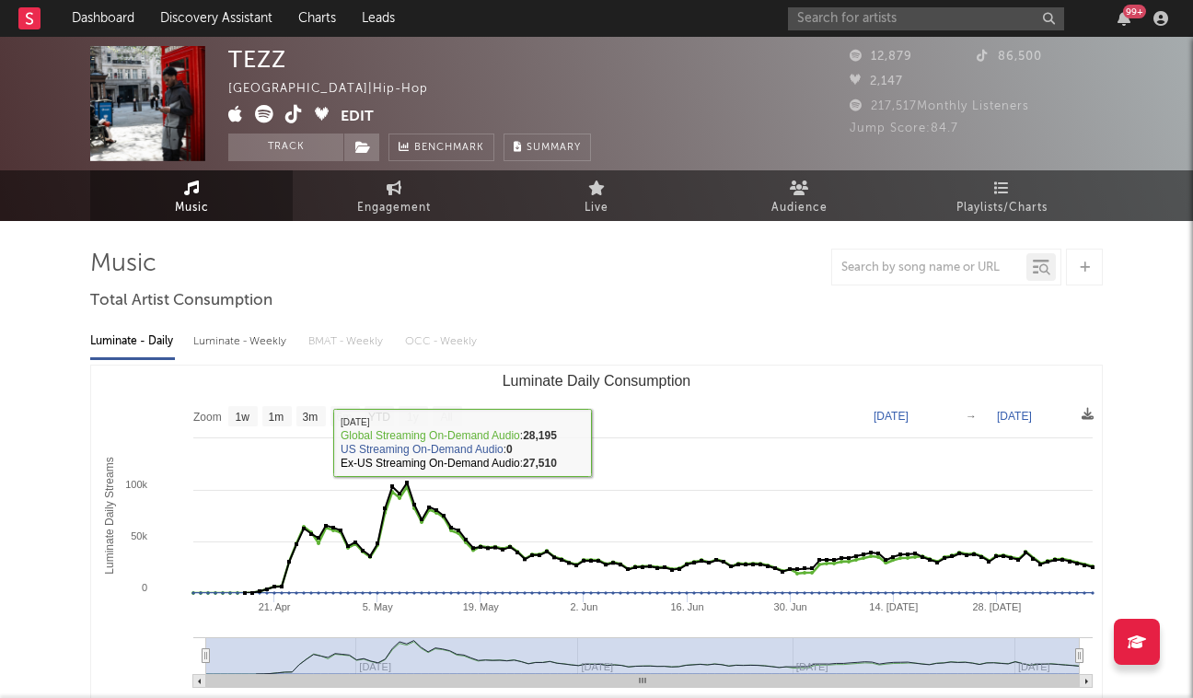
click at [251, 341] on div "Luminate - Weekly" at bounding box center [241, 341] width 97 height 31
select select "6m"
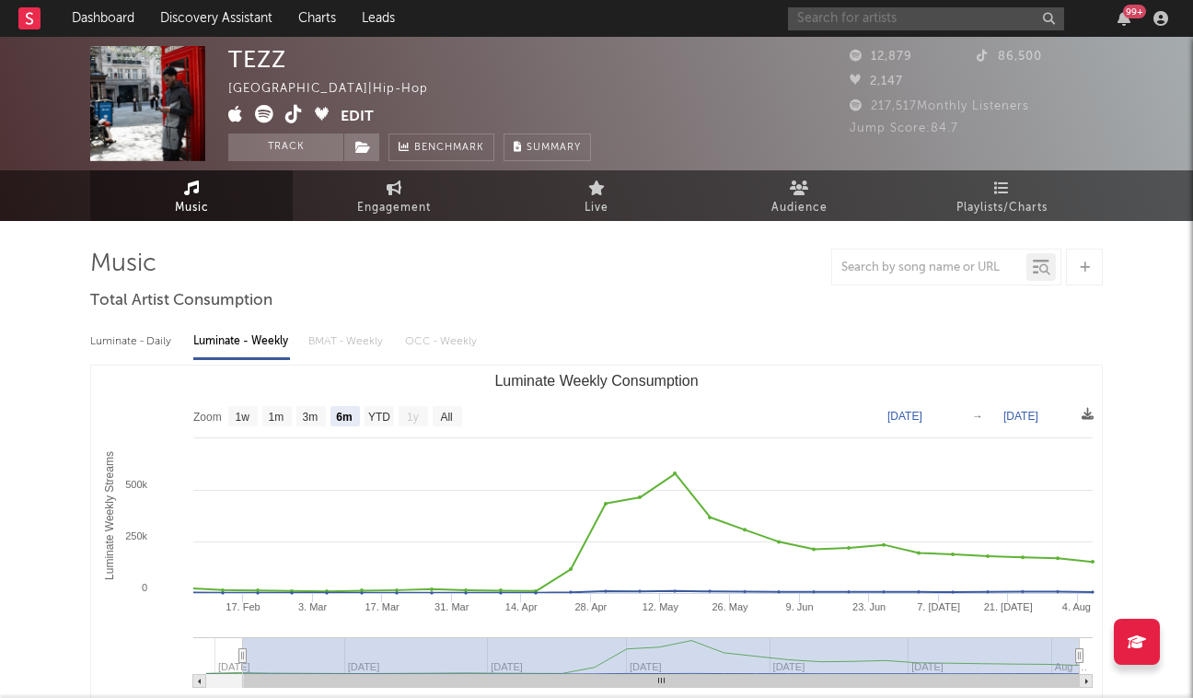
click at [970, 21] on input "text" at bounding box center [926, 18] width 276 height 23
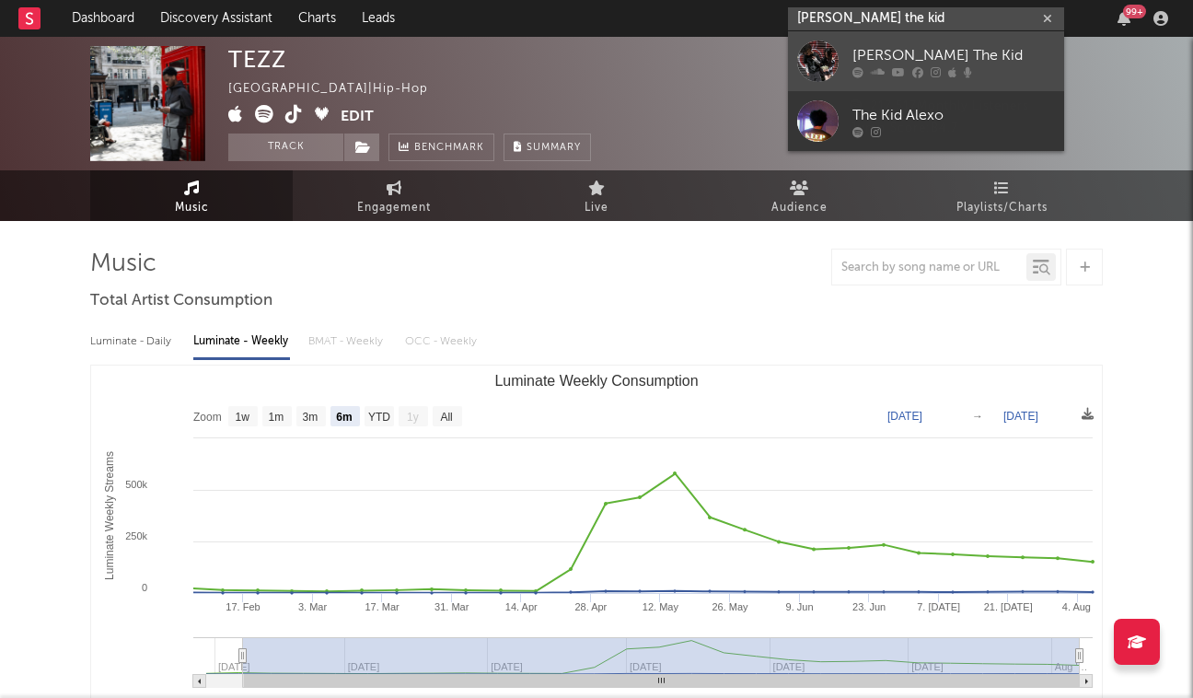
type input "Alex the kid"
click at [903, 60] on div "Alex The Kid" at bounding box center [954, 55] width 203 height 22
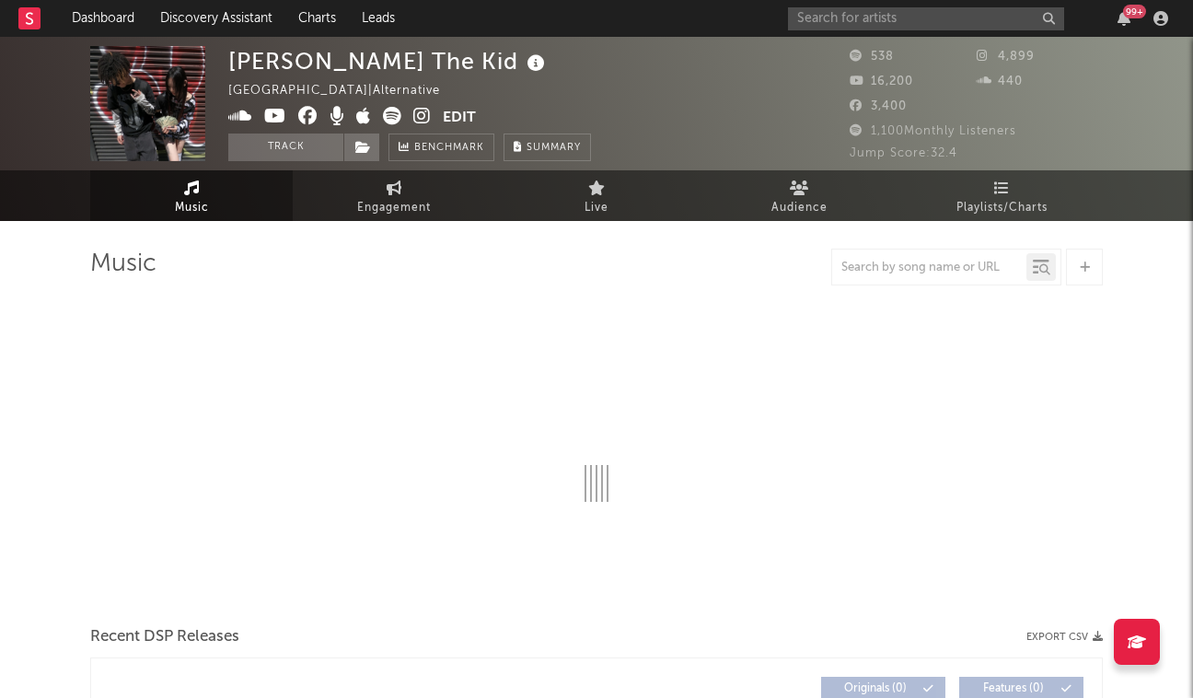
select select "1w"
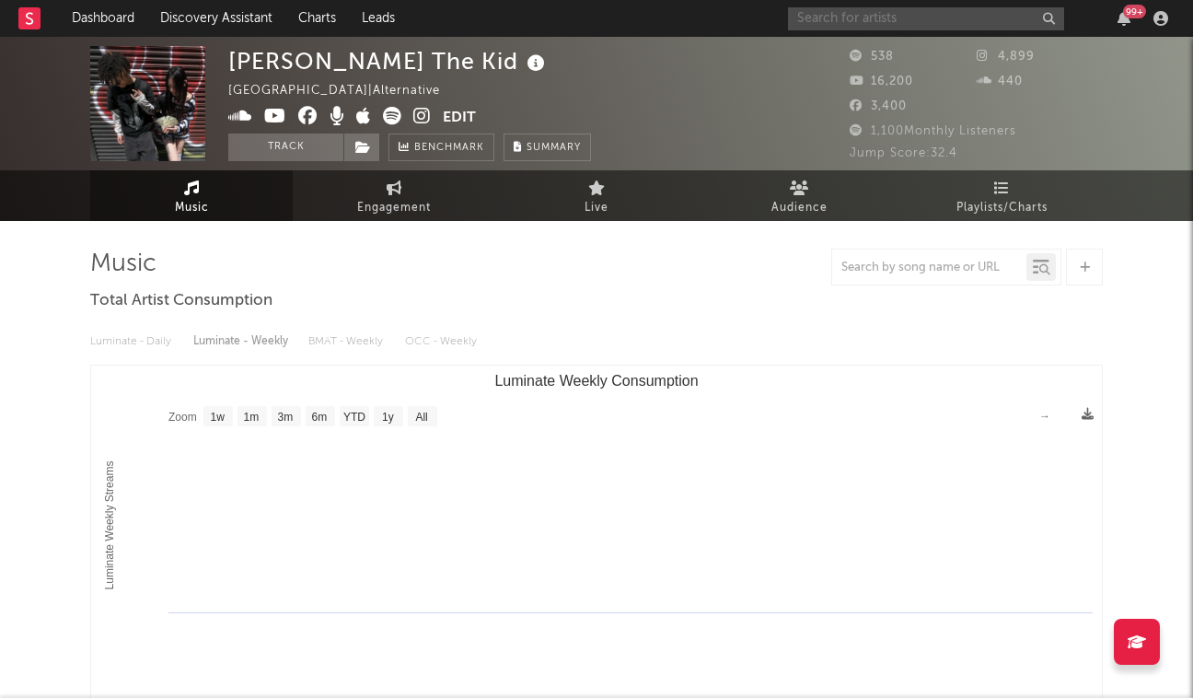
click at [812, 17] on input "text" at bounding box center [926, 18] width 276 height 23
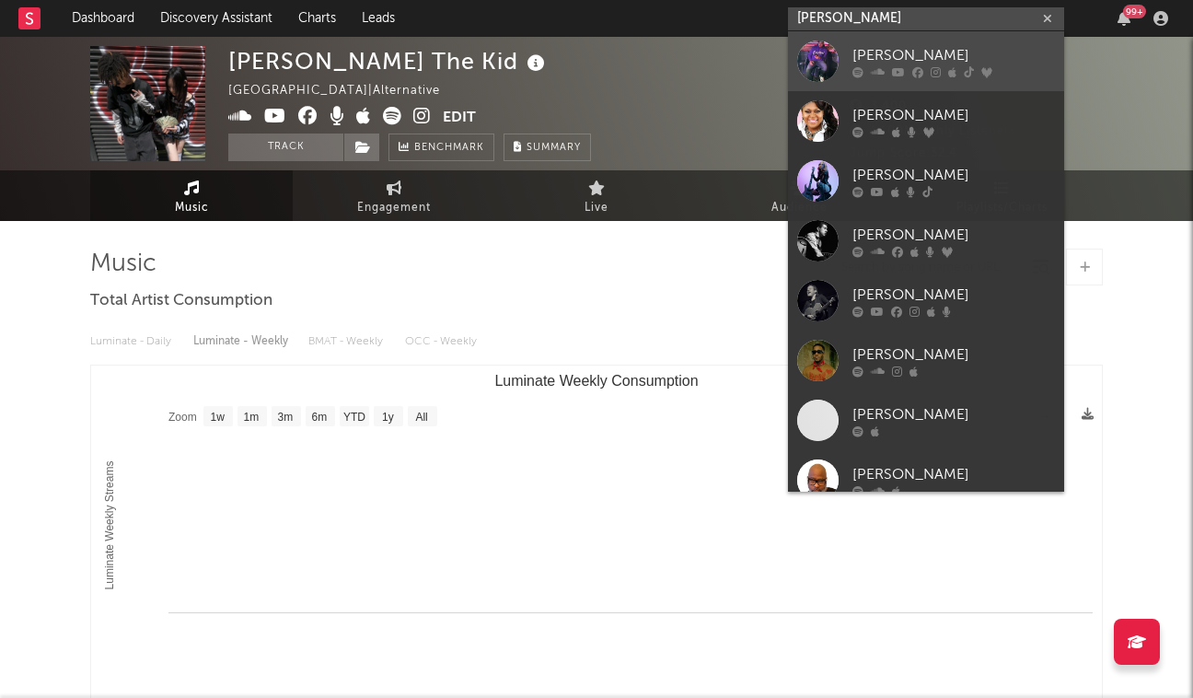
type input "Burrell"
drag, startPoint x: 843, startPoint y: 48, endPoint x: 866, endPoint y: 66, distance: 29.5
click at [866, 66] on div at bounding box center [954, 71] width 203 height 11
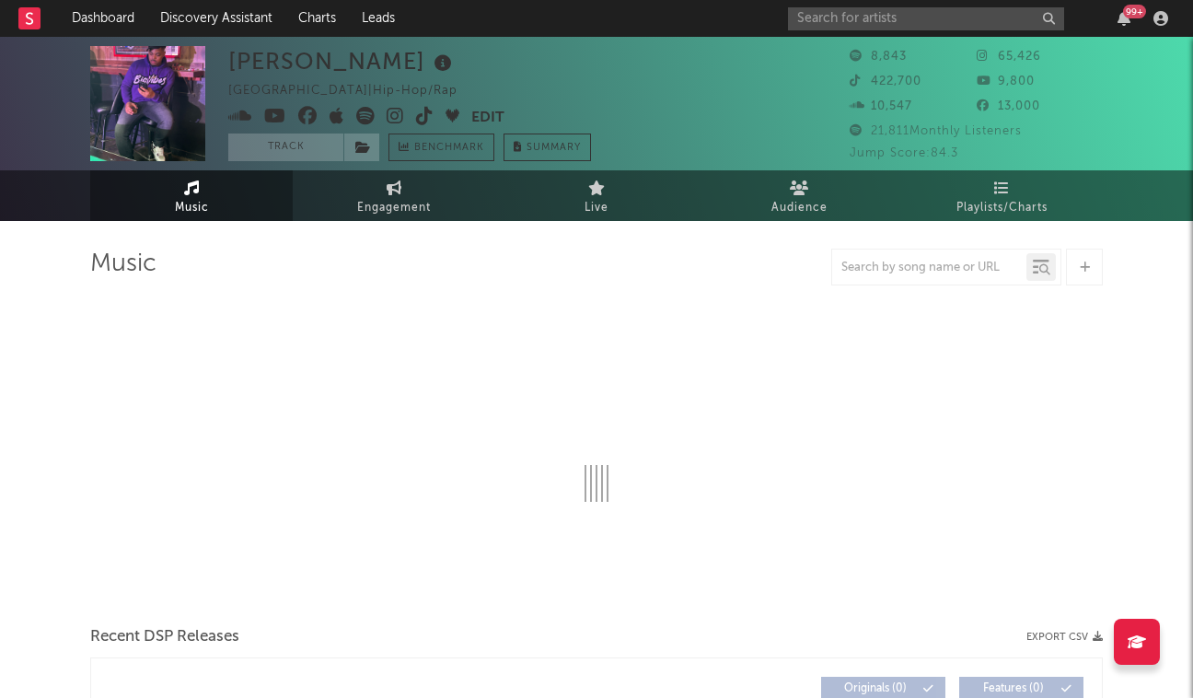
select select "6m"
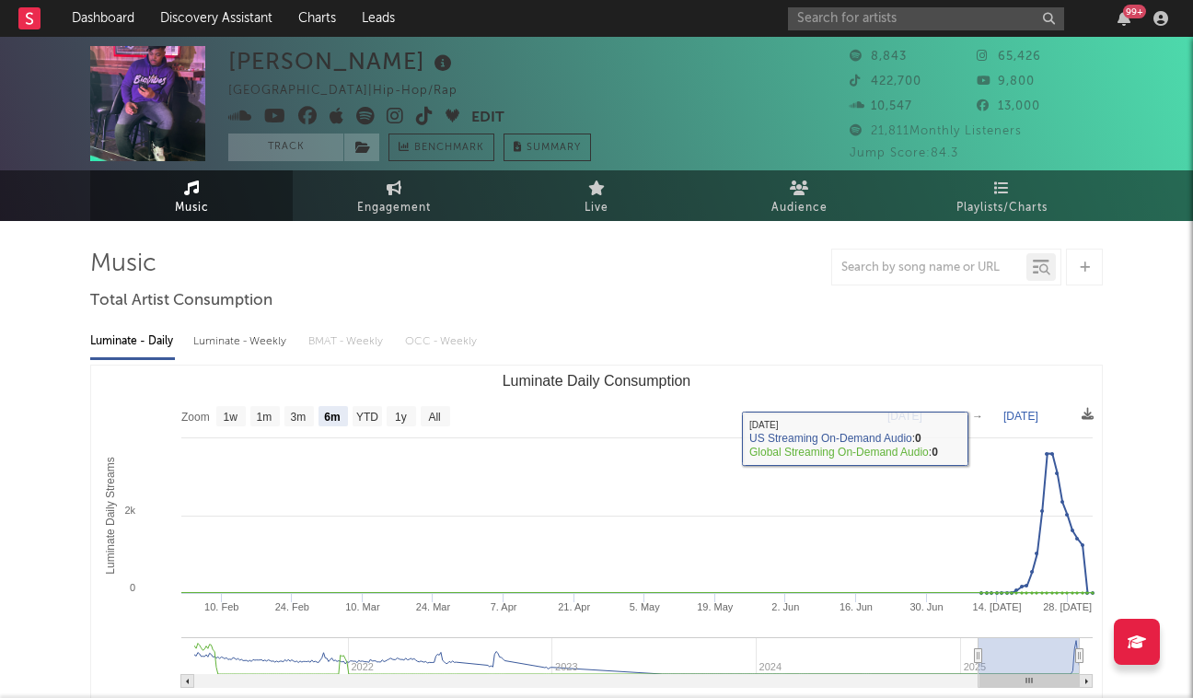
click at [244, 341] on div "Luminate - Weekly" at bounding box center [241, 341] width 97 height 31
select select "6m"
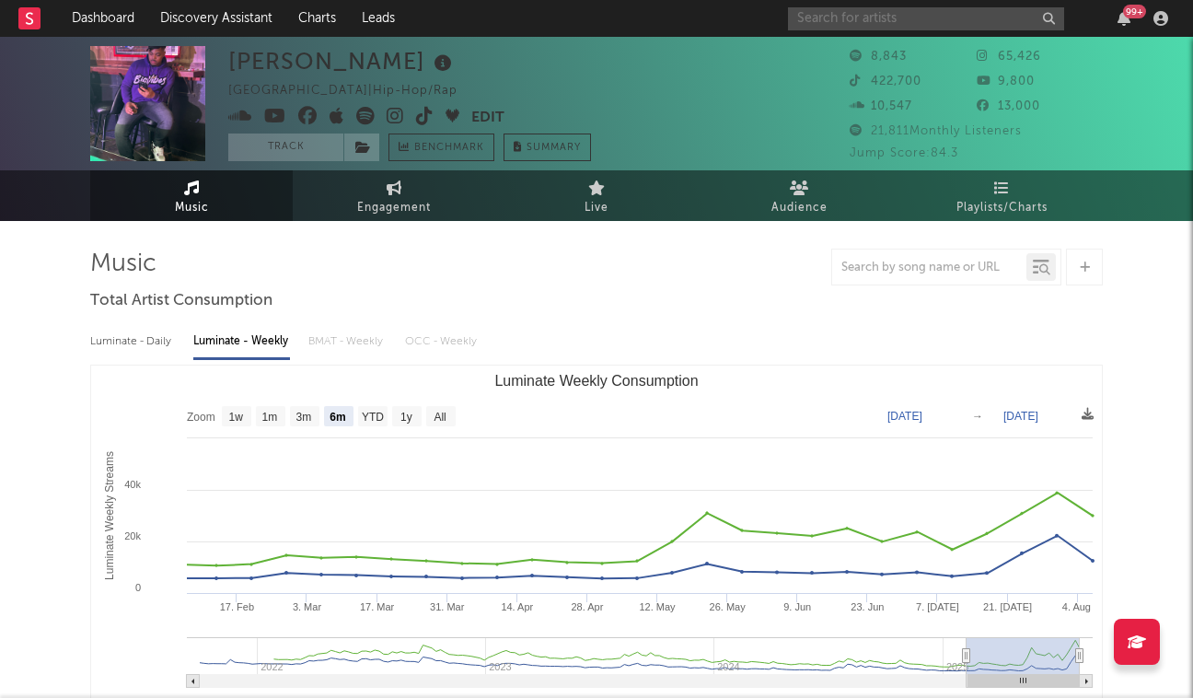
click at [841, 17] on input "text" at bounding box center [926, 18] width 276 height 23
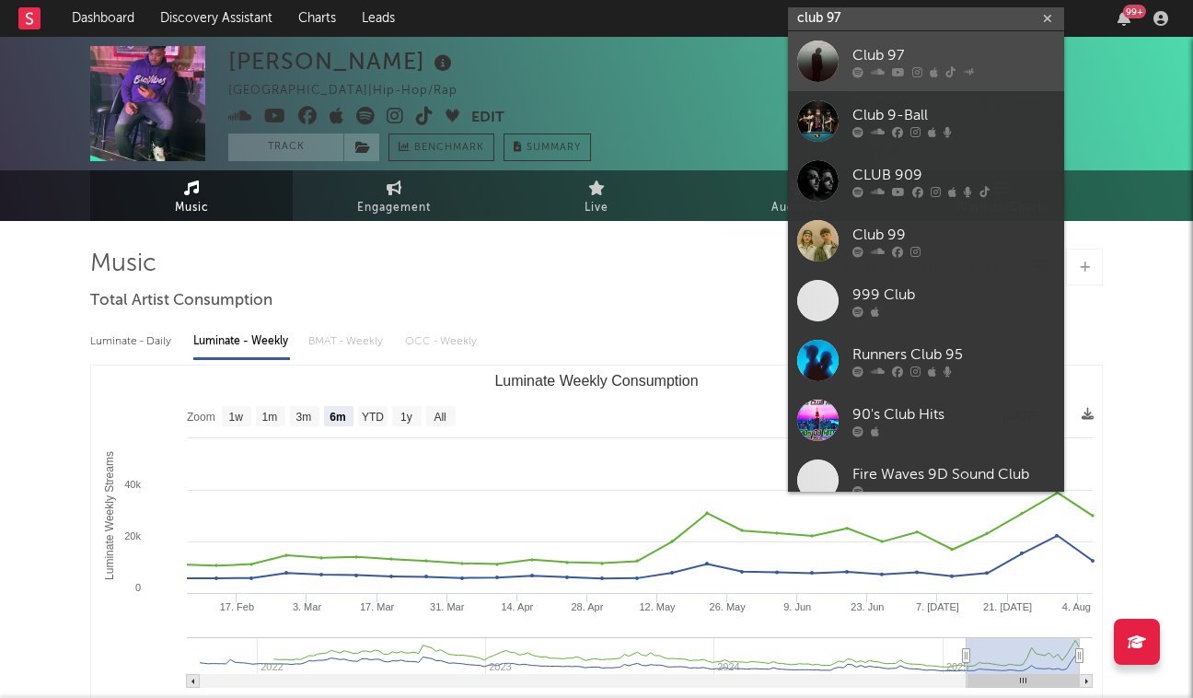
type input "club 97"
click at [853, 54] on div "Club 97" at bounding box center [954, 55] width 203 height 22
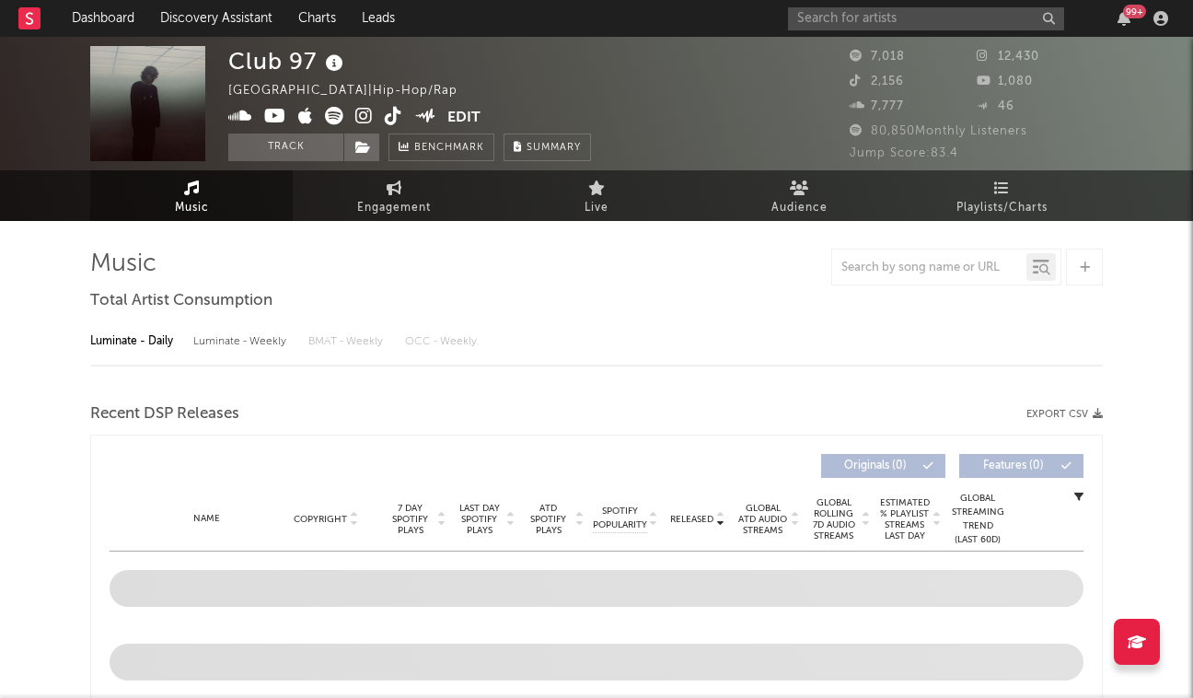
select select "6m"
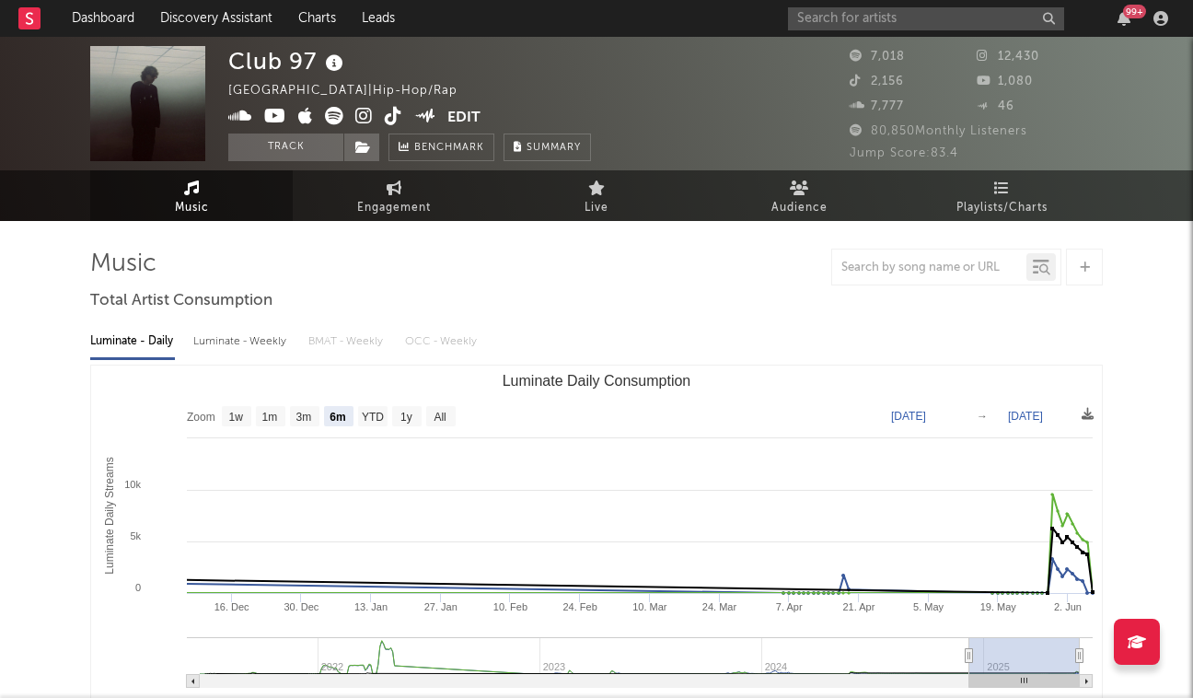
click at [261, 348] on div "Luminate - Weekly" at bounding box center [241, 341] width 97 height 31
select select "6m"
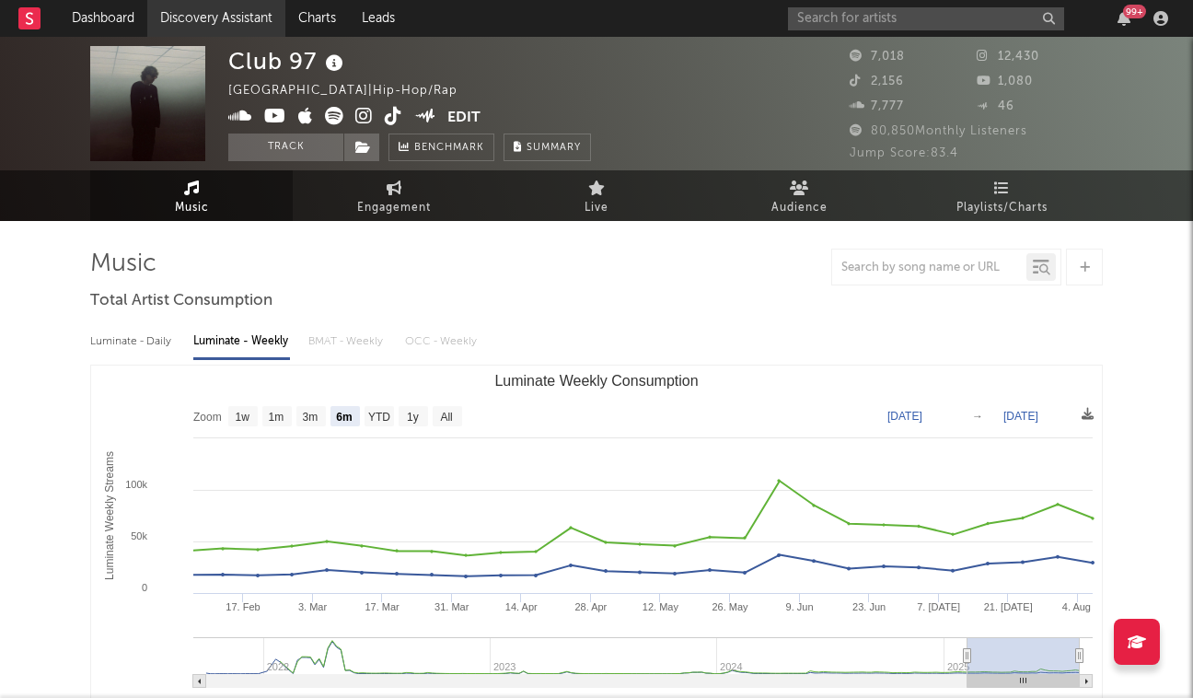
click at [161, 29] on link "Discovery Assistant" at bounding box center [216, 18] width 138 height 37
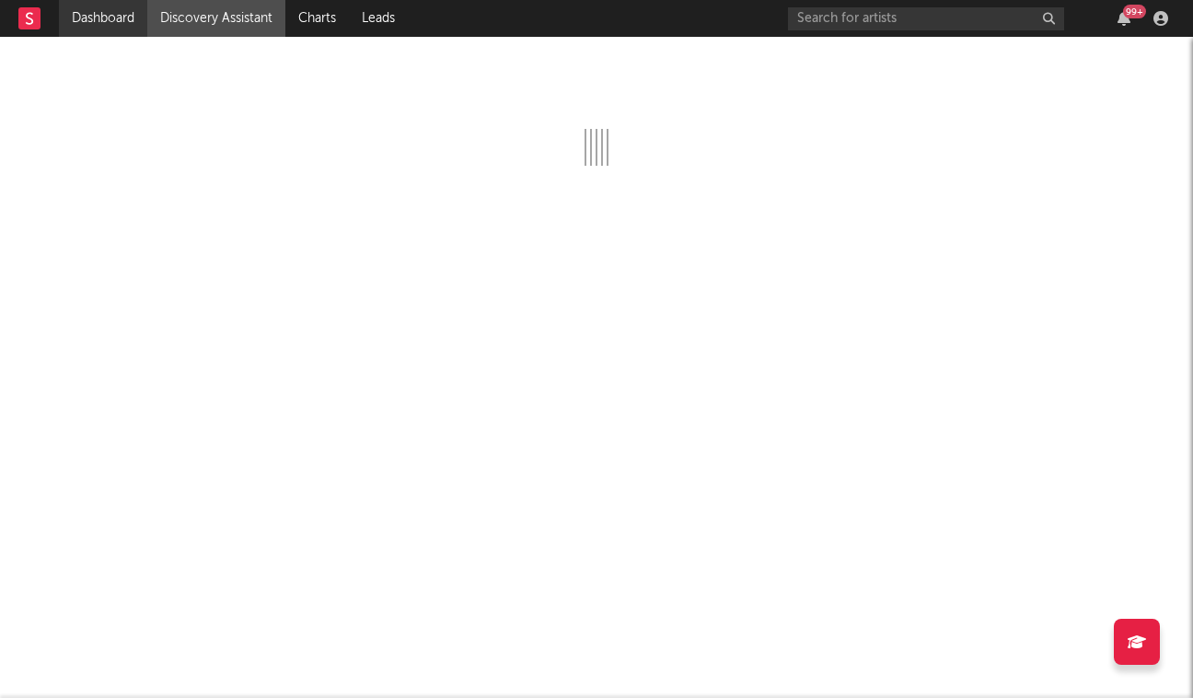
click at [111, 17] on link "Dashboard" at bounding box center [103, 18] width 88 height 37
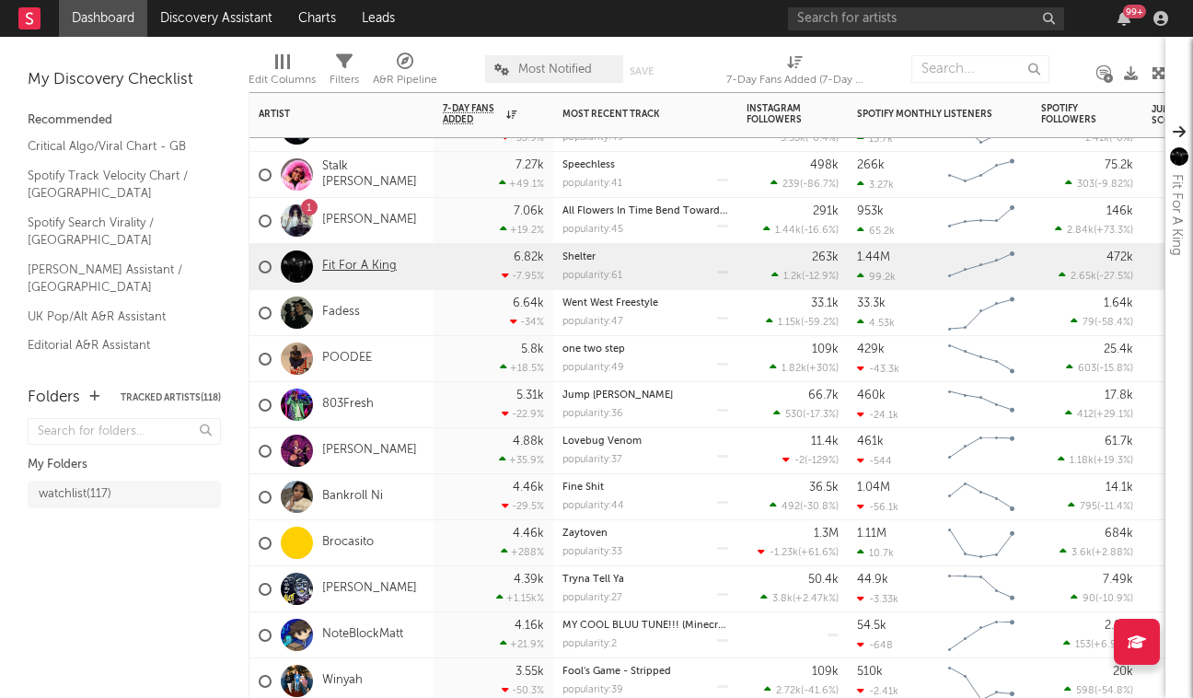
click at [382, 265] on link "Fit For A King" at bounding box center [359, 267] width 75 height 16
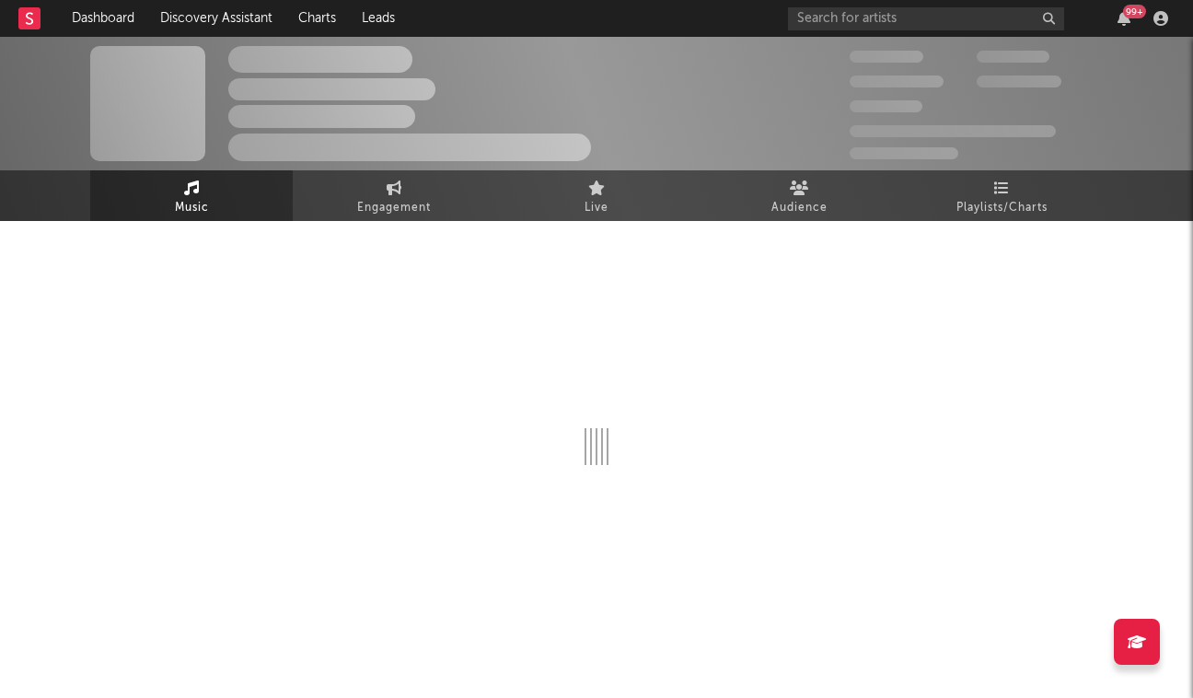
select select "6m"
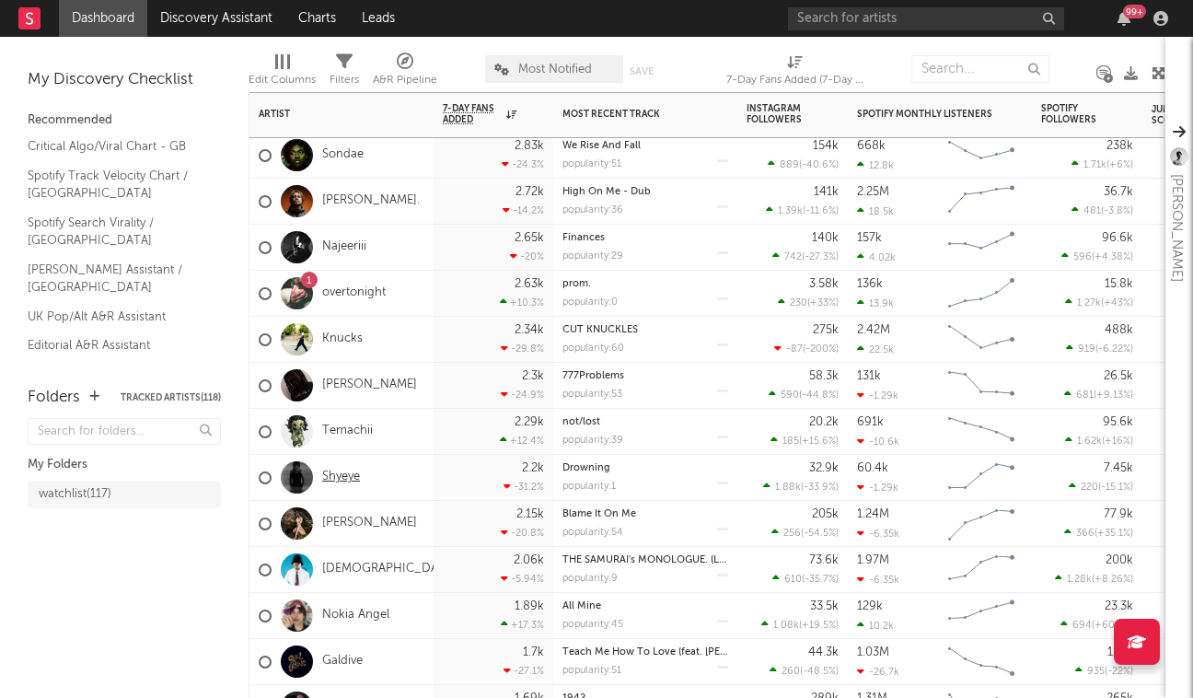
click at [353, 482] on link "Shyeye" at bounding box center [341, 478] width 38 height 16
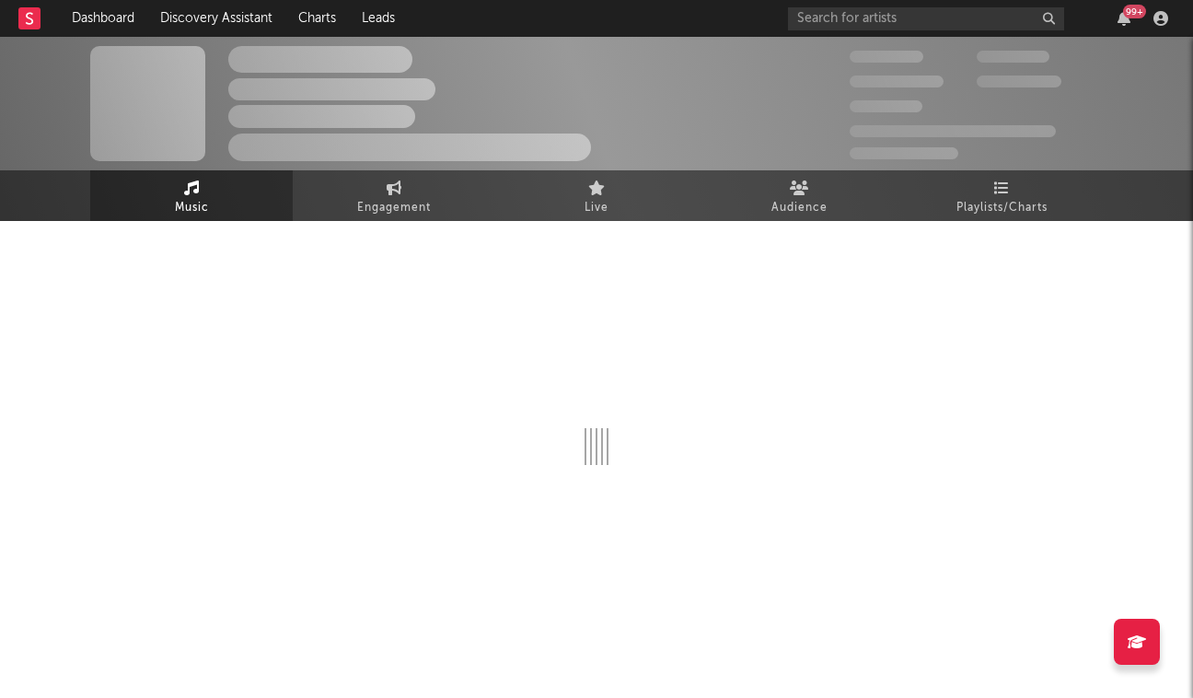
select select "6m"
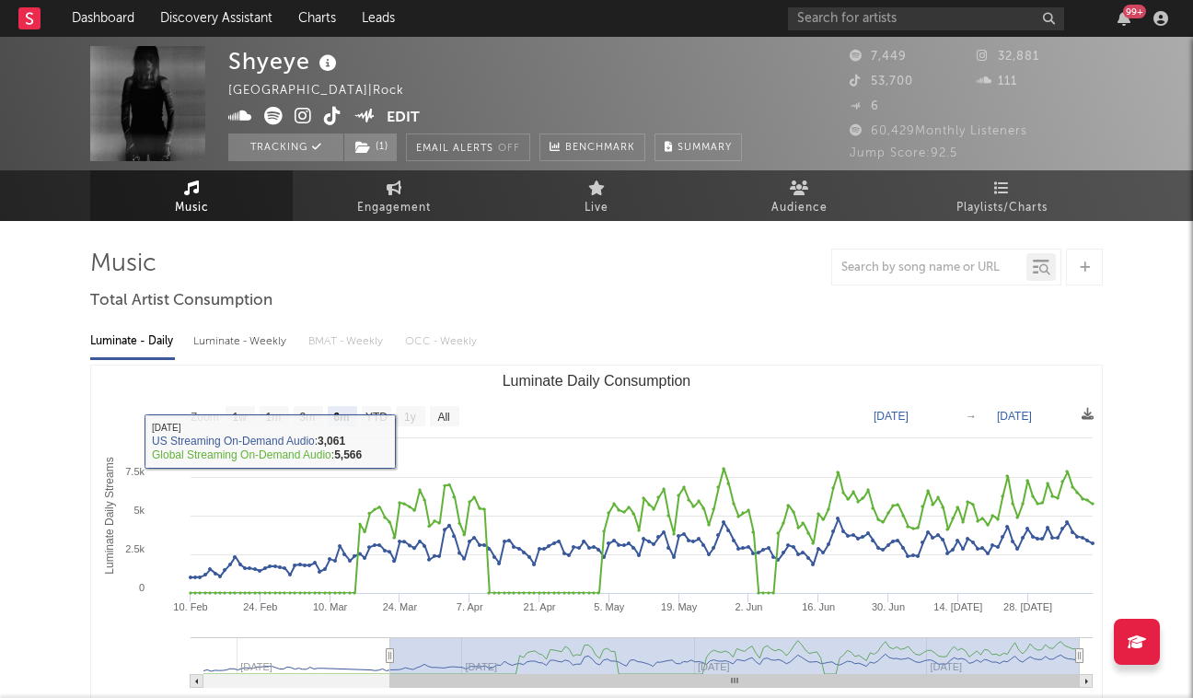
click at [272, 335] on div "Luminate - Weekly" at bounding box center [241, 341] width 97 height 31
select select "6m"
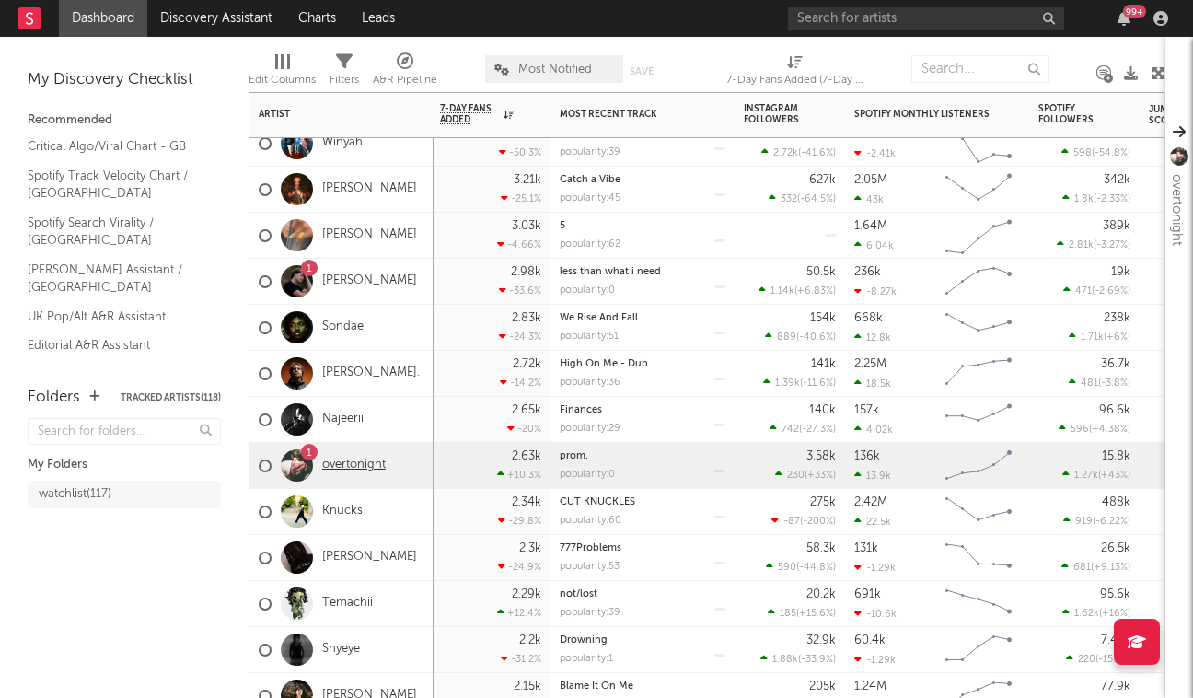
click at [367, 463] on link "overtonight" at bounding box center [354, 466] width 64 height 16
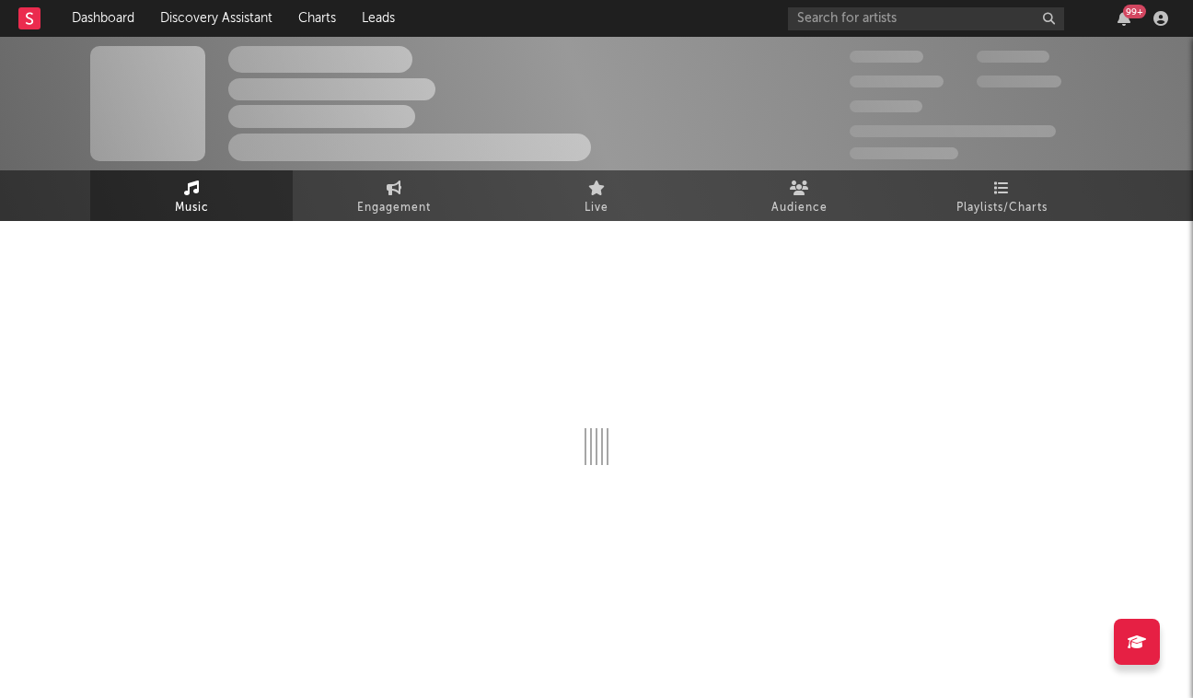
select select "1w"
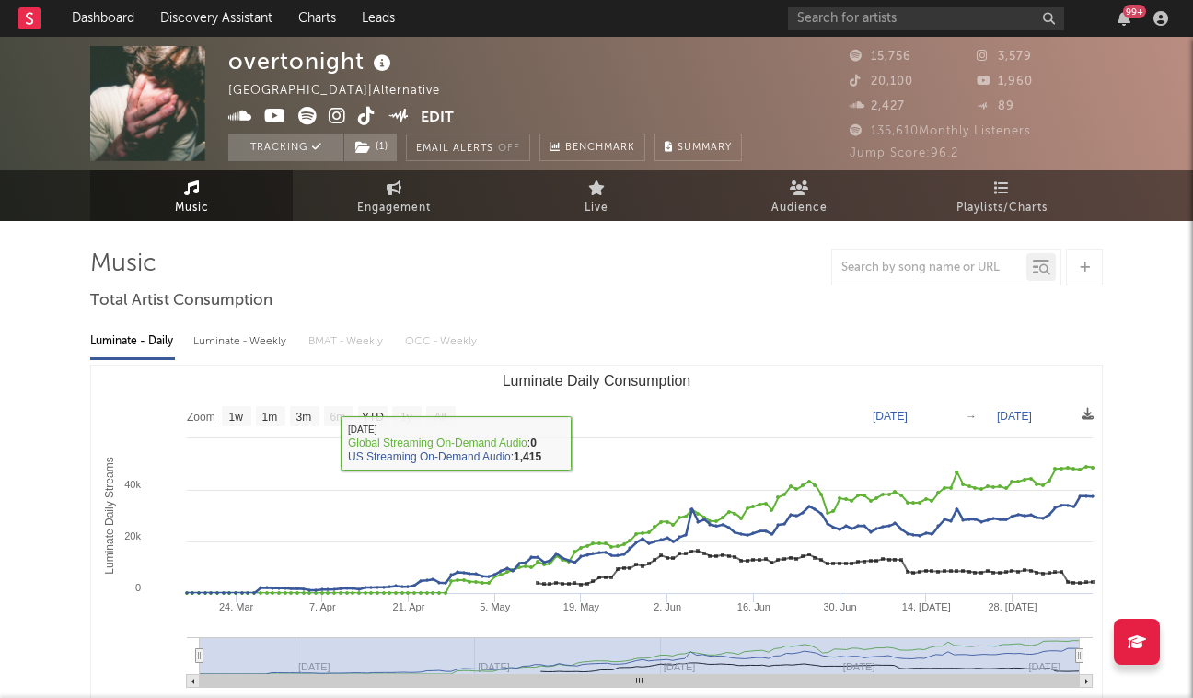
click at [248, 336] on div "Luminate - Weekly" at bounding box center [241, 341] width 97 height 31
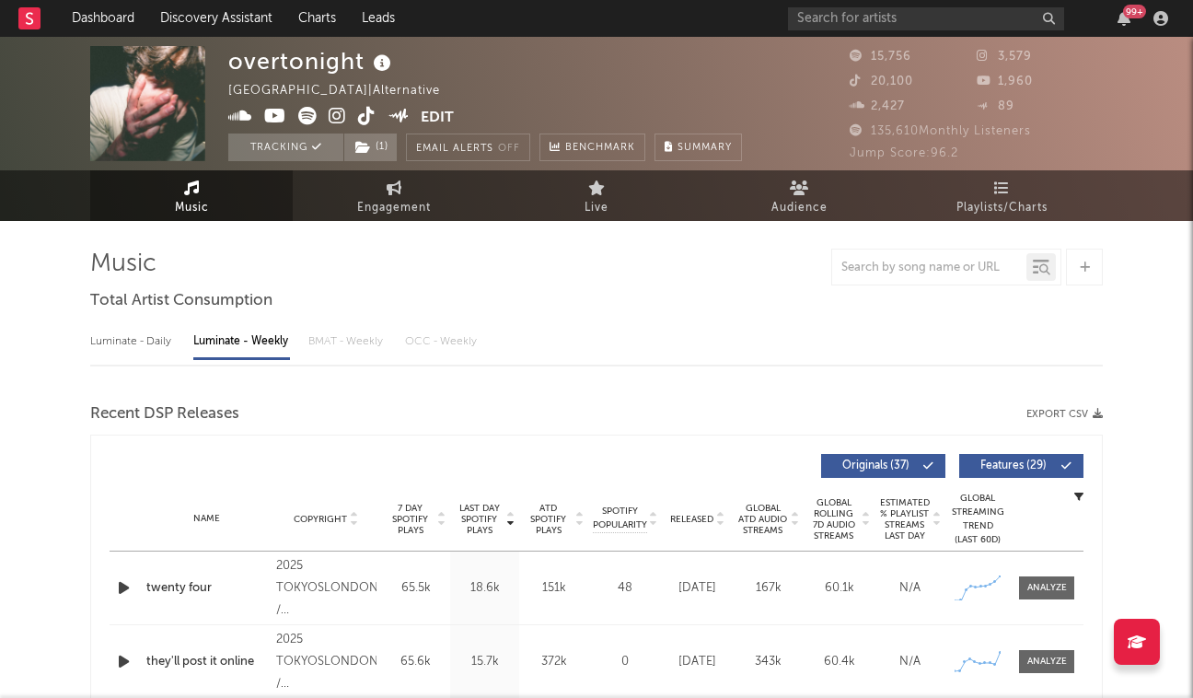
select select "6m"
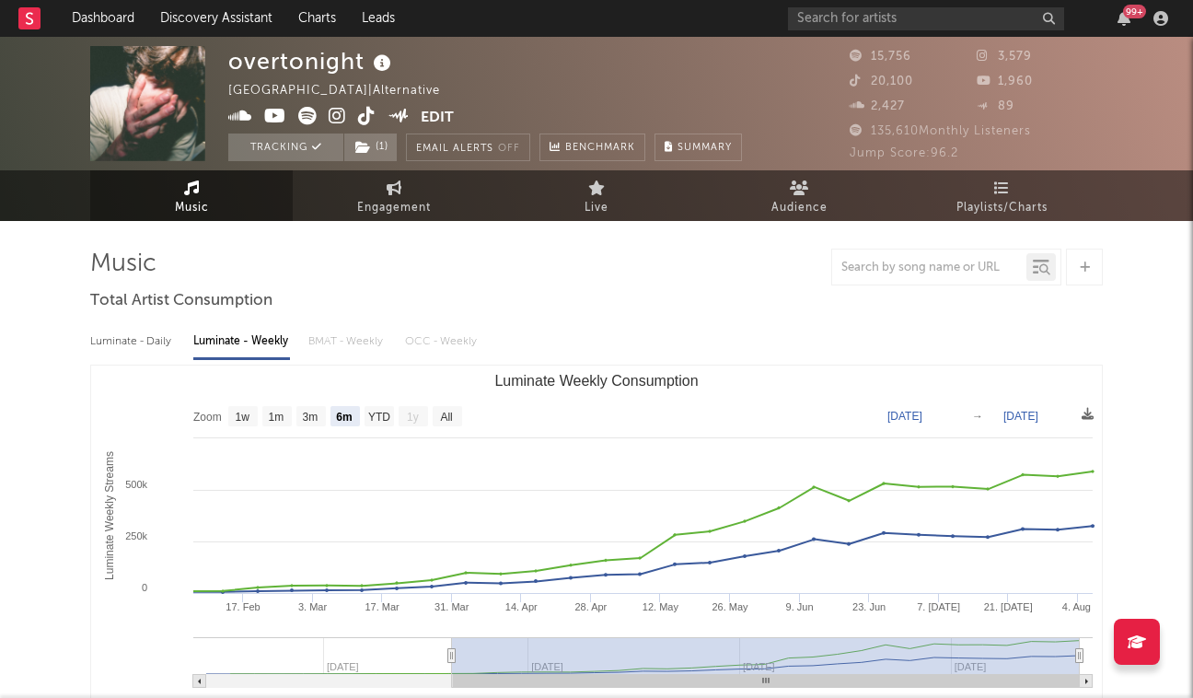
click at [332, 115] on icon at bounding box center [337, 116] width 17 height 18
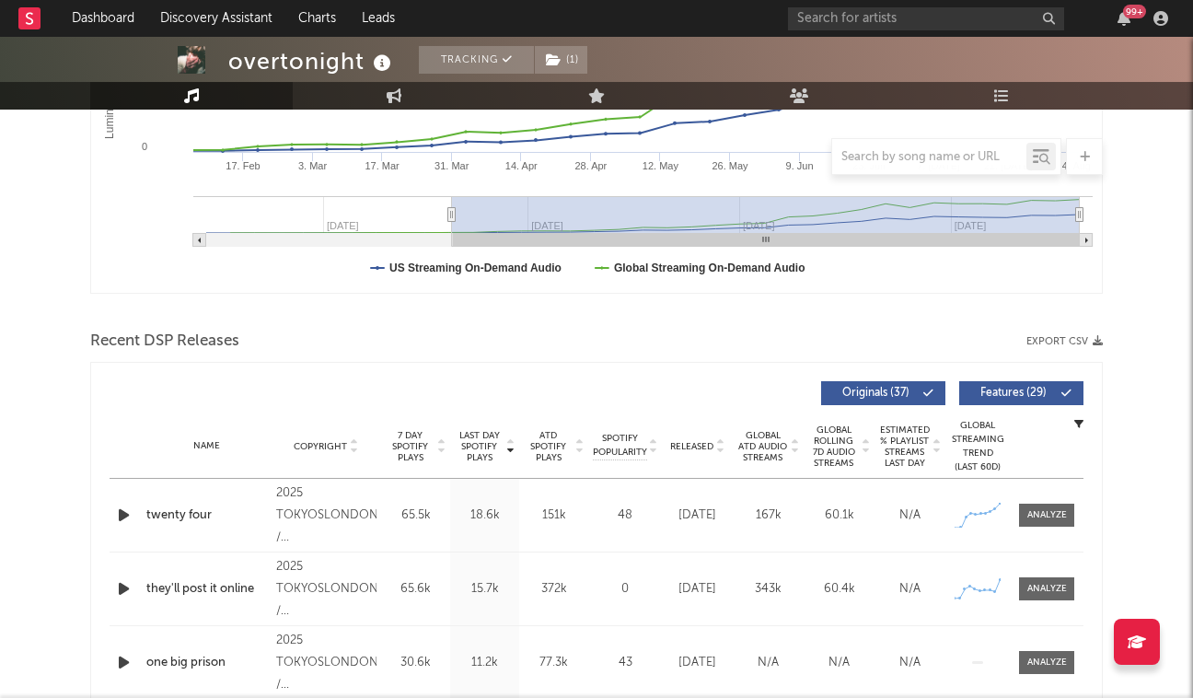
scroll to position [472, 0]
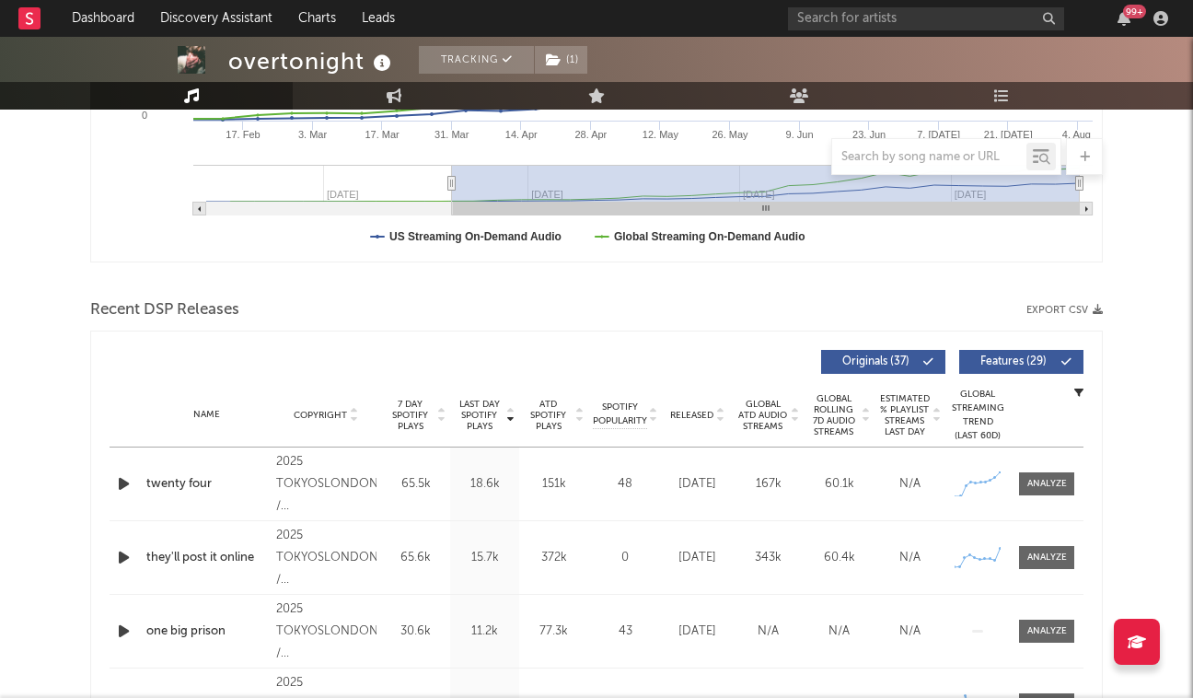
click at [116, 479] on icon "button" at bounding box center [123, 483] width 19 height 23
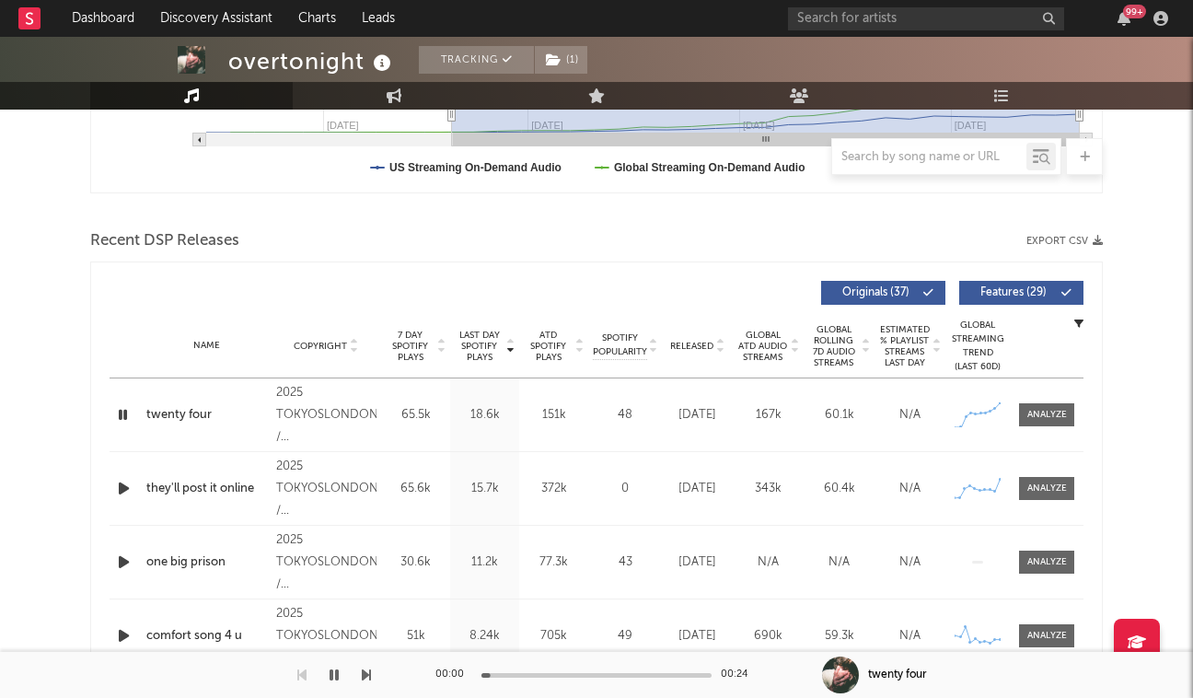
scroll to position [553, 0]
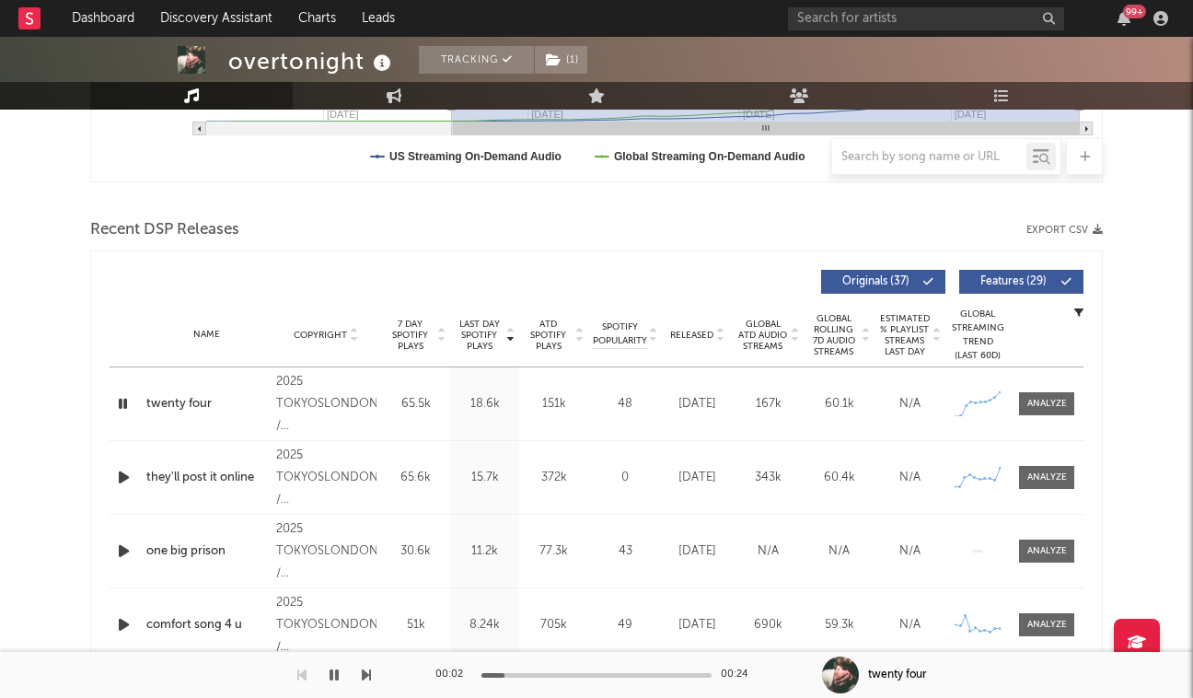
click at [117, 472] on icon "button" at bounding box center [123, 477] width 19 height 23
click at [117, 472] on icon "button" at bounding box center [122, 477] width 17 height 23
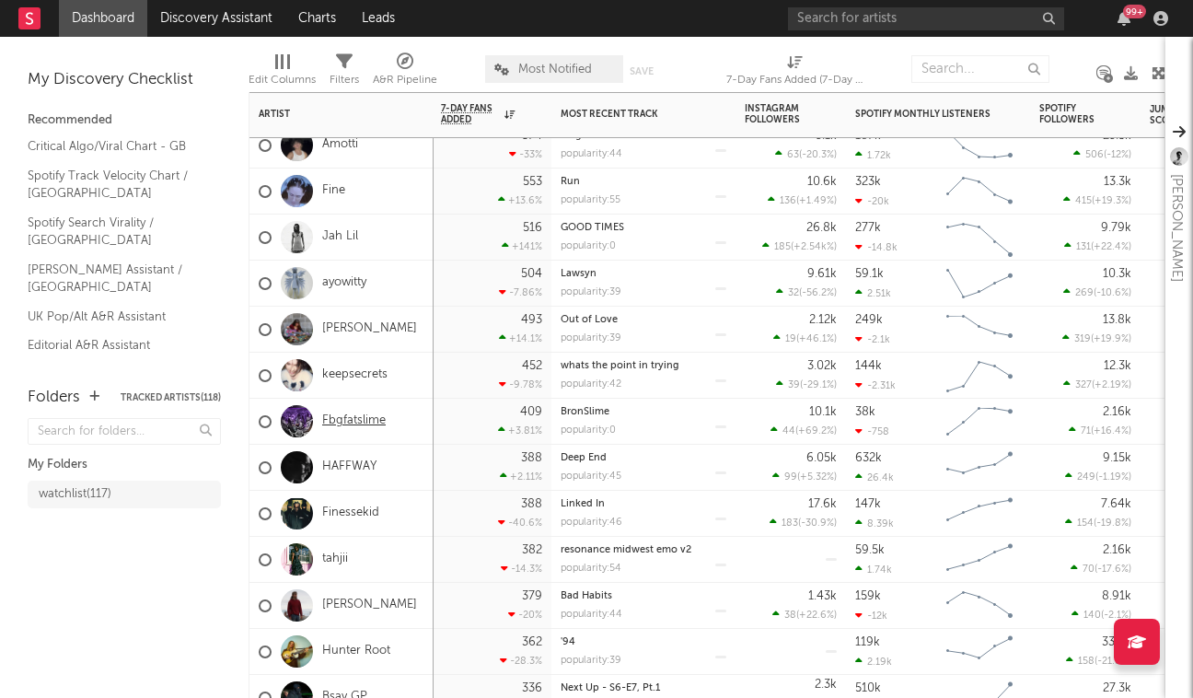
click at [349, 420] on link "Fbgfatslime" at bounding box center [354, 421] width 64 height 16
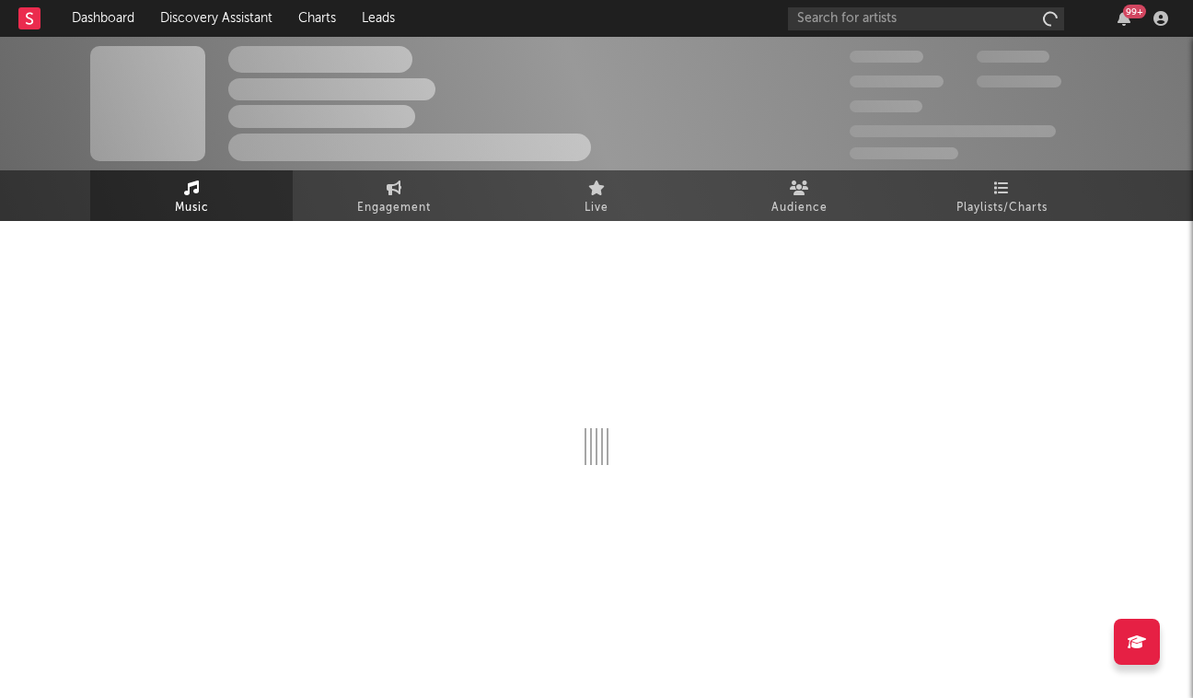
select select "6m"
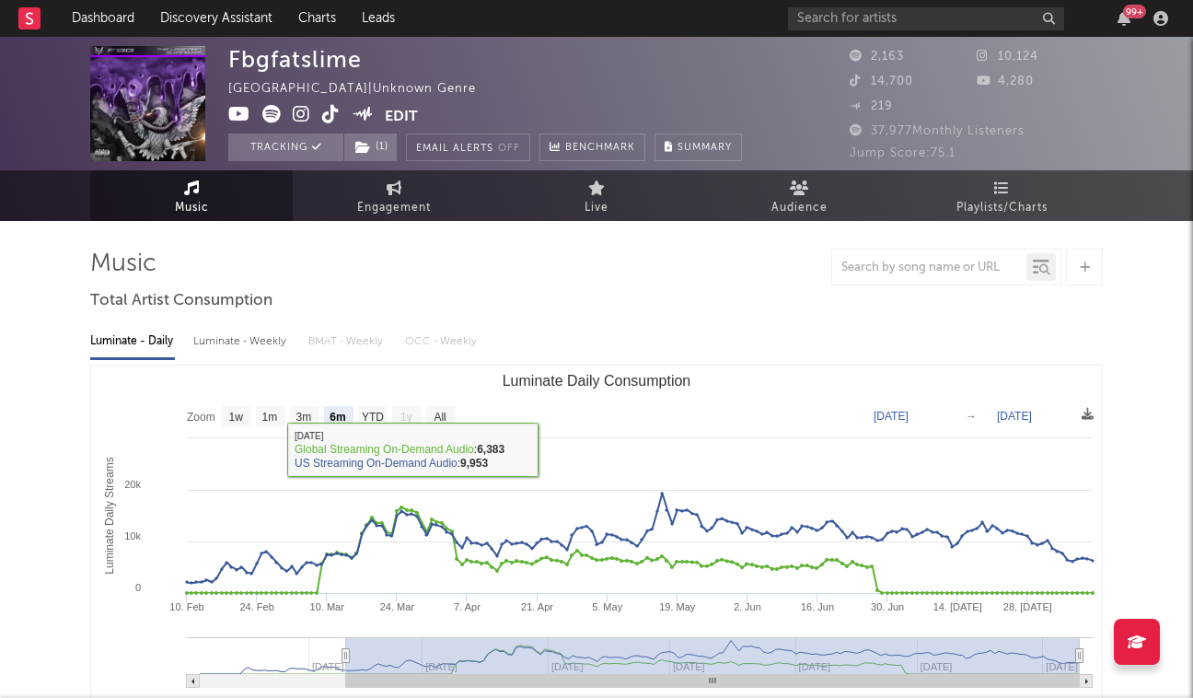
click at [252, 348] on div "Luminate - Weekly" at bounding box center [241, 341] width 97 height 31
select select "6m"
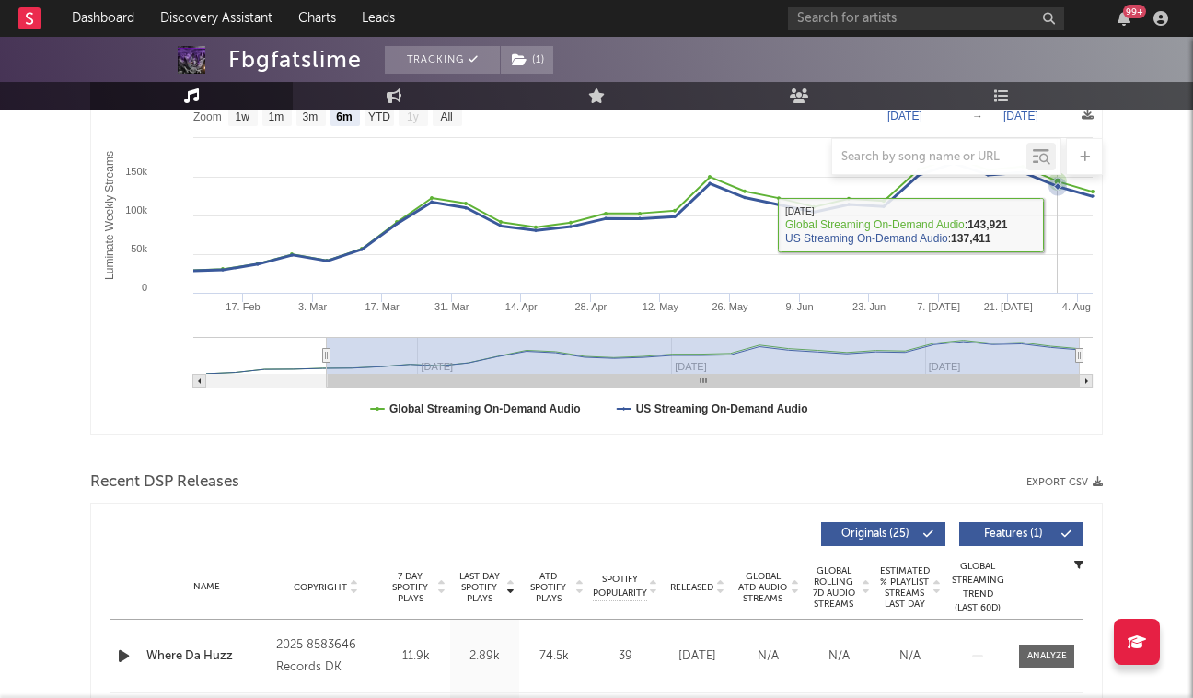
scroll to position [515, 0]
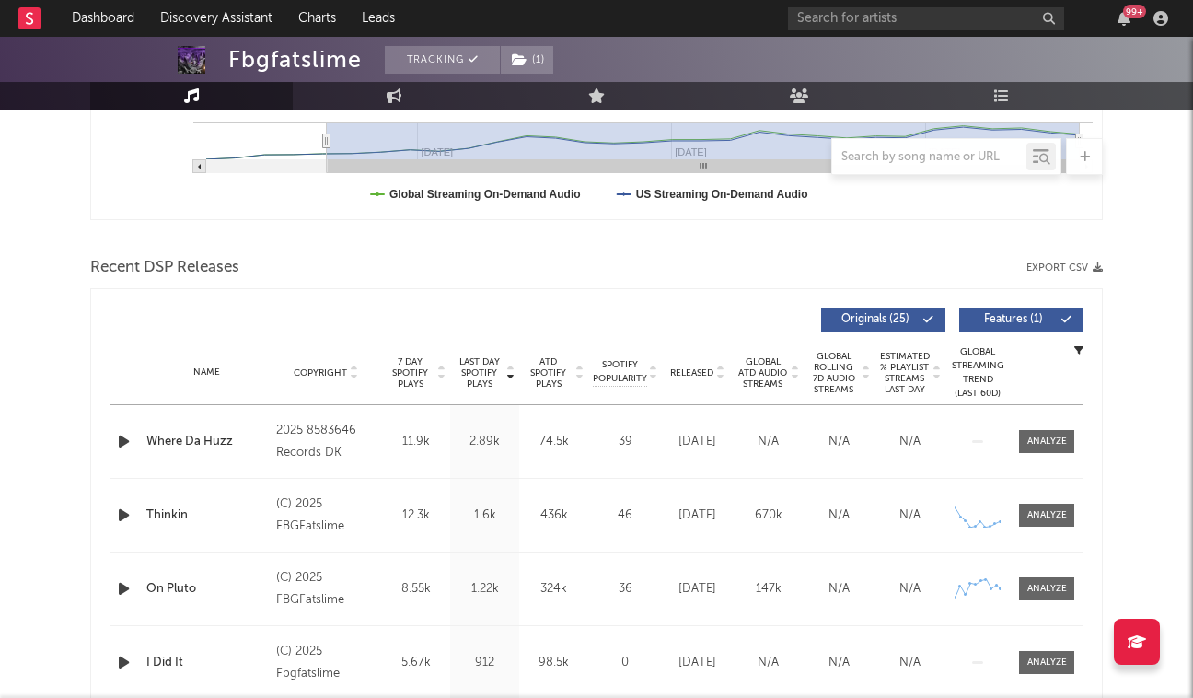
click at [123, 437] on icon "button" at bounding box center [123, 441] width 19 height 23
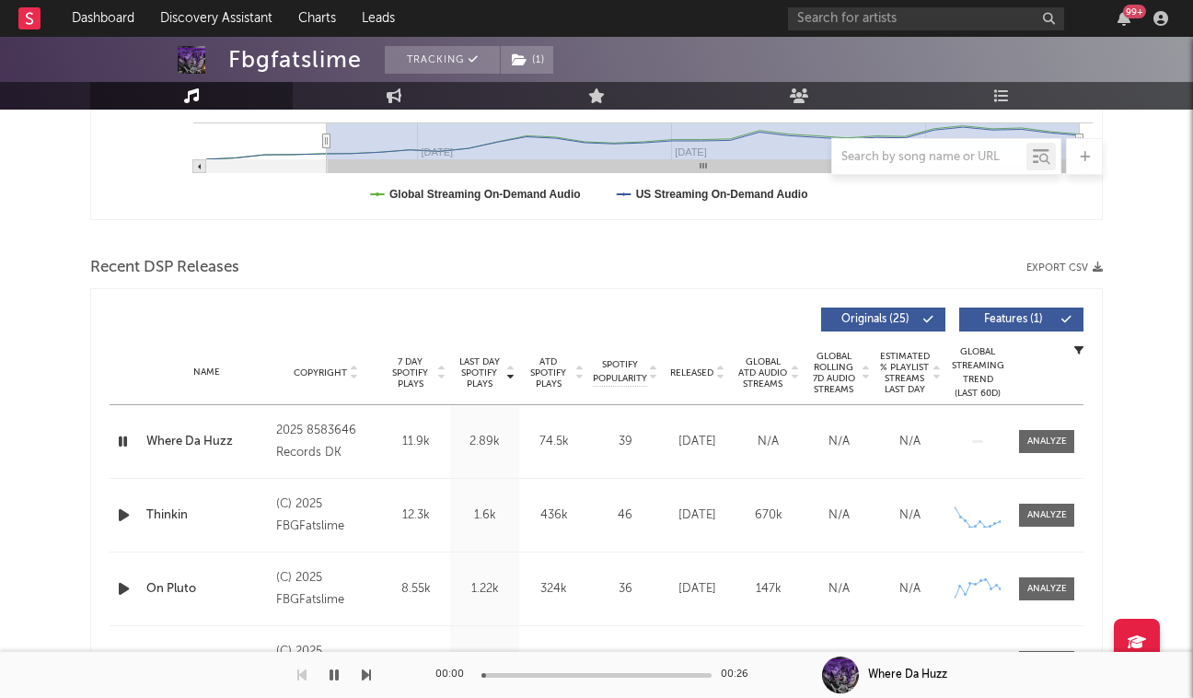
click at [123, 437] on icon "button" at bounding box center [122, 441] width 17 height 23
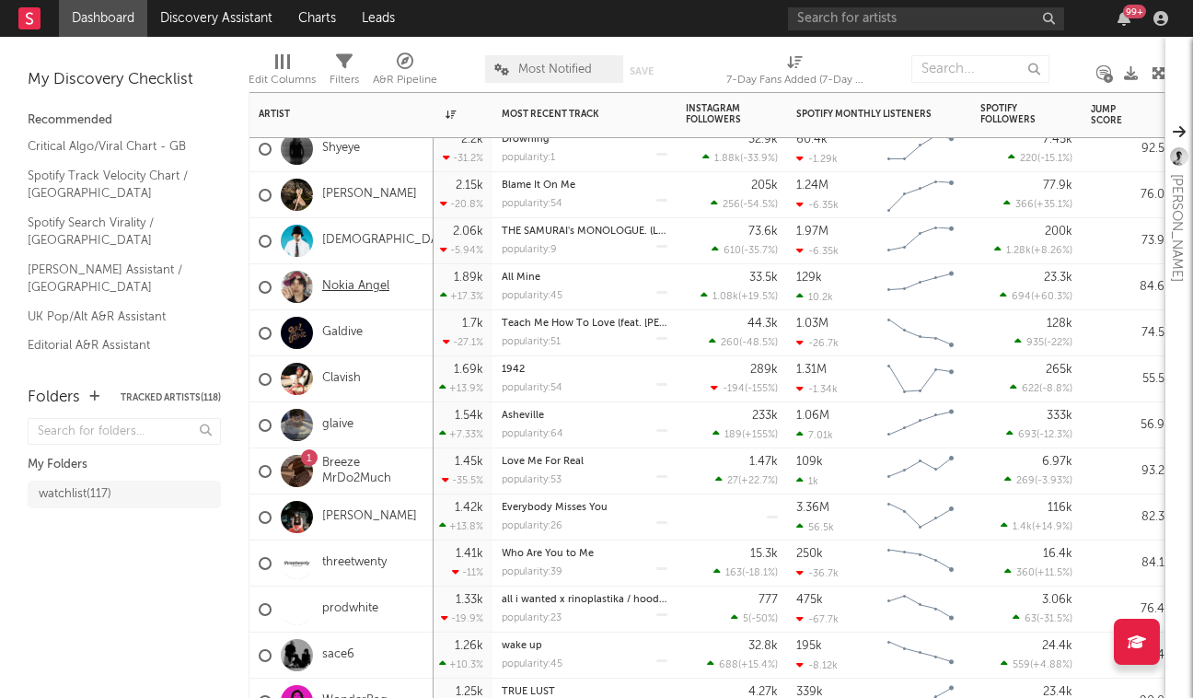
click at [340, 285] on link "Nokia Angel" at bounding box center [355, 287] width 67 height 16
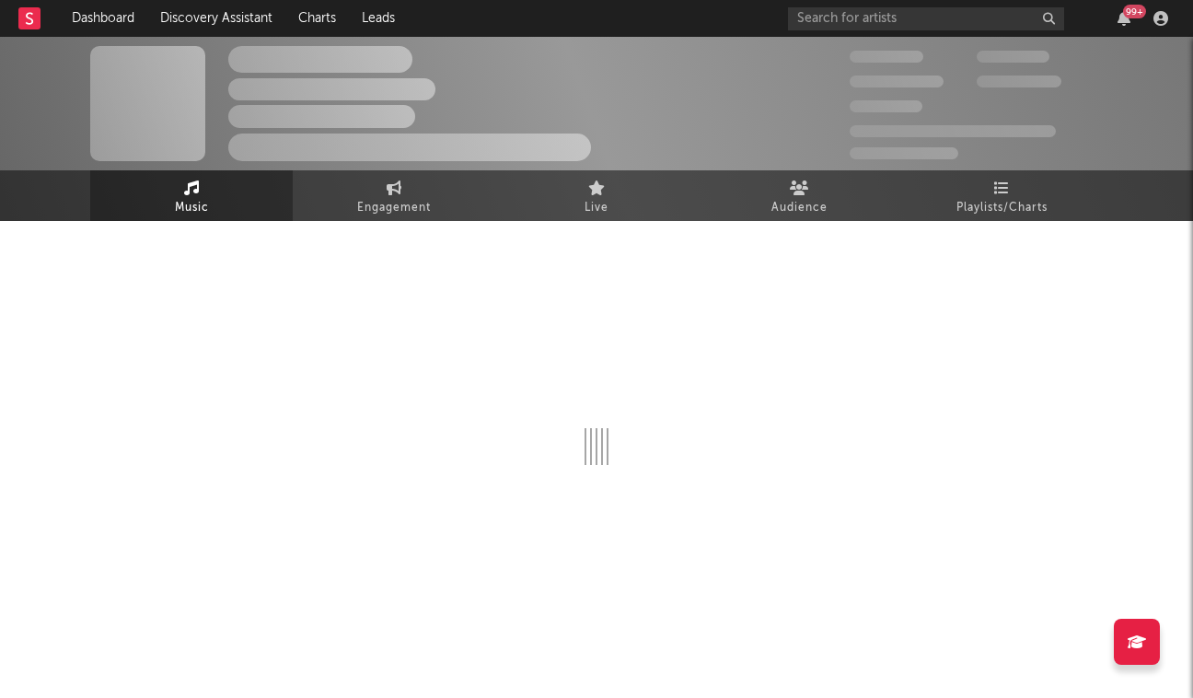
select select "1w"
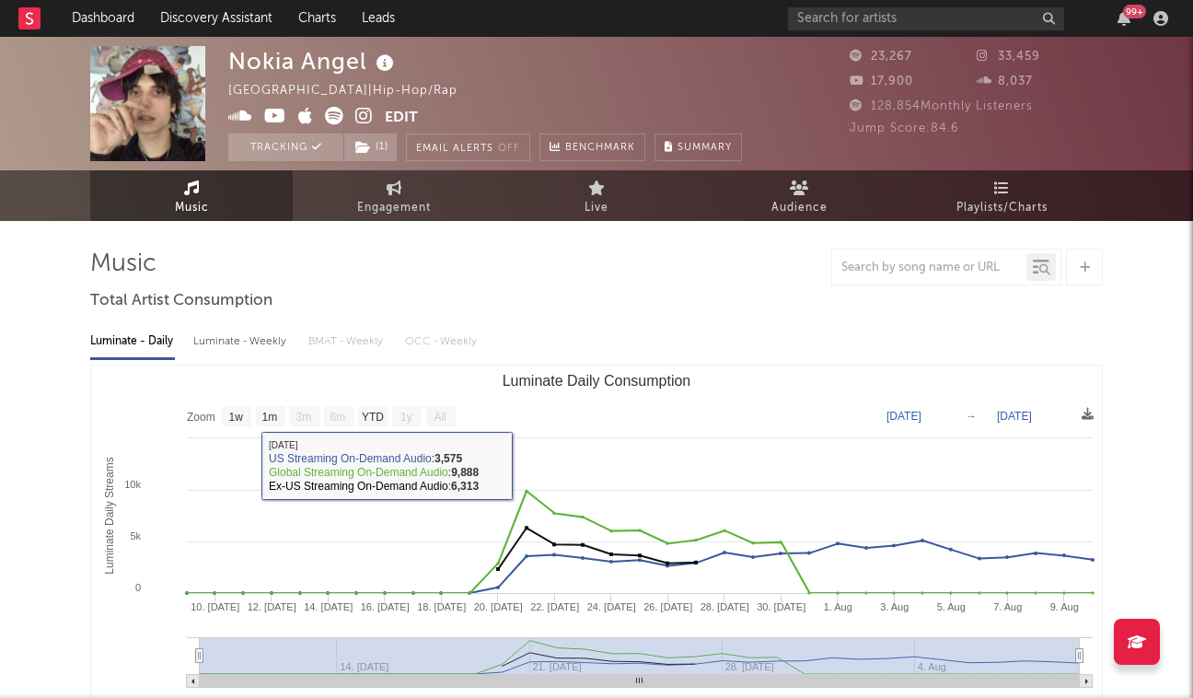
click at [266, 343] on div "Luminate - Weekly" at bounding box center [241, 341] width 97 height 31
select select "6m"
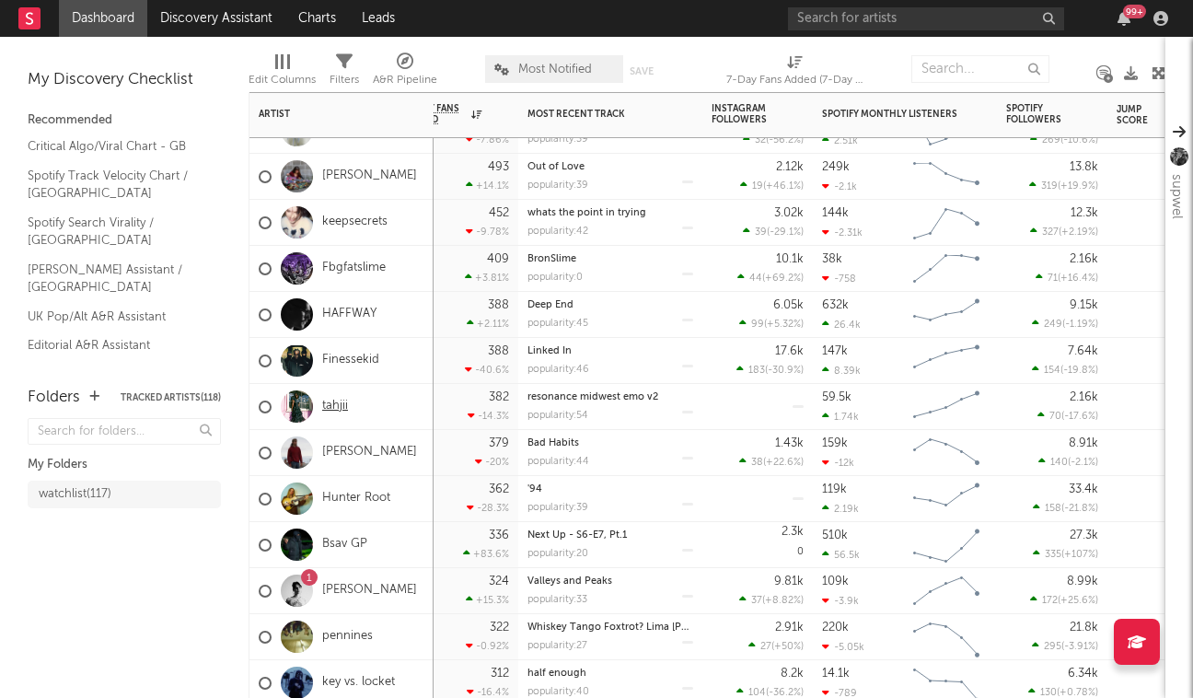
click at [339, 409] on link "tahjii" at bounding box center [335, 407] width 26 height 16
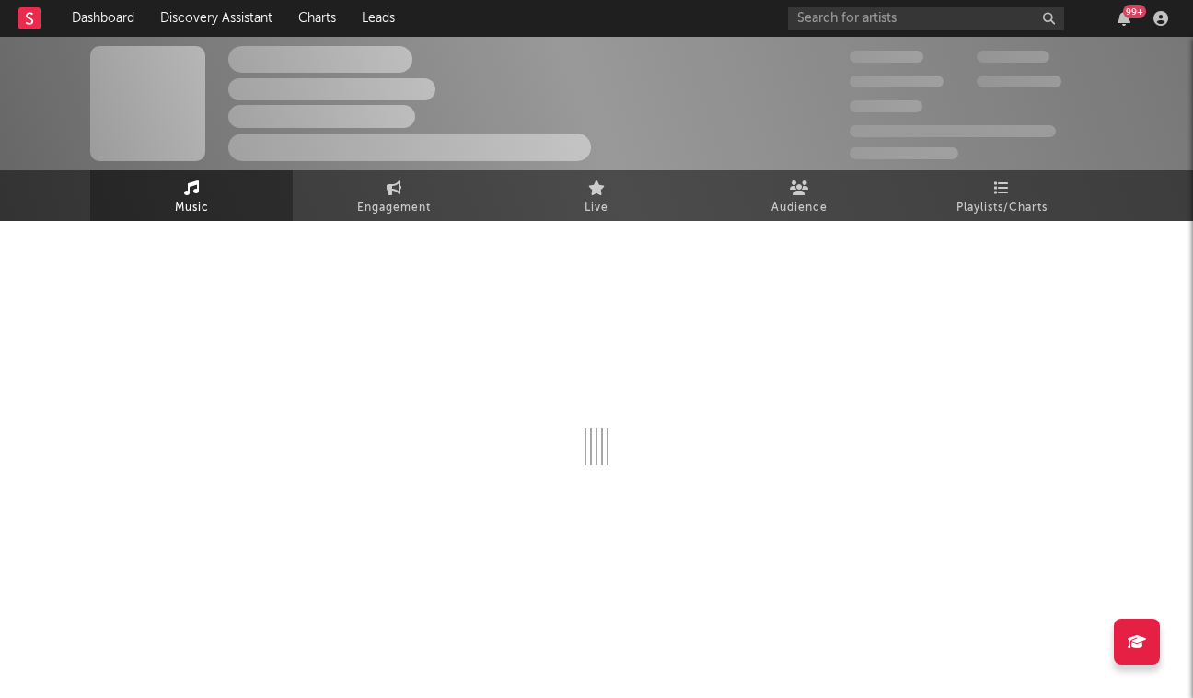
select select "1w"
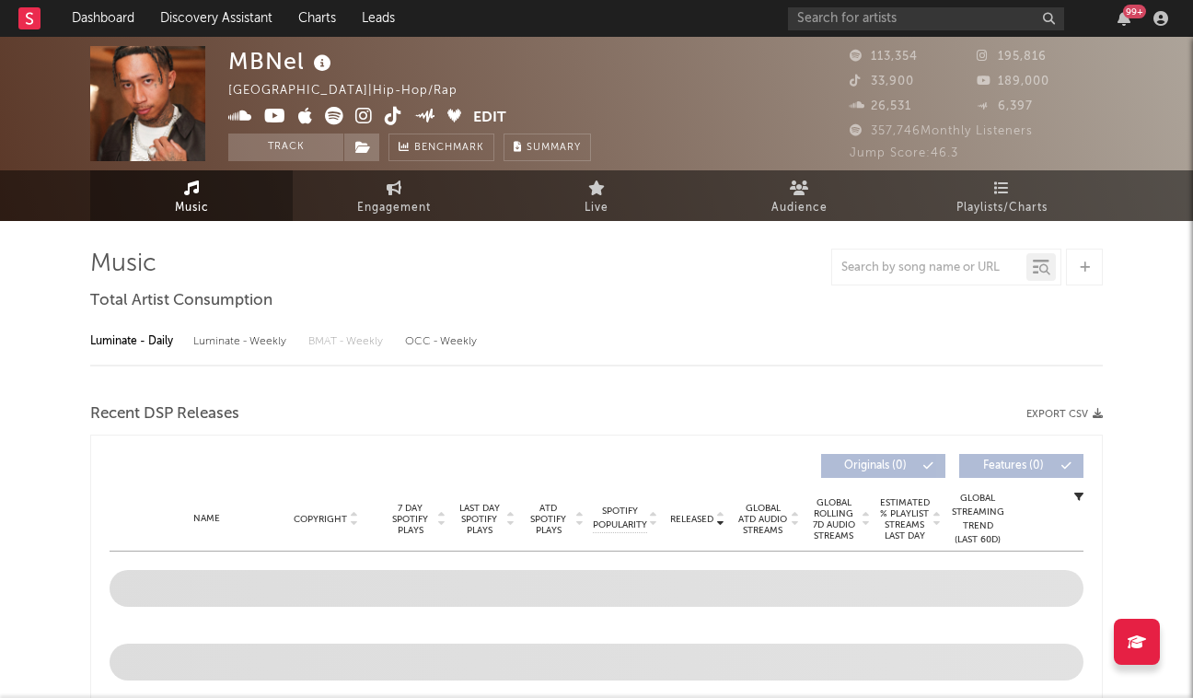
select select "6m"
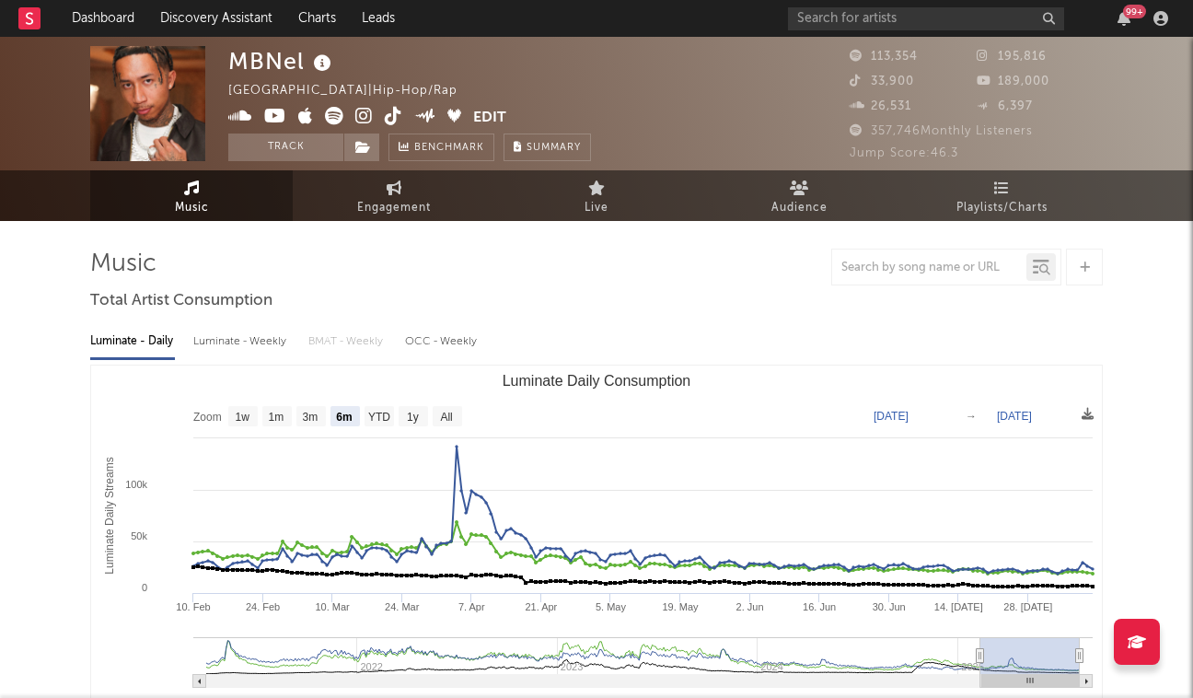
click at [254, 340] on div "Luminate - Weekly" at bounding box center [241, 341] width 97 height 31
select select "6m"
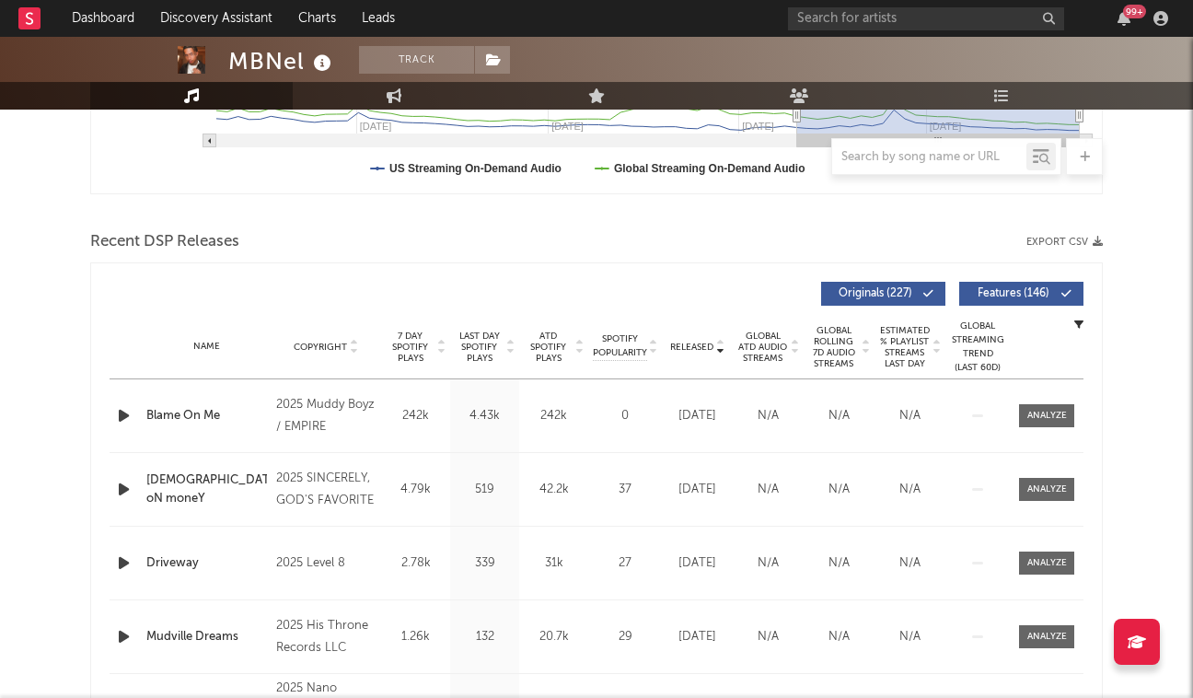
scroll to position [547, 0]
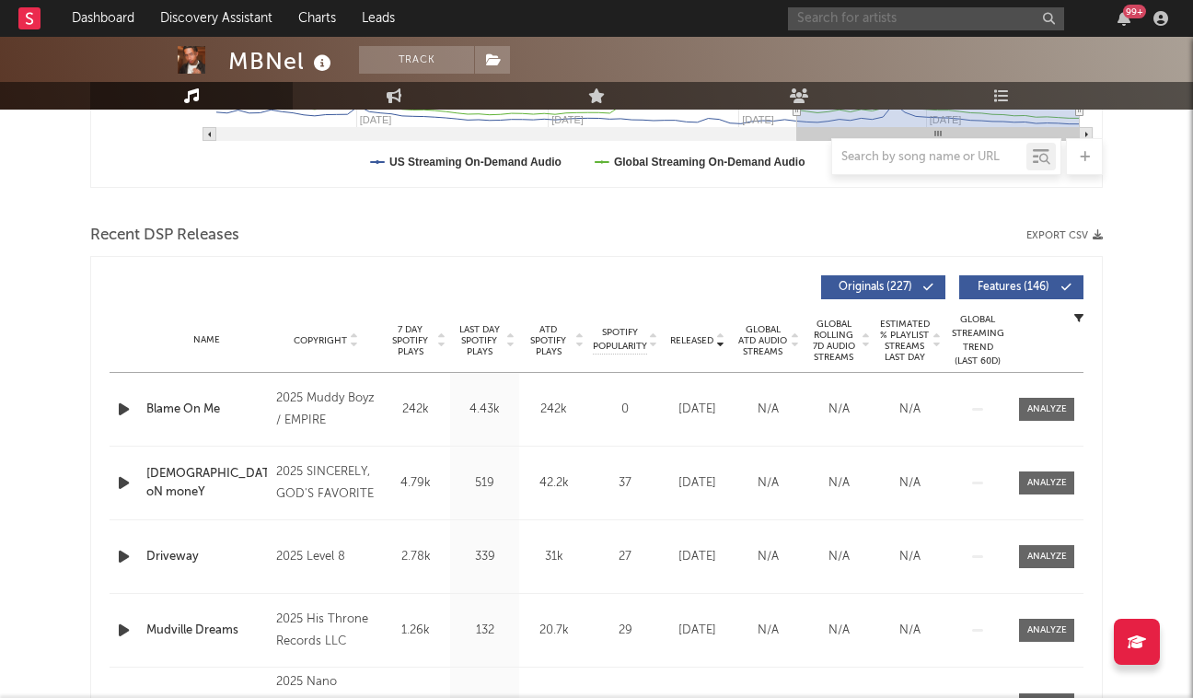
click at [845, 25] on input "text" at bounding box center [926, 18] width 276 height 23
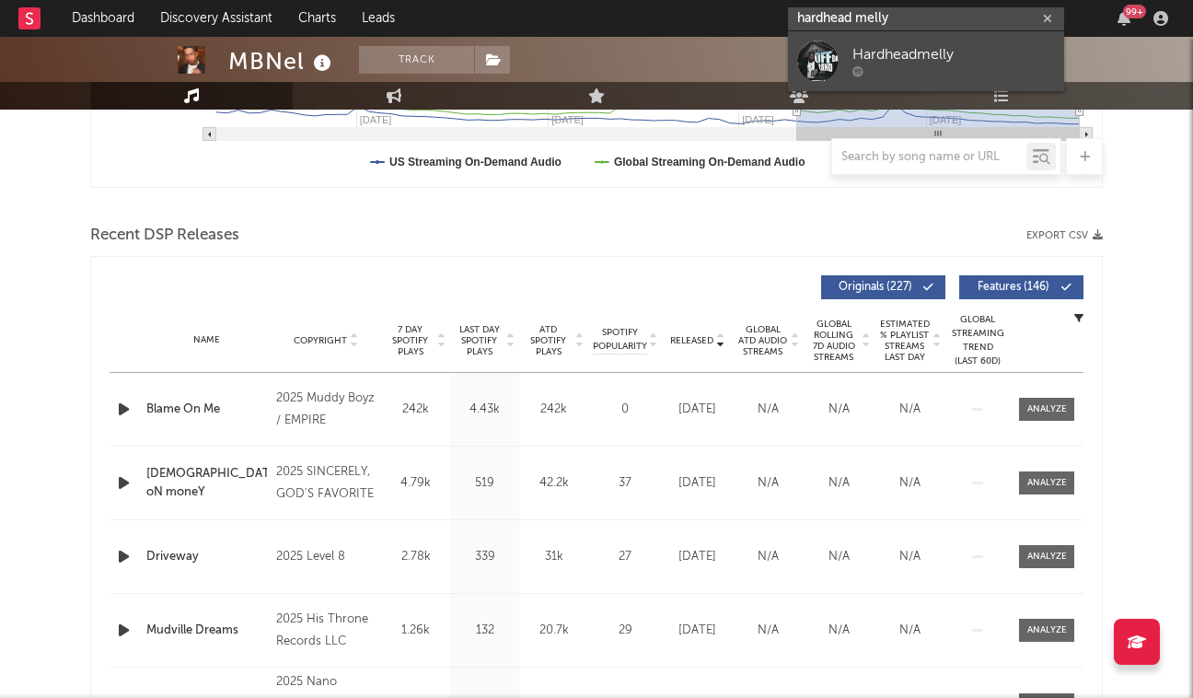
type input "hardhead belly"
drag, startPoint x: 857, startPoint y: 52, endPoint x: 867, endPoint y: 76, distance: 26.8
click at [867, 76] on div at bounding box center [954, 71] width 203 height 11
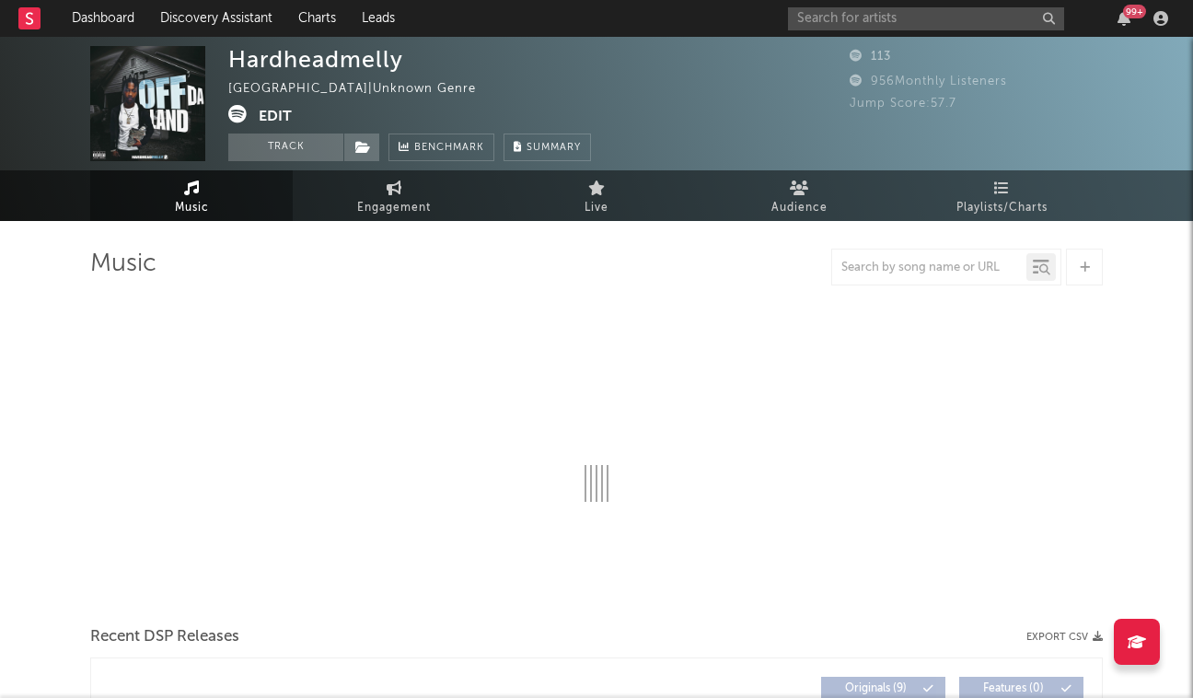
select select "6m"
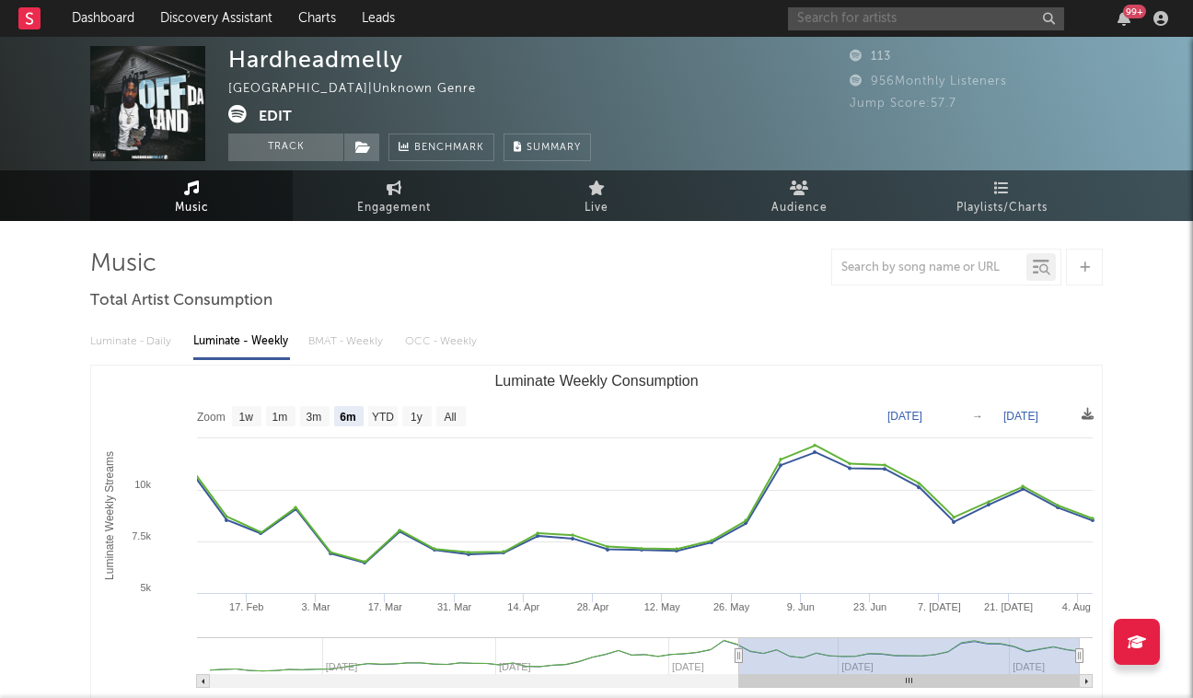
click at [839, 29] on input "text" at bounding box center [926, 18] width 276 height 23
type input "hard head belly"
drag, startPoint x: 927, startPoint y: 4, endPoint x: 1038, endPoint y: 13, distance: 110.9
click at [1038, 13] on input "hard head belly" at bounding box center [926, 18] width 276 height 23
click at [1031, 11] on input "hard head belly" at bounding box center [926, 18] width 276 height 23
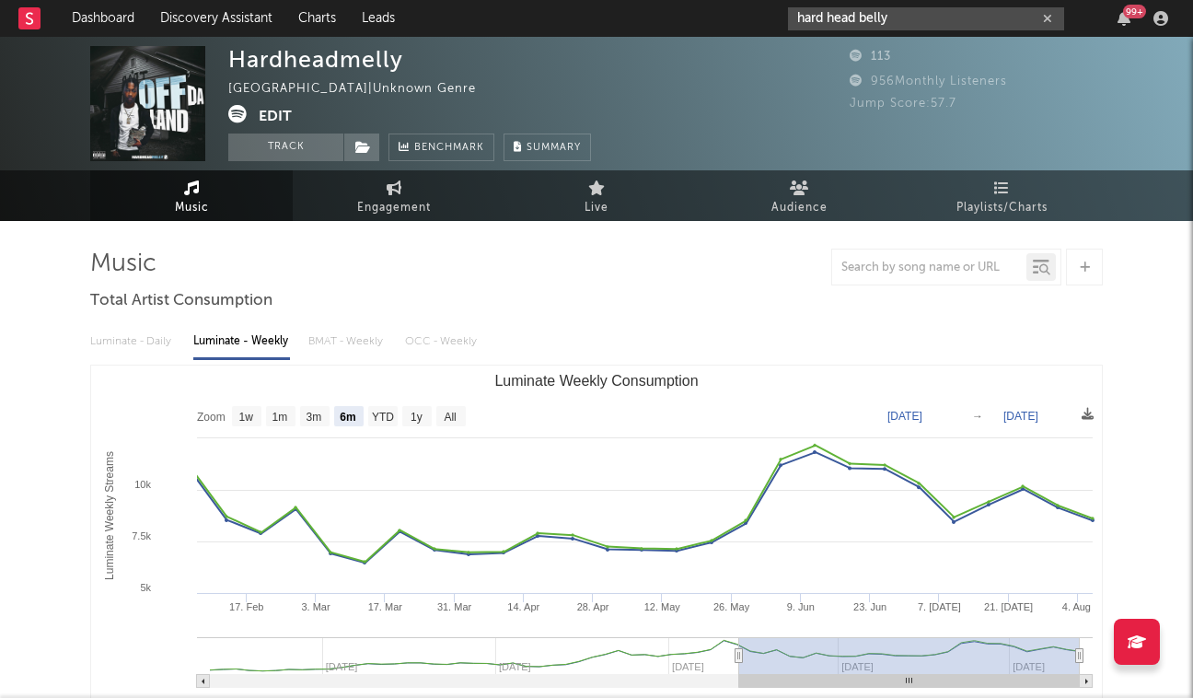
drag, startPoint x: 1008, startPoint y: 11, endPoint x: 769, endPoint y: 5, distance: 239.5
click at [768, 6] on nav "Dashboard Discovery Assistant Charts Leads hard head belly 99 +" at bounding box center [596, 18] width 1193 height 37
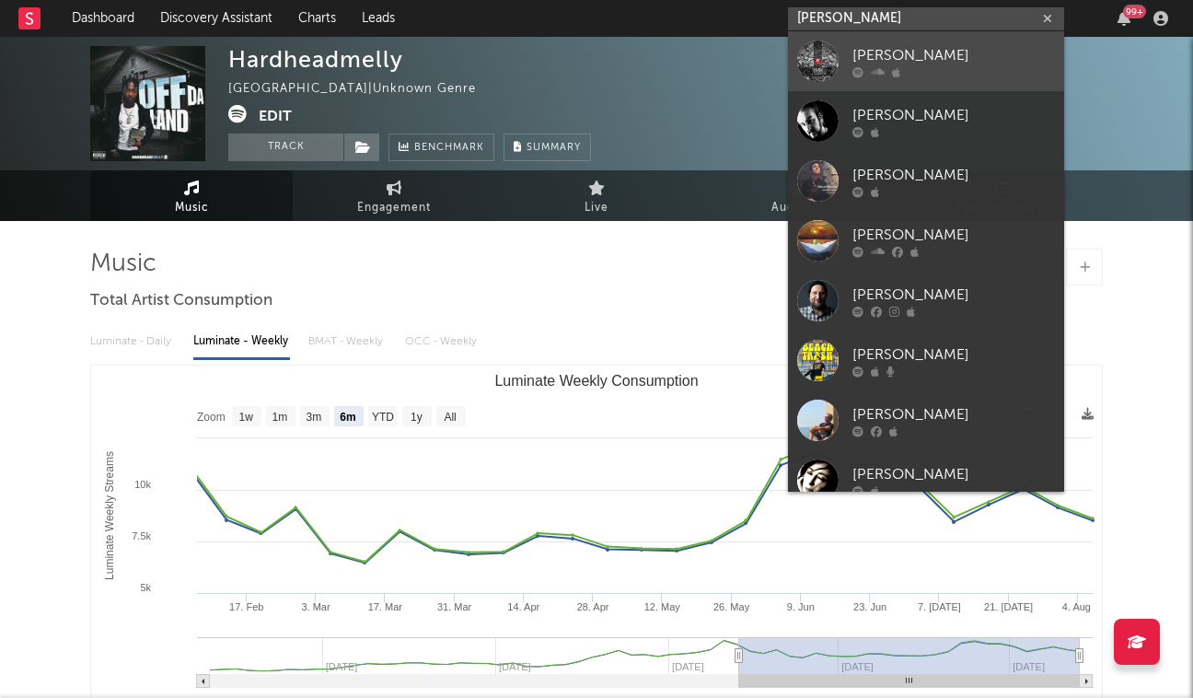
type input "tosi"
click at [855, 61] on div "[PERSON_NAME]" at bounding box center [954, 55] width 203 height 22
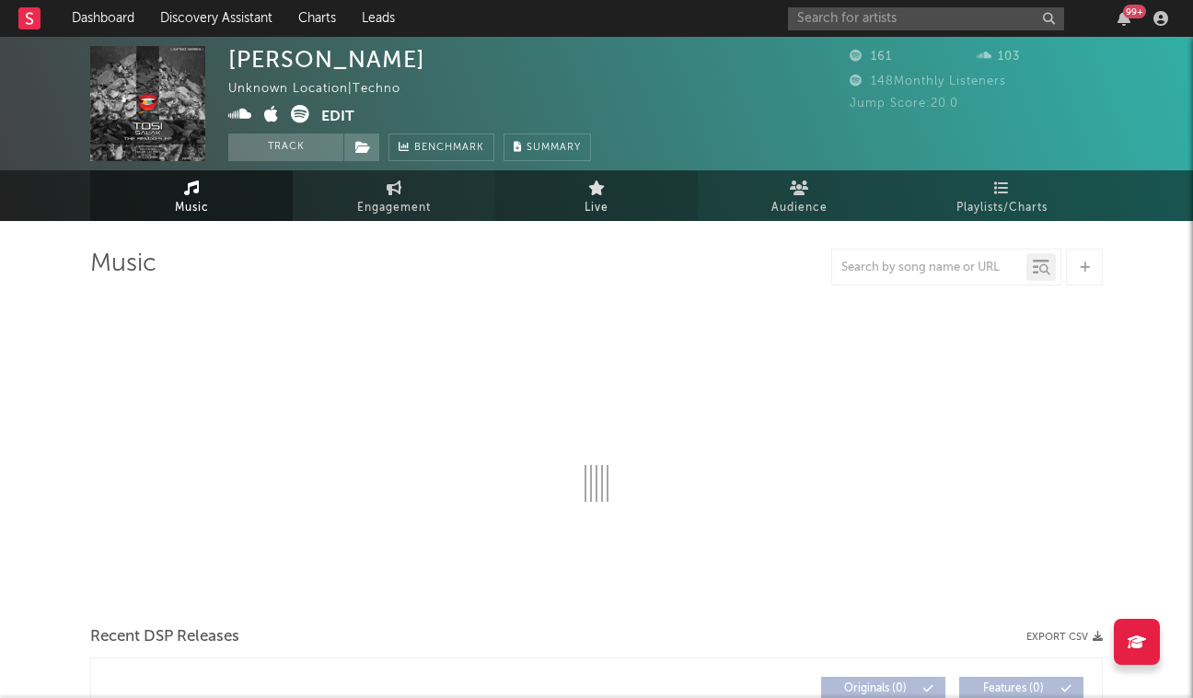
select select "1w"
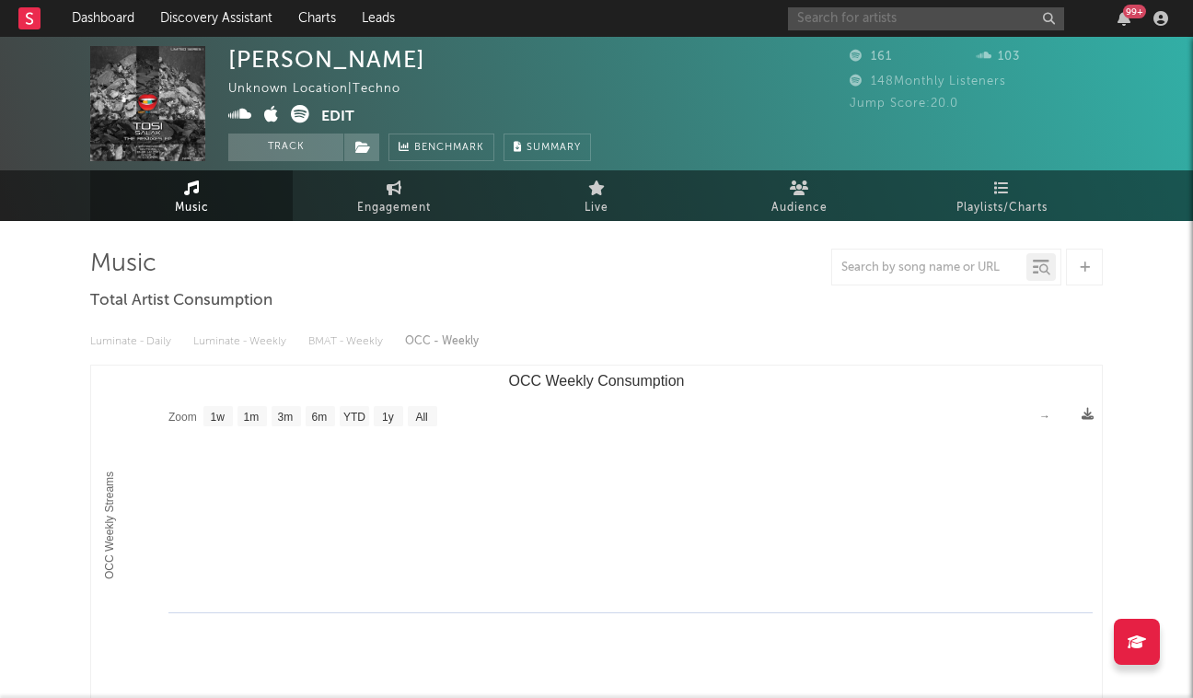
click at [876, 20] on input "text" at bounding box center [926, 18] width 276 height 23
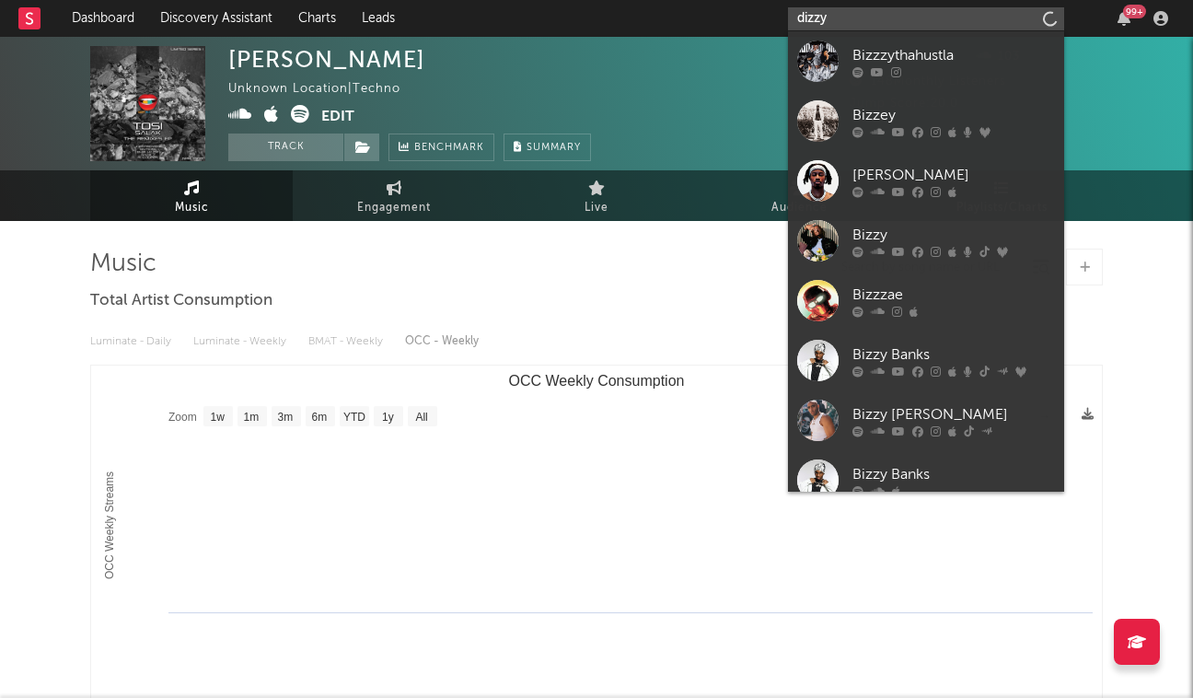
drag, startPoint x: 876, startPoint y: 20, endPoint x: 894, endPoint y: 22, distance: 18.5
click at [894, 22] on input "dizzy" at bounding box center [926, 18] width 276 height 23
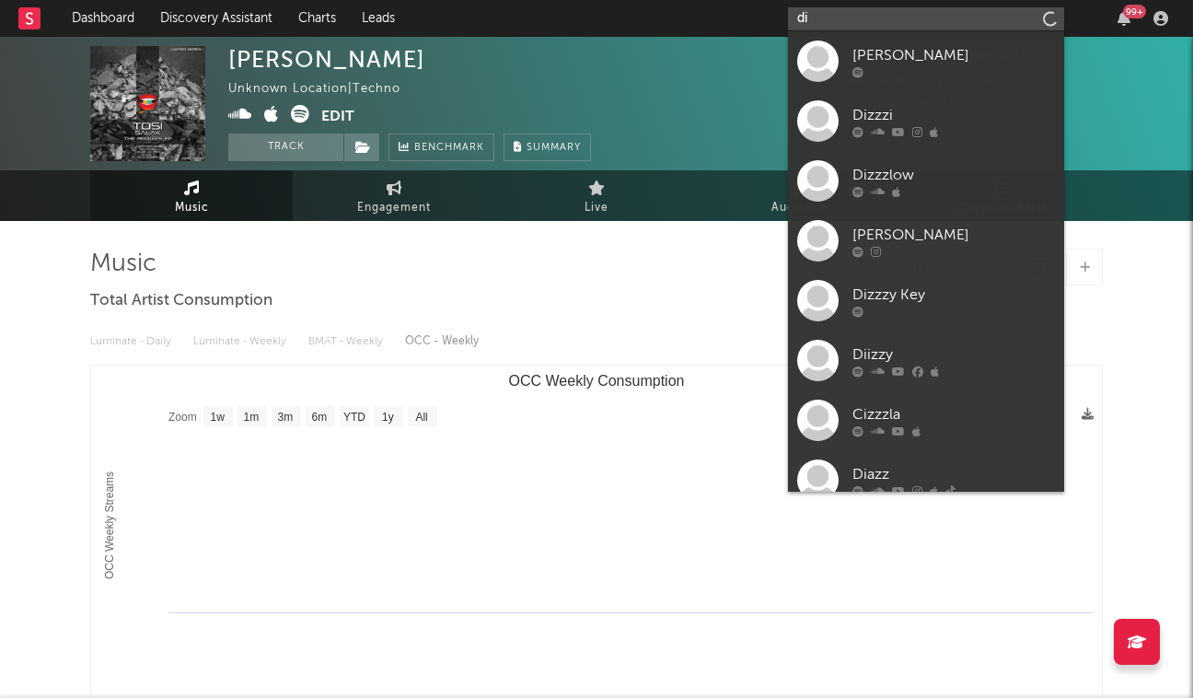
type input "d"
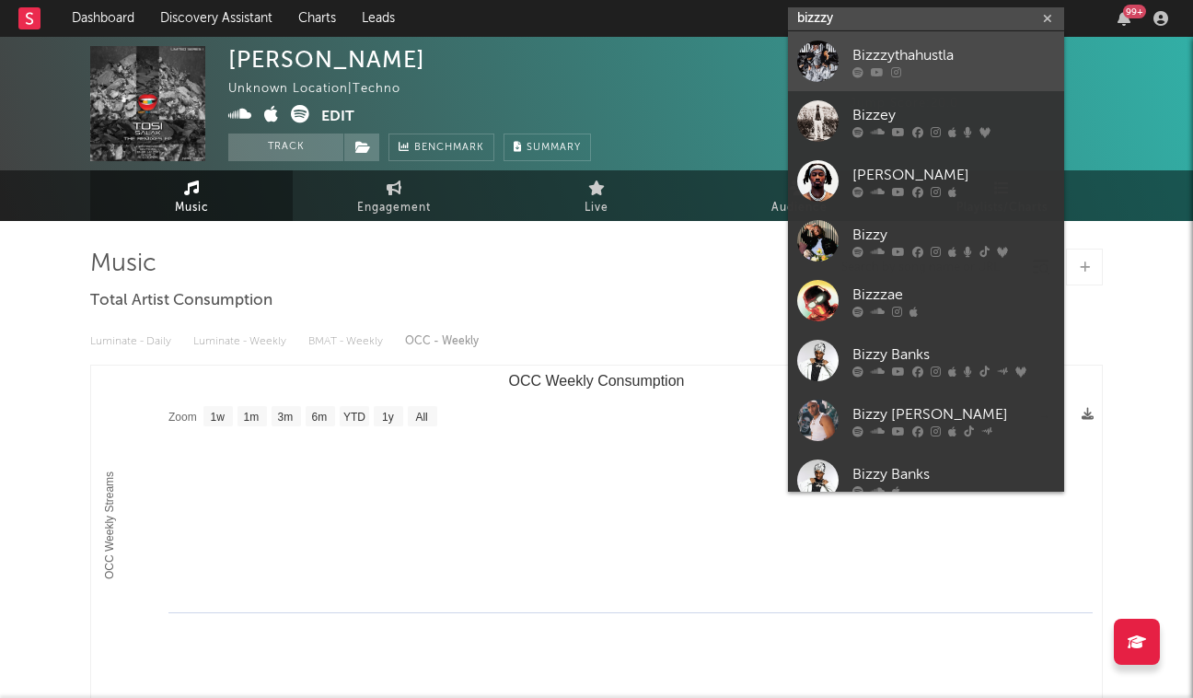
type input "dizzy"
drag, startPoint x: 854, startPoint y: 46, endPoint x: 860, endPoint y: 58, distance: 13.6
click at [860, 58] on div "Bizzzythahustla" at bounding box center [954, 55] width 203 height 22
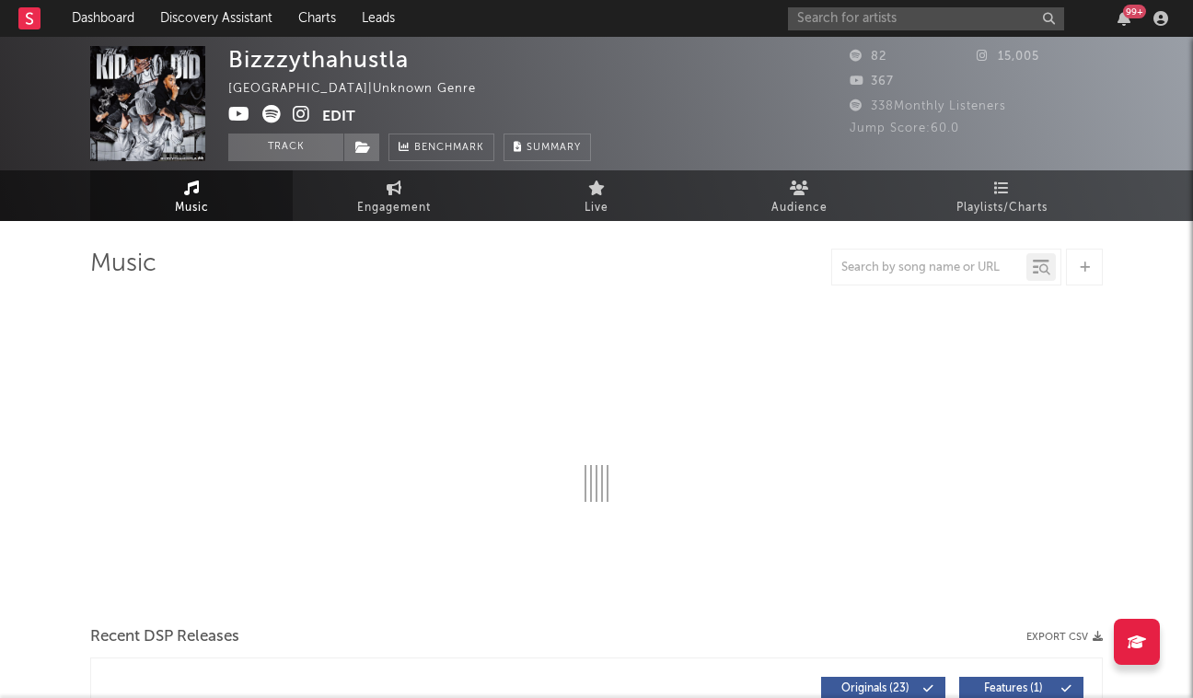
select select "6m"
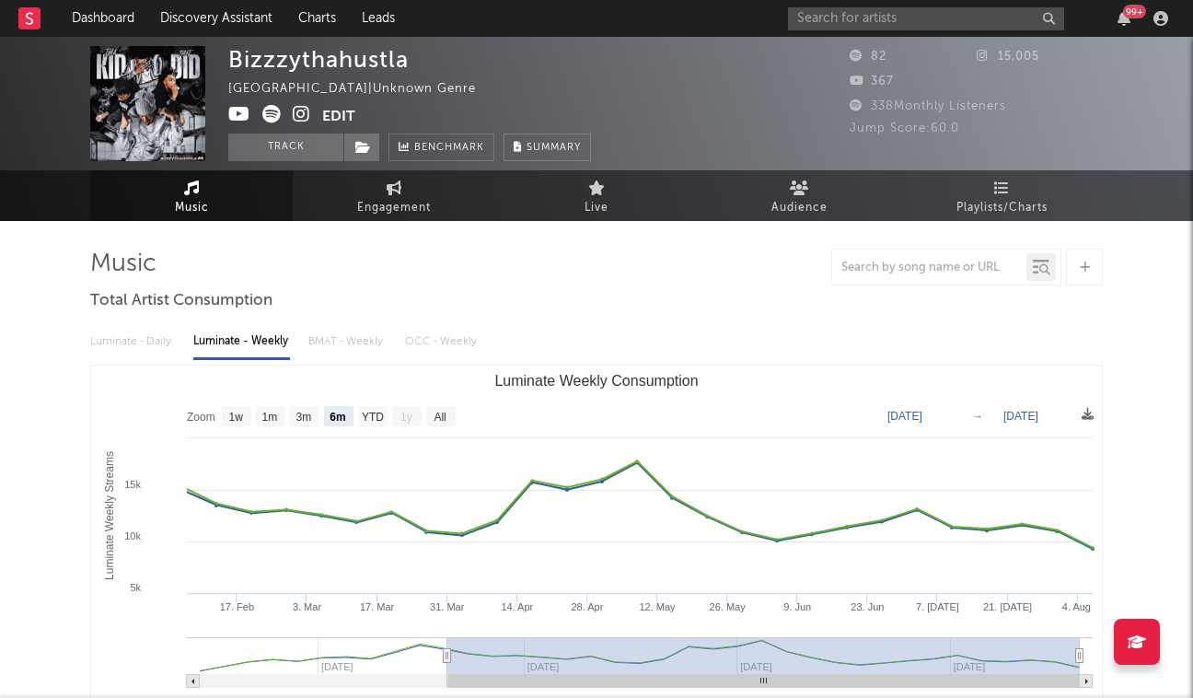
click at [303, 111] on icon at bounding box center [301, 114] width 17 height 18
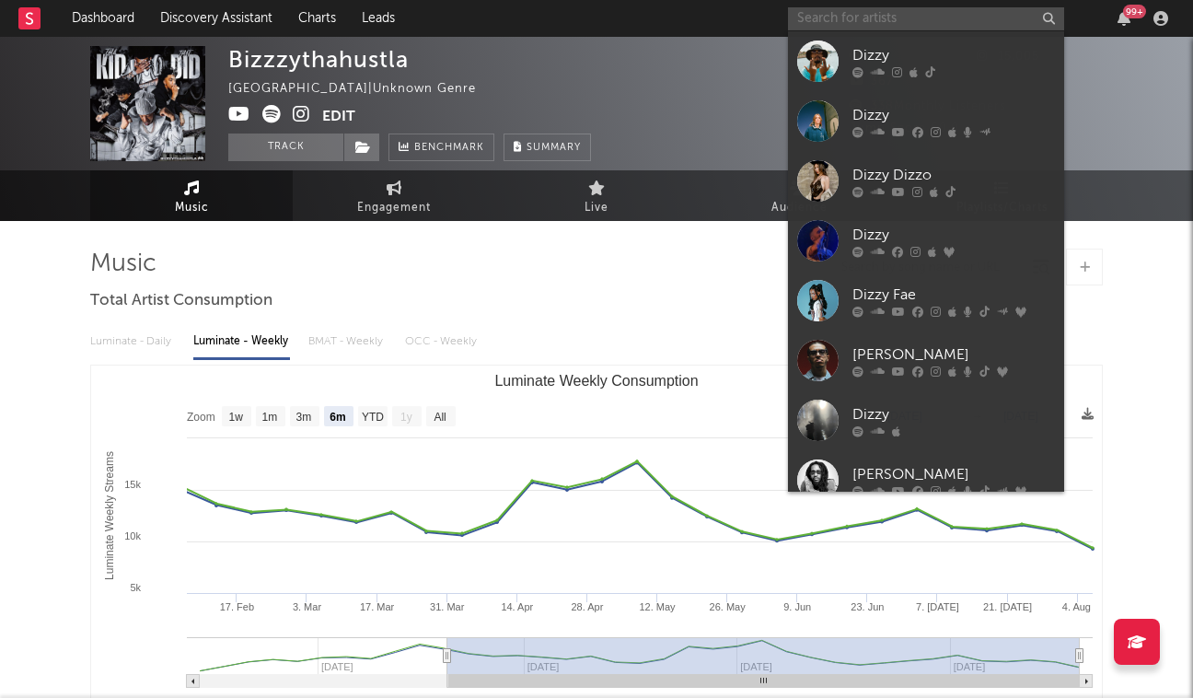
click at [862, 22] on input "text" at bounding box center [926, 18] width 276 height 23
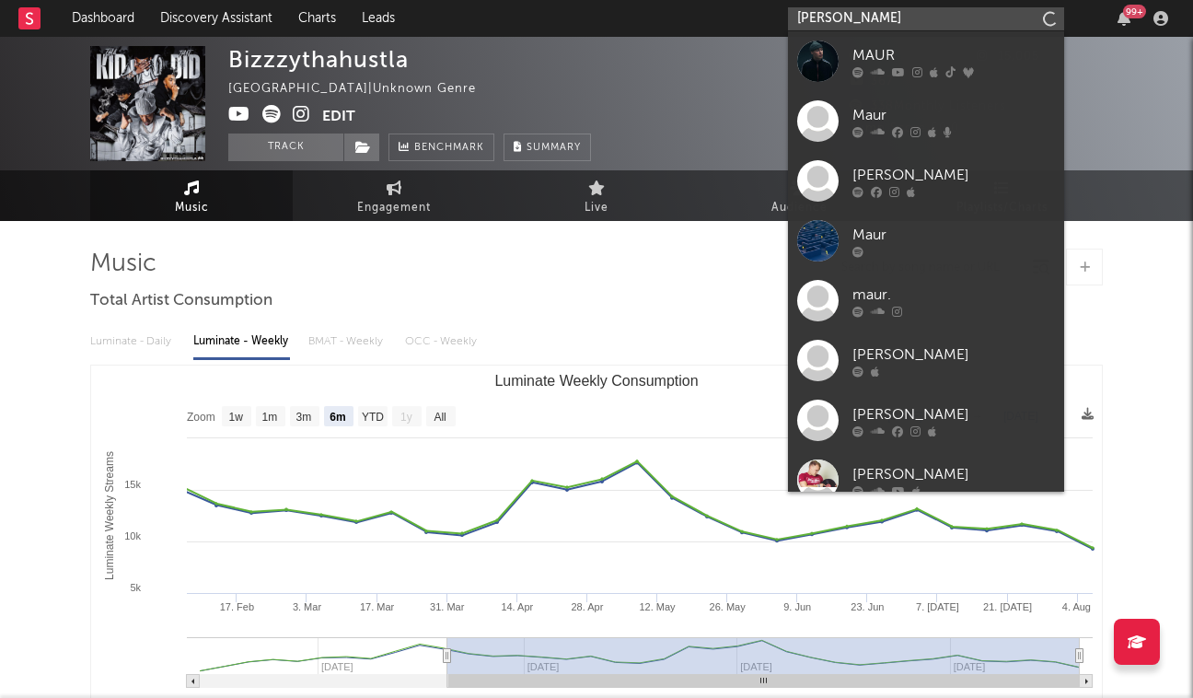
type input "maurice"
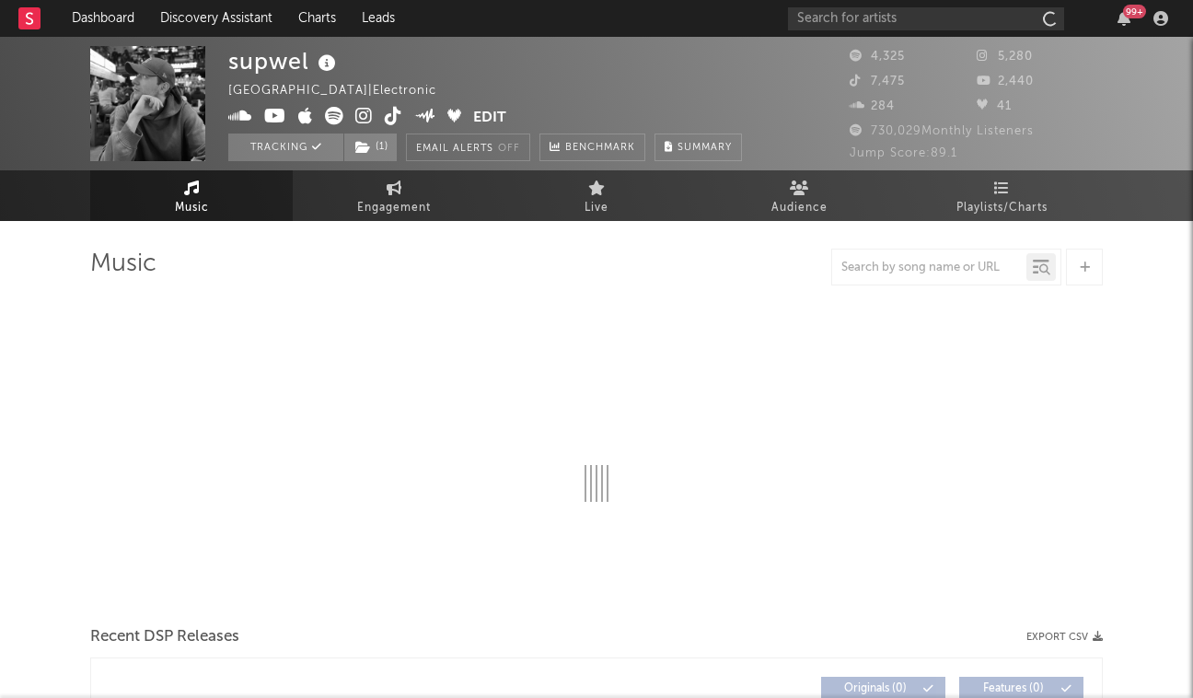
select select "6m"
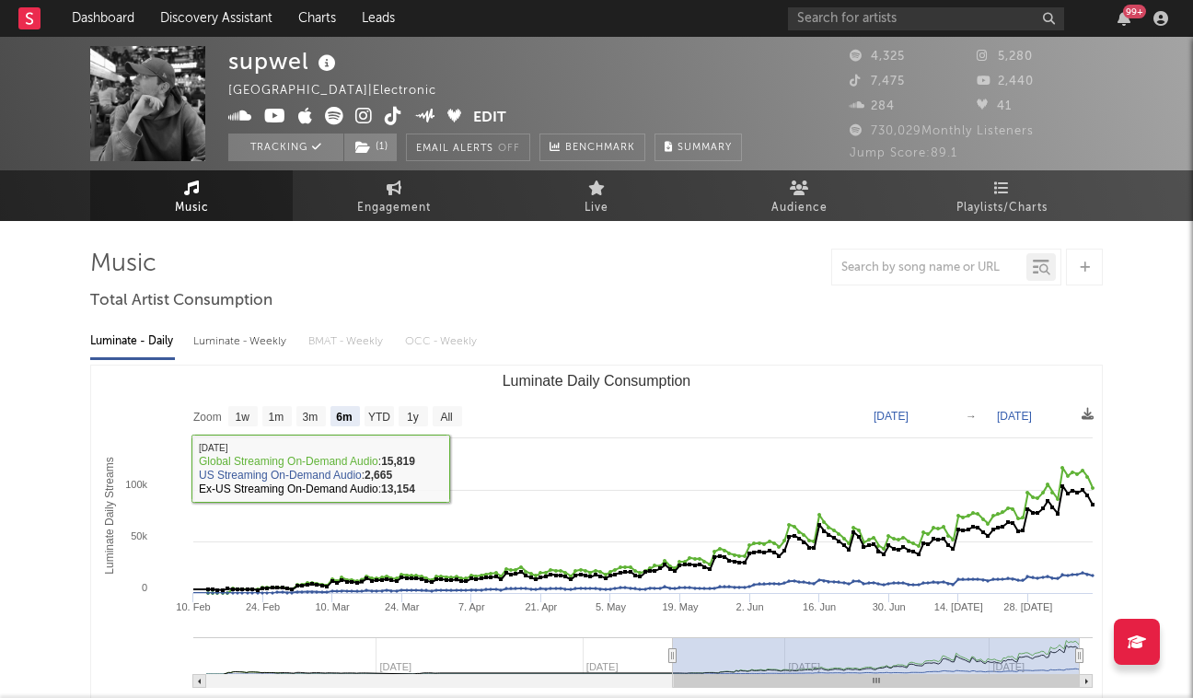
click at [219, 342] on div "Luminate - Weekly" at bounding box center [241, 341] width 97 height 31
select select "6m"
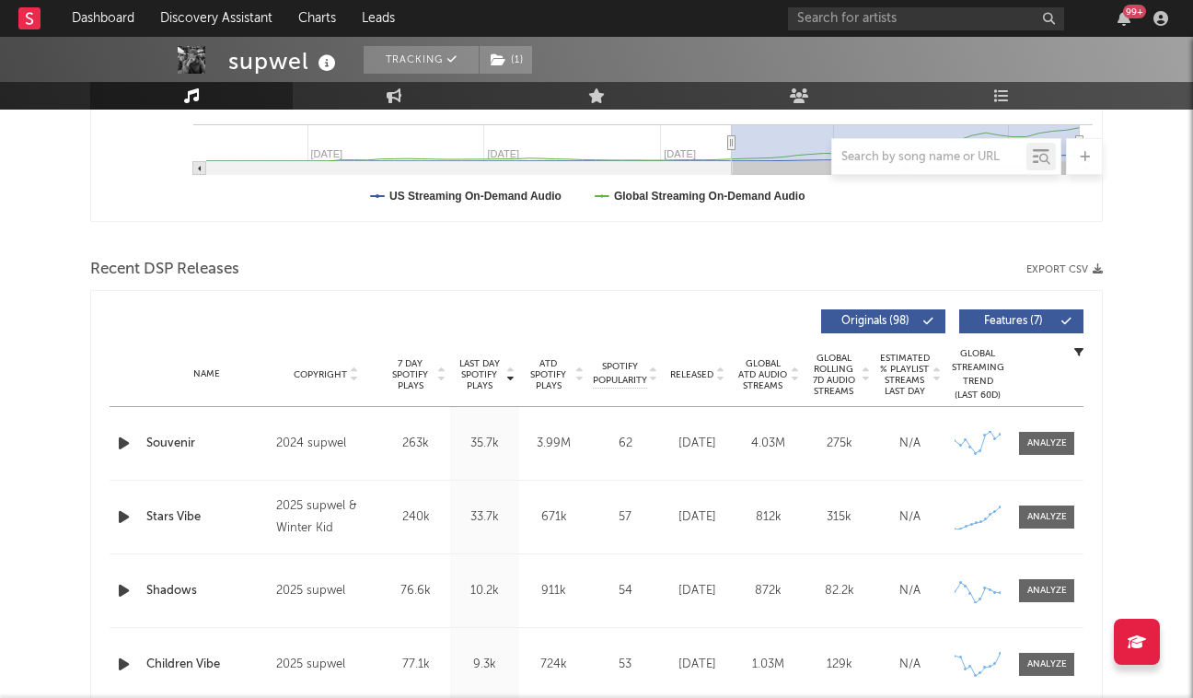
scroll to position [557, 0]
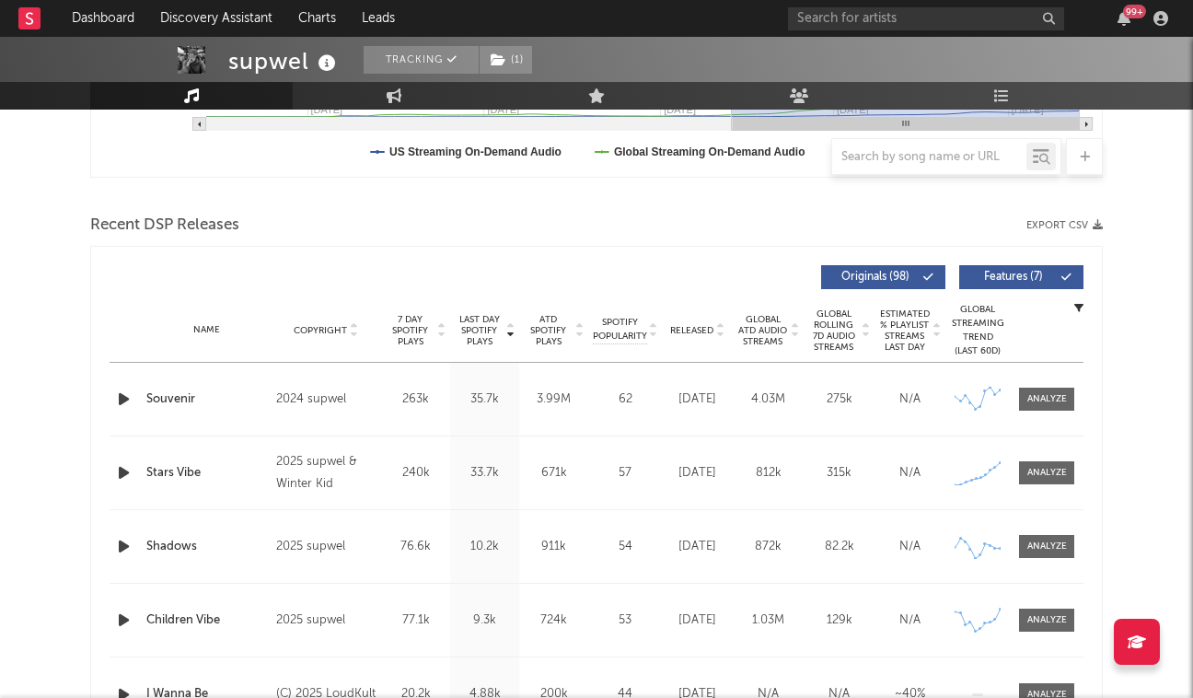
click at [126, 407] on icon "button" at bounding box center [123, 399] width 19 height 23
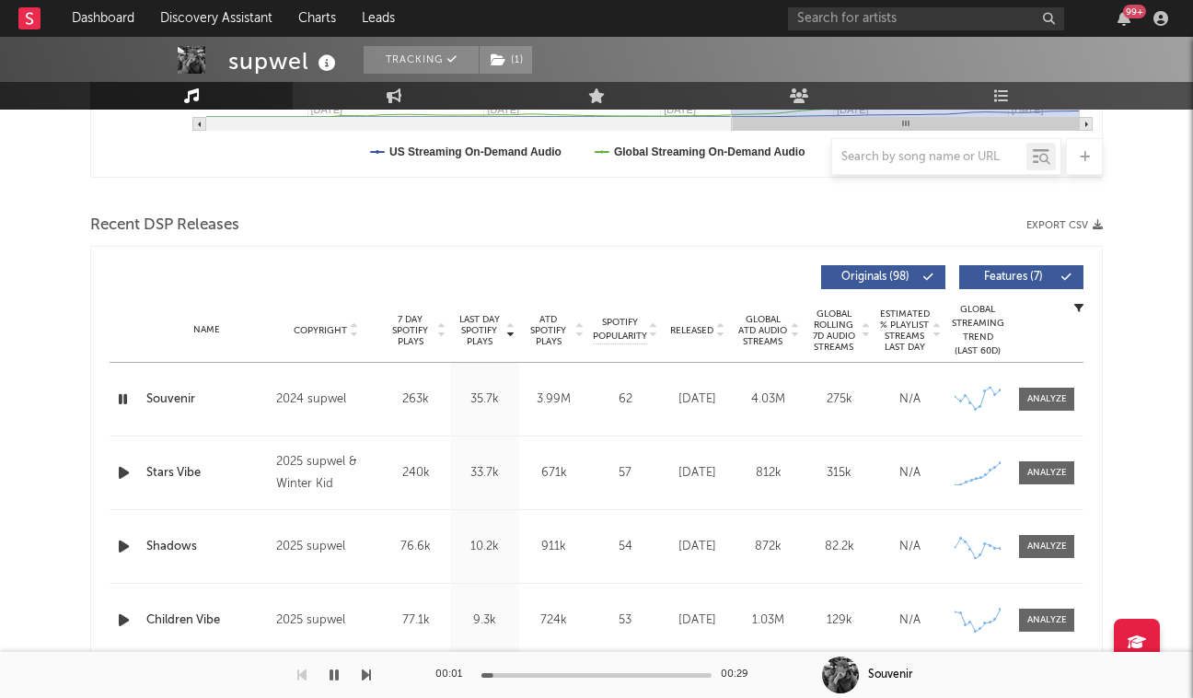
click at [126, 407] on icon "button" at bounding box center [122, 399] width 17 height 23
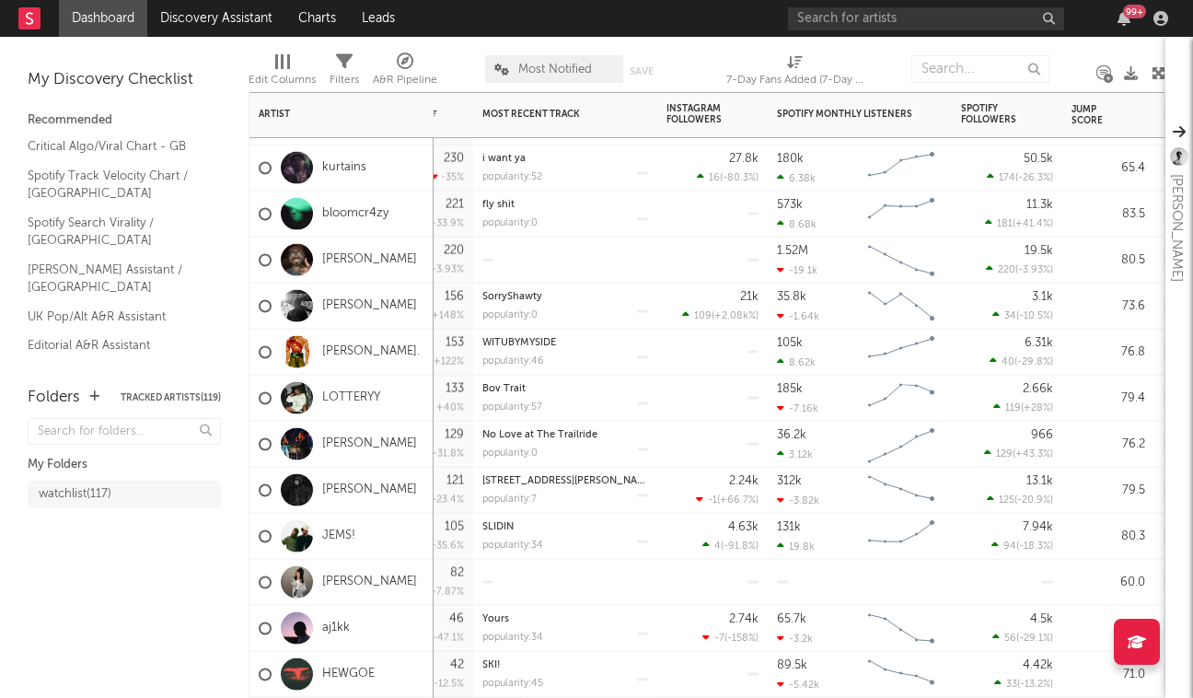
click at [338, 343] on div "[PERSON_NAME]." at bounding box center [339, 351] width 161 height 53
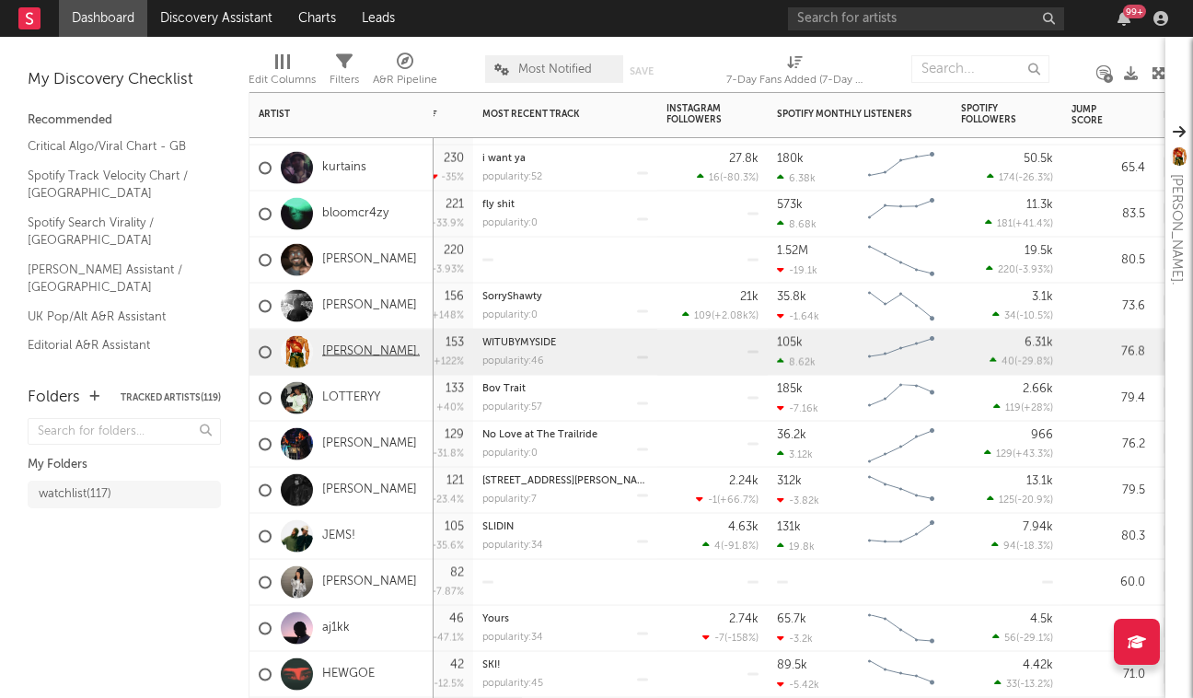
click at [337, 346] on link "[PERSON_NAME]." at bounding box center [371, 352] width 98 height 16
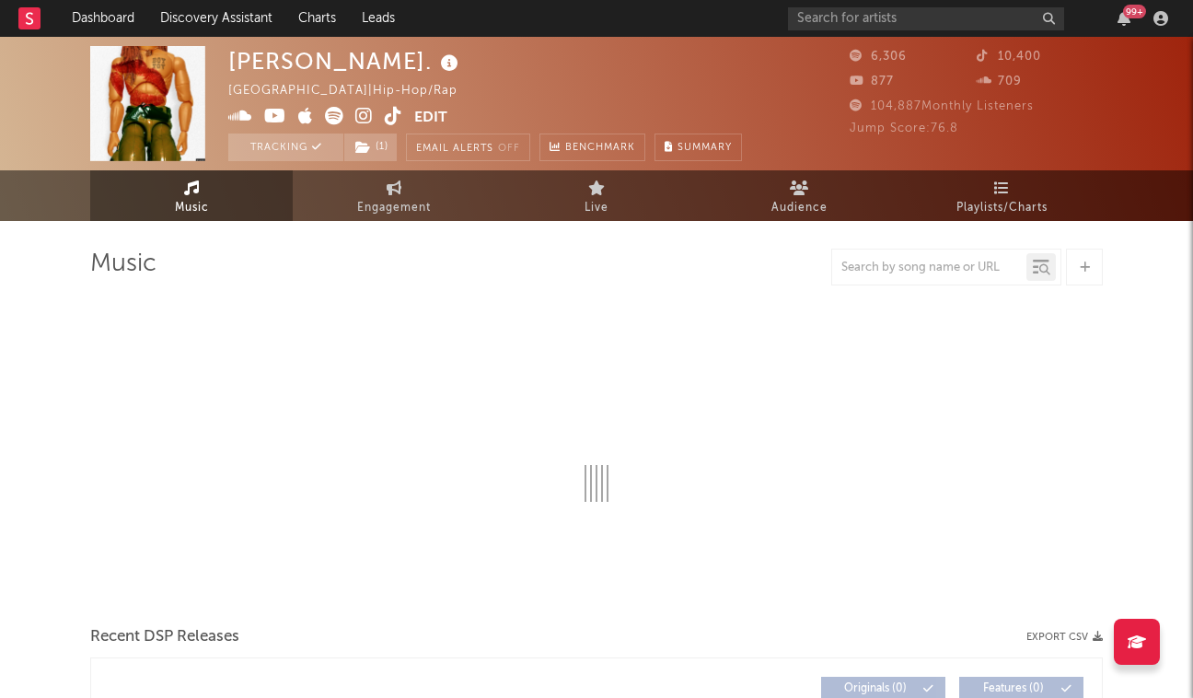
select select "6m"
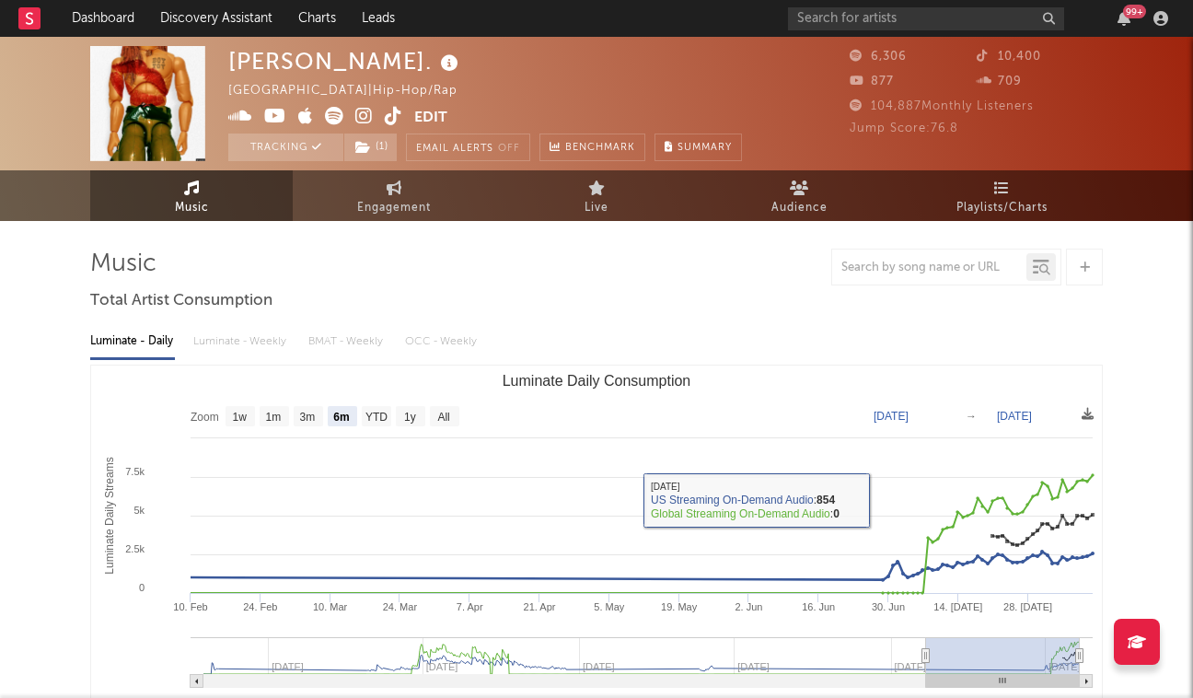
click at [215, 346] on div "Luminate - Daily Luminate - Weekly BMAT - Weekly OCC - Weekly" at bounding box center [596, 341] width 1013 height 31
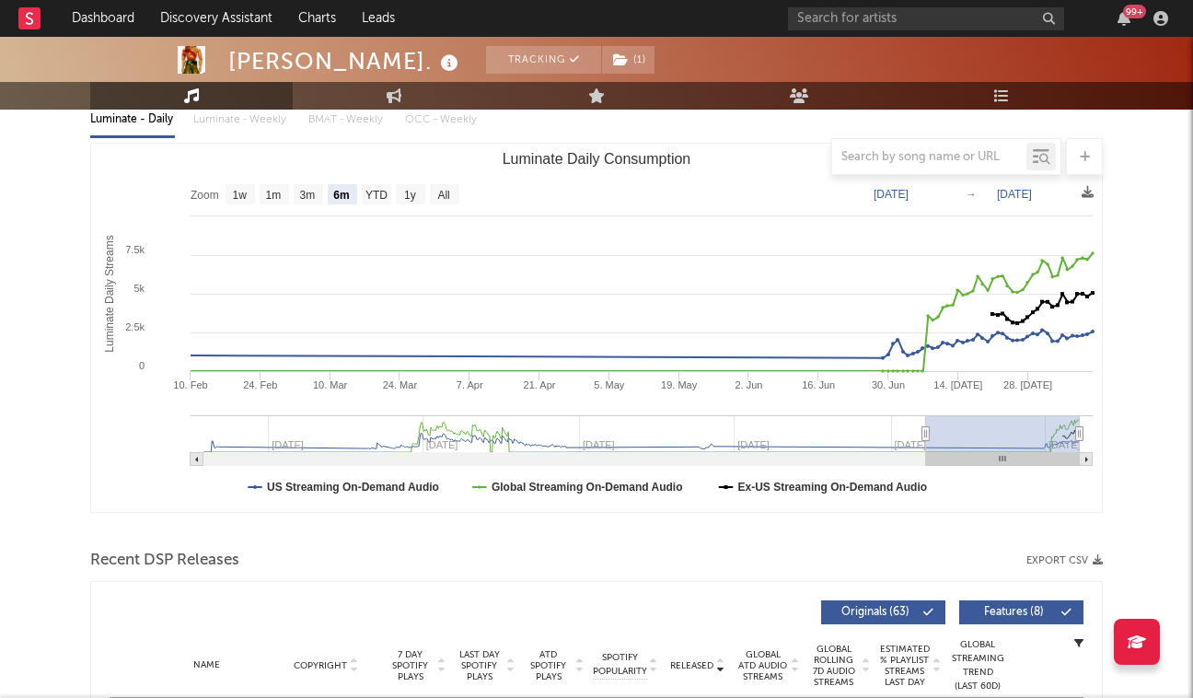
scroll to position [382, 0]
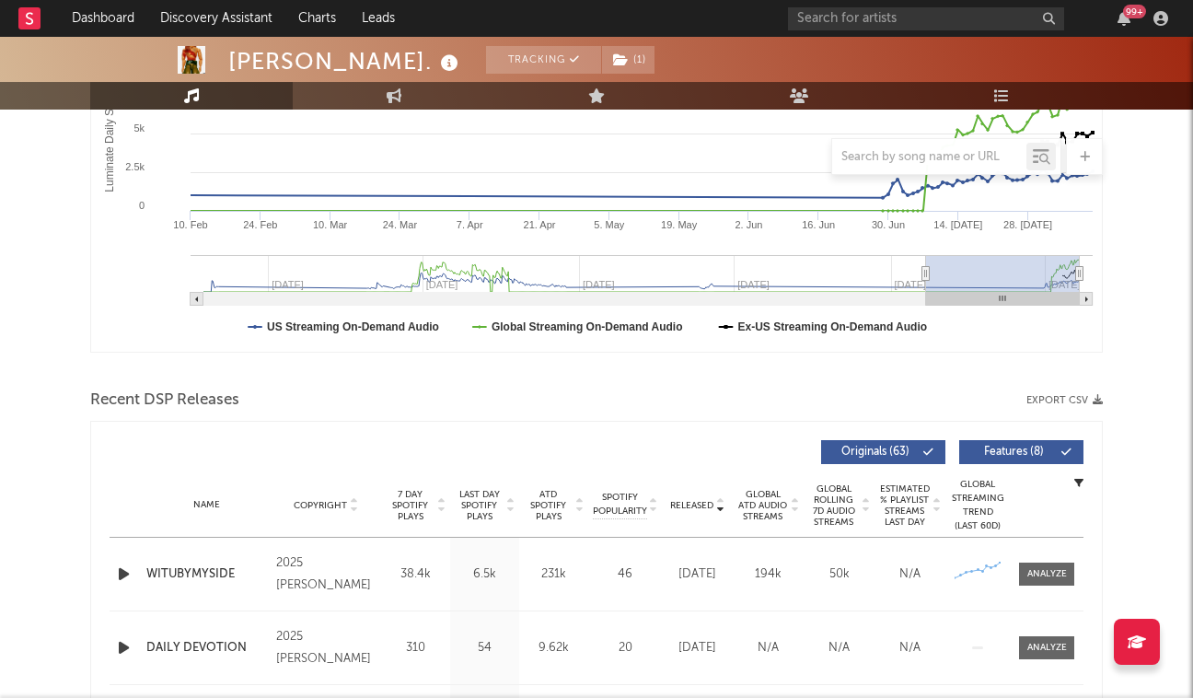
click at [122, 575] on icon "button" at bounding box center [123, 574] width 19 height 23
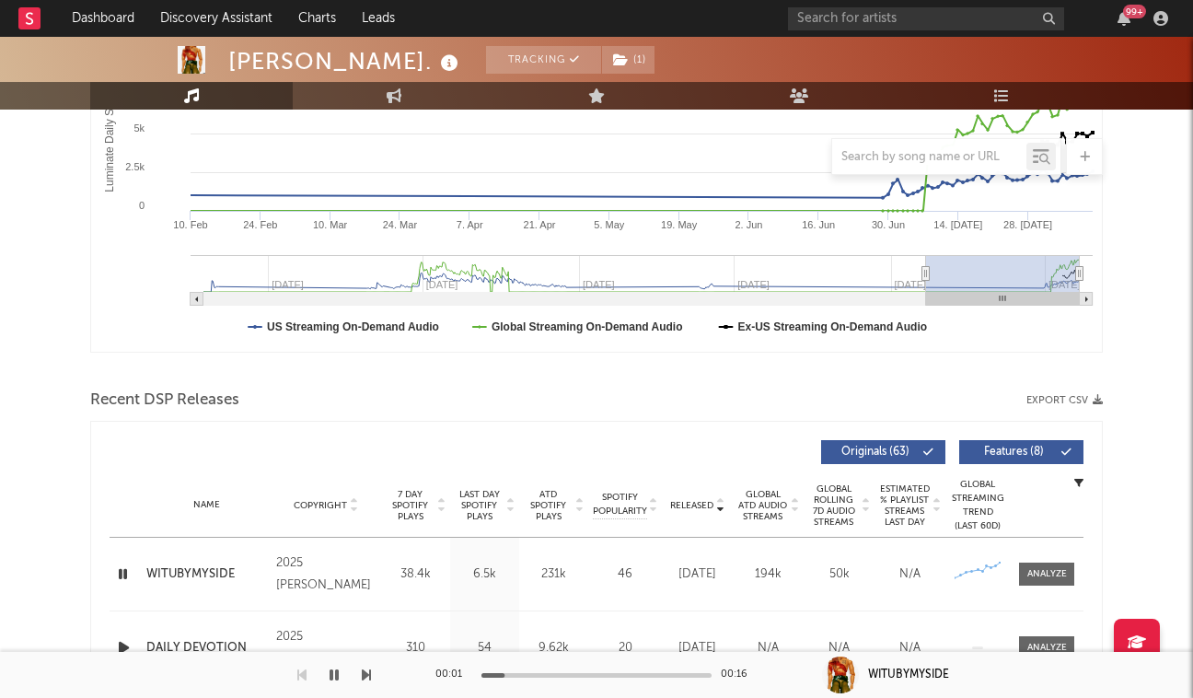
click at [122, 575] on icon "button" at bounding box center [122, 574] width 17 height 23
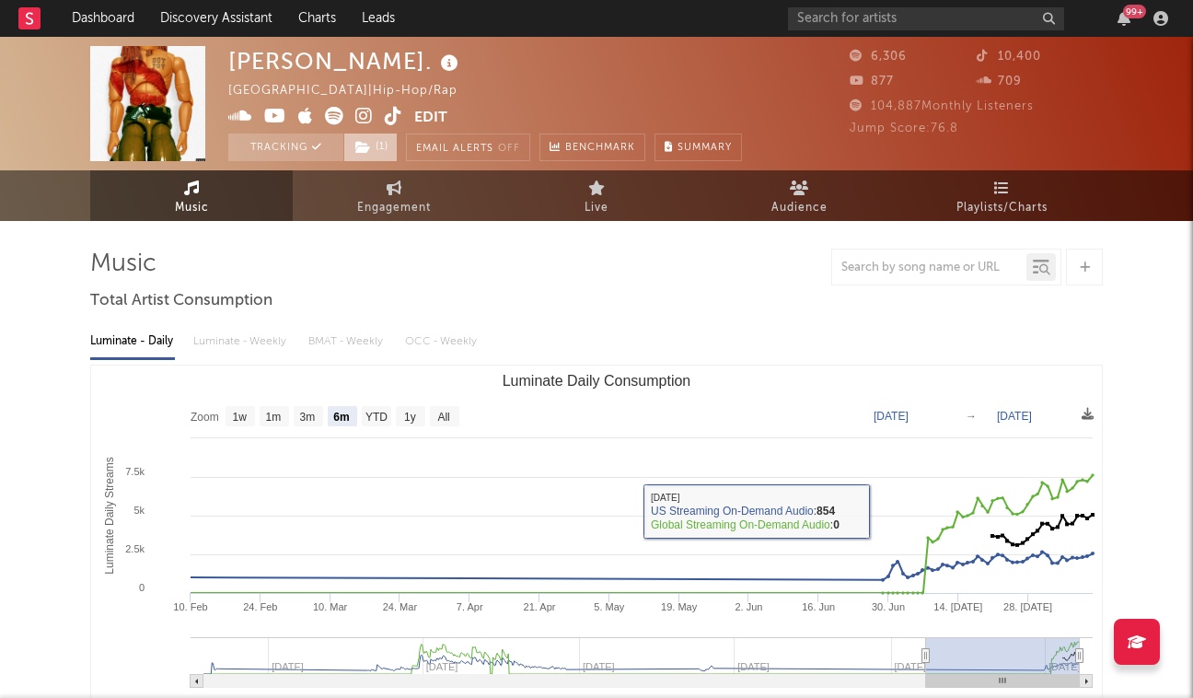
scroll to position [0, 0]
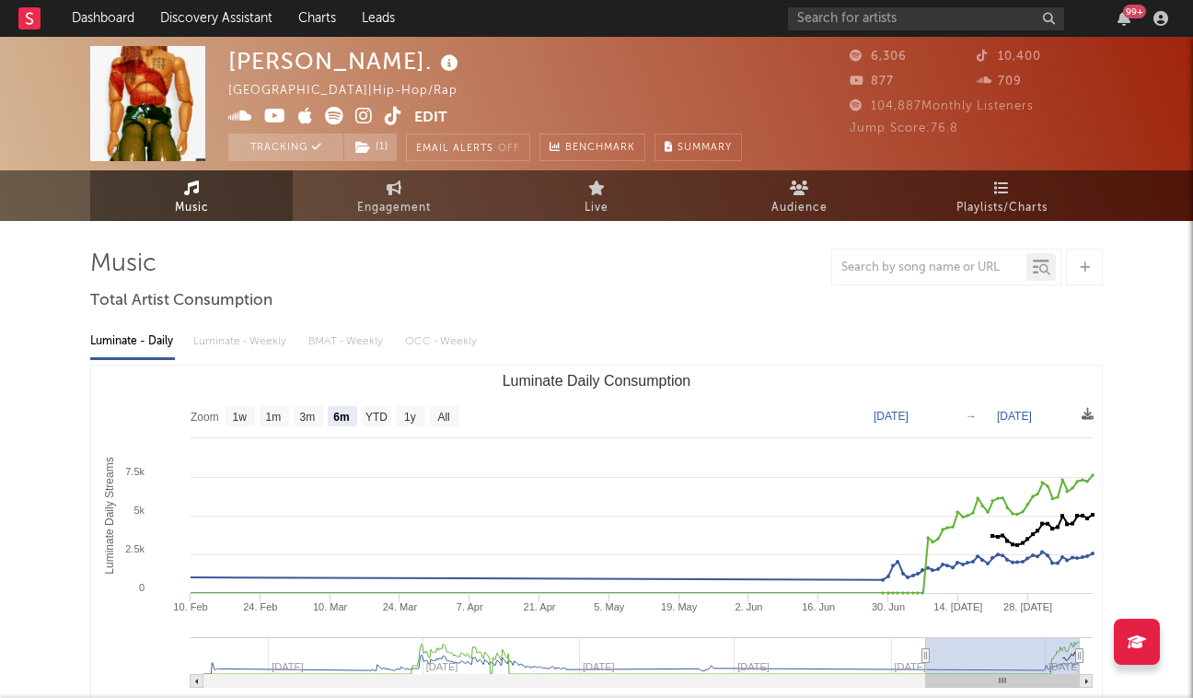
click at [363, 122] on icon at bounding box center [363, 116] width 17 height 18
click at [329, 114] on icon at bounding box center [334, 116] width 18 height 18
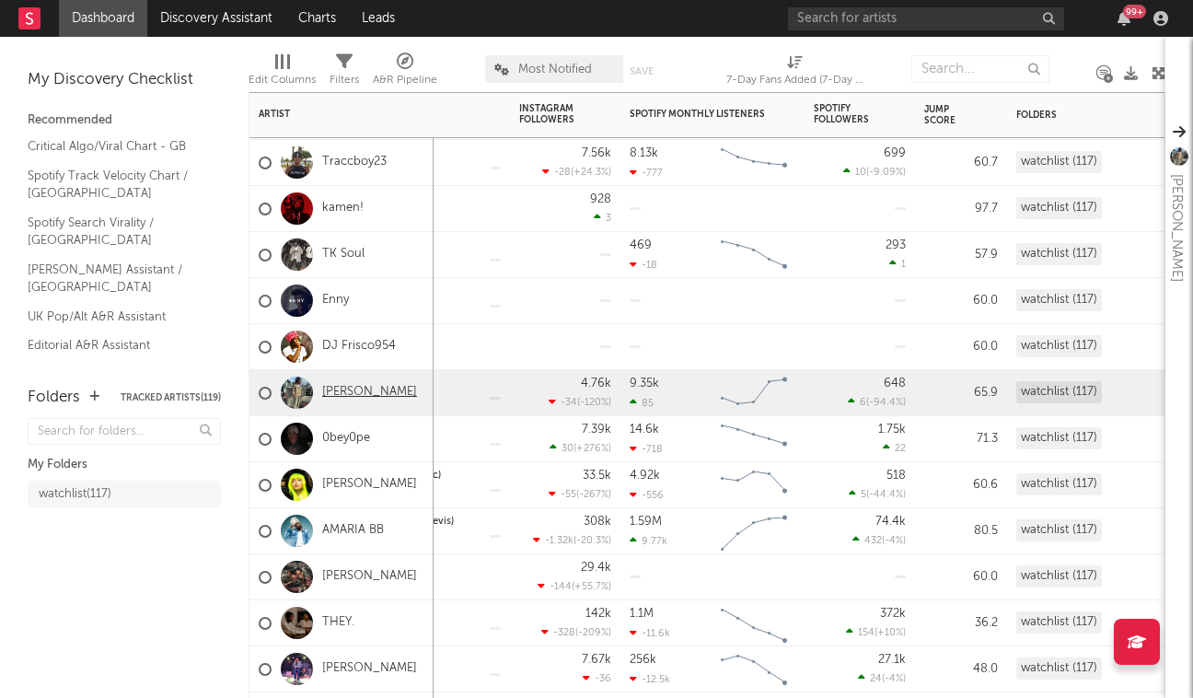
click at [355, 389] on link "[PERSON_NAME]" at bounding box center [369, 393] width 95 height 16
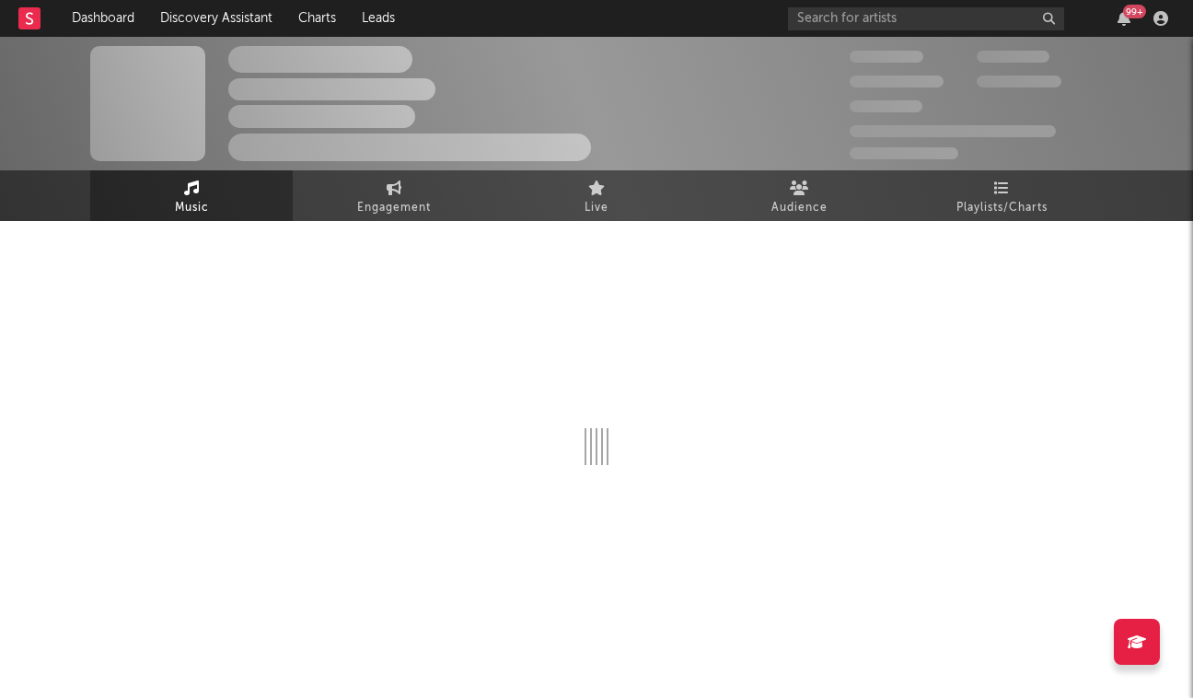
select select "6m"
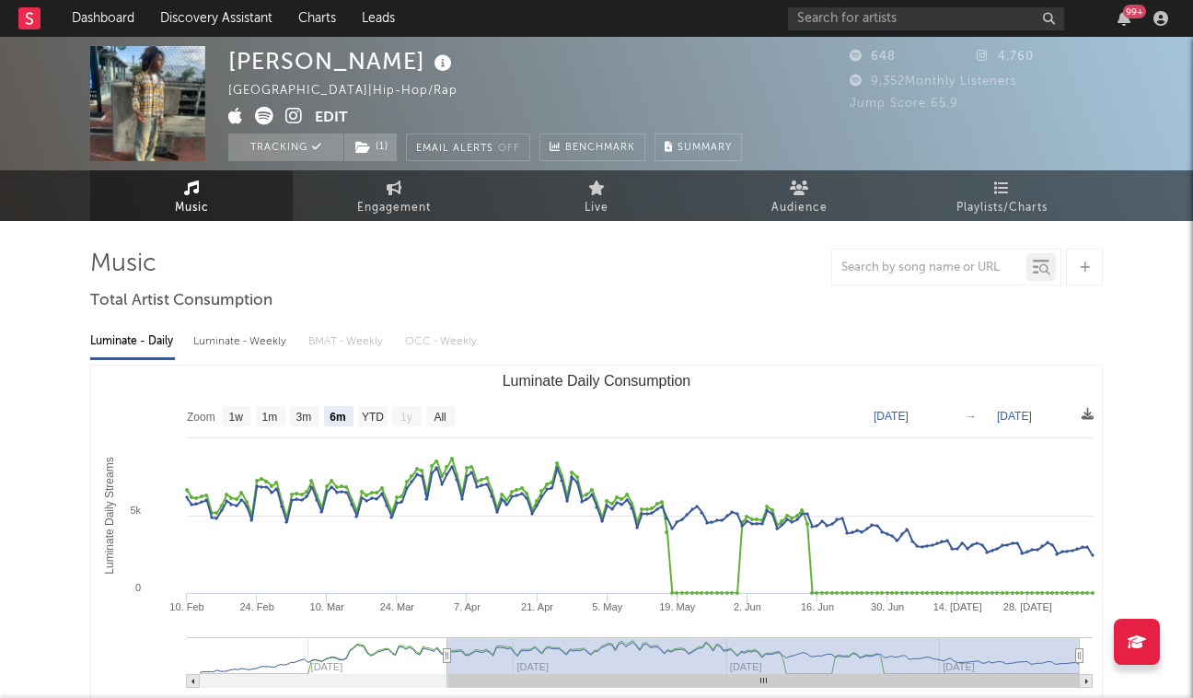
click at [248, 364] on div "Luminate - Daily Luminate - Weekly BMAT - Weekly OCC - Weekly Zoom 1w 1m 3m 6m …" at bounding box center [596, 528] width 1013 height 423
click at [260, 340] on div "Luminate - Weekly" at bounding box center [241, 341] width 97 height 31
select select "6m"
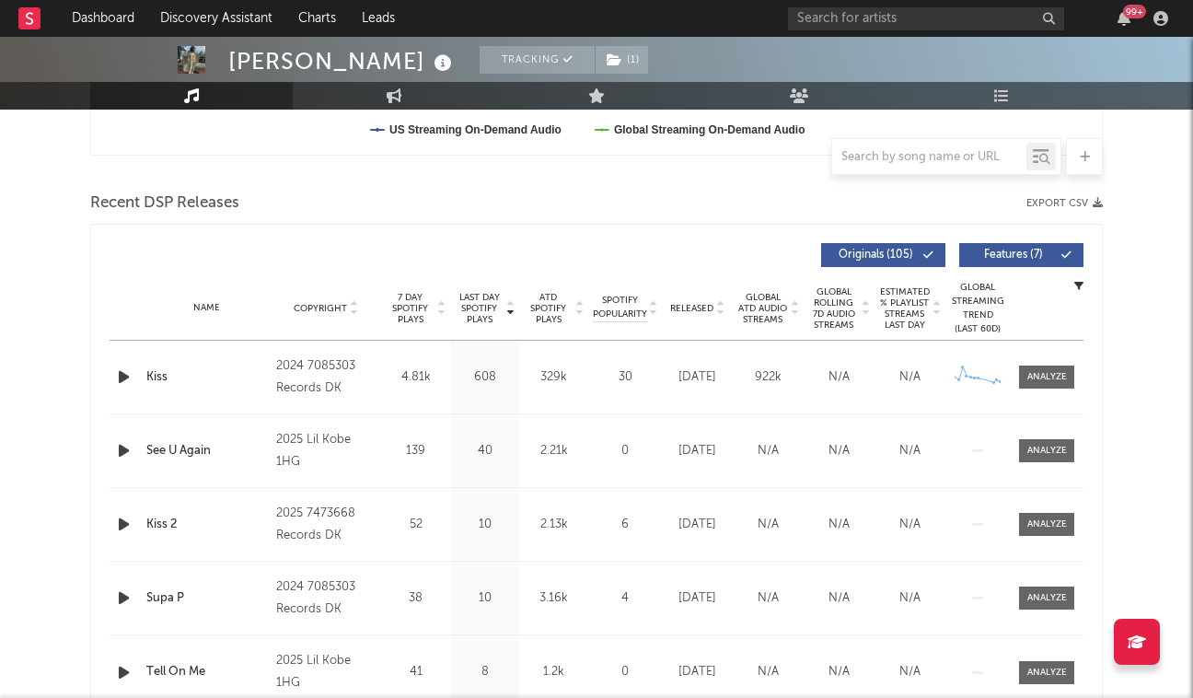
scroll to position [623, 0]
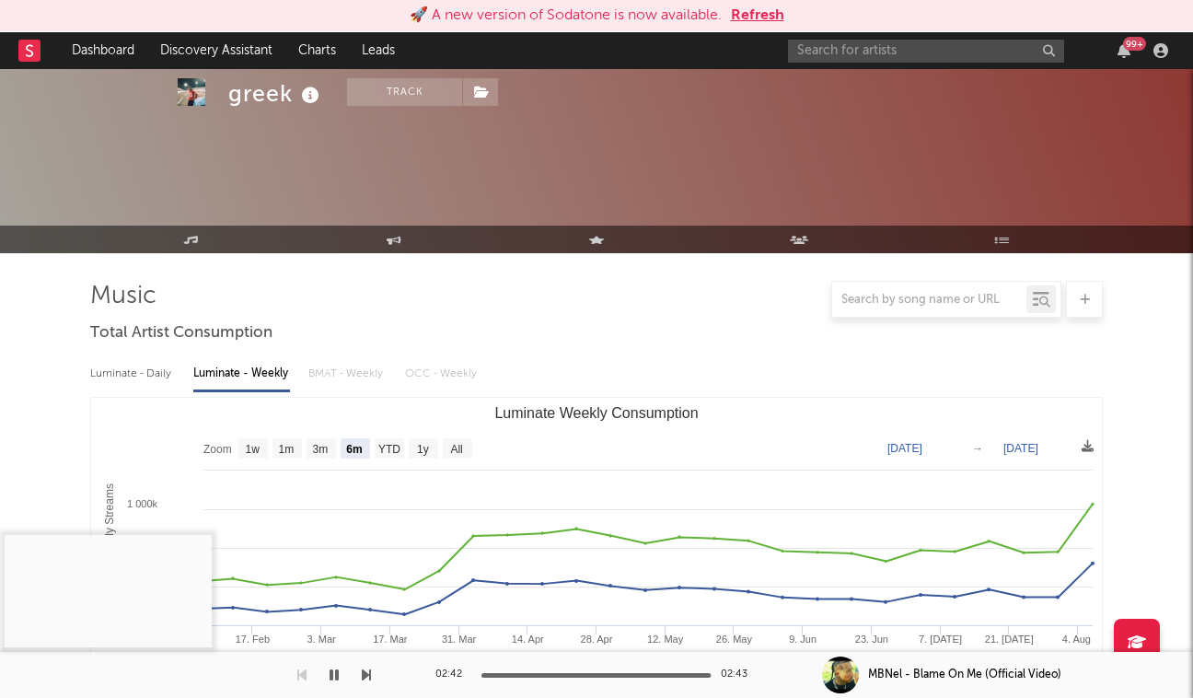
select select "6m"
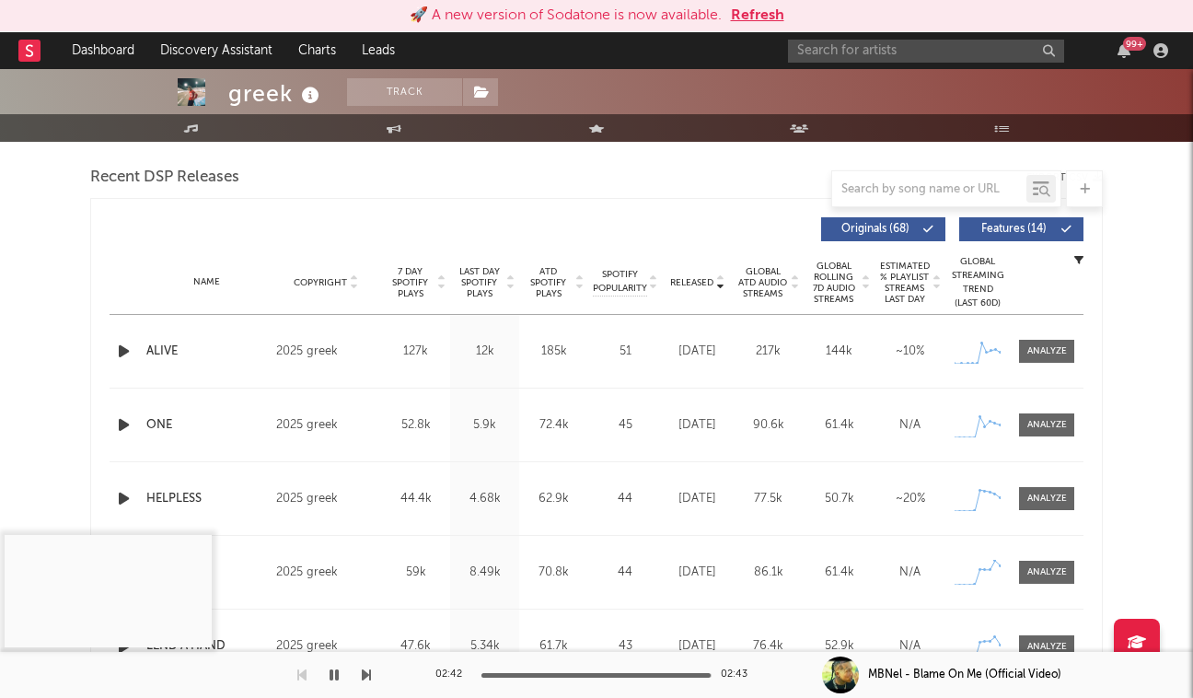
click at [861, 38] on div "99 +" at bounding box center [981, 50] width 387 height 37
click at [861, 49] on input "text" at bounding box center [926, 51] width 276 height 23
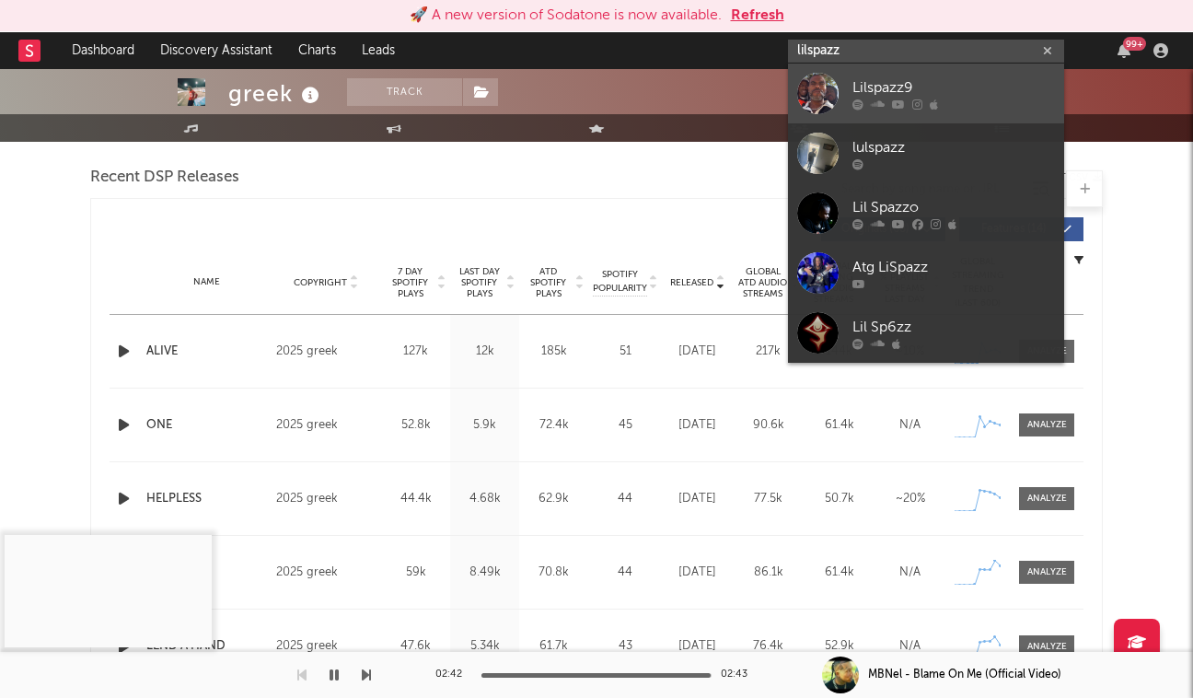
type input "lilspazz"
click at [892, 105] on icon at bounding box center [898, 104] width 13 height 11
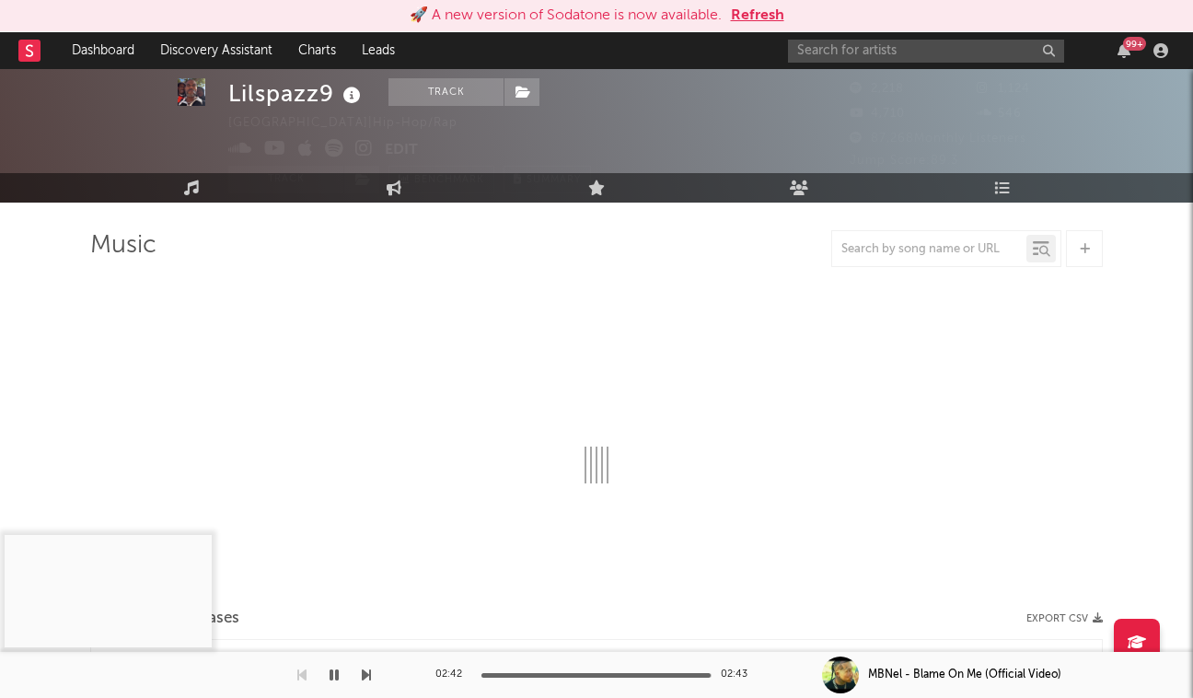
select select "6m"
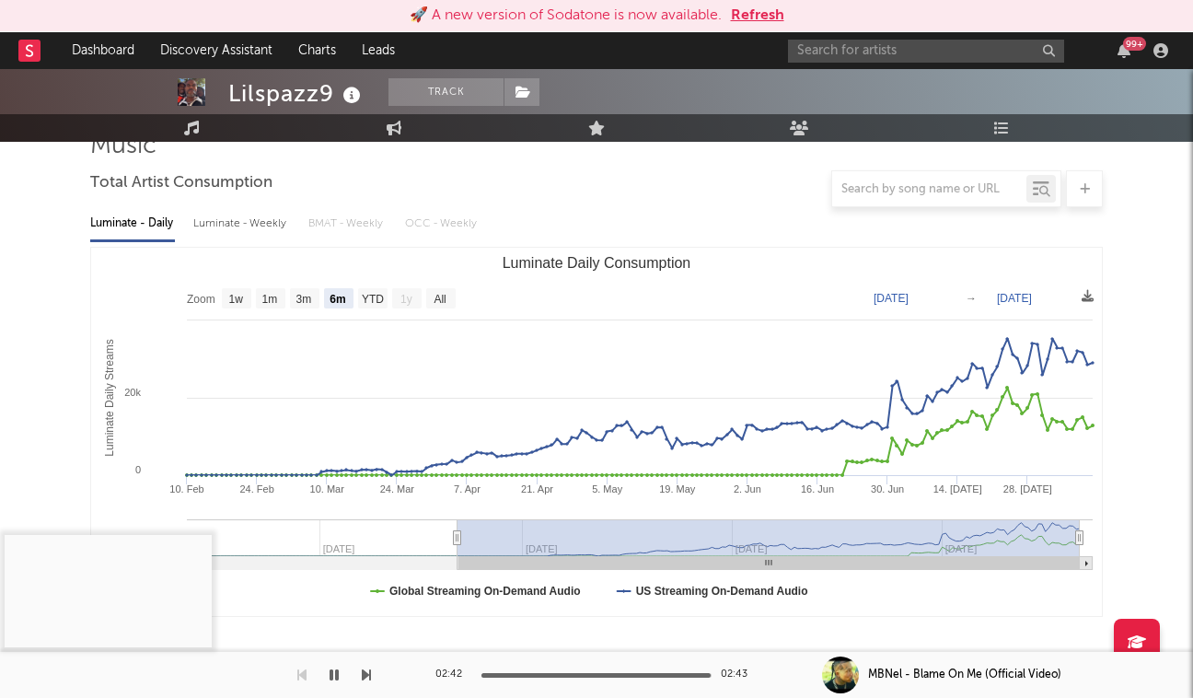
scroll to position [171, 0]
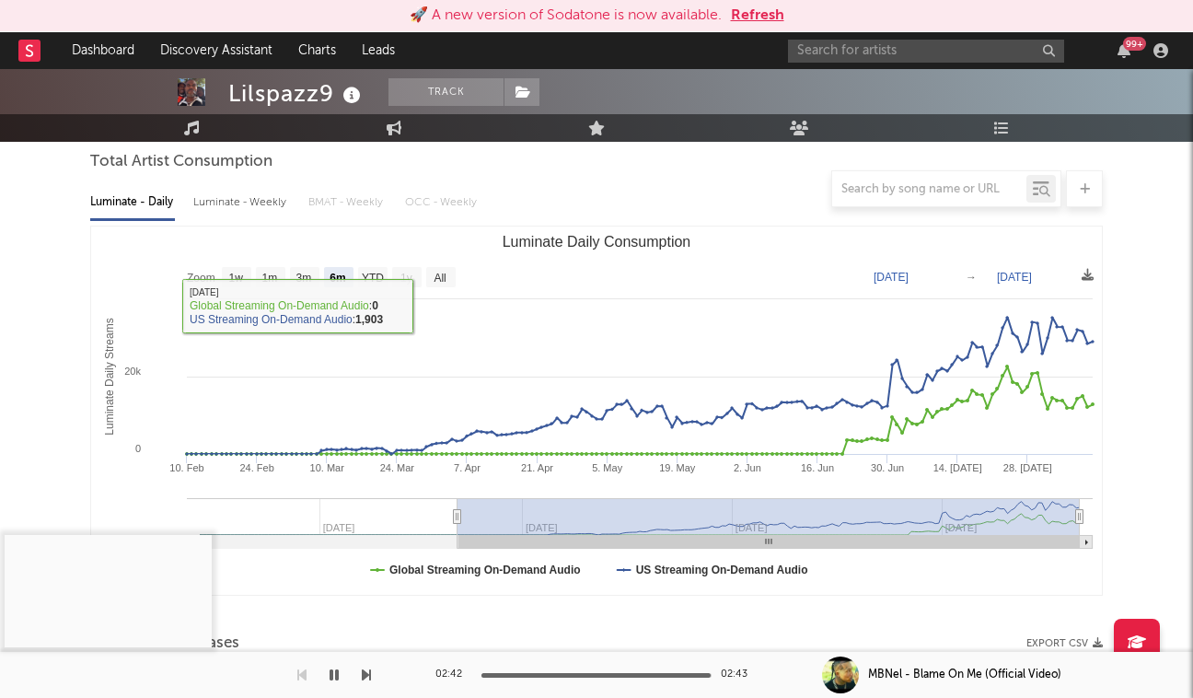
click at [259, 191] on div at bounding box center [596, 188] width 1013 height 37
click at [259, 204] on div at bounding box center [596, 188] width 1013 height 37
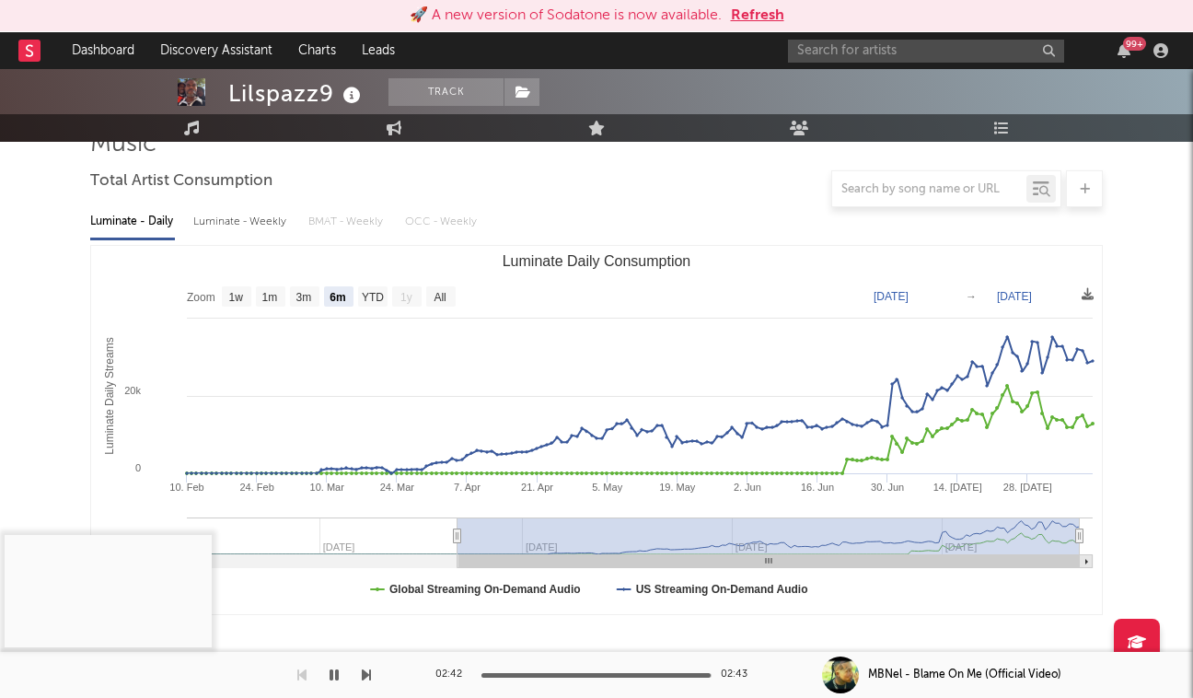
scroll to position [150, 0]
click at [251, 217] on div "Luminate - Weekly" at bounding box center [241, 223] width 97 height 31
select select "6m"
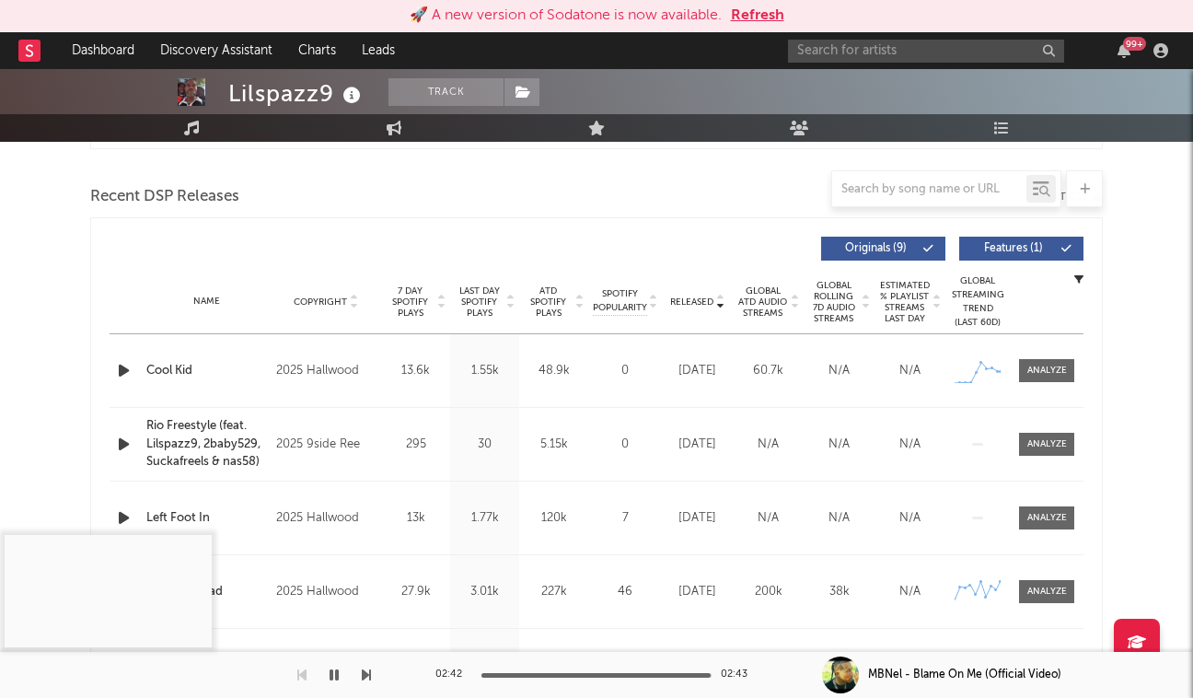
scroll to position [619, 0]
